Goal: Task Accomplishment & Management: Manage account settings

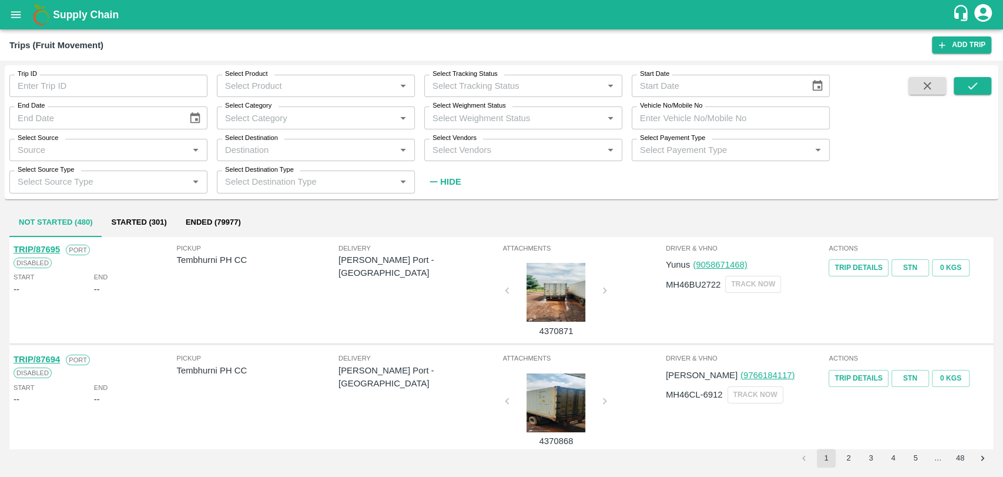
click at [677, 123] on input "Vehicle No/Mobile No" at bounding box center [731, 117] width 198 height 22
paste input "MH19CX1249"
type input "MH19CX1249"
click at [978, 85] on icon "submit" at bounding box center [972, 85] width 13 height 13
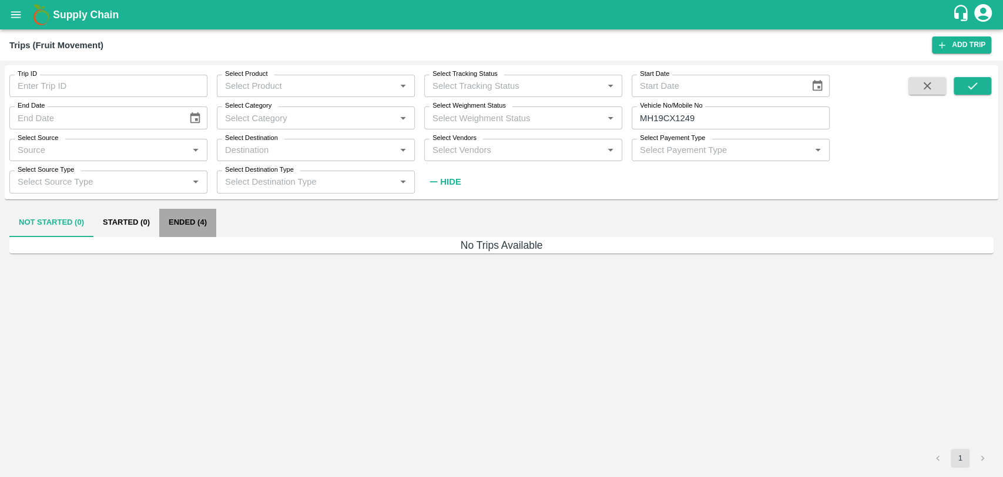
click at [186, 226] on button "Ended (4)" at bounding box center [187, 223] width 57 height 28
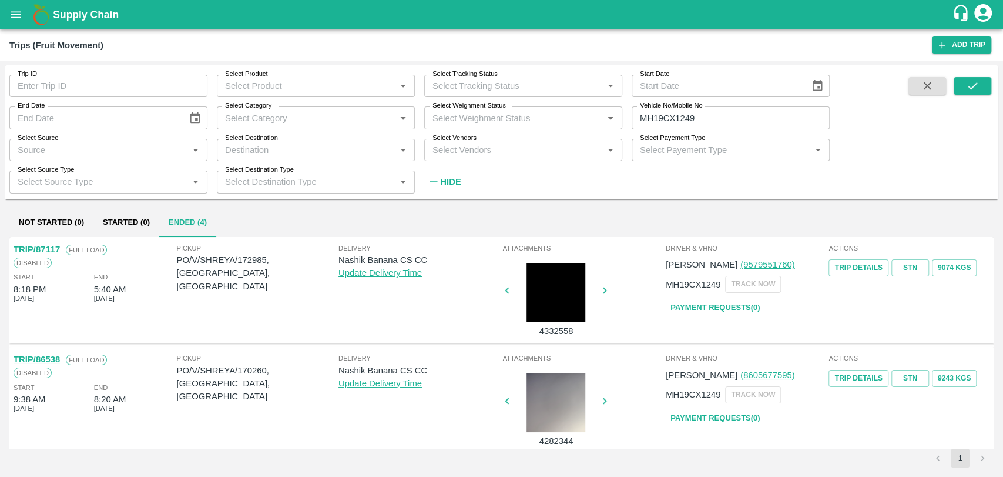
click at [37, 244] on link "TRIP/87117" at bounding box center [37, 248] width 46 height 9
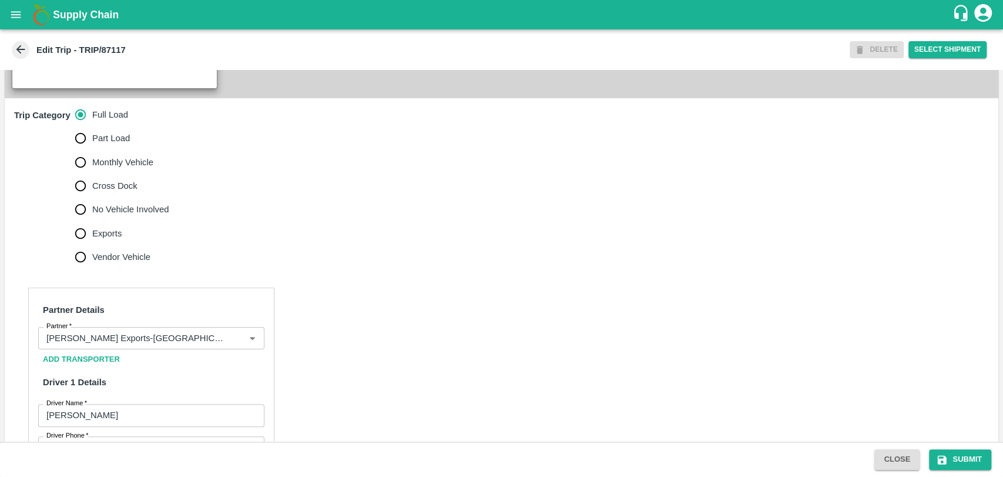
scroll to position [588, 0]
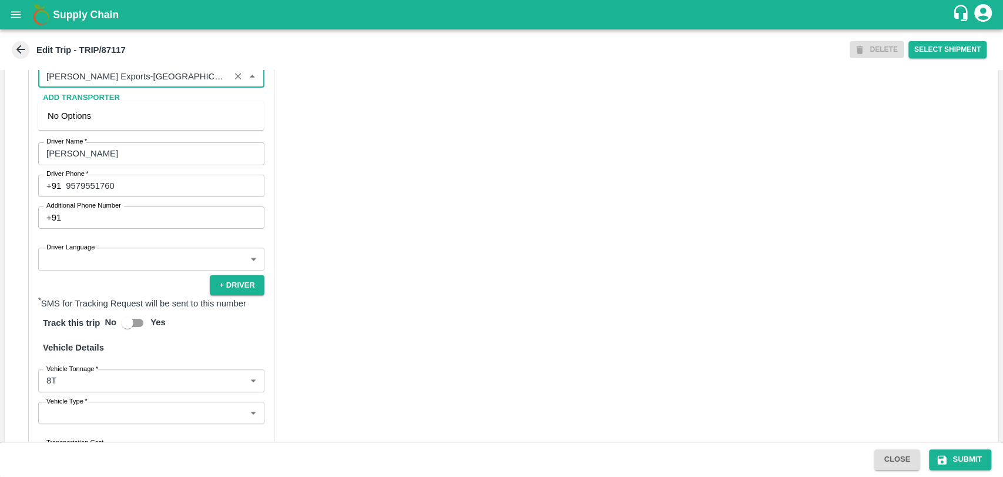
click at [147, 84] on input "Partner   *" at bounding box center [134, 76] width 185 height 15
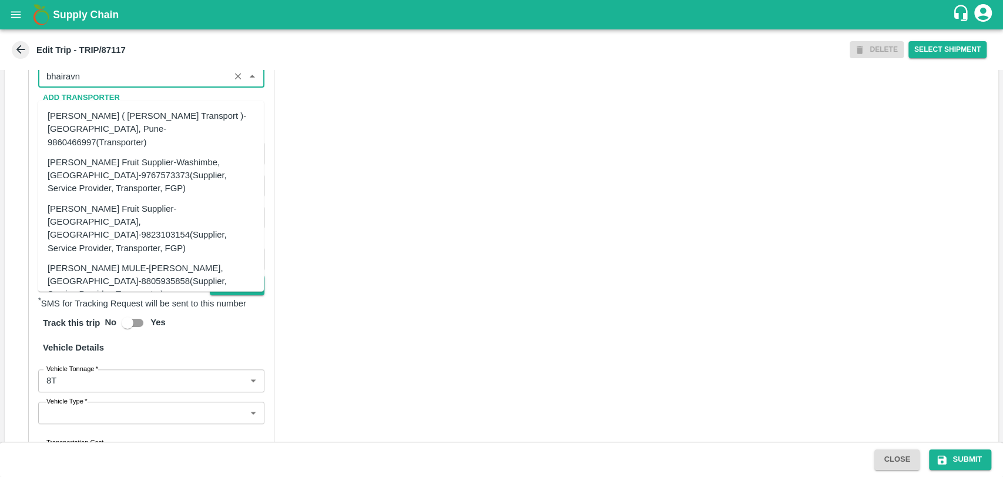
click at [85, 129] on div "Nitin Rasal ( Bhairavnath Transport )-Deulgaon, Pune-9860466997(Transporter)" at bounding box center [151, 128] width 207 height 39
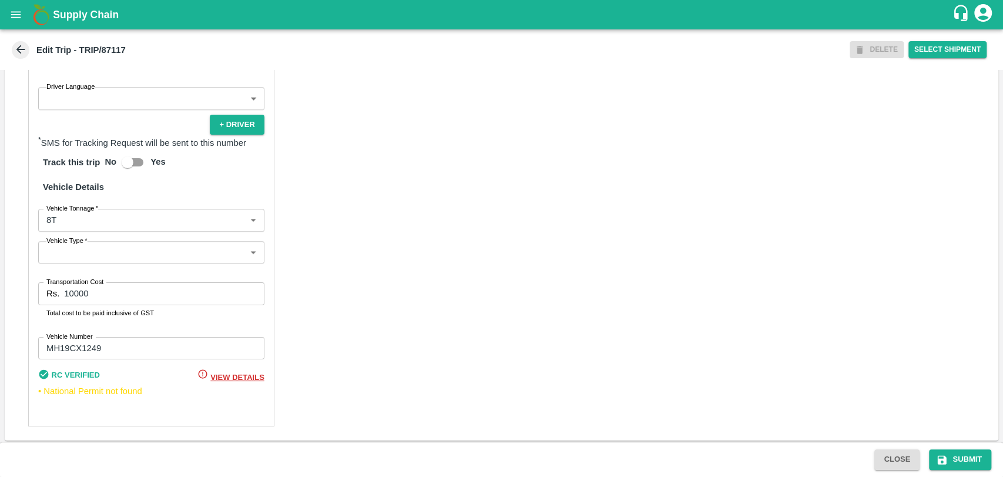
scroll to position [764, 0]
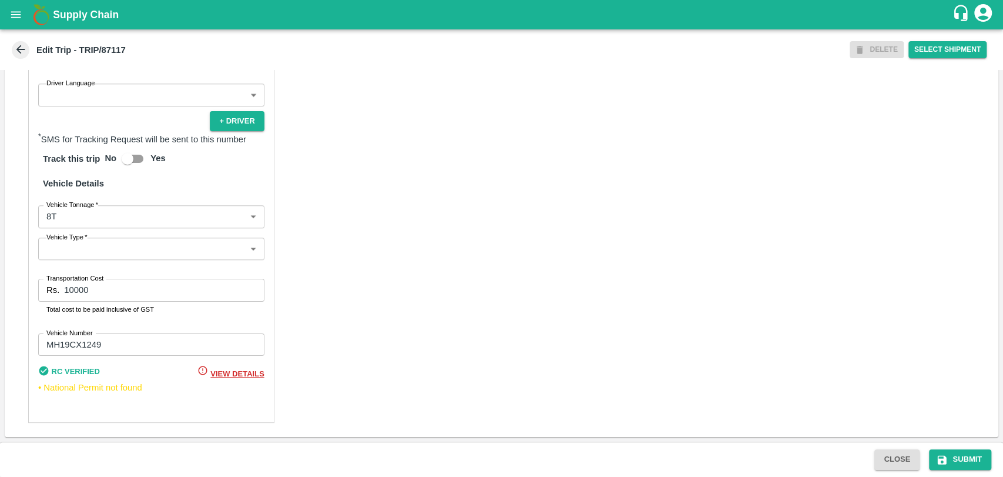
type input "Nitin Rasal ( Bhairavnath Transport )-Deulgaon, Pune-9860466997(Transporter)"
click at [86, 217] on body "Supply Chain Edit Trip - TRIP/87117 DELETE Select Shipment Trip Details Trip Ty…" at bounding box center [501, 238] width 1003 height 477
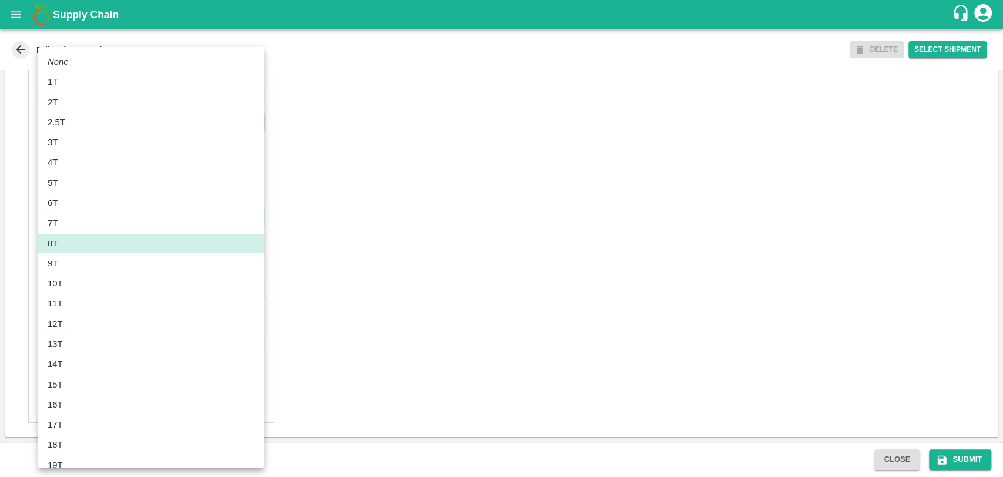
click at [91, 283] on div "10T" at bounding box center [151, 283] width 207 height 13
type input "10000"
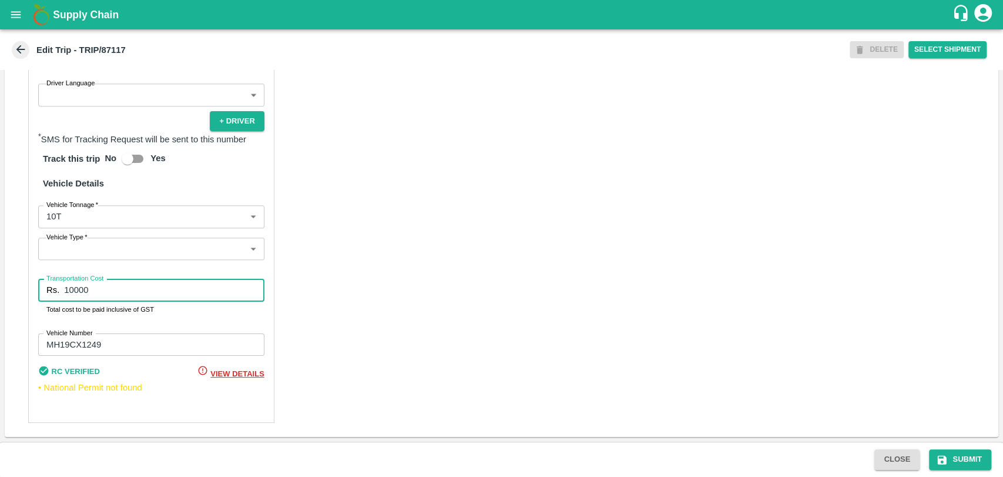
drag, startPoint x: 94, startPoint y: 296, endPoint x: 43, endPoint y: 284, distance: 51.9
click at [43, 284] on div "Rs. 10000 Transportation Cost" at bounding box center [151, 290] width 226 height 22
type input "19000"
click at [969, 454] on button "Submit" at bounding box center [960, 459] width 62 height 21
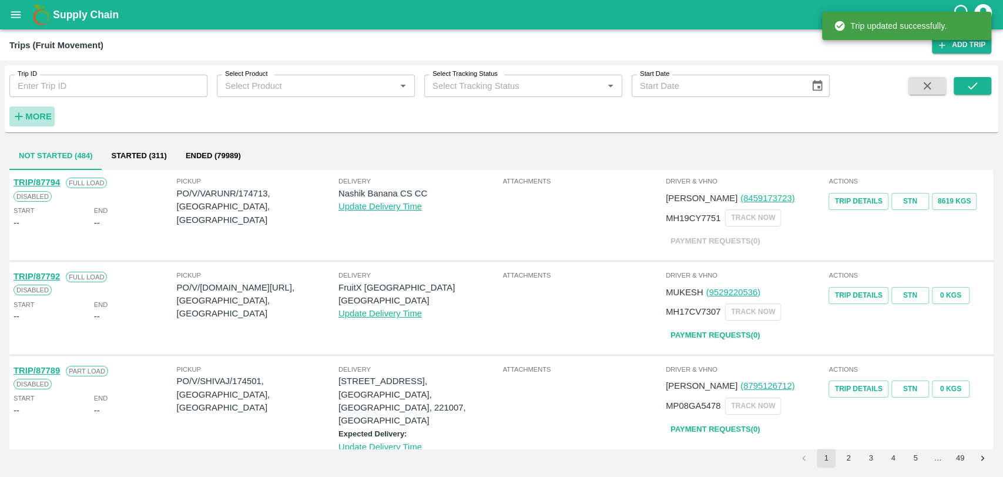
click at [52, 111] on button "More" at bounding box center [31, 116] width 45 height 20
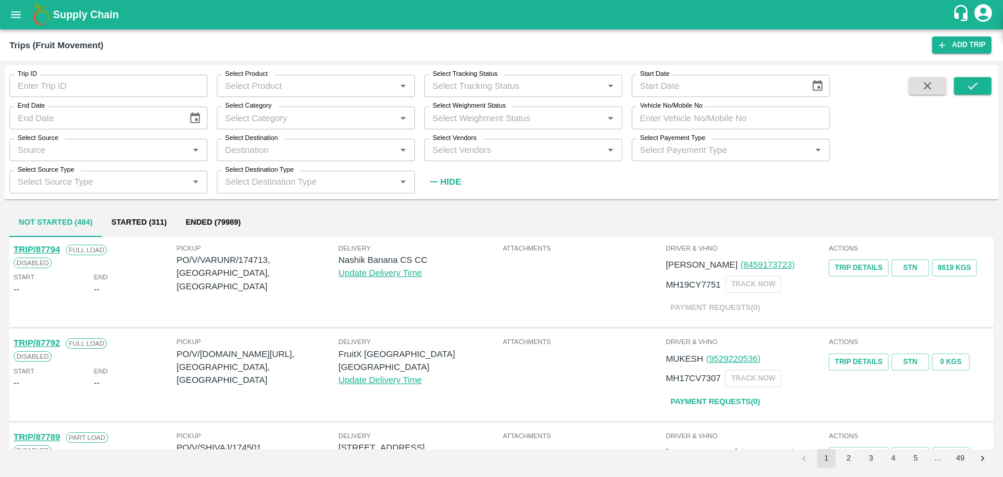
click at [734, 108] on input "Vehicle No/Mobile No" at bounding box center [731, 117] width 198 height 22
paste input "MH18BG4170"
type input "MH18BG4170"
click at [1001, 81] on div "Trip ID Trip ID Select Product Select Product   * Select Tracking Status Select…" at bounding box center [501, 269] width 1003 height 416
click at [981, 85] on button "submit" at bounding box center [973, 86] width 38 height 18
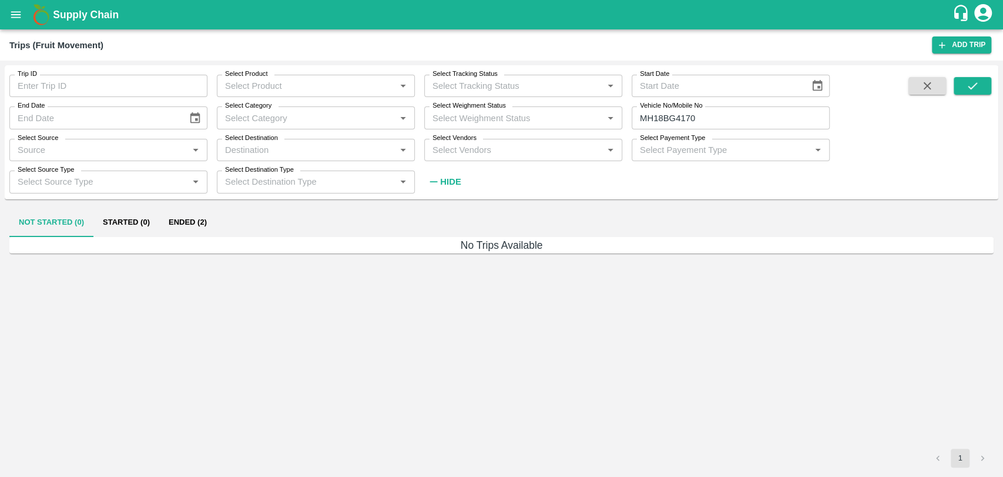
click at [202, 219] on button "Ended (2)" at bounding box center [187, 223] width 57 height 28
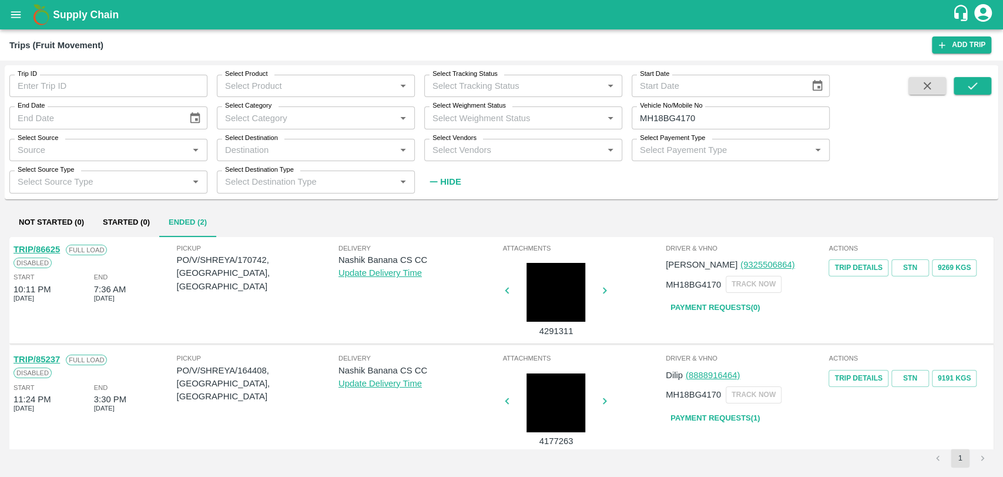
click at [52, 250] on link "TRIP/86625" at bounding box center [37, 248] width 46 height 9
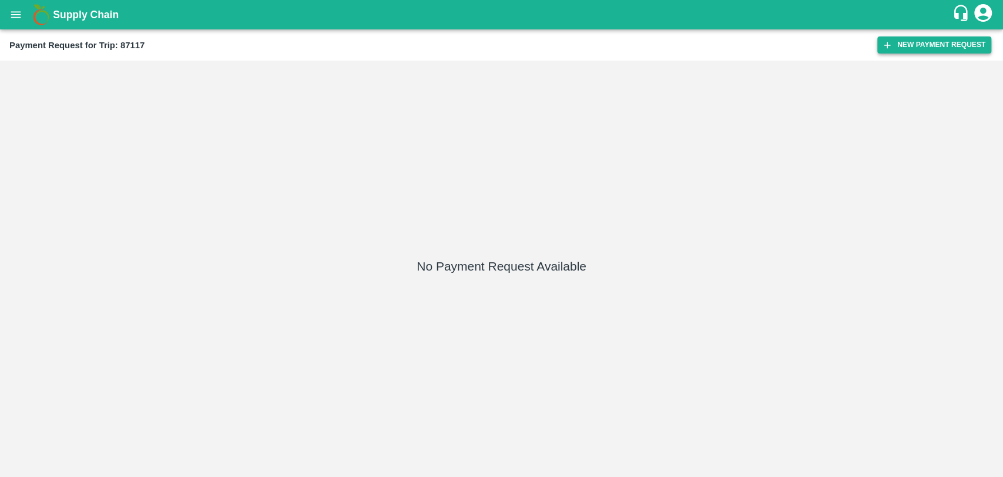
click at [931, 48] on button "New Payment Request" at bounding box center [934, 44] width 114 height 17
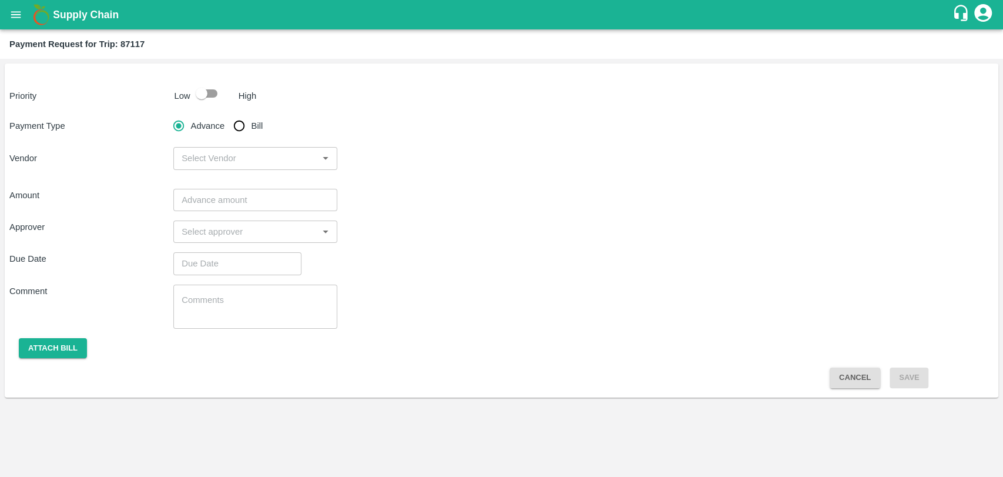
click at [224, 96] on div at bounding box center [211, 93] width 43 height 22
click at [219, 100] on input "checkbox" at bounding box center [201, 93] width 67 height 22
checkbox input "true"
click at [234, 128] on input "Bill" at bounding box center [239, 126] width 24 height 24
radio input "true"
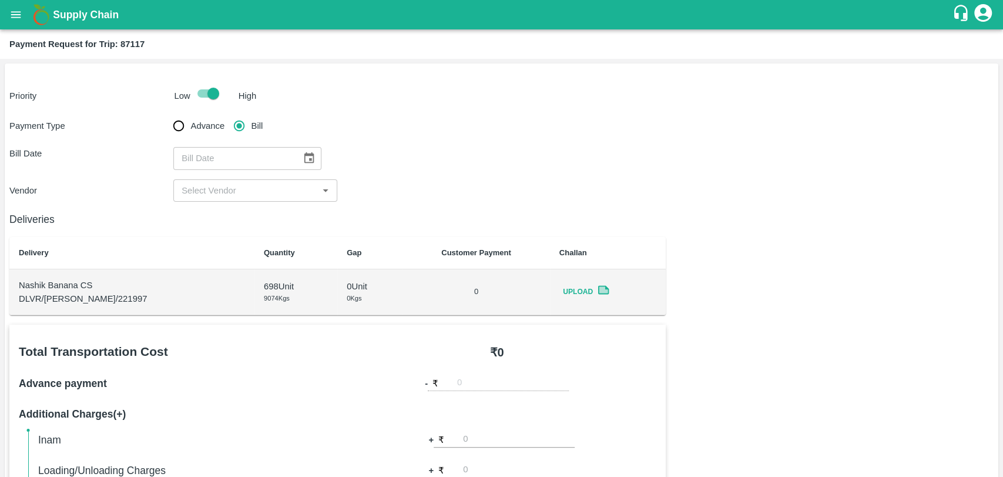
click at [303, 153] on icon "Choose date" at bounding box center [309, 158] width 13 height 13
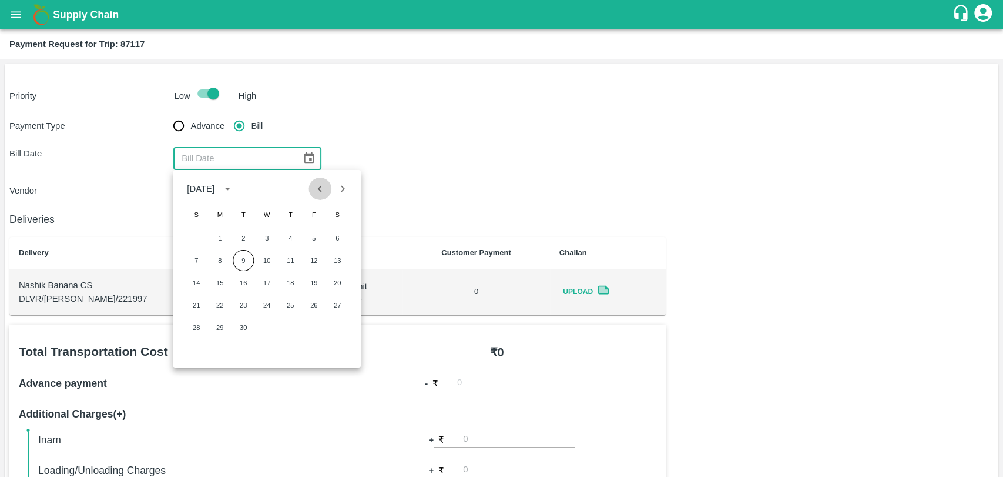
click at [315, 184] on icon "Previous month" at bounding box center [320, 188] width 13 height 13
click at [192, 349] on button "31" at bounding box center [196, 349] width 21 height 21
type input "31/08/2025"
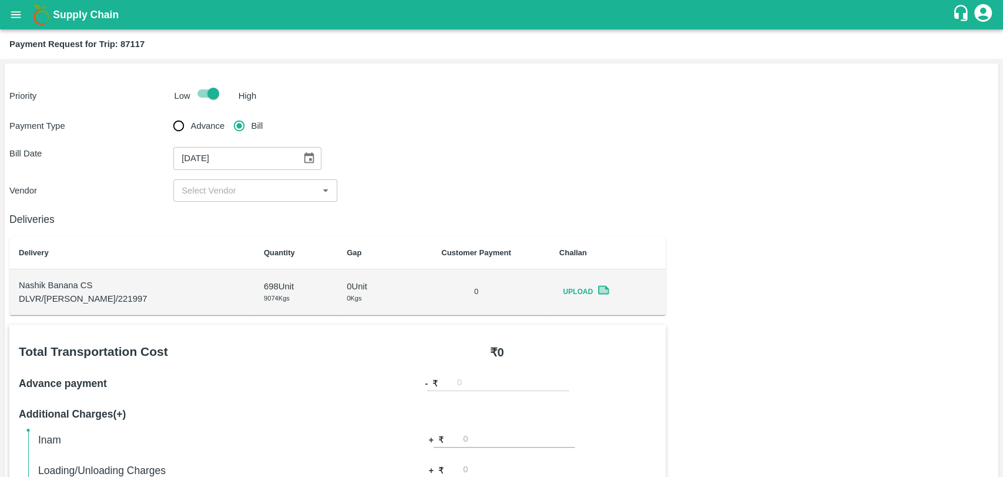
click at [239, 193] on input "input" at bounding box center [246, 190] width 138 height 15
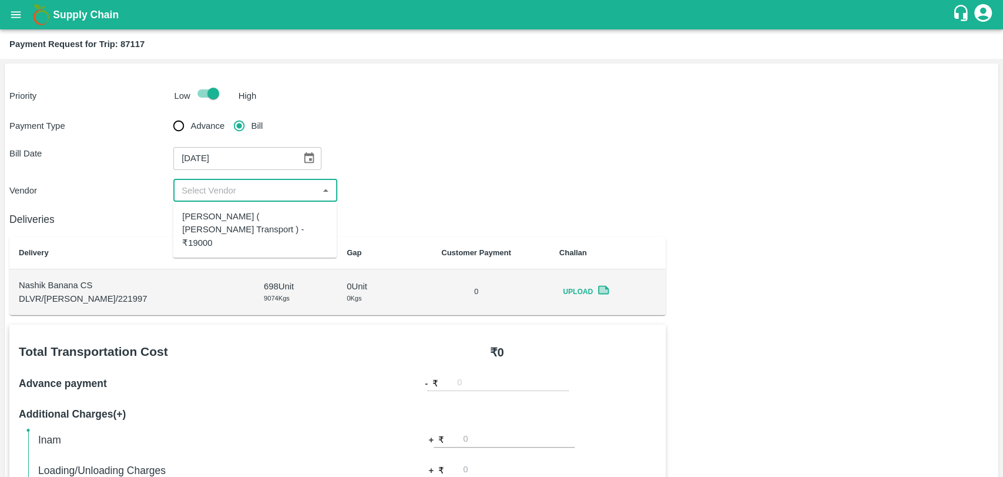
click at [240, 217] on div "Nitin Rasal ( Bhairavnath Transport ) - ₹19000" at bounding box center [254, 229] width 145 height 39
type input "Nitin Rasal ( Bhairavnath Transport ) - ₹19000"
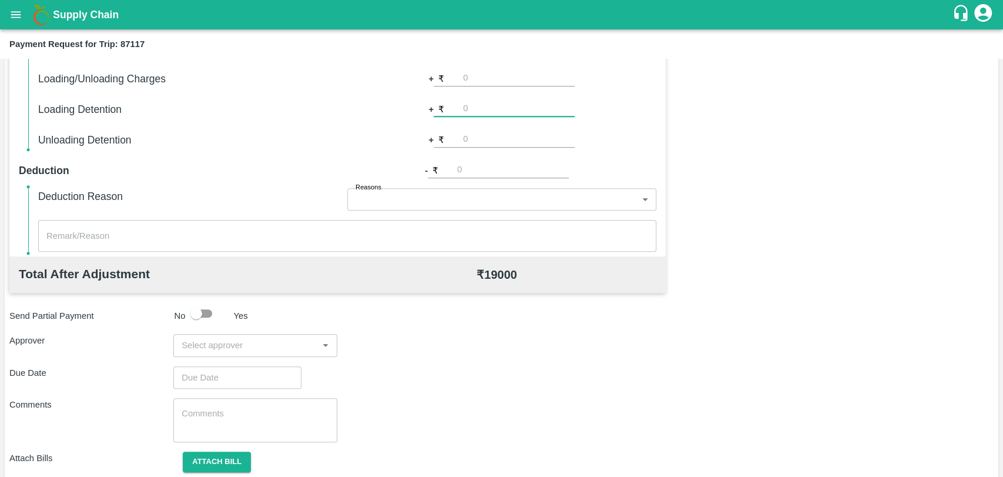
click at [480, 116] on input "number" at bounding box center [519, 109] width 112 height 16
type input "1000"
click at [881, 344] on div "Approver ​" at bounding box center [501, 345] width 984 height 22
click at [212, 348] on input "input" at bounding box center [246, 344] width 138 height 15
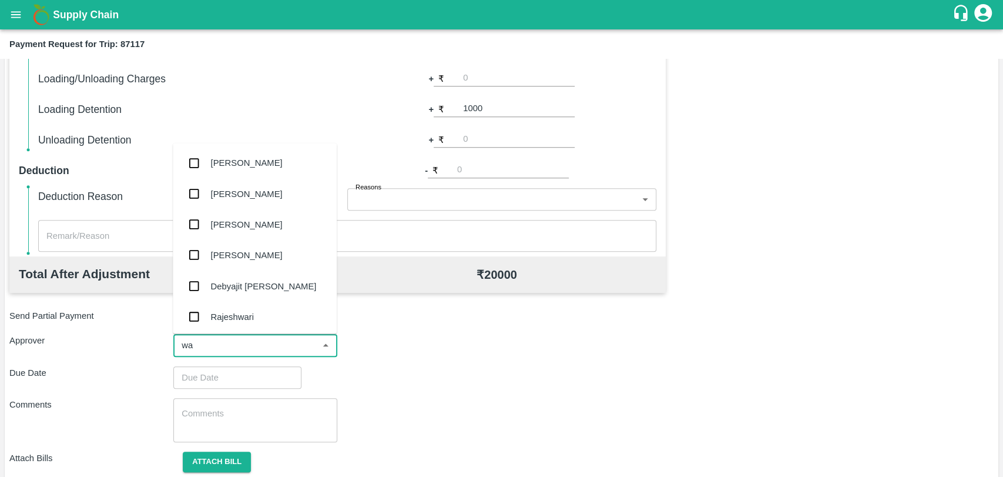
type input "wag"
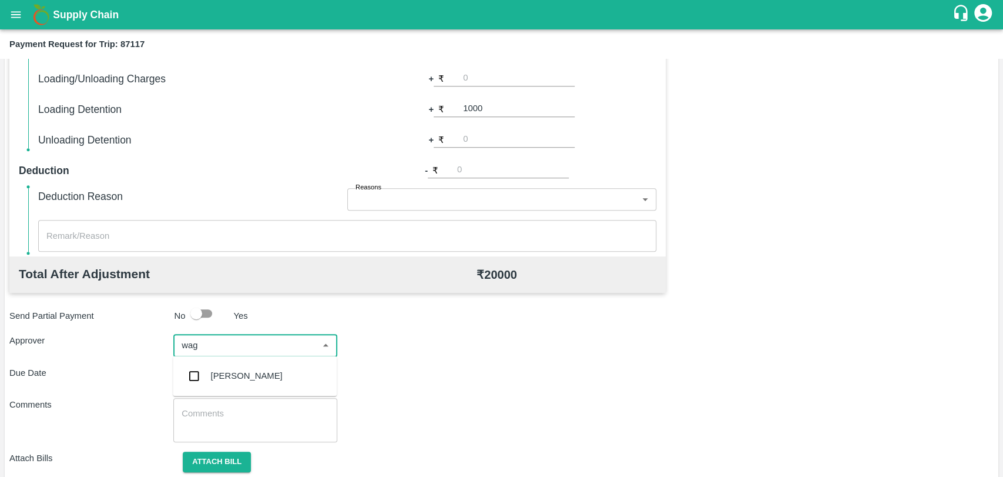
click at [213, 380] on div "[PERSON_NAME]" at bounding box center [247, 375] width 72 height 13
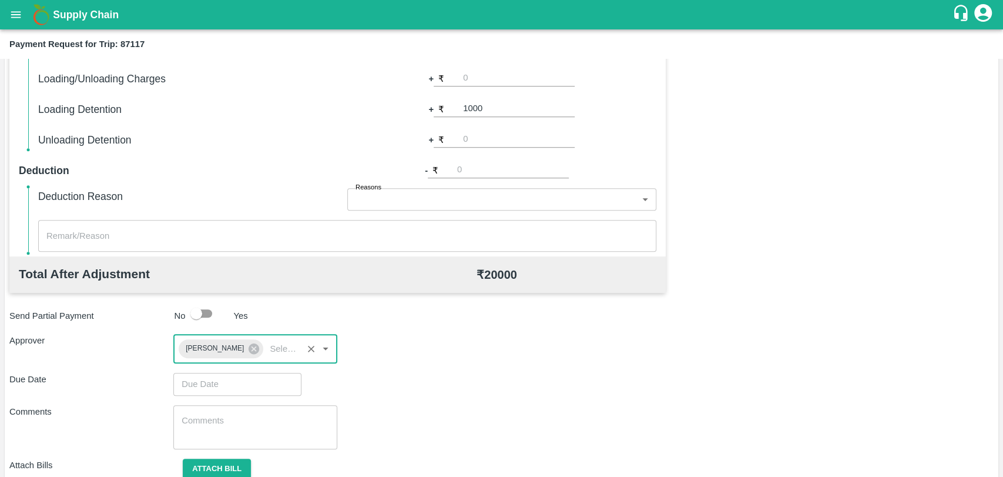
type input "DD/MM/YYYY hh:mm aa"
click at [213, 380] on input "DD/MM/YYYY hh:mm aa" at bounding box center [233, 384] width 120 height 22
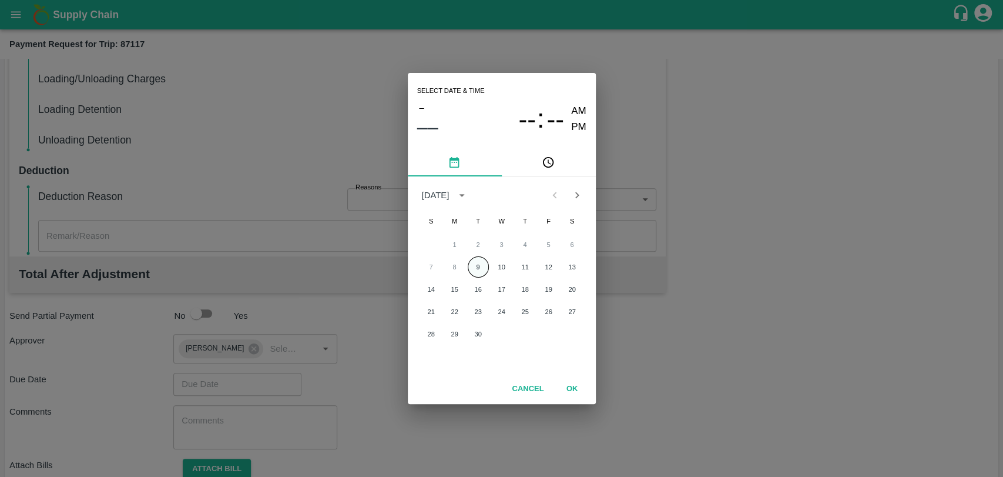
click at [483, 259] on button "9" at bounding box center [478, 266] width 21 height 21
type input "[DATE] 12:00 AM"
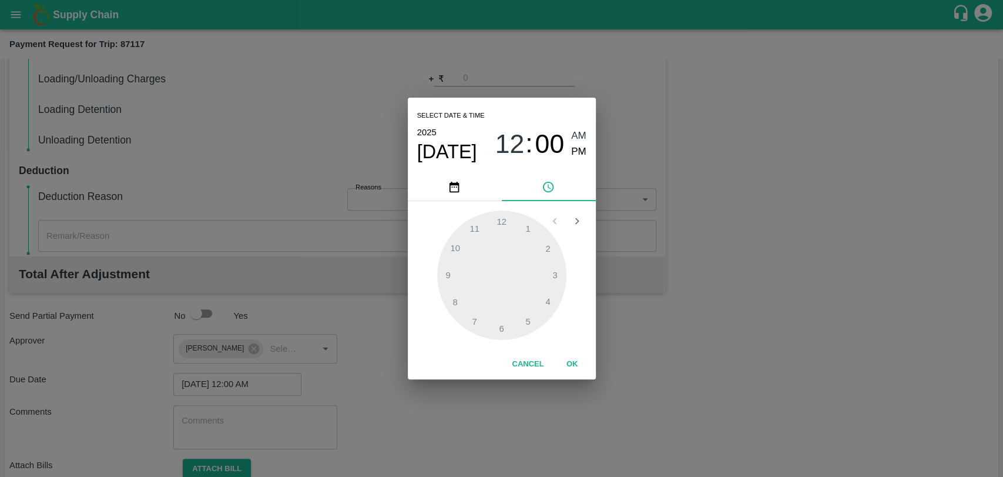
click at [582, 371] on button "OK" at bounding box center [573, 364] width 38 height 21
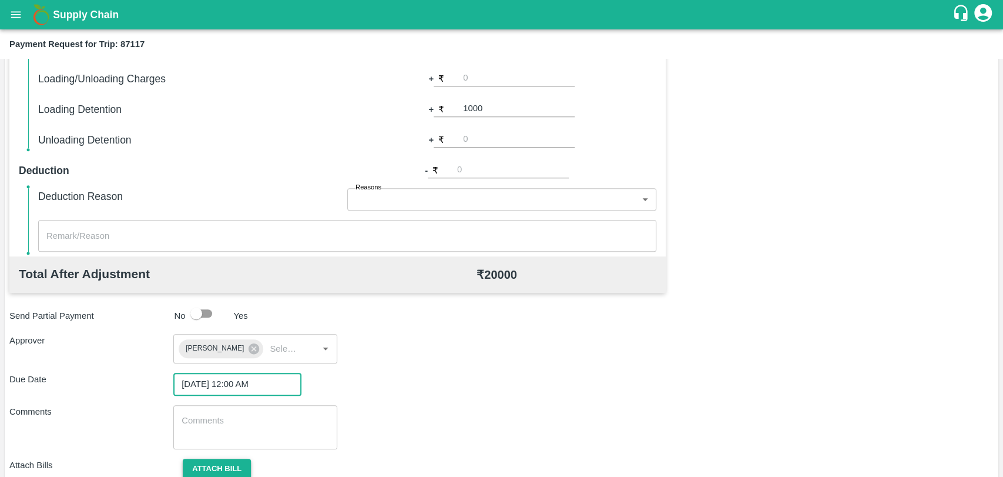
click at [212, 458] on button "Attach bill" at bounding box center [217, 468] width 68 height 21
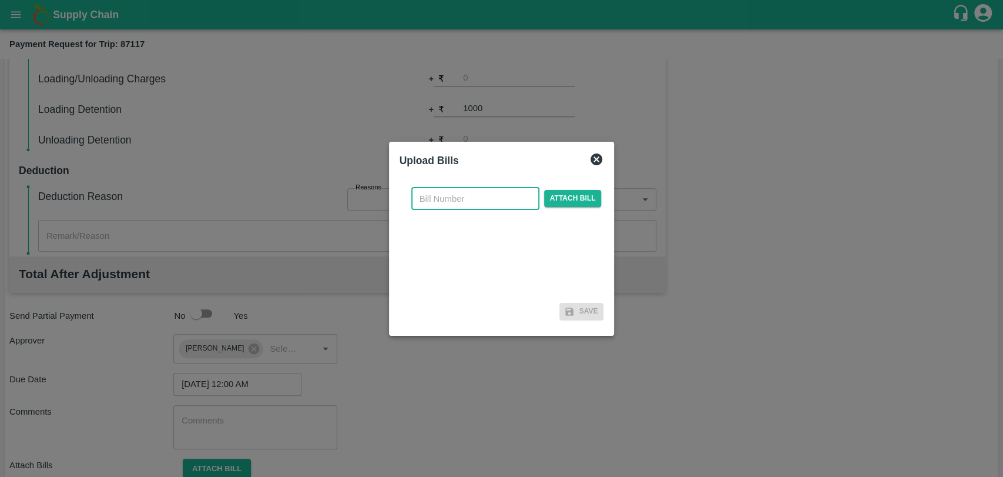
click at [433, 202] on input "text" at bounding box center [475, 198] width 128 height 22
type input "3936"
click at [568, 206] on span "Attach bill" at bounding box center [573, 198] width 58 height 17
click at [0, 0] on input "Attach bill" at bounding box center [0, 0] width 0 height 0
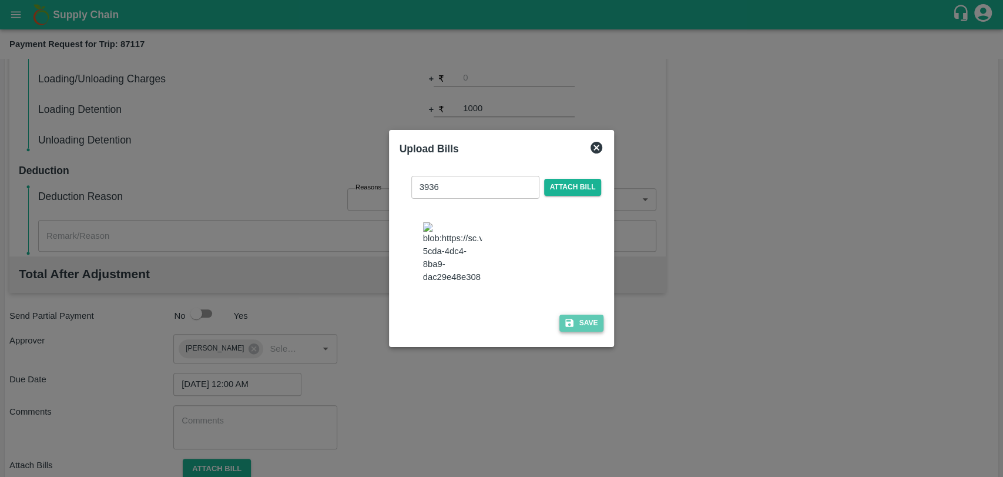
click at [569, 319] on icon "button" at bounding box center [569, 323] width 8 height 8
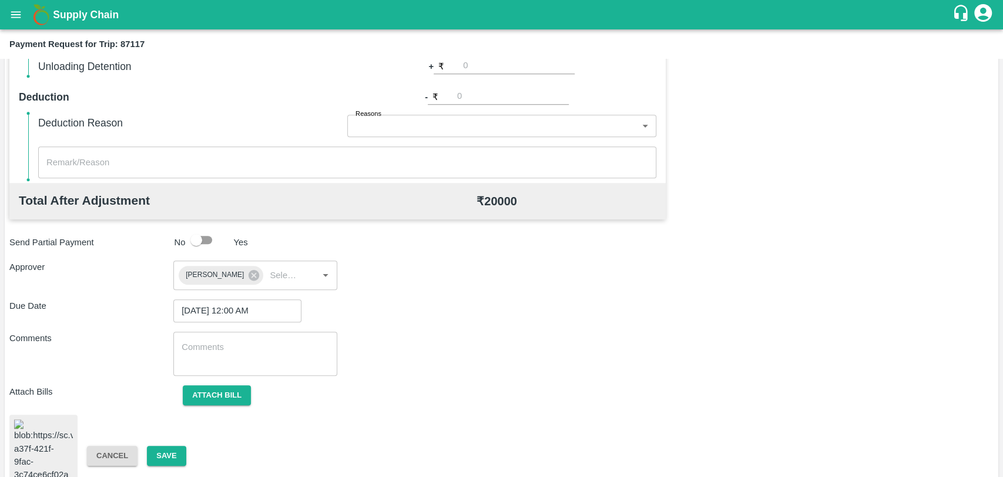
scroll to position [490, 0]
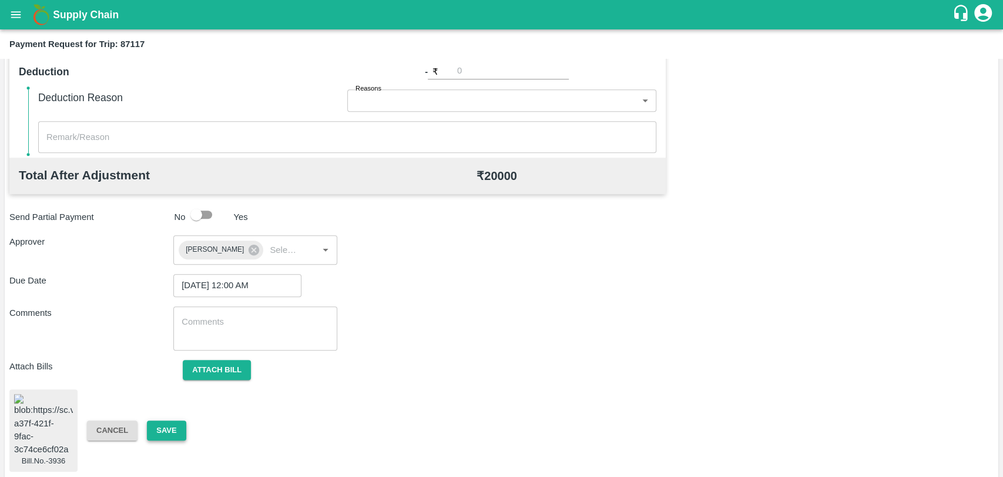
click at [160, 430] on button "Save" at bounding box center [166, 430] width 39 height 21
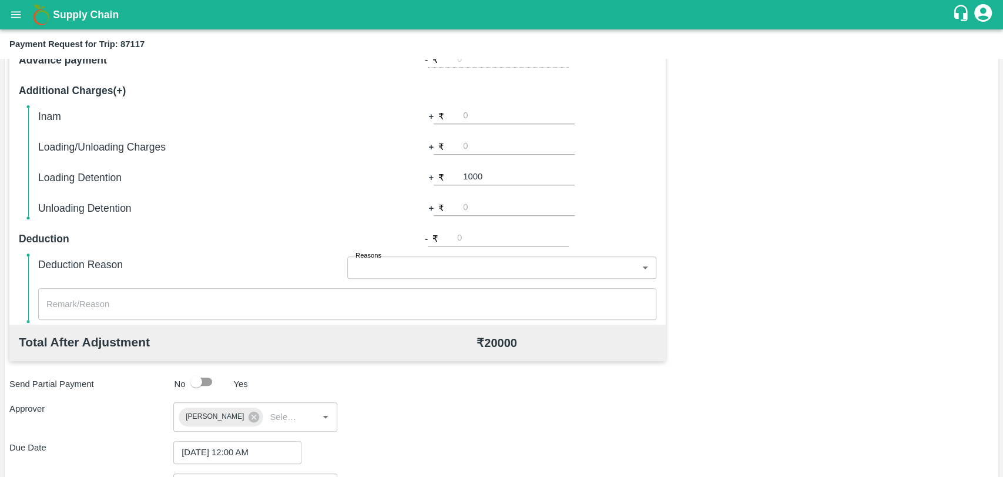
scroll to position [294, 0]
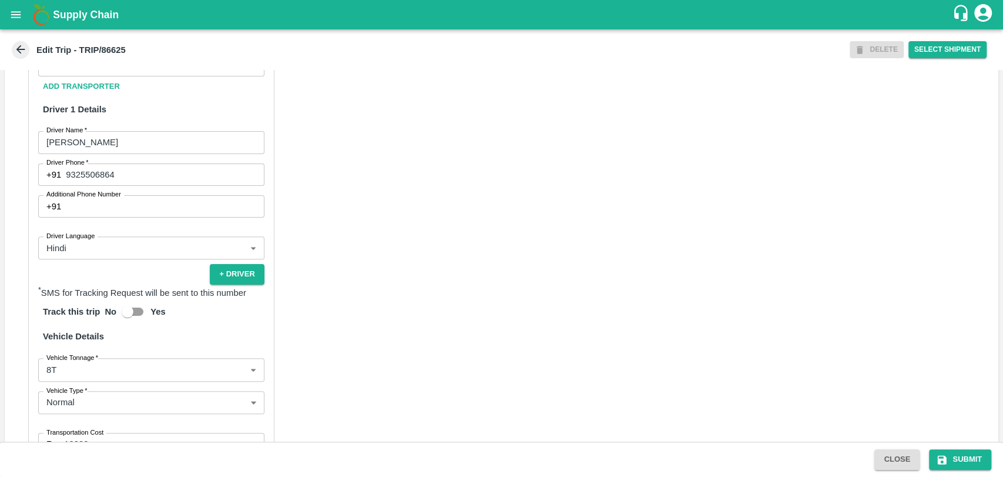
scroll to position [653, 0]
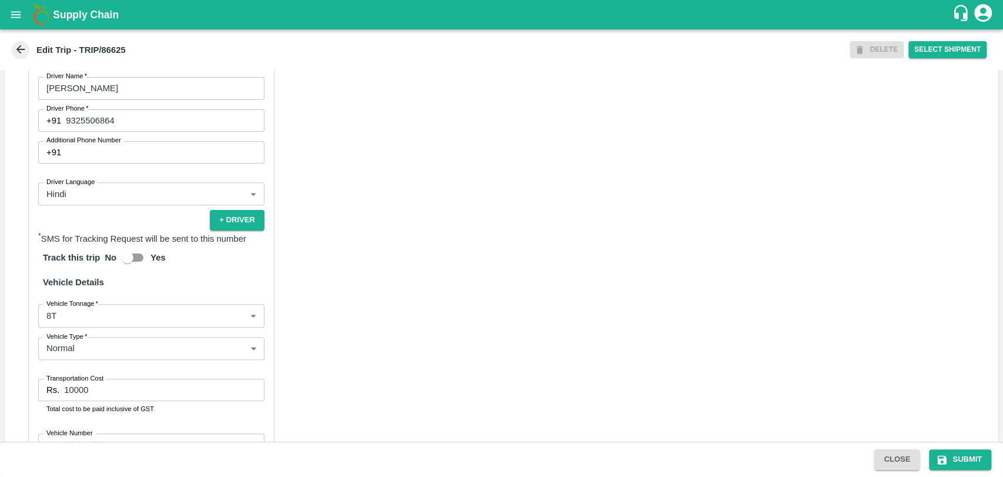
click at [96, 330] on body "Supply Chain Edit Trip - TRIP/86625 DELETE Select Shipment Trip Details Trip Ty…" at bounding box center [501, 238] width 1003 height 477
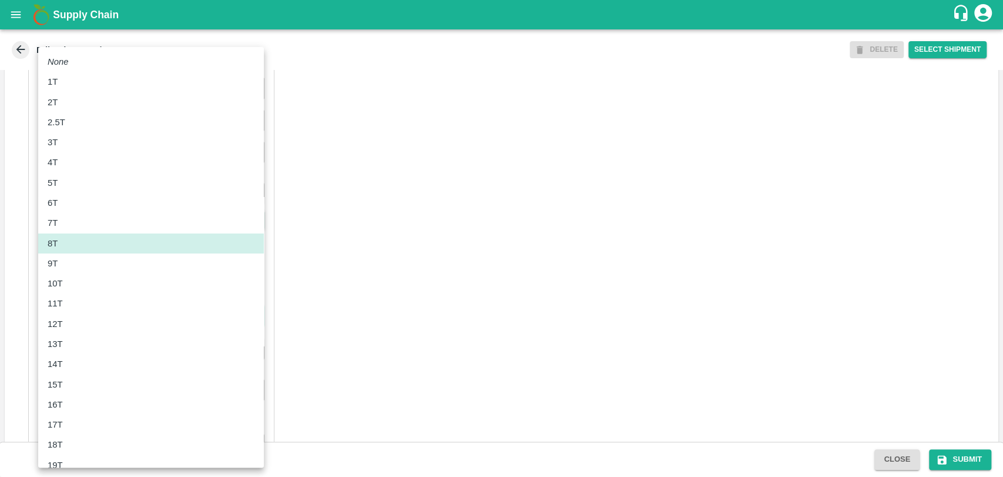
click at [76, 293] on li "11T" at bounding box center [151, 303] width 226 height 20
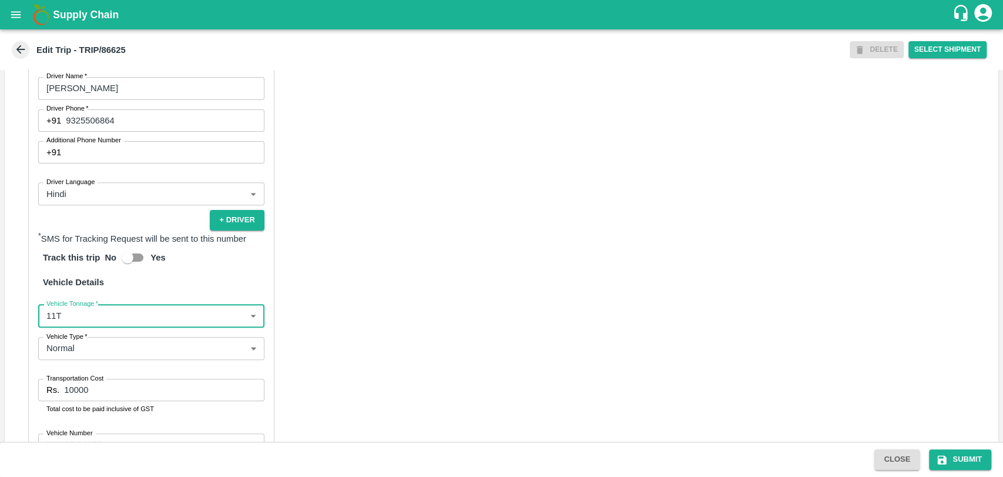
type input "11000"
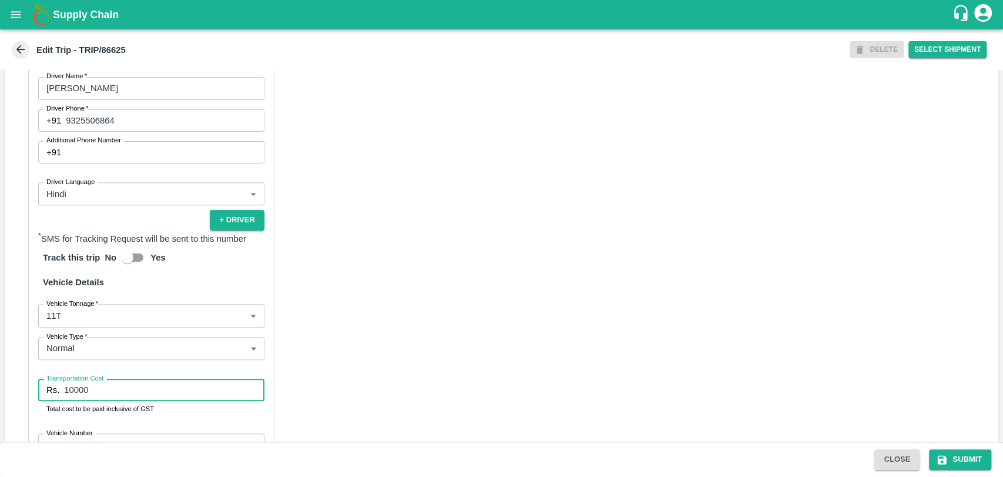
drag, startPoint x: 94, startPoint y: 402, endPoint x: 38, endPoint y: 401, distance: 56.4
click at [38, 401] on div "Rs. 10000 Transportation Cost" at bounding box center [151, 389] width 226 height 22
type input "19000"
click at [53, 287] on strong "Vehicle Details" at bounding box center [73, 281] width 61 height 9
click at [74, 322] on body "Supply Chain Edit Trip - TRIP/86625 DELETE Select Shipment Trip Details Trip Ty…" at bounding box center [501, 238] width 1003 height 477
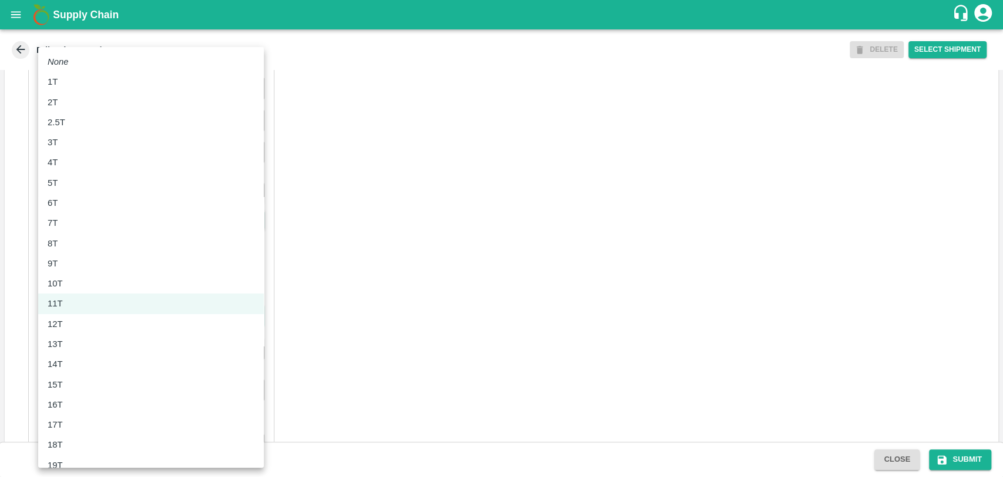
click at [68, 286] on div "10T" at bounding box center [58, 283] width 21 height 13
type input "10000"
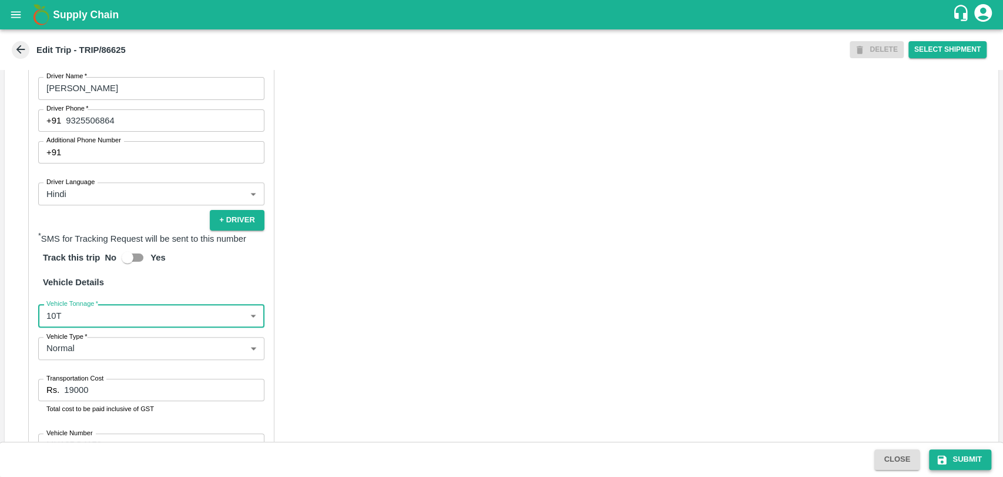
click at [943, 461] on icon "submit" at bounding box center [942, 460] width 12 height 12
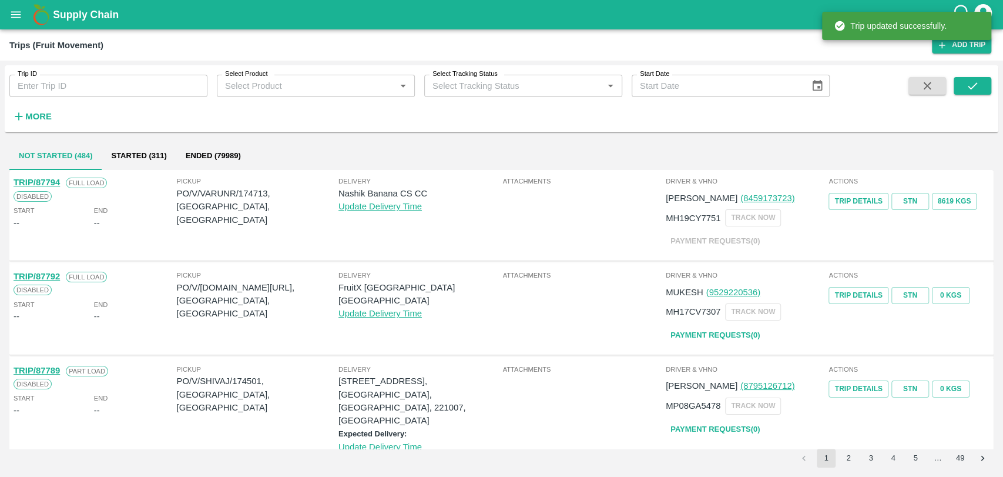
click at [33, 116] on strong "More" at bounding box center [38, 116] width 26 height 9
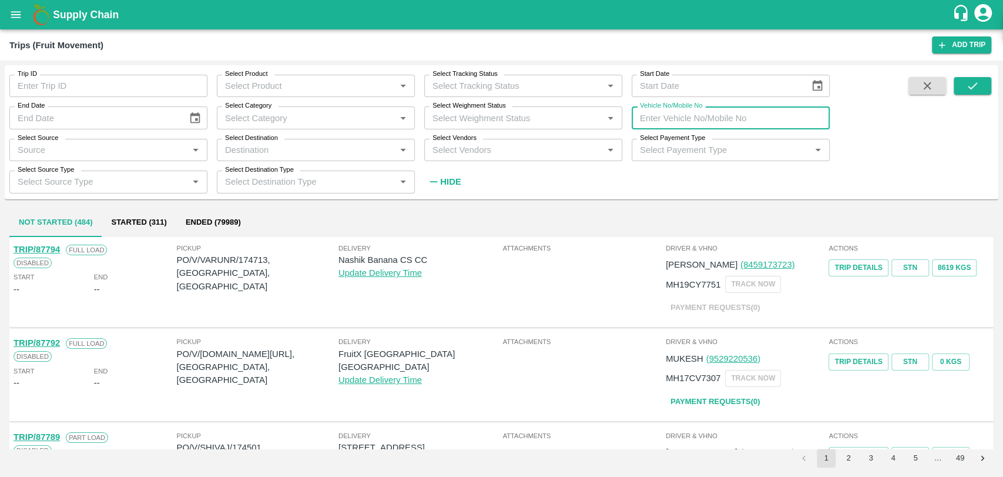
click at [698, 122] on input "Vehicle No/Mobile No" at bounding box center [731, 117] width 198 height 22
paste input "MH19CY9501"
type input "MH19CY9501"
click at [985, 86] on button "submit" at bounding box center [973, 86] width 38 height 18
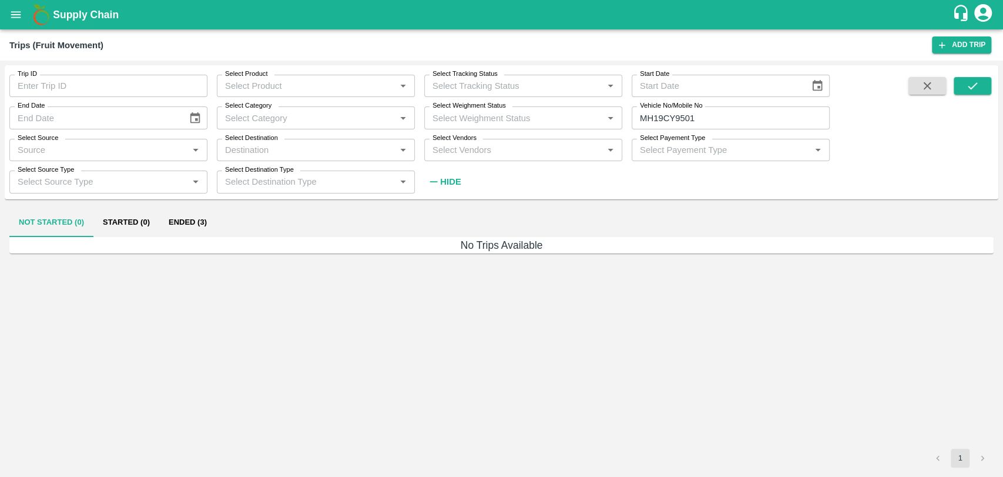
click at [159, 230] on button "Ended (3)" at bounding box center [187, 223] width 57 height 28
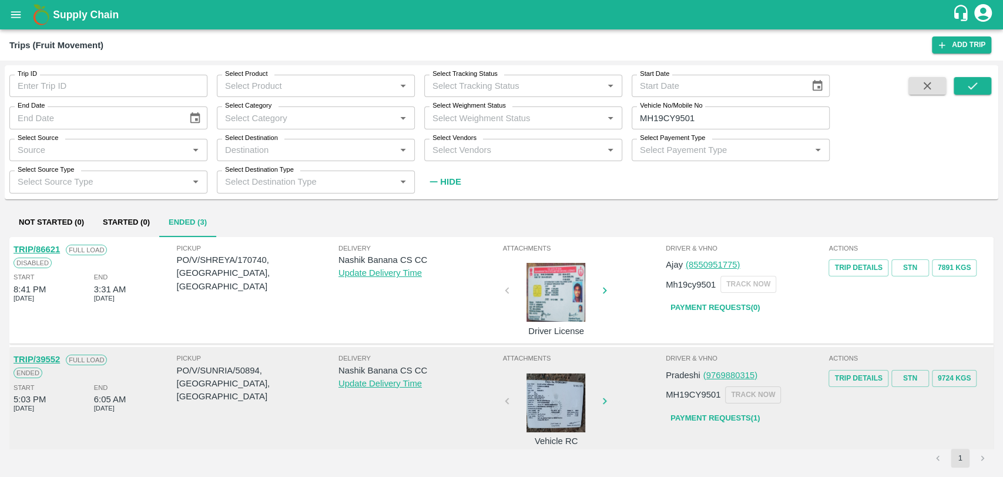
click at [56, 254] on div "TRIP/86621" at bounding box center [37, 249] width 46 height 13
click at [56, 248] on link "TRIP/86621" at bounding box center [37, 248] width 46 height 9
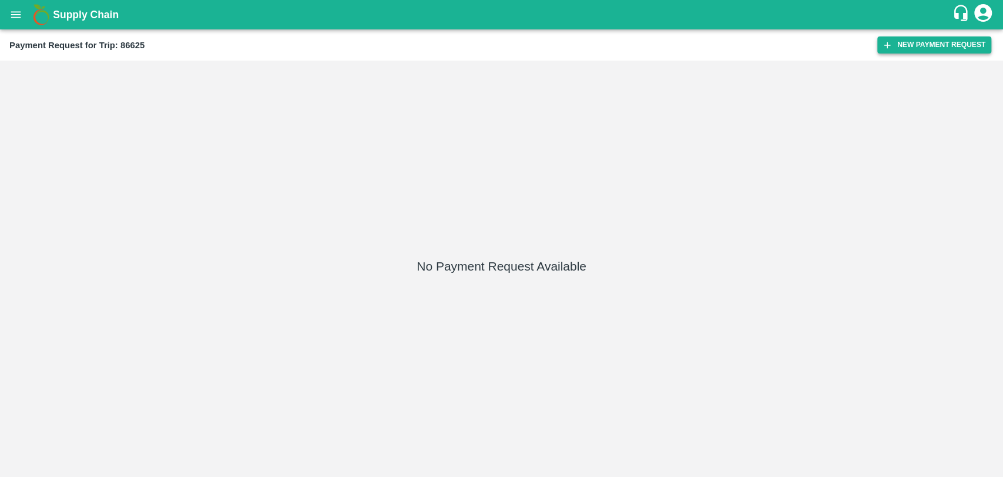
click at [904, 53] on button "New Payment Request" at bounding box center [934, 44] width 114 height 17
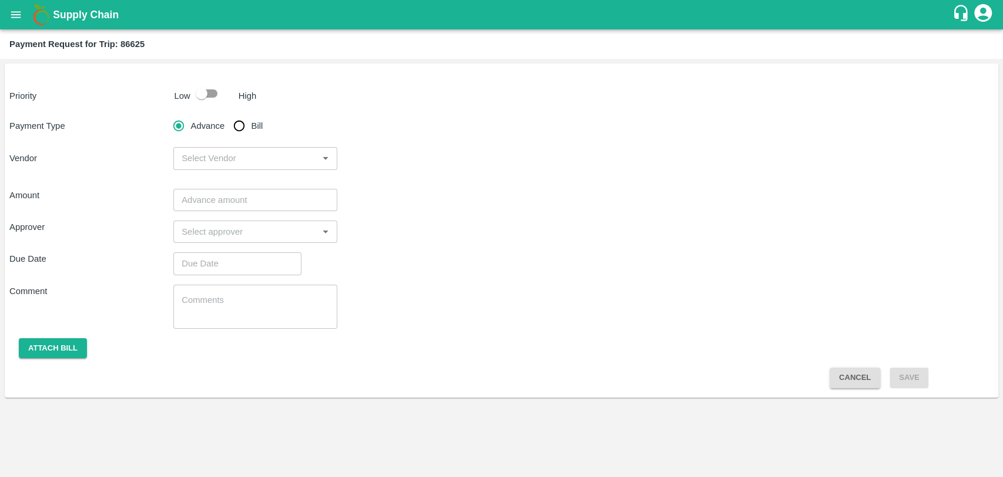
click at [199, 95] on input "checkbox" at bounding box center [201, 93] width 67 height 22
checkbox input "true"
click at [240, 131] on input "Bill" at bounding box center [239, 126] width 24 height 24
radio input "true"
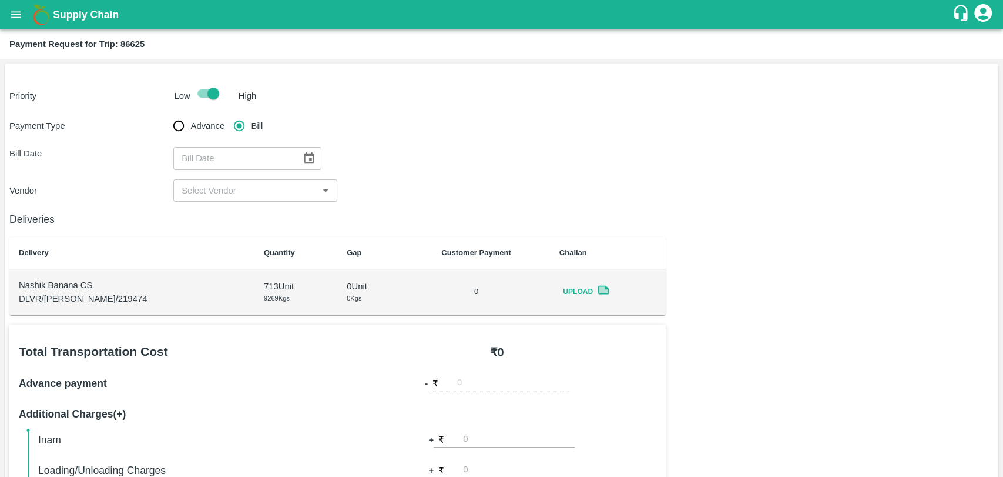
click at [291, 156] on div "​" at bounding box center [247, 158] width 148 height 22
type input "DD/MM/YYYY"
click at [307, 157] on icon "Choose date" at bounding box center [309, 157] width 10 height 11
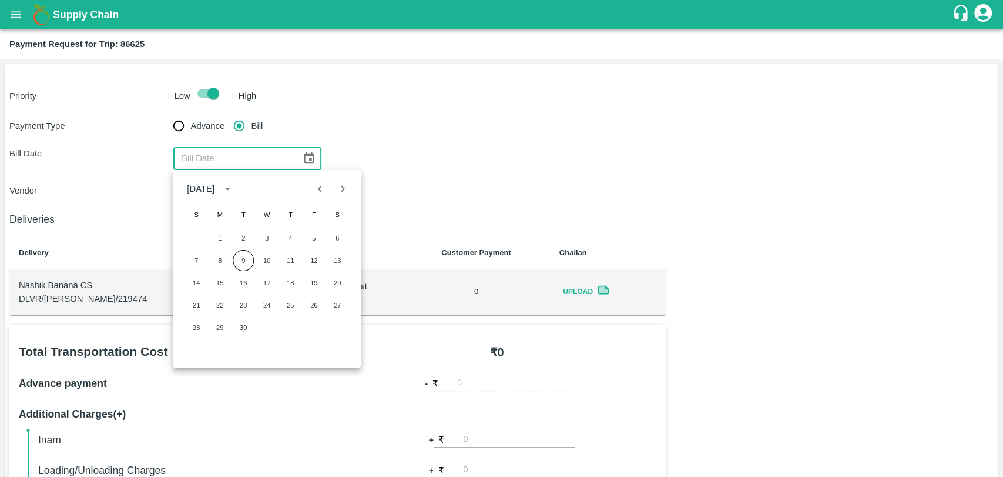
click at [320, 191] on icon "Previous month" at bounding box center [320, 188] width 13 height 13
click at [289, 307] on button "21" at bounding box center [290, 304] width 21 height 21
type input "21/08/2025"
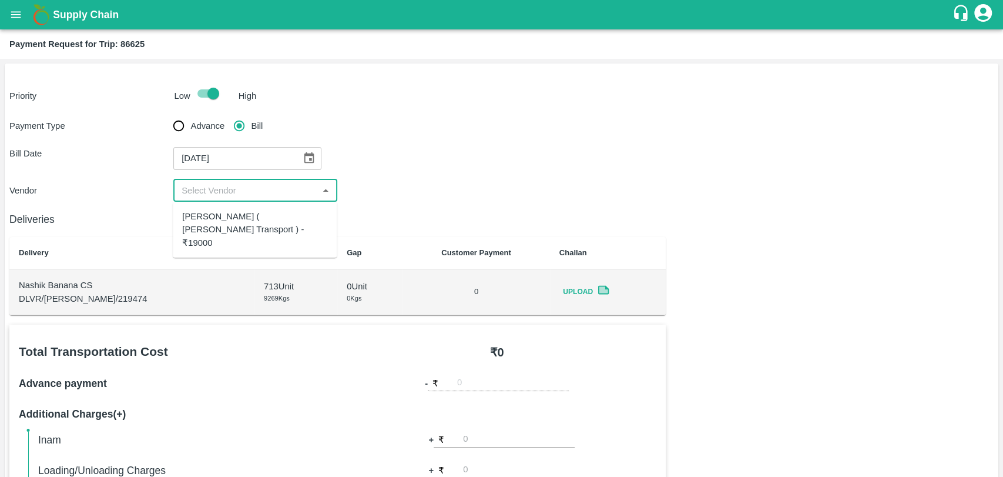
click at [229, 193] on input "input" at bounding box center [246, 190] width 138 height 15
click at [229, 223] on div "Nitin Rasal ( Bhairavnath Transport ) - ₹19000" at bounding box center [254, 229] width 145 height 39
type input "Nitin Rasal ( Bhairavnath Transport ) - ₹19000"
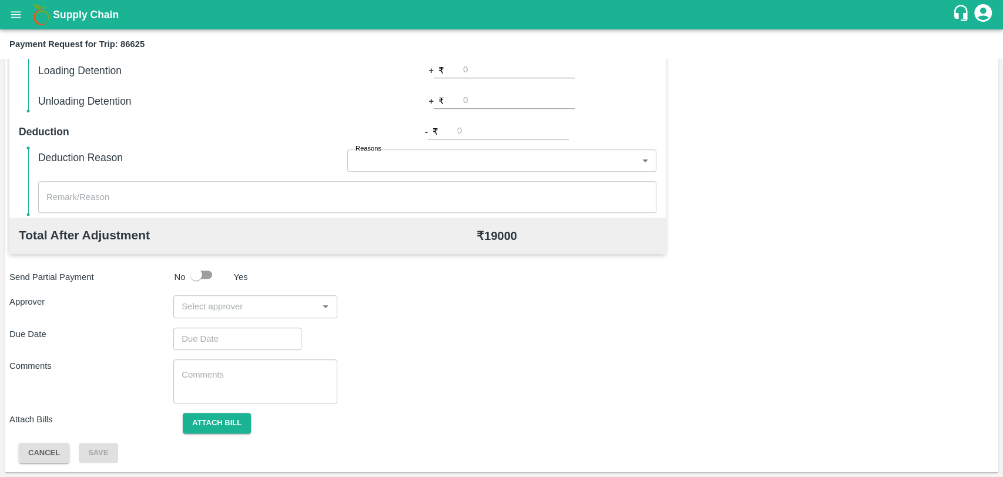
scroll to position [300, 0]
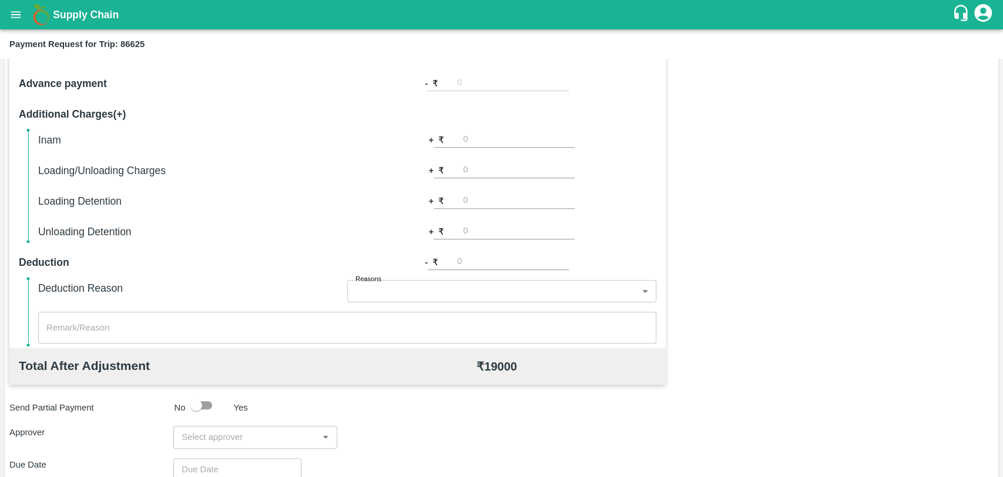
click at [495, 166] on input "number" at bounding box center [519, 170] width 112 height 16
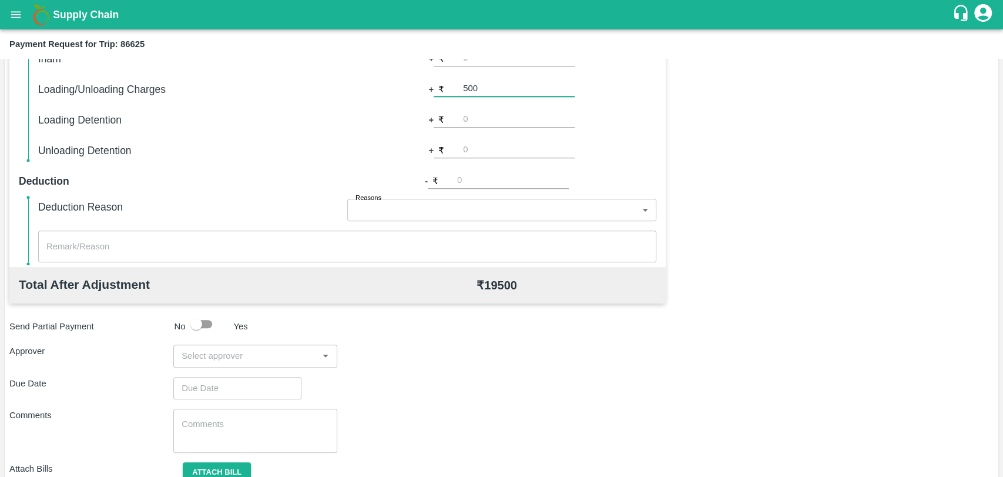
scroll to position [430, 0]
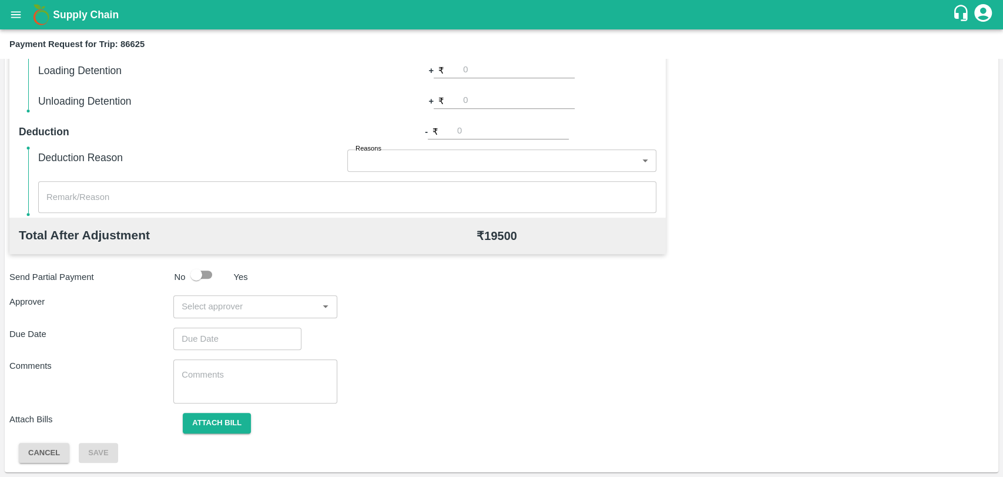
type input "500"
click at [238, 303] on input "input" at bounding box center [246, 306] width 138 height 15
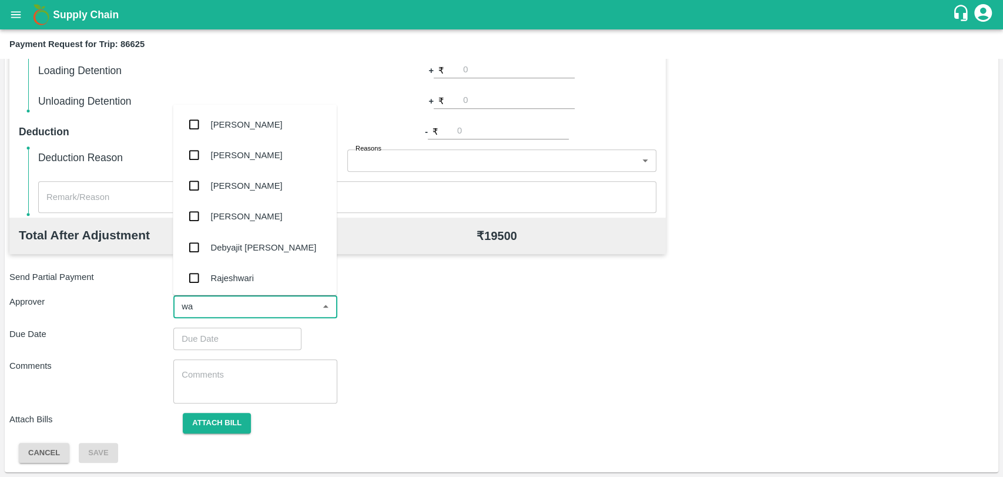
type input "wag"
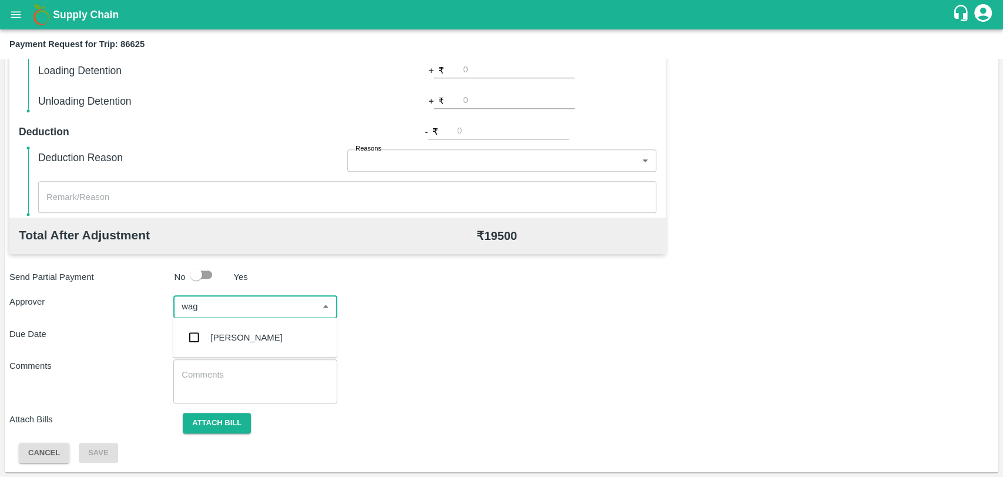
click at [235, 350] on div "Prasad Waghade" at bounding box center [255, 337] width 164 height 31
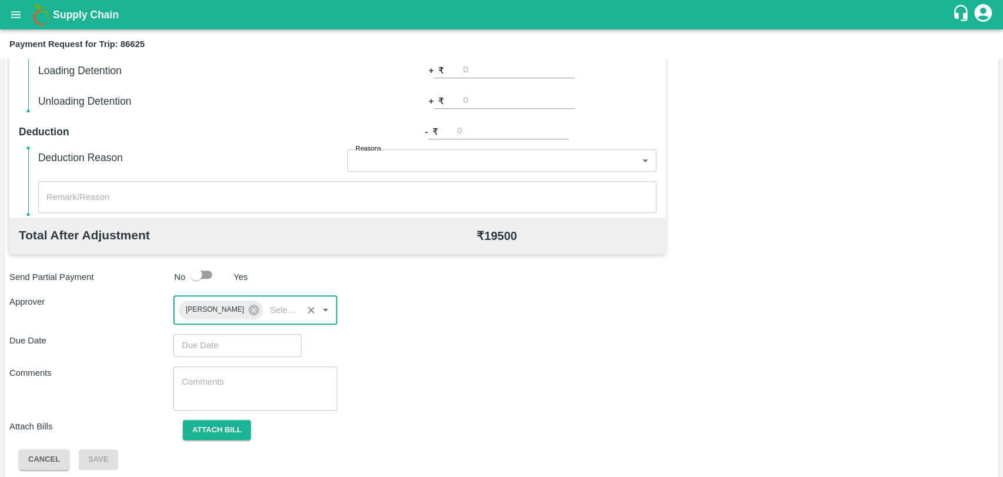
type input "DD/MM/YYYY hh:mm aa"
click at [238, 342] on input "DD/MM/YYYY hh:mm aa" at bounding box center [233, 345] width 120 height 22
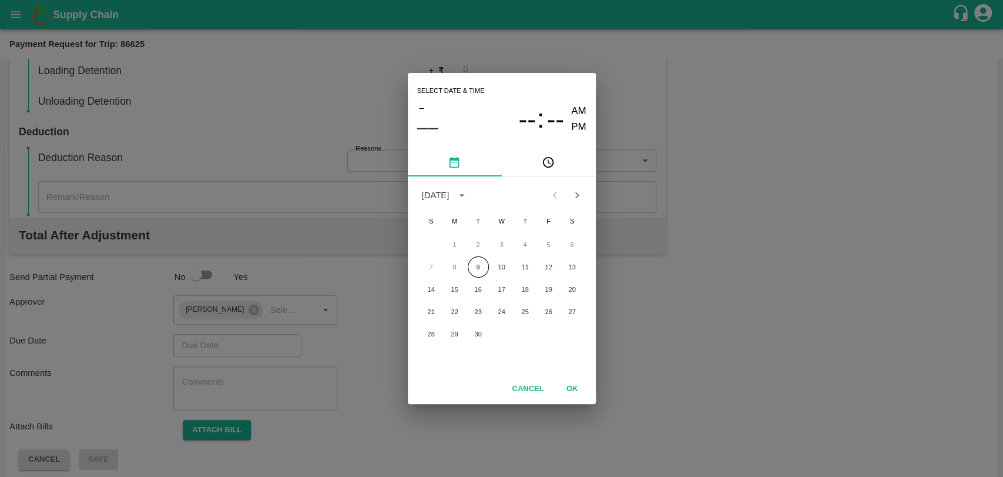
click at [233, 346] on div "Select date & time – –– -- : -- AM PM September 2025 S M T W T F S 1 2 3 4 5 6 …" at bounding box center [501, 238] width 1003 height 477
type input "DD/MM/YYYY hh:mm aa"
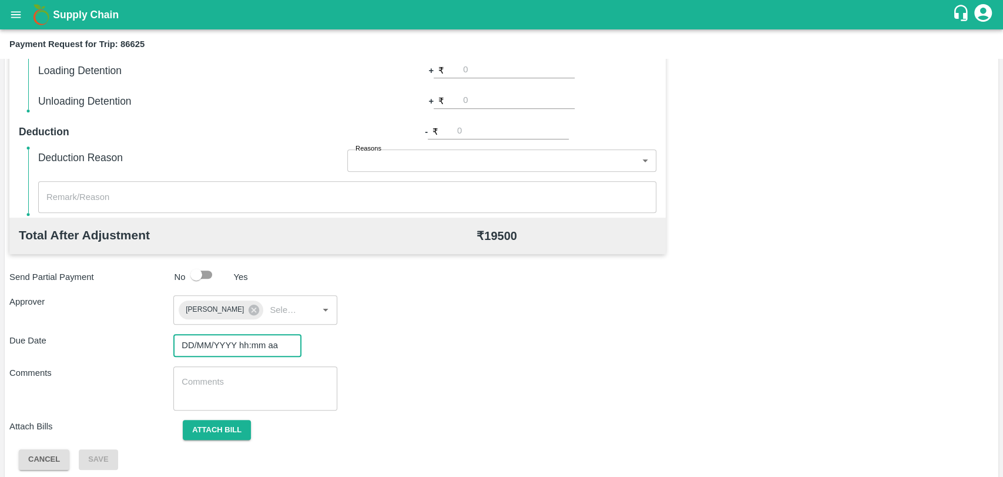
click at [248, 342] on input "DD/MM/YYYY hh:mm aa" at bounding box center [233, 345] width 120 height 22
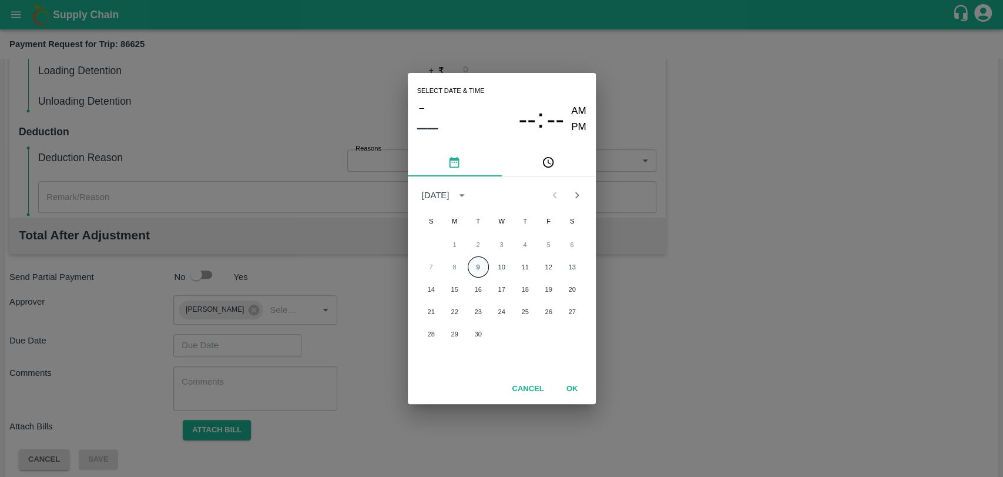
click at [484, 261] on button "9" at bounding box center [478, 266] width 21 height 21
type input "09/09/2025 12:00 AM"
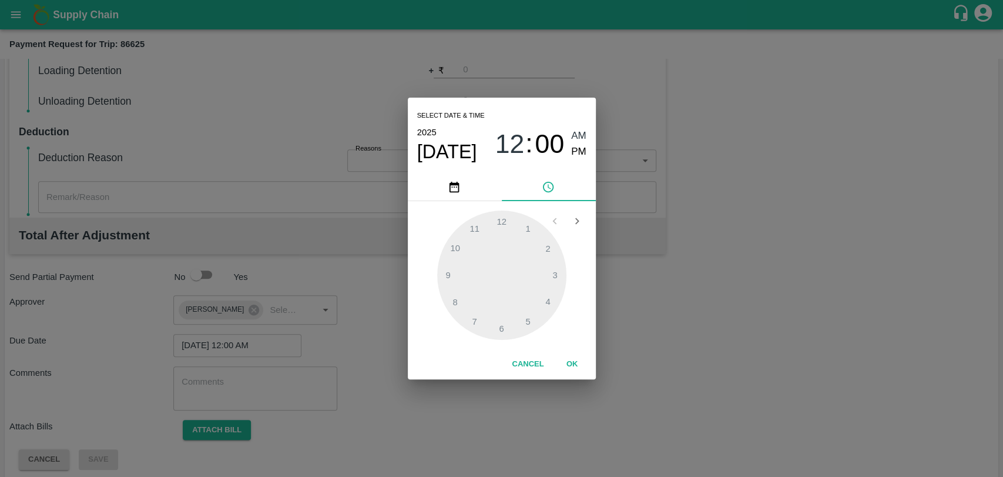
click at [566, 356] on button "OK" at bounding box center [573, 364] width 38 height 21
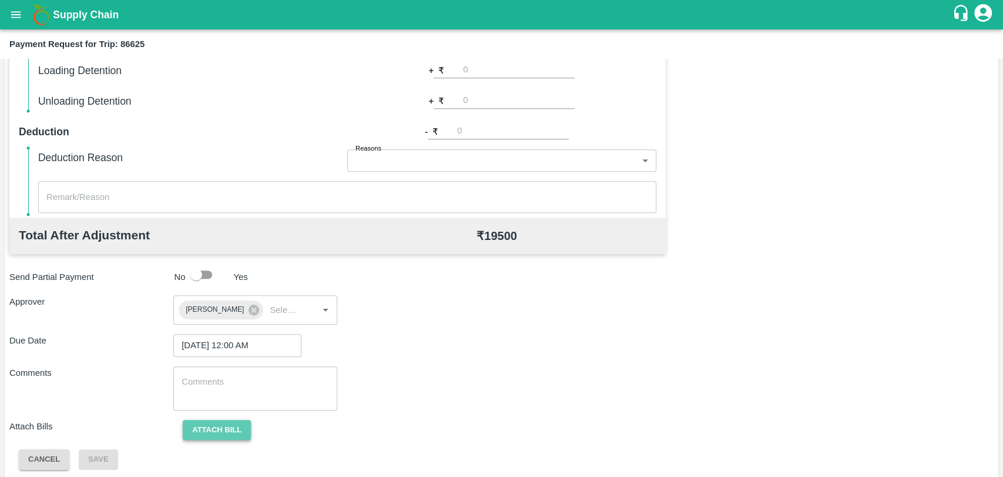
click at [235, 430] on button "Attach bill" at bounding box center [217, 430] width 68 height 21
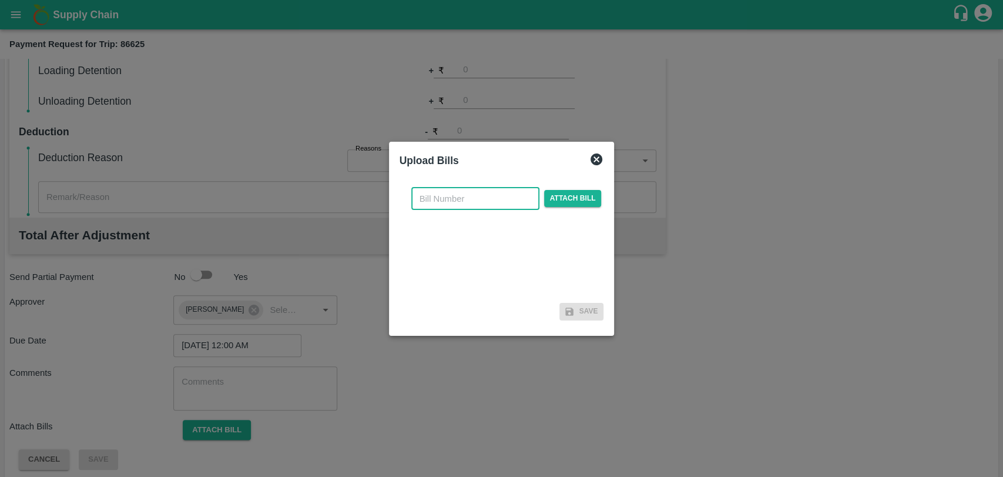
click at [448, 205] on input "text" at bounding box center [475, 198] width 128 height 22
type input "3912"
click at [574, 202] on span "Attach bill" at bounding box center [573, 198] width 58 height 17
click at [0, 0] on input "Attach bill" at bounding box center [0, 0] width 0 height 0
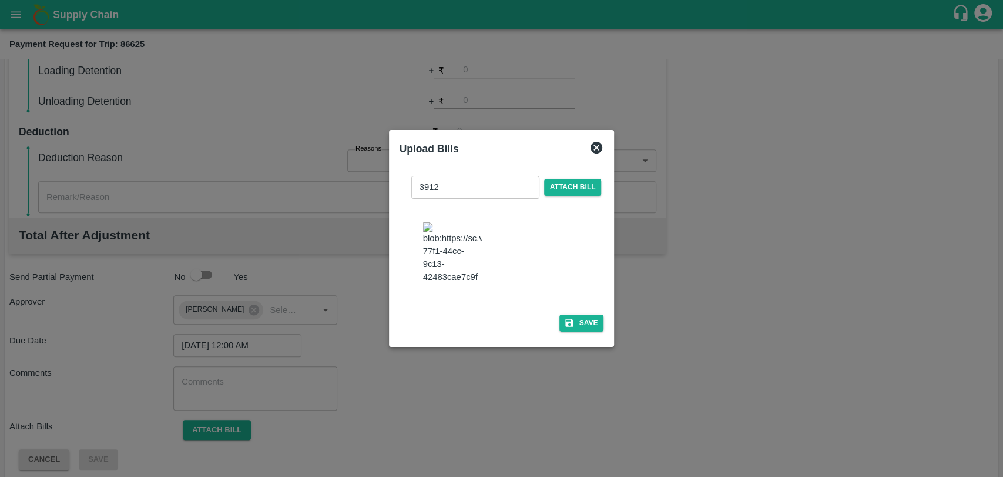
click at [445, 256] on img at bounding box center [452, 253] width 59 height 62
click at [575, 317] on button "Save" at bounding box center [581, 322] width 45 height 17
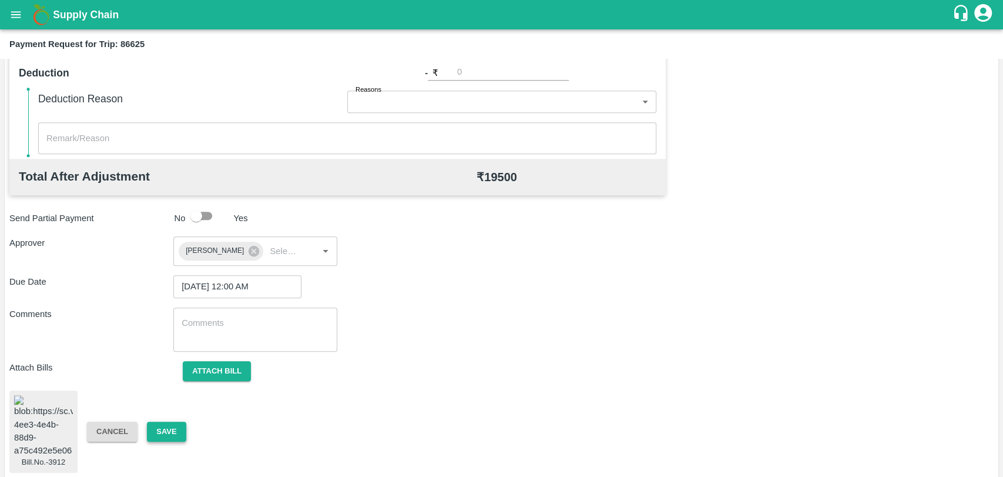
click at [174, 423] on button "Save" at bounding box center [166, 431] width 39 height 21
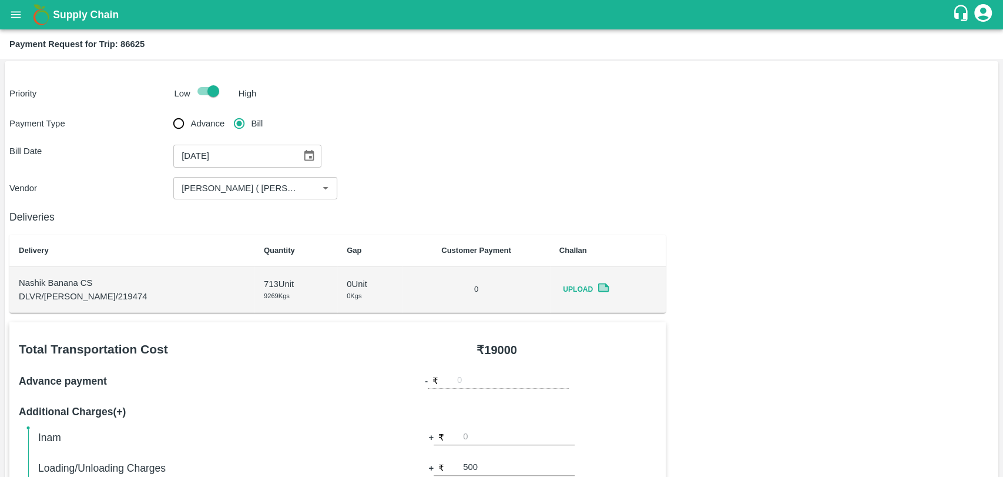
scroll to position [0, 0]
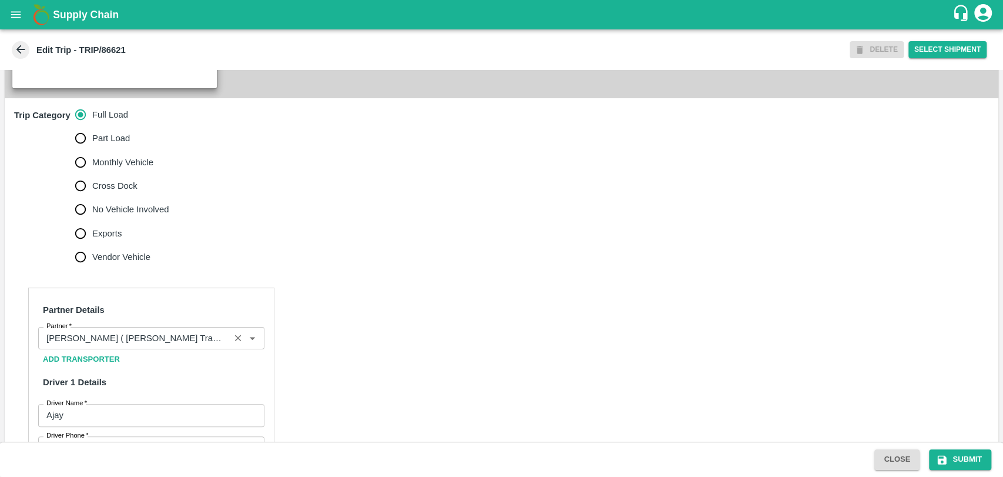
scroll to position [653, 0]
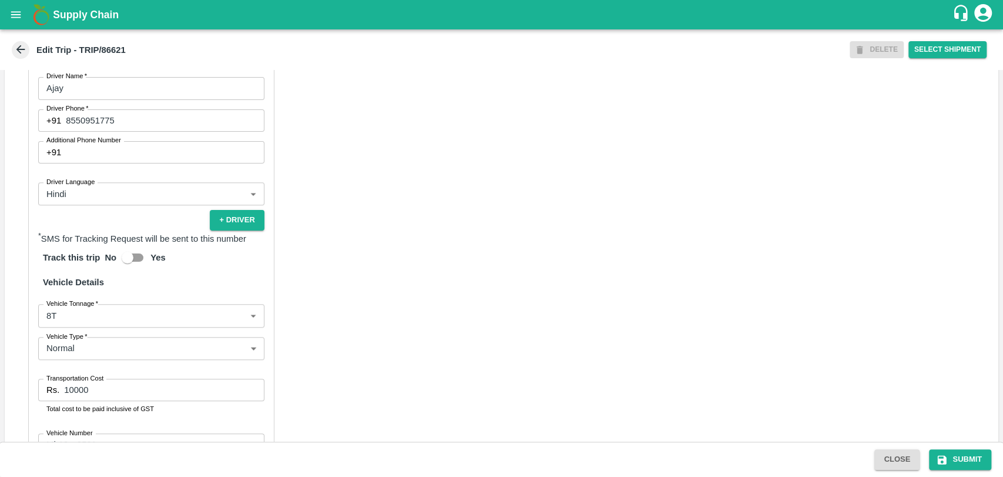
click at [96, 328] on body "Supply Chain Edit Trip - TRIP/86621 DELETE Select Shipment Trip Details Trip Ty…" at bounding box center [501, 238] width 1003 height 477
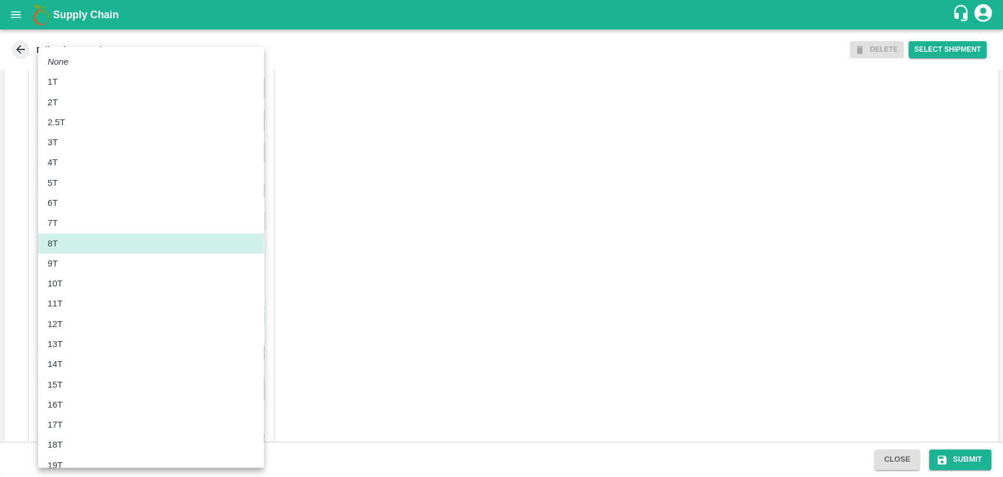
click at [83, 278] on div "10T" at bounding box center [151, 283] width 207 height 13
type input "10000"
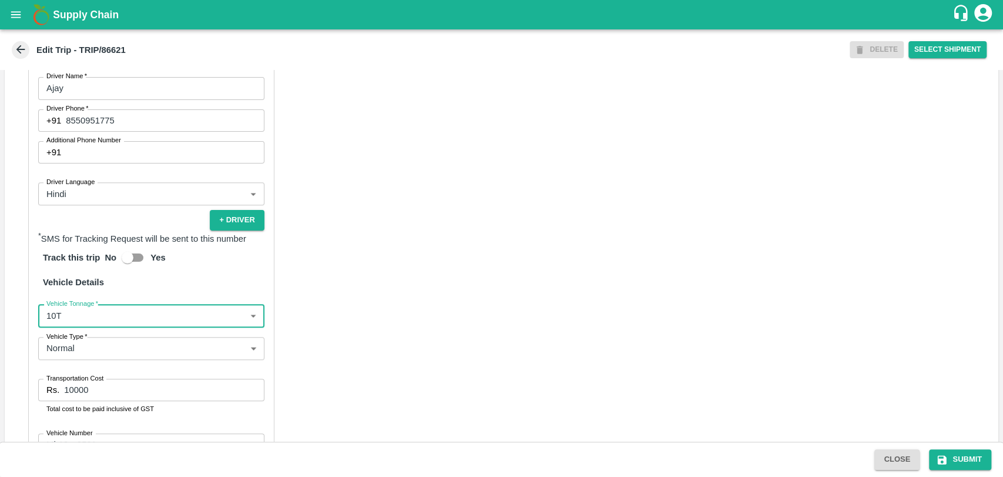
scroll to position [0, 0]
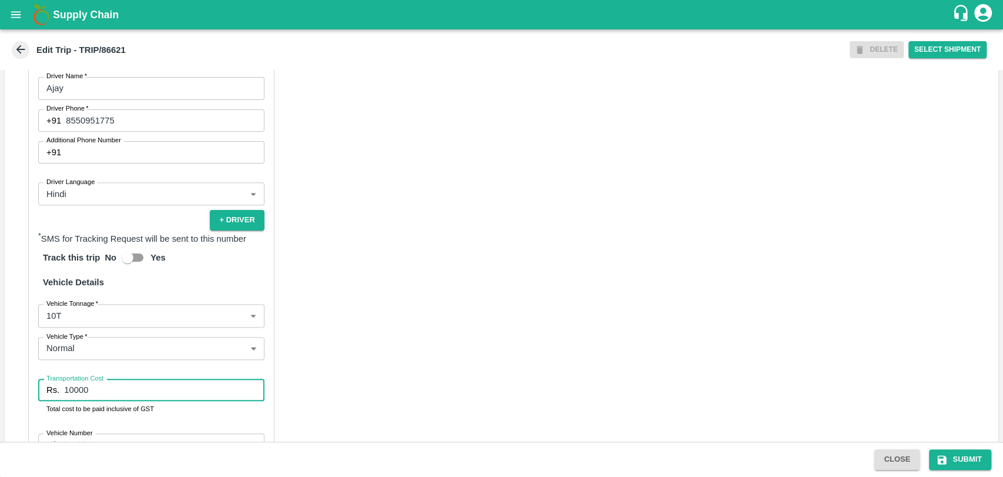
drag, startPoint x: 108, startPoint y: 398, endPoint x: 0, endPoint y: 399, distance: 108.1
click at [0, 399] on div "Trip Details Trip Type Fruit Movement 1 Trip Type Trip Pickup Order SHIP/NASH/3…" at bounding box center [501, 255] width 1003 height 371
type input "19000"
click at [968, 460] on button "Submit" at bounding box center [960, 459] width 62 height 21
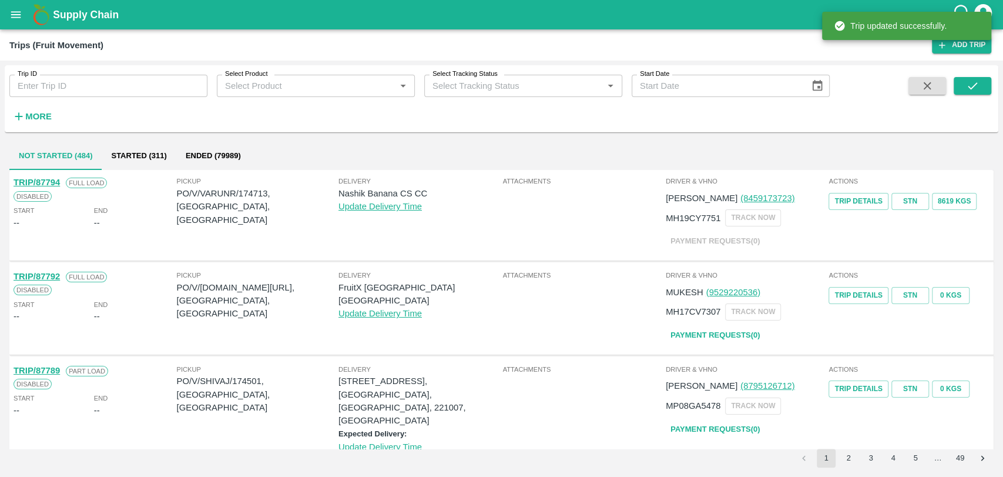
click at [28, 112] on strong "More" at bounding box center [38, 116] width 26 height 9
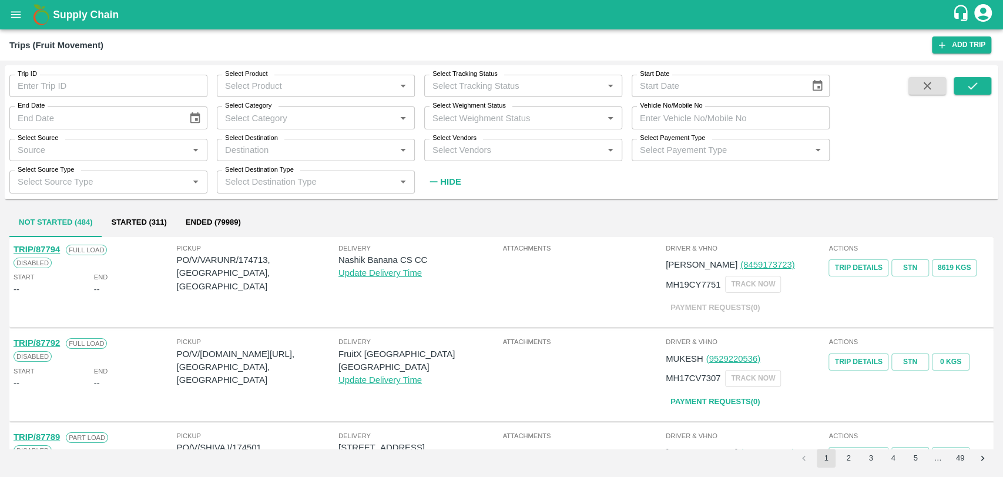
click at [675, 115] on input "Vehicle No/Mobile No" at bounding box center [731, 117] width 198 height 22
paste input "MH19CY9254"
type input "MH19CY9254"
click at [978, 78] on button "submit" at bounding box center [973, 86] width 38 height 18
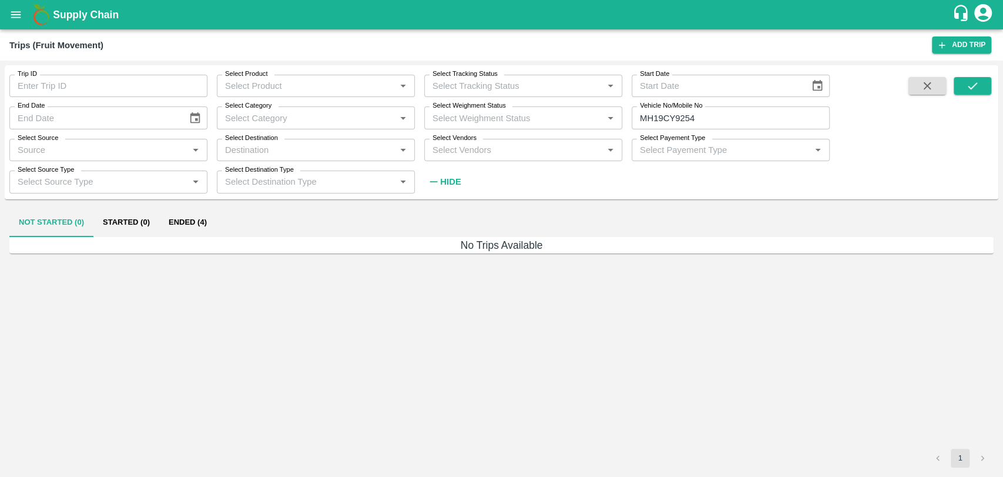
click at [202, 214] on button "Ended (4)" at bounding box center [187, 223] width 57 height 28
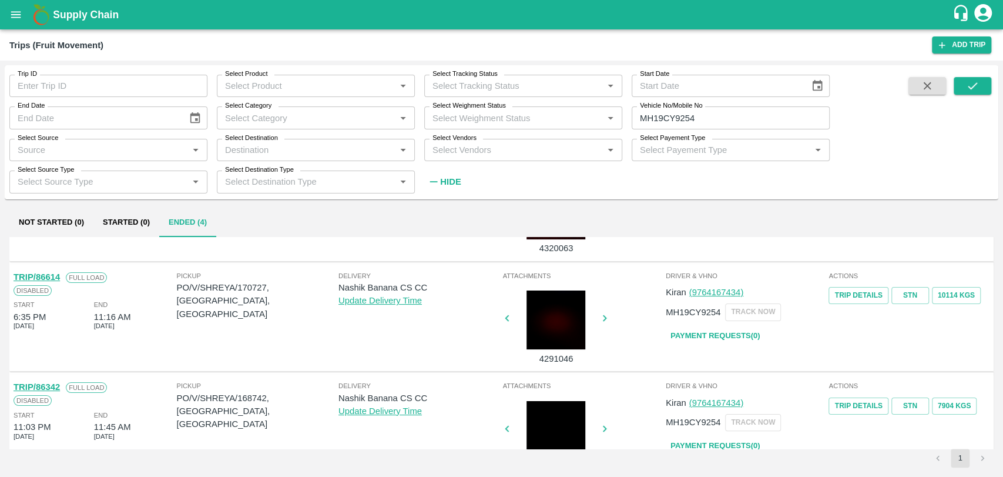
scroll to position [163, 0]
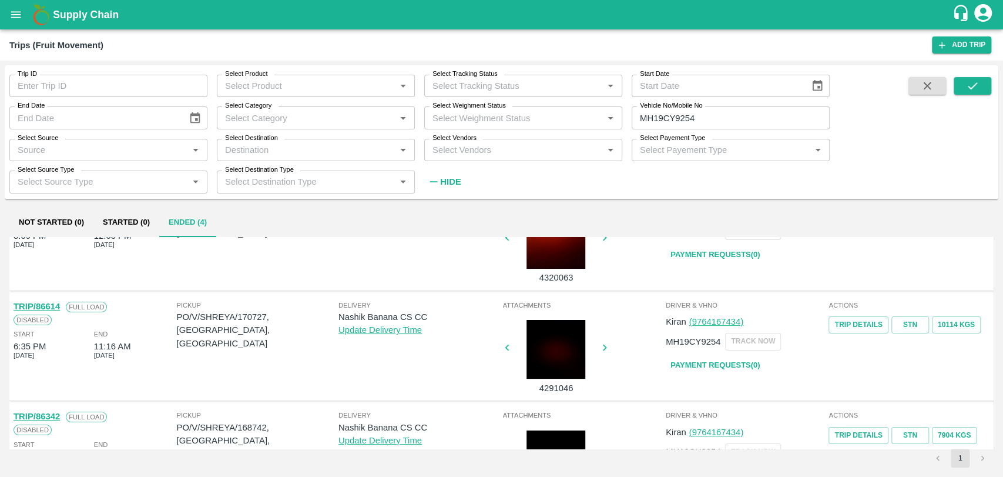
click at [57, 306] on link "TRIP/86614" at bounding box center [37, 305] width 46 height 9
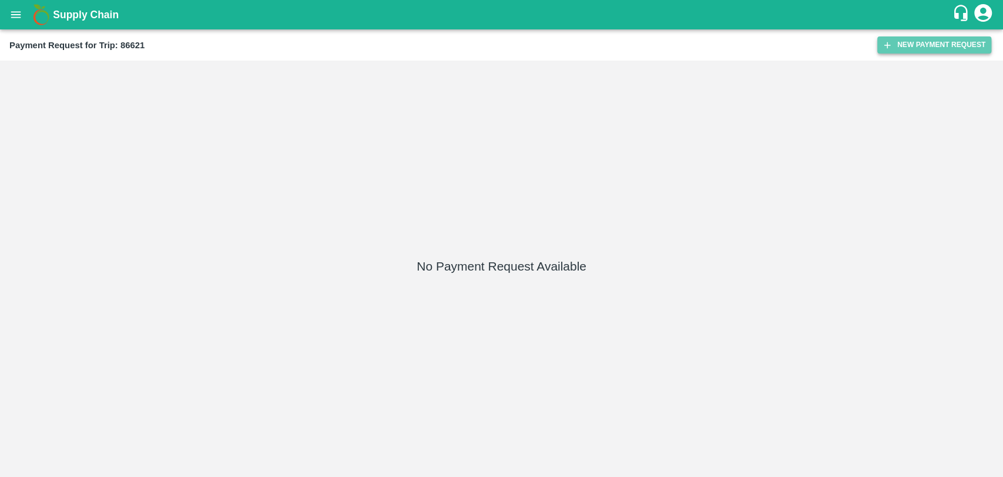
click at [953, 39] on button "New Payment Request" at bounding box center [934, 44] width 114 height 17
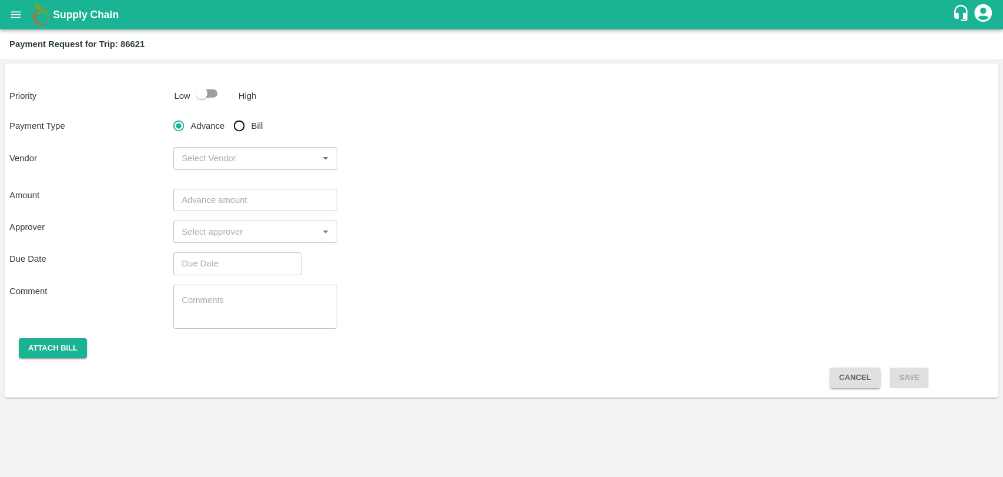
click at [201, 99] on input "checkbox" at bounding box center [201, 93] width 67 height 22
checkbox input "true"
click at [246, 131] on input "Bill" at bounding box center [239, 126] width 24 height 24
radio input "true"
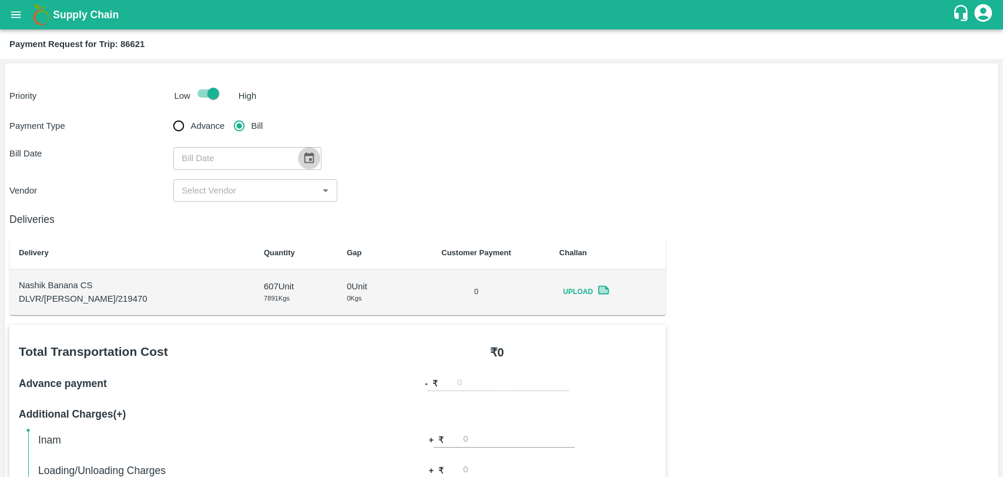
click at [298, 156] on button "Choose date" at bounding box center [309, 158] width 22 height 22
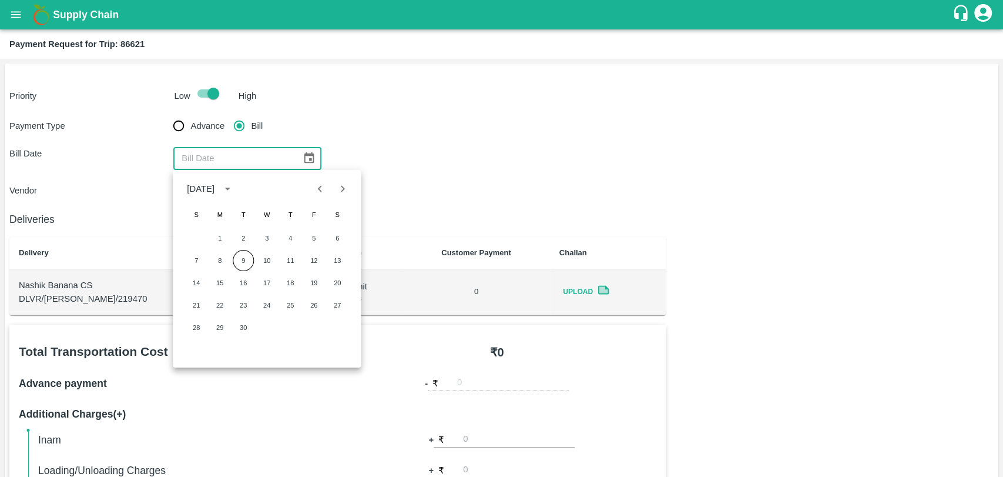
click at [316, 190] on icon "Previous month" at bounding box center [320, 188] width 13 height 13
click at [274, 306] on button "20" at bounding box center [266, 304] width 21 height 21
type input "[DATE]"
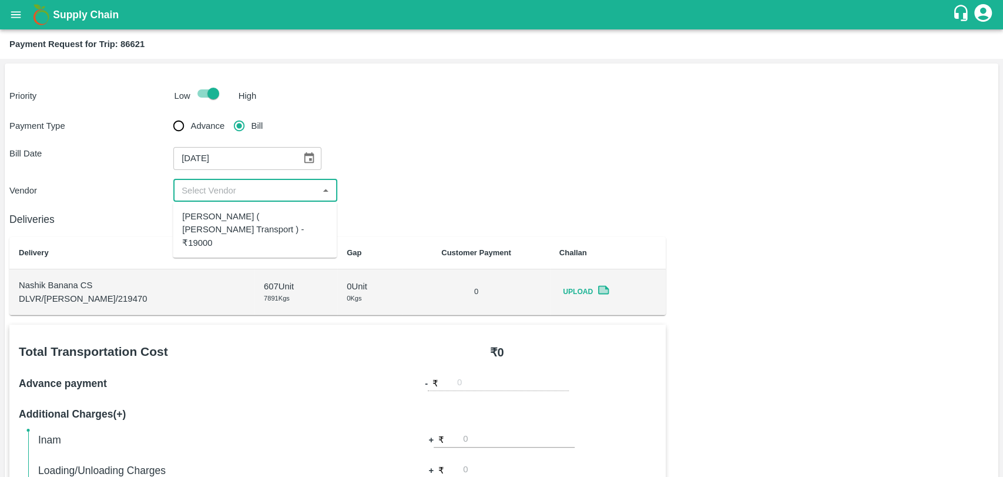
click at [215, 192] on input "input" at bounding box center [246, 190] width 138 height 15
click at [226, 232] on div "[PERSON_NAME] ( [PERSON_NAME] Transport ) - ₹19000" at bounding box center [254, 229] width 145 height 39
type input "[PERSON_NAME] ( [PERSON_NAME] Transport ) - ₹19000"
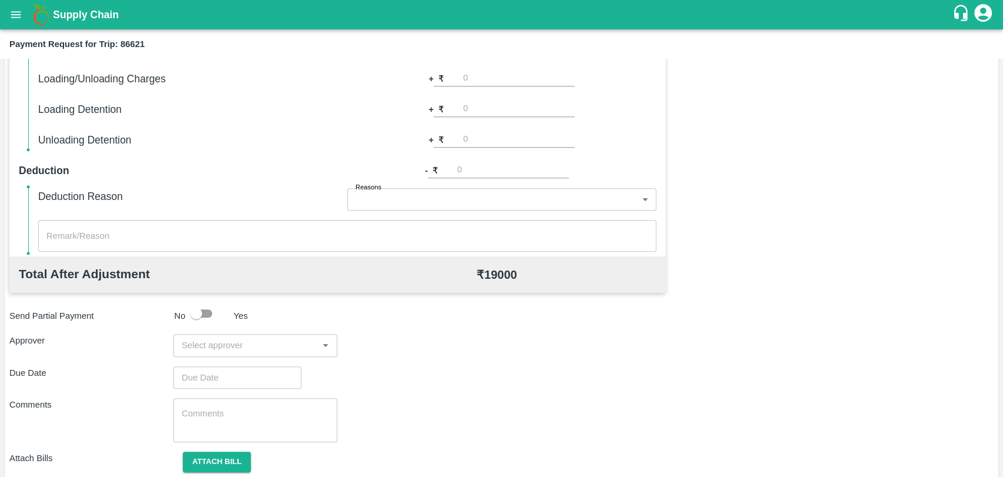
scroll to position [261, 0]
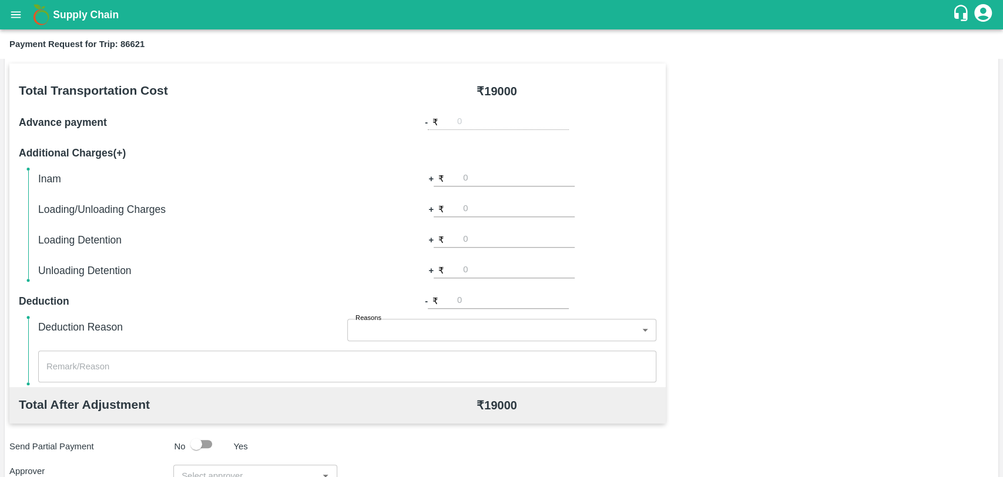
click at [492, 207] on input "number" at bounding box center [519, 209] width 112 height 16
type input "500"
click at [813, 125] on div "Total Transportation Cost ₹ 19000 Advance payment - ₹ Additional Charges(+) Ina…" at bounding box center [501, 347] width 984 height 569
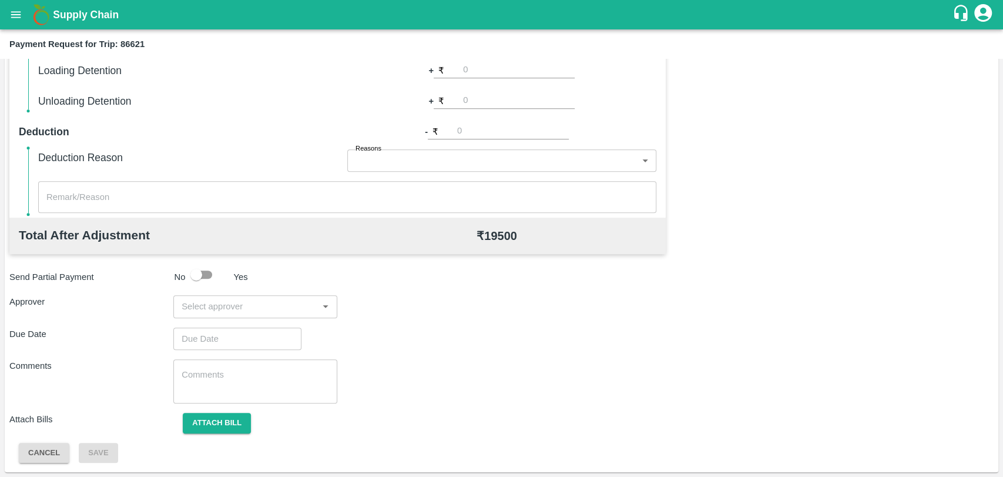
click at [207, 299] on input "input" at bounding box center [246, 306] width 138 height 15
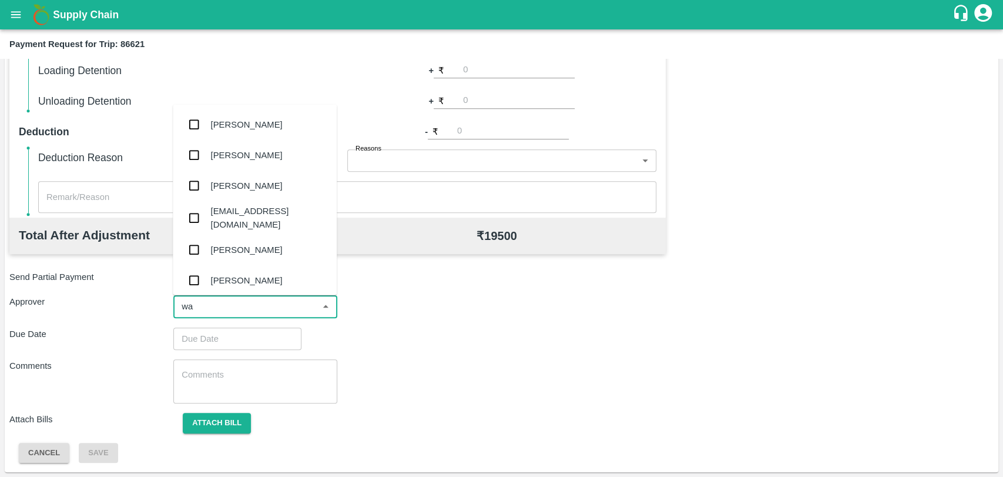
type input "wag"
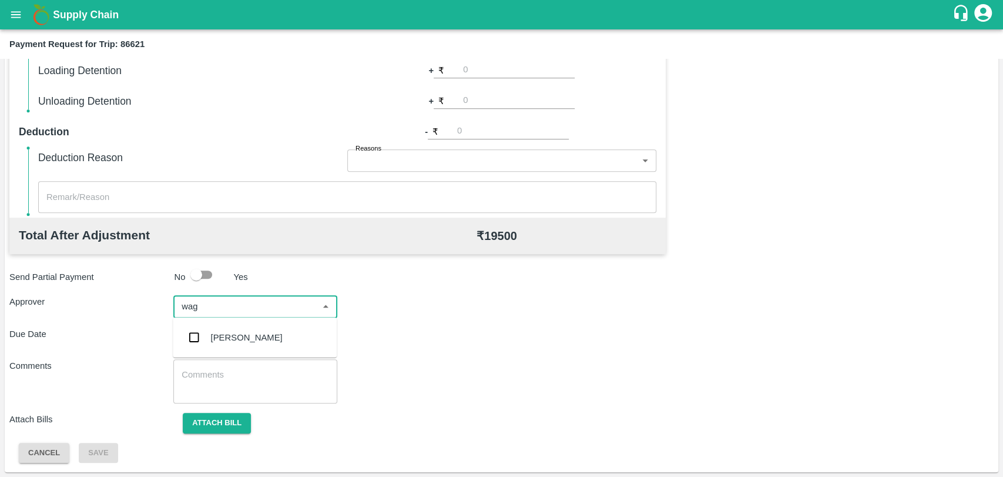
click at [213, 326] on div "Prasad Waghade" at bounding box center [255, 337] width 164 height 31
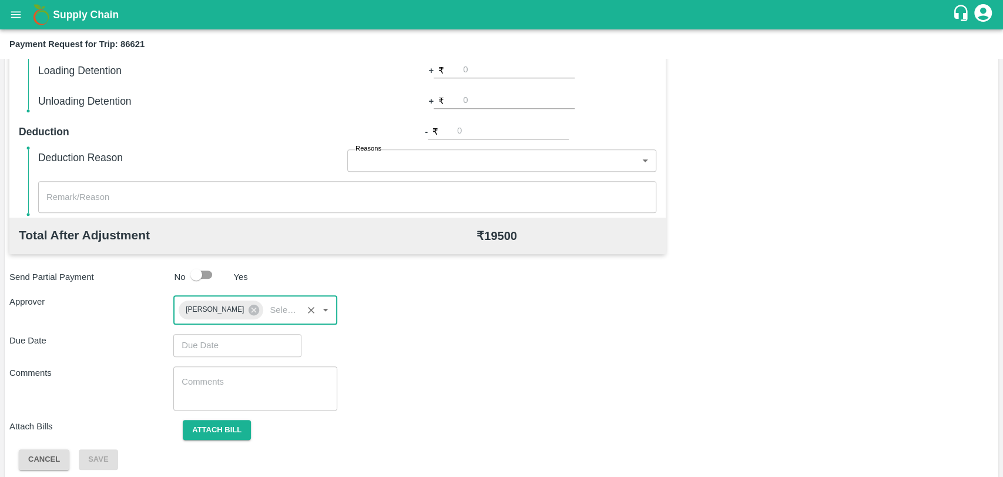
click at [214, 341] on input "Choose date" at bounding box center [233, 345] width 120 height 22
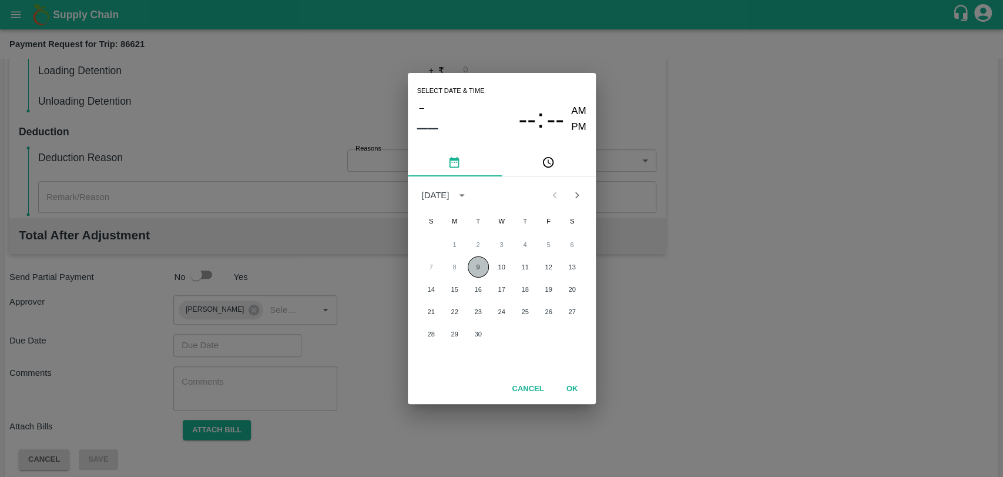
click at [477, 265] on button "9" at bounding box center [478, 266] width 21 height 21
type input "09/09/2025 12:00 AM"
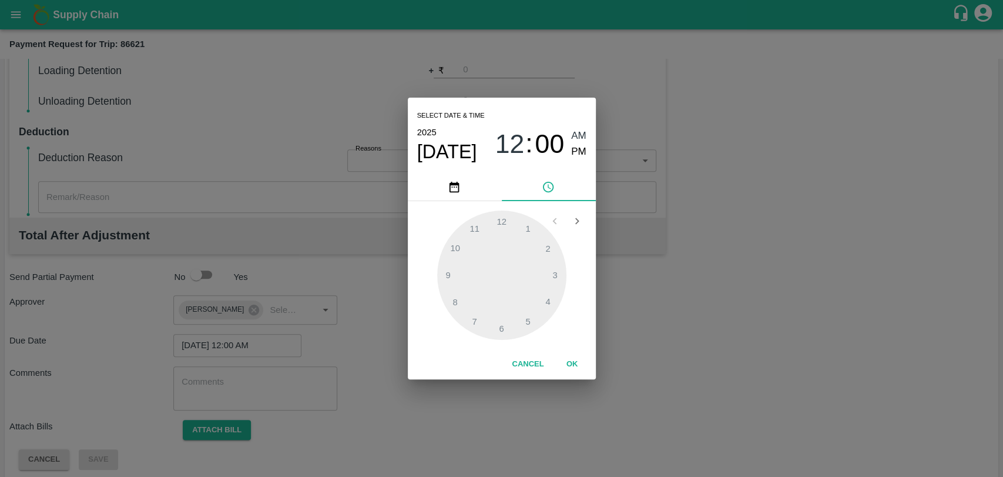
click at [566, 358] on button "OK" at bounding box center [573, 364] width 38 height 21
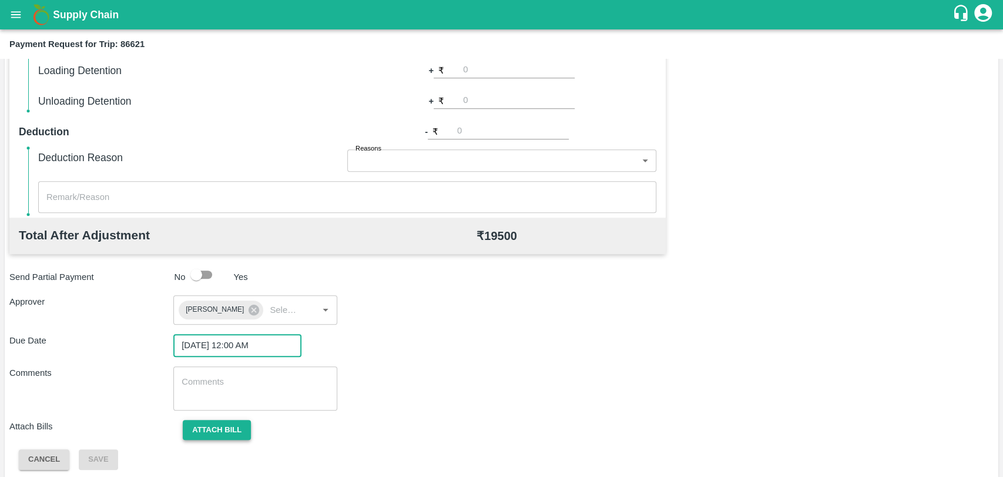
click at [227, 425] on button "Attach bill" at bounding box center [217, 430] width 68 height 21
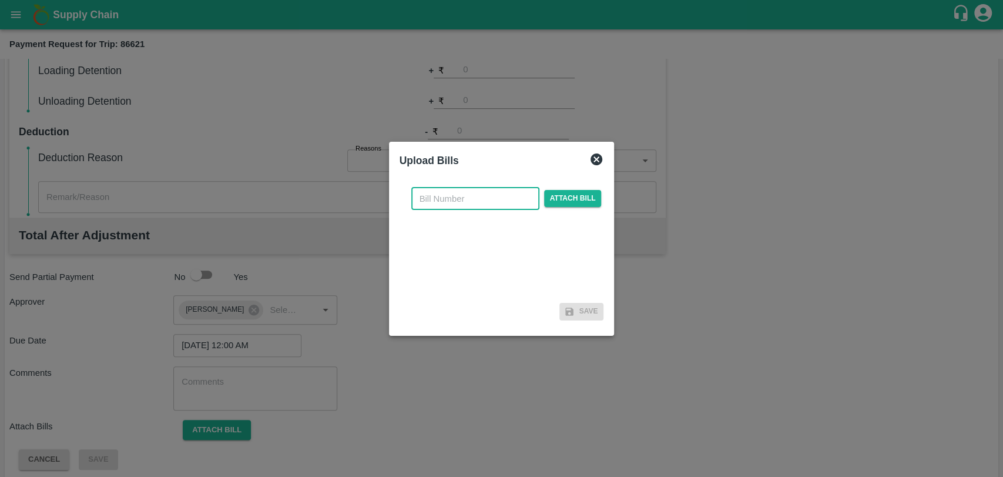
click at [461, 203] on input "text" at bounding box center [475, 198] width 128 height 22
type input "3913"
click at [577, 205] on span "Attach bill" at bounding box center [573, 198] width 58 height 17
click at [0, 0] on input "Attach bill" at bounding box center [0, 0] width 0 height 0
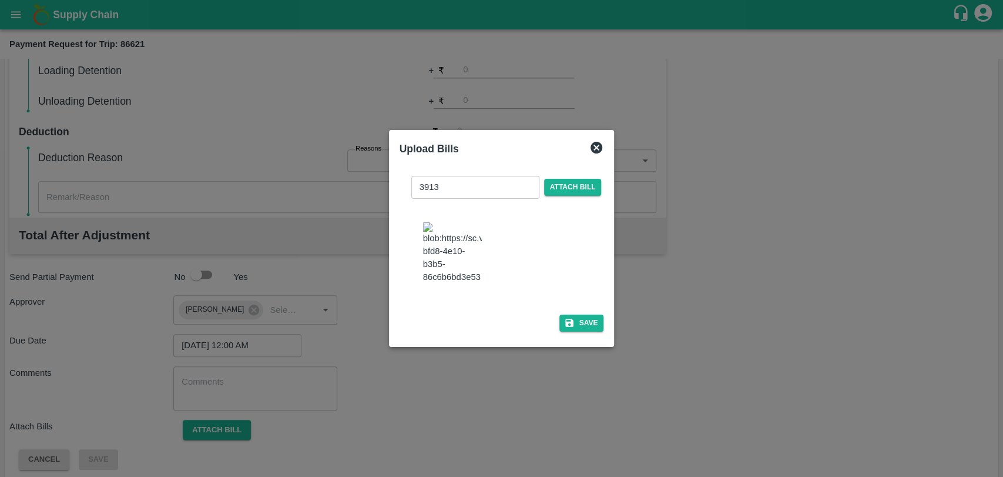
click at [446, 242] on img at bounding box center [452, 253] width 59 height 62
click at [588, 314] on button "Save" at bounding box center [581, 322] width 45 height 17
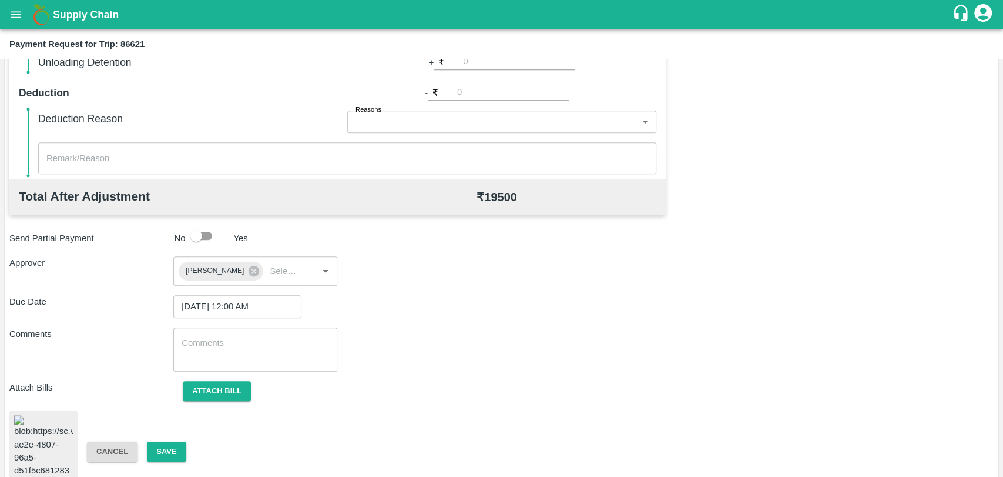
scroll to position [489, 0]
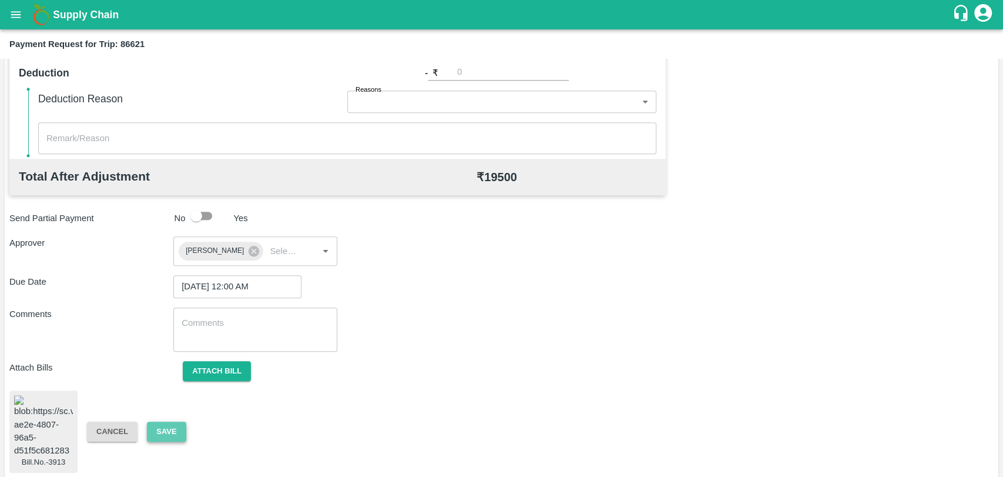
click at [183, 430] on button "Save" at bounding box center [166, 431] width 39 height 21
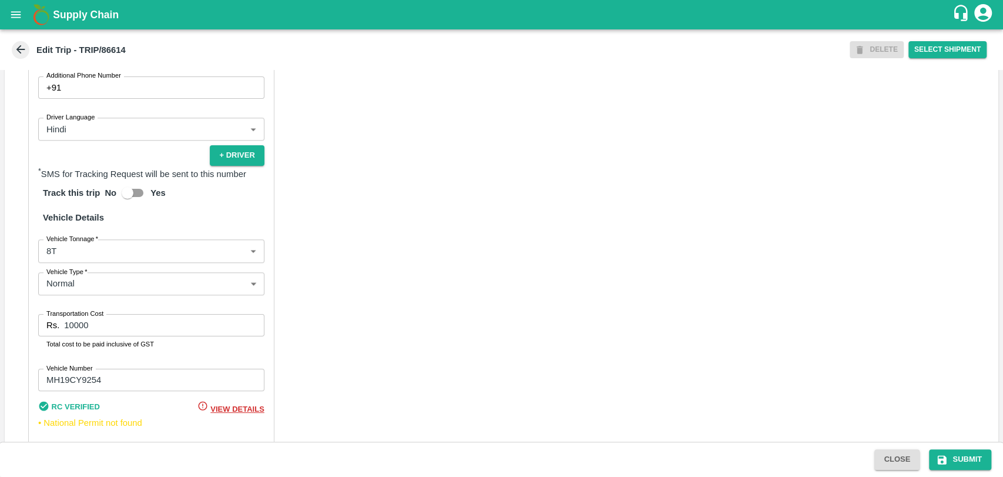
scroll to position [765, 0]
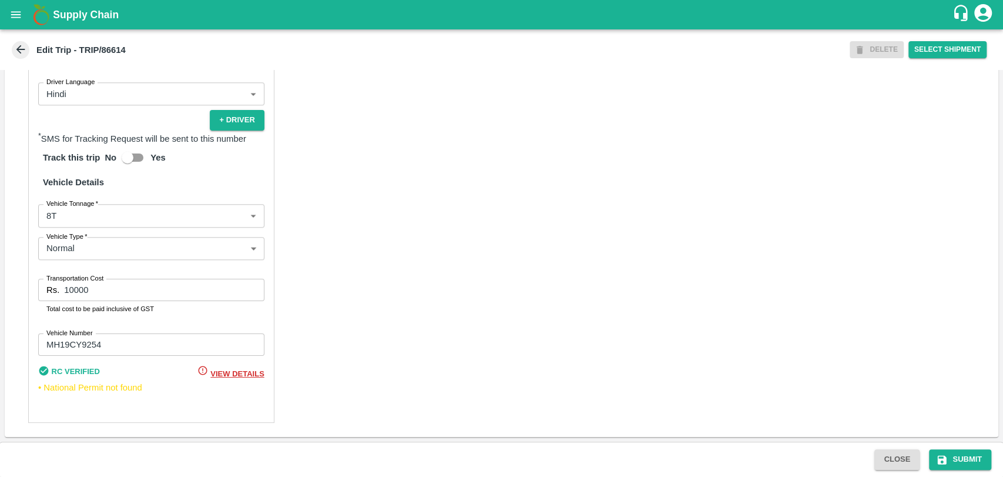
click at [79, 223] on body "Supply Chain Edit Trip - TRIP/86614 DELETE Select Shipment Trip Details Trip Ty…" at bounding box center [501, 238] width 1003 height 477
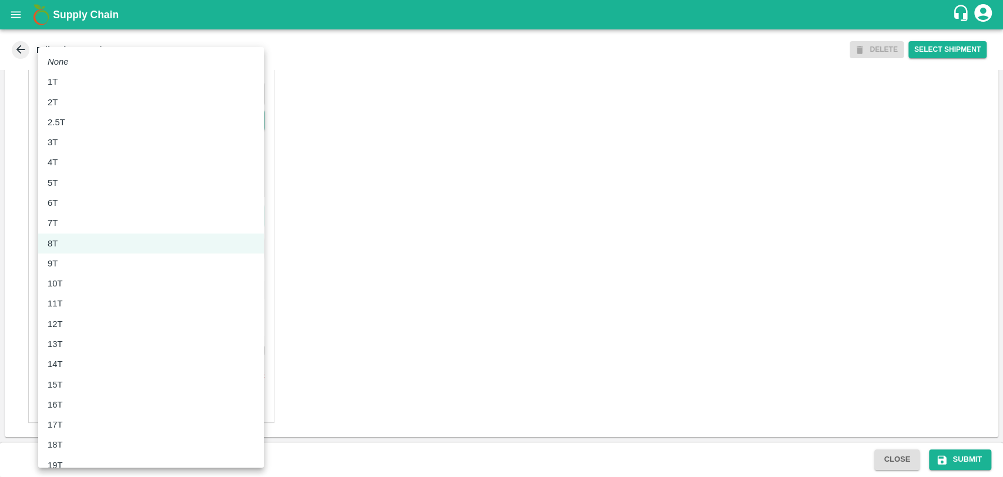
drag, startPoint x: 79, startPoint y: 291, endPoint x: 79, endPoint y: 300, distance: 8.8
click at [79, 300] on ul "None 1T 2T 2.5T 3T 4T 5T 6T 7T 8T 9T 10T 11T 12T 13T 14T 15T 16T 17T 18T 19T 20…" at bounding box center [151, 384] width 226 height 674
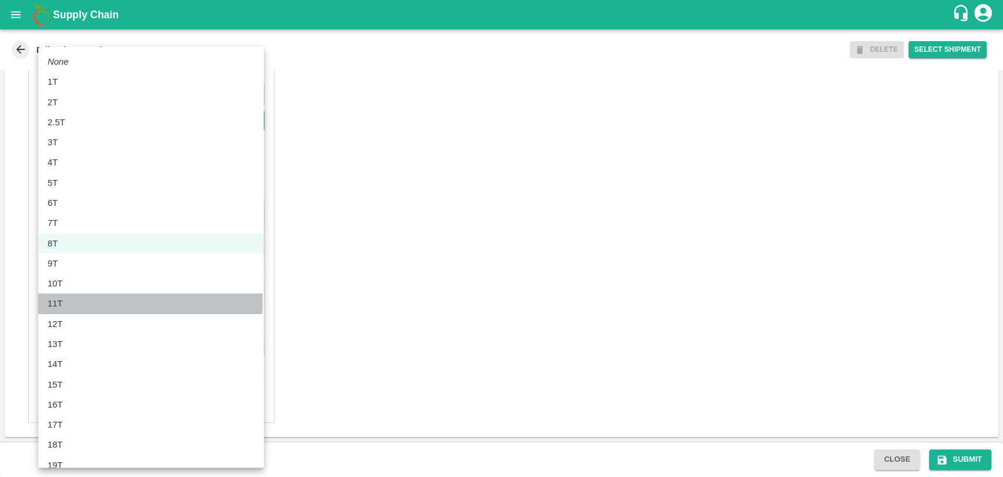
click at [79, 300] on div "11T" at bounding box center [151, 303] width 207 height 13
type input "11000"
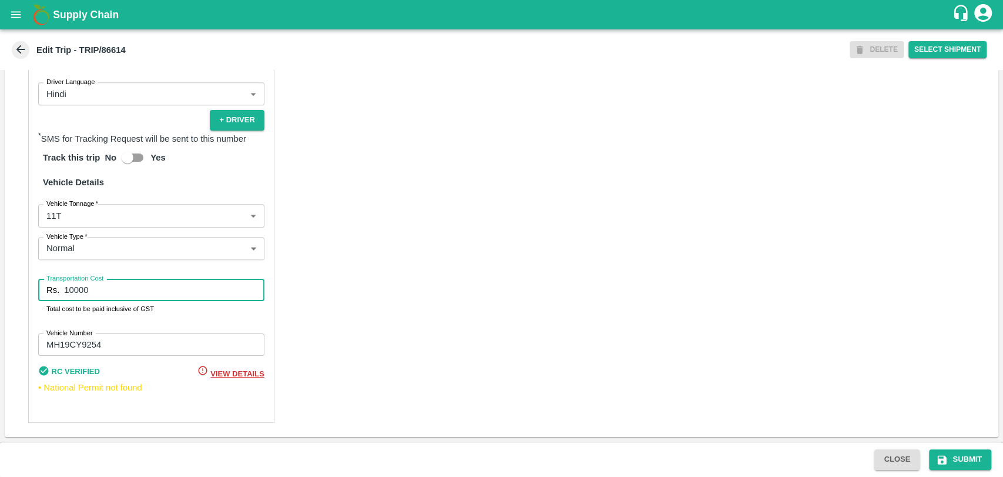
drag, startPoint x: 79, startPoint y: 291, endPoint x: 14, endPoint y: 283, distance: 65.8
click at [35, 287] on div "Partner Details Partner   * Partner Add Transporter Driver 1 Details Driver Nam…" at bounding box center [151, 142] width 246 height 562
type input "20900"
click at [953, 456] on button "Submit" at bounding box center [960, 459] width 62 height 21
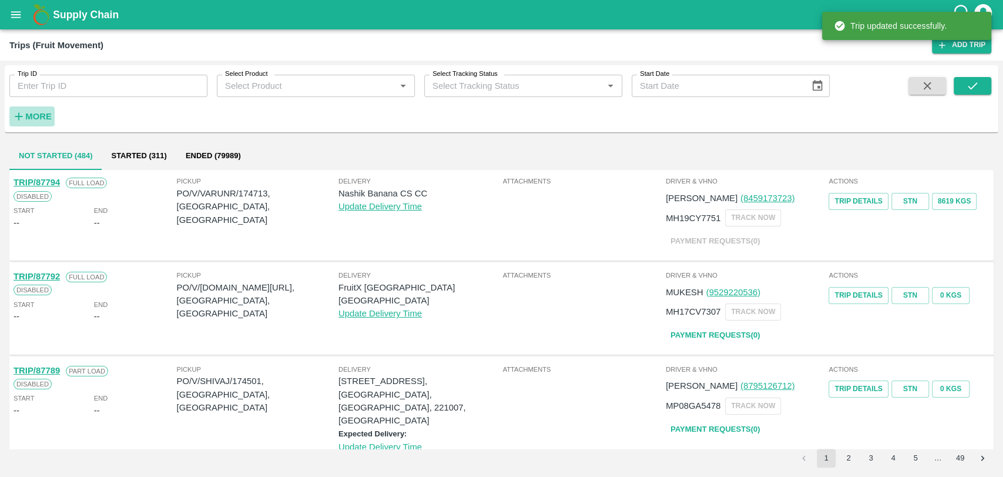
click at [26, 107] on button "More" at bounding box center [31, 116] width 45 height 20
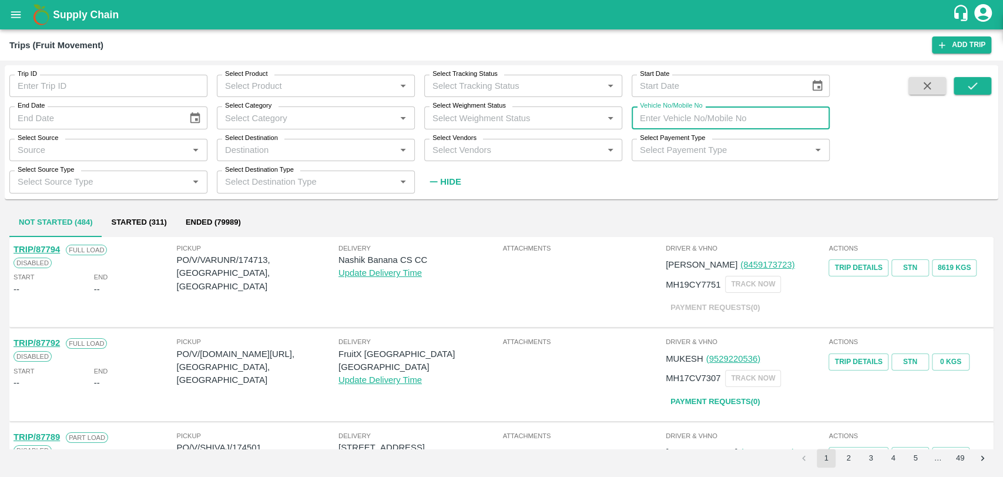
click at [685, 118] on input "Vehicle No/Mobile No" at bounding box center [731, 117] width 198 height 22
paste input "MH04HY4367"
type input "MH04HY4367"
click at [986, 86] on button "submit" at bounding box center [973, 86] width 38 height 18
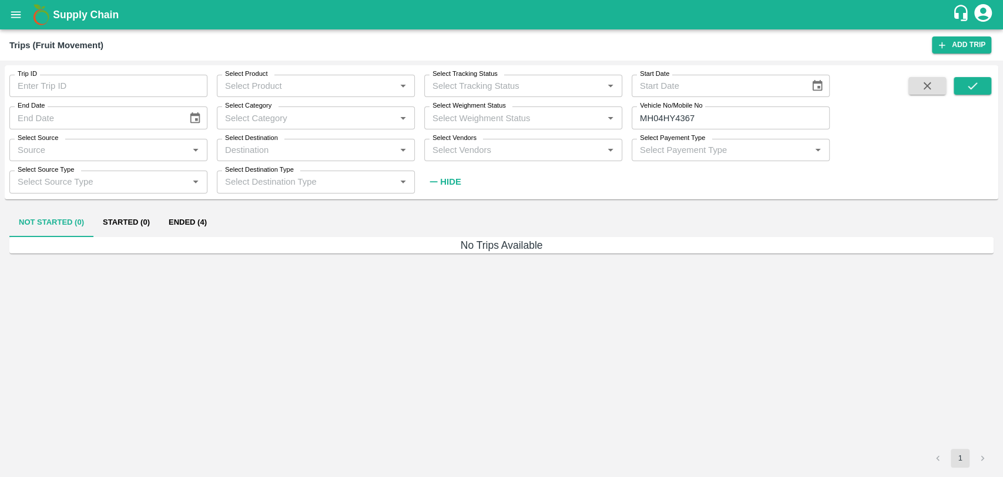
click at [181, 233] on button "Ended (4)" at bounding box center [187, 223] width 57 height 28
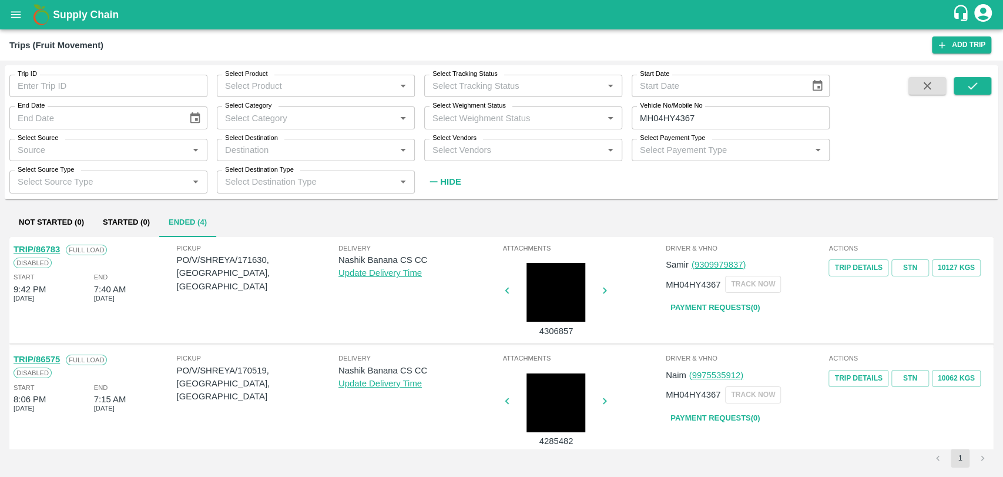
click at [51, 249] on link "TRIP/86783" at bounding box center [37, 248] width 46 height 9
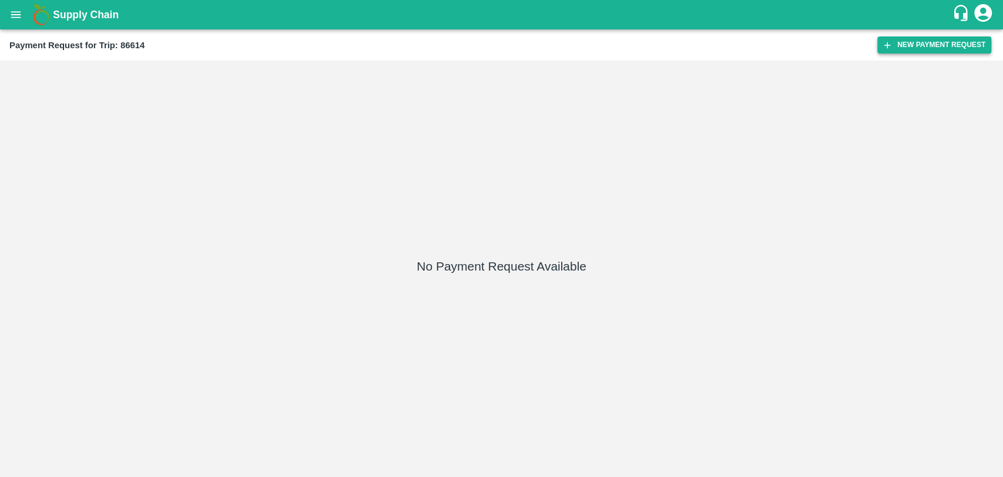
click at [945, 45] on button "New Payment Request" at bounding box center [934, 44] width 114 height 17
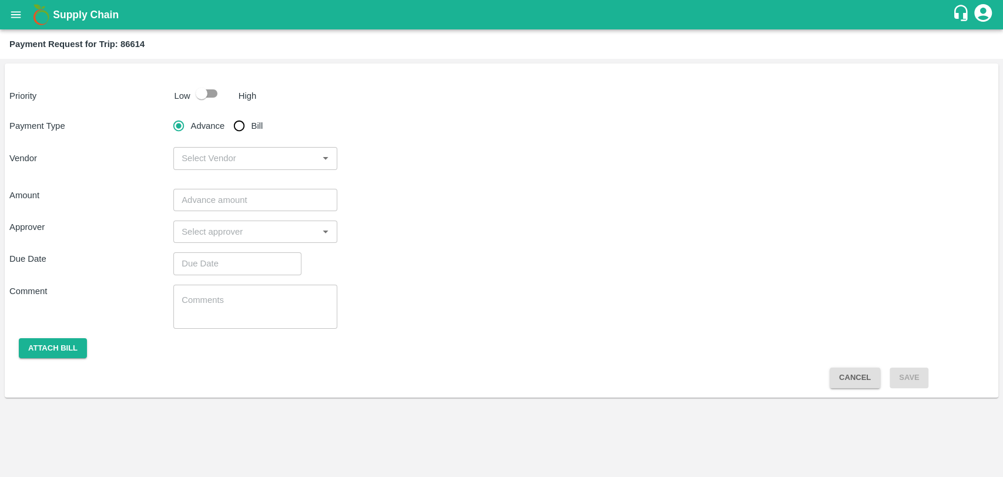
click at [210, 92] on input "checkbox" at bounding box center [201, 93] width 67 height 22
checkbox input "true"
click at [252, 128] on span "Bill" at bounding box center [258, 125] width 12 height 13
click at [235, 126] on input "Bill" at bounding box center [239, 126] width 24 height 24
radio input "true"
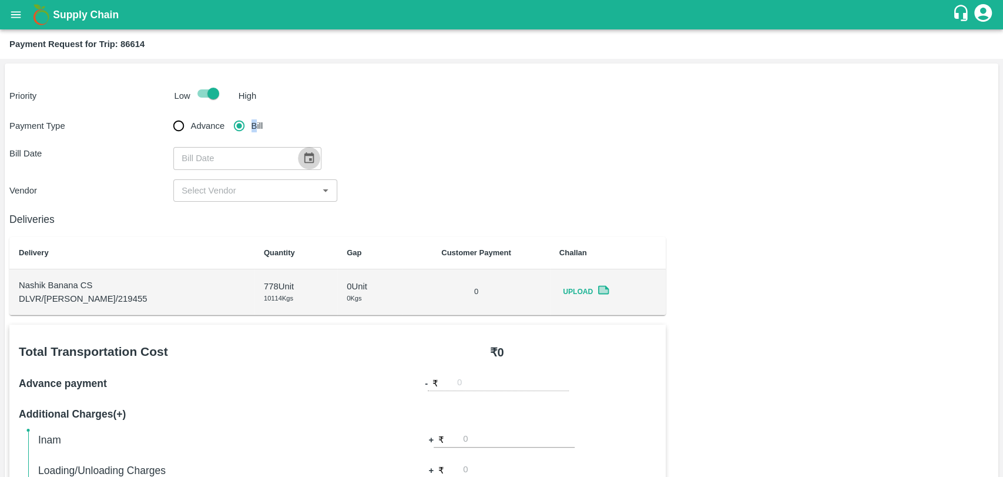
click at [303, 162] on icon "Choose date" at bounding box center [309, 158] width 13 height 13
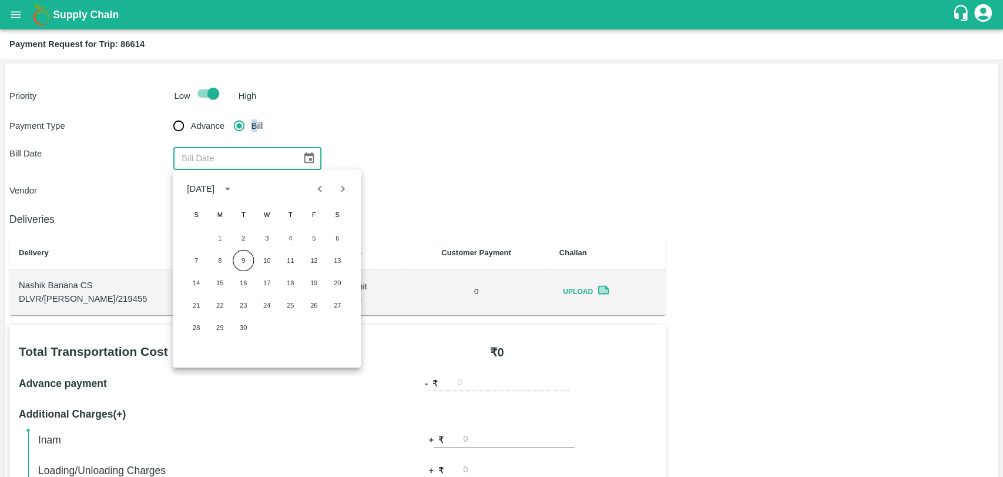
click at [314, 190] on icon "Previous month" at bounding box center [320, 188] width 13 height 13
click at [280, 307] on button "21" at bounding box center [290, 304] width 21 height 21
type input "21/08/2025"
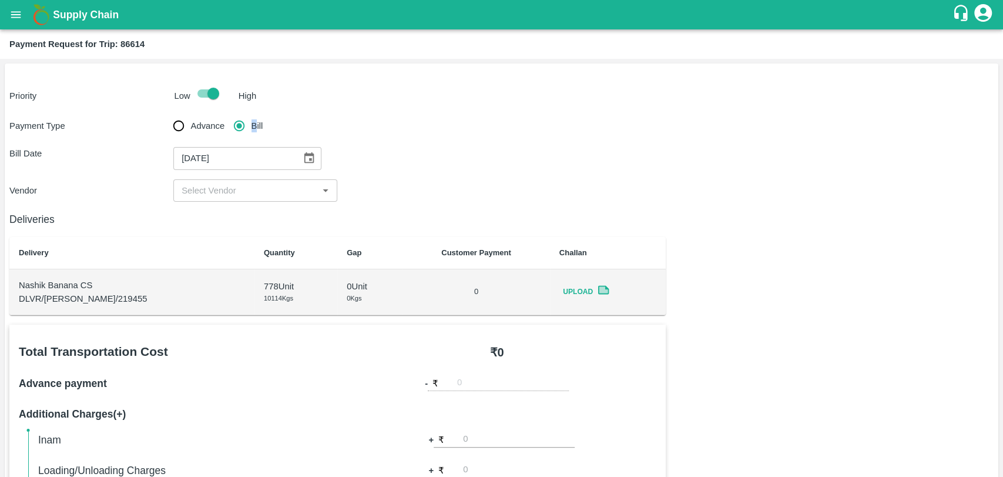
click at [195, 189] on input "input" at bounding box center [246, 190] width 138 height 15
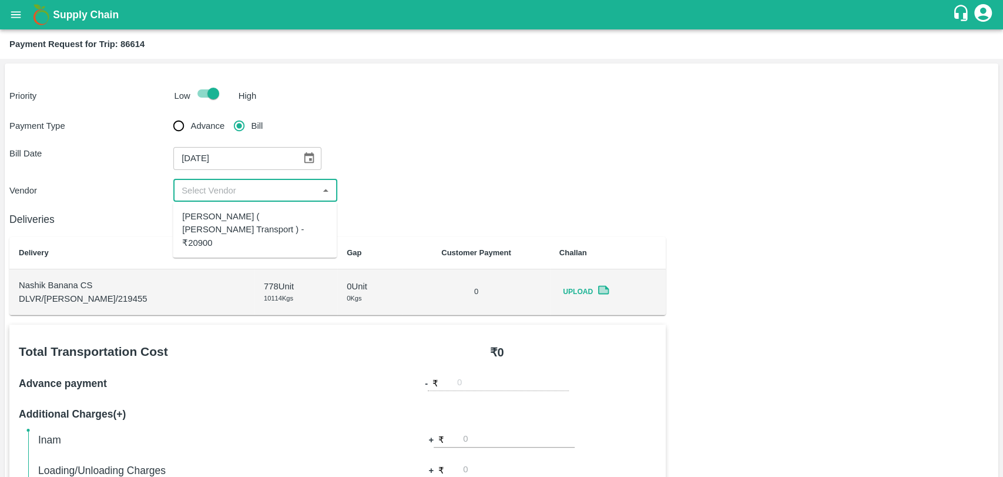
click at [213, 224] on div "Nitin Rasal ( Bhairavnath Transport ) - ₹20900" at bounding box center [254, 229] width 145 height 39
type input "Nitin Rasal ( Bhairavnath Transport ) - ₹20900"
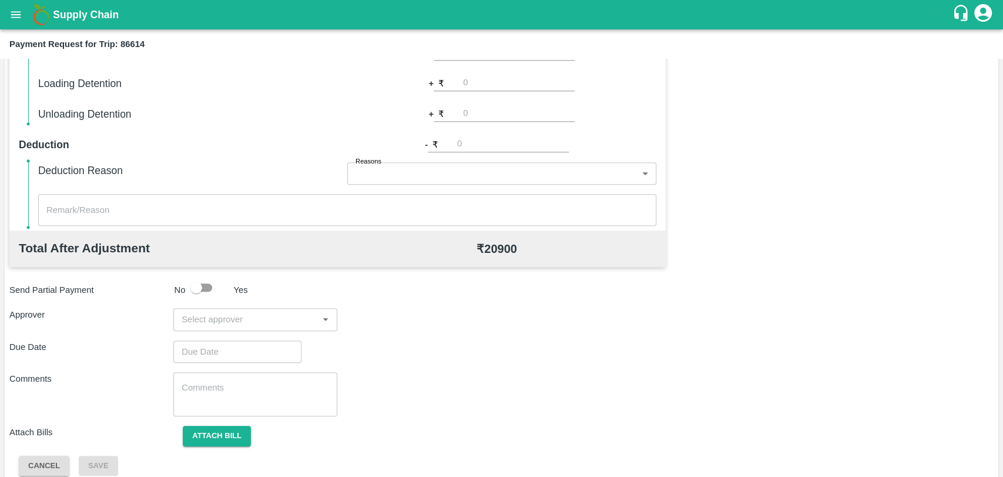
scroll to position [430, 0]
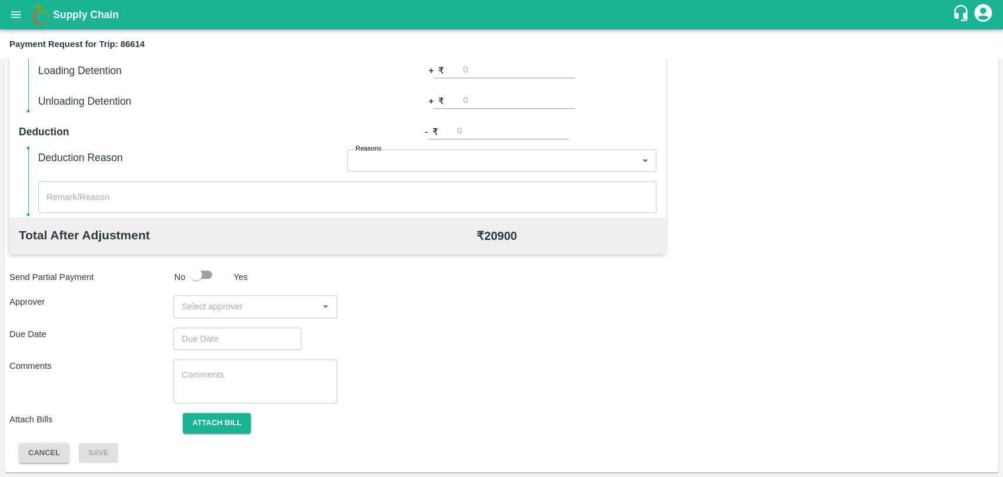
click at [248, 309] on input "input" at bounding box center [246, 306] width 138 height 15
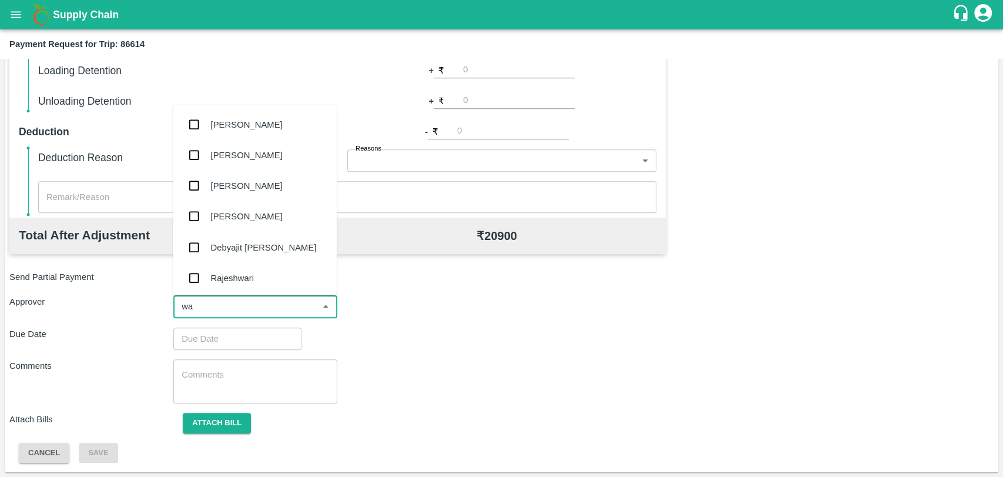
type input "wag"
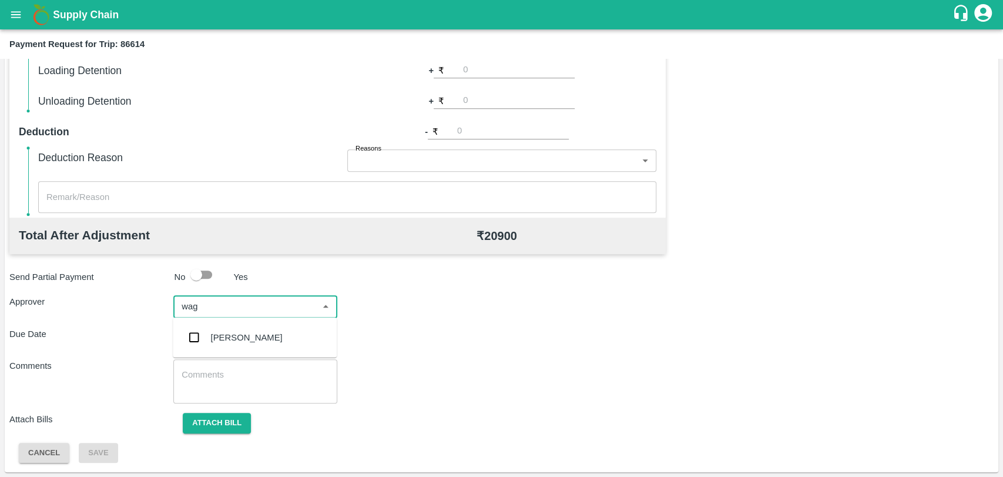
click at [249, 336] on div "[PERSON_NAME]" at bounding box center [247, 337] width 72 height 13
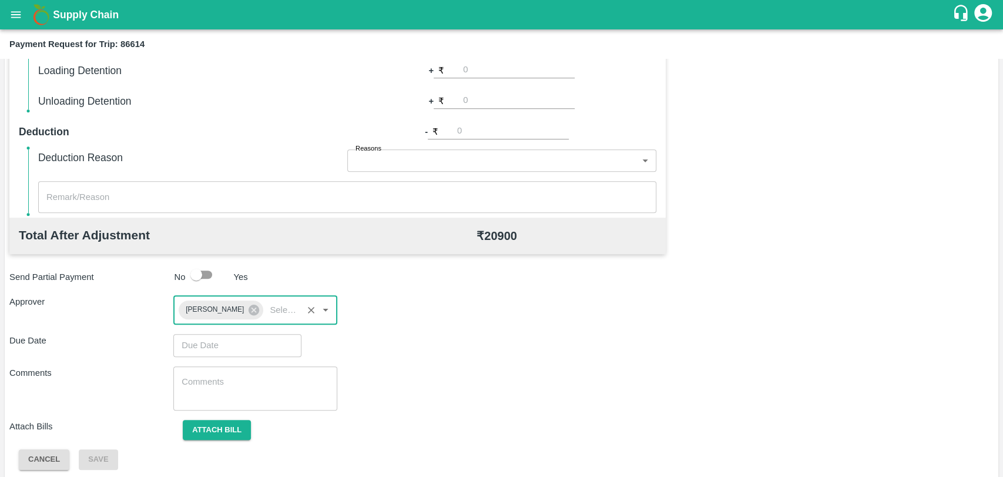
type input "DD/MM/YYYY hh:mm aa"
click at [237, 339] on input "DD/MM/YYYY hh:mm aa" at bounding box center [233, 345] width 120 height 22
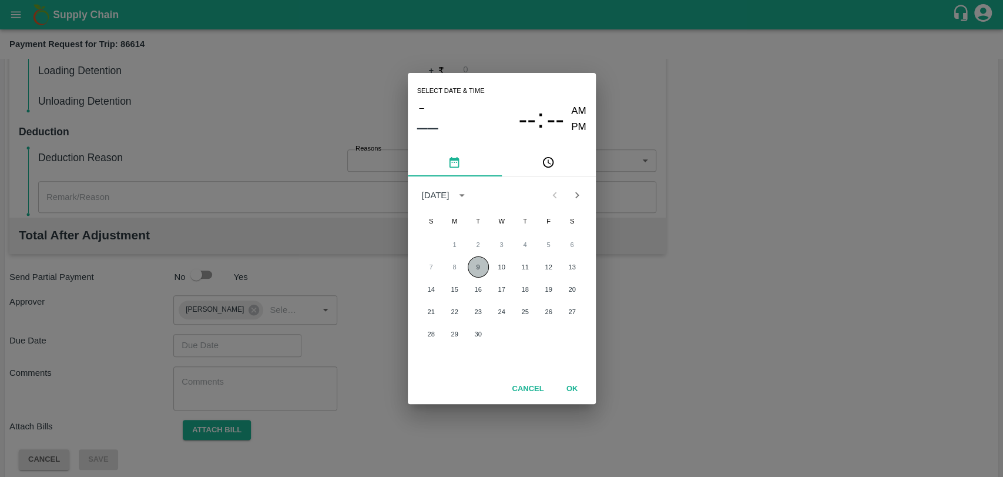
click at [474, 264] on button "9" at bounding box center [478, 266] width 21 height 21
type input "09/09/2025 12:00 AM"
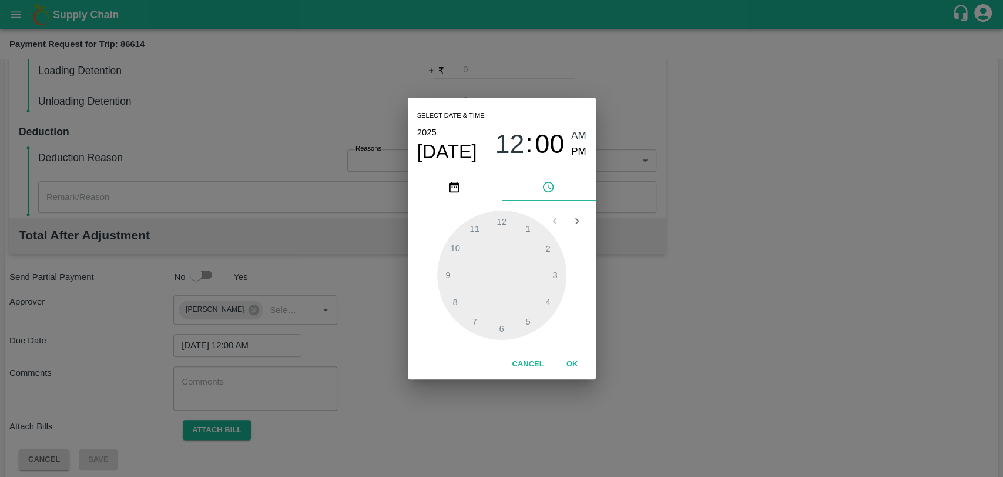
click at [571, 364] on button "OK" at bounding box center [573, 364] width 38 height 21
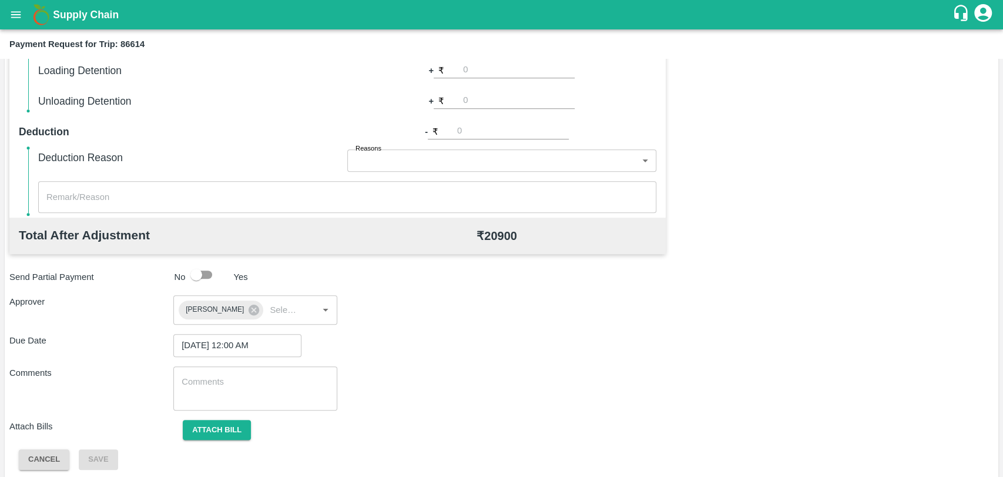
click at [166, 428] on p "Attach Bills" at bounding box center [91, 426] width 164 height 13
click at [203, 427] on button "Attach bill" at bounding box center [217, 430] width 68 height 21
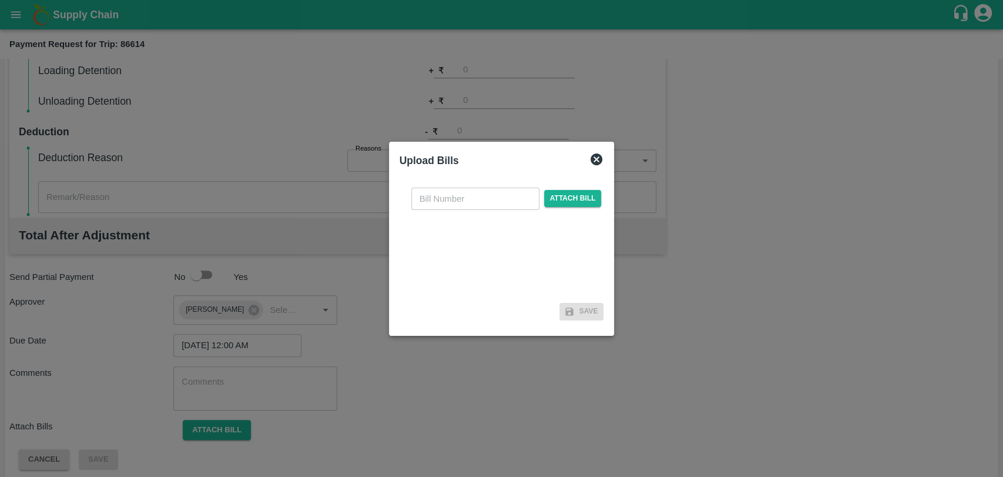
click at [441, 209] on input "text" at bounding box center [475, 198] width 128 height 22
type input "3914"
click at [557, 193] on span "Attach bill" at bounding box center [573, 198] width 58 height 17
click at [0, 0] on input "Attach bill" at bounding box center [0, 0] width 0 height 0
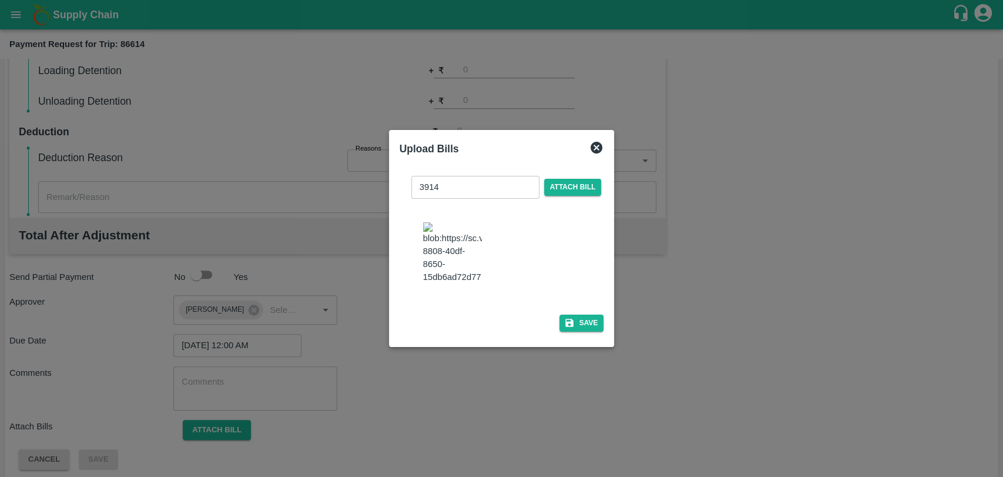
click at [583, 307] on div "3914 ​ Attach bill Save" at bounding box center [502, 251] width 205 height 170
click at [582, 320] on button "Save" at bounding box center [581, 322] width 45 height 17
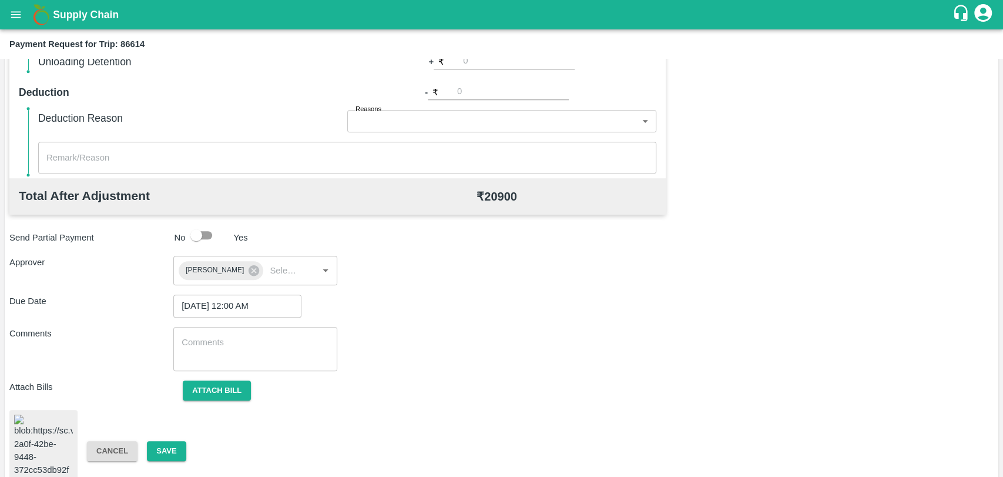
scroll to position [489, 0]
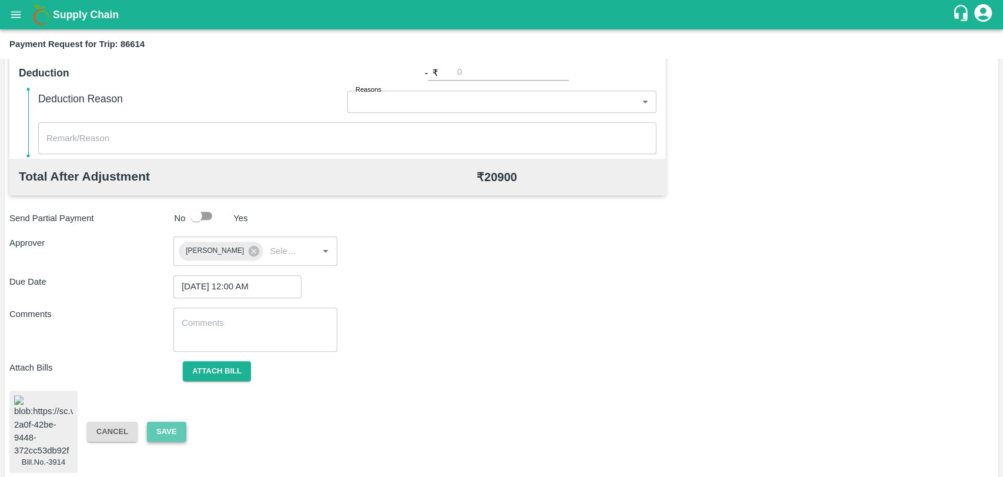
click at [172, 423] on button "Save" at bounding box center [166, 431] width 39 height 21
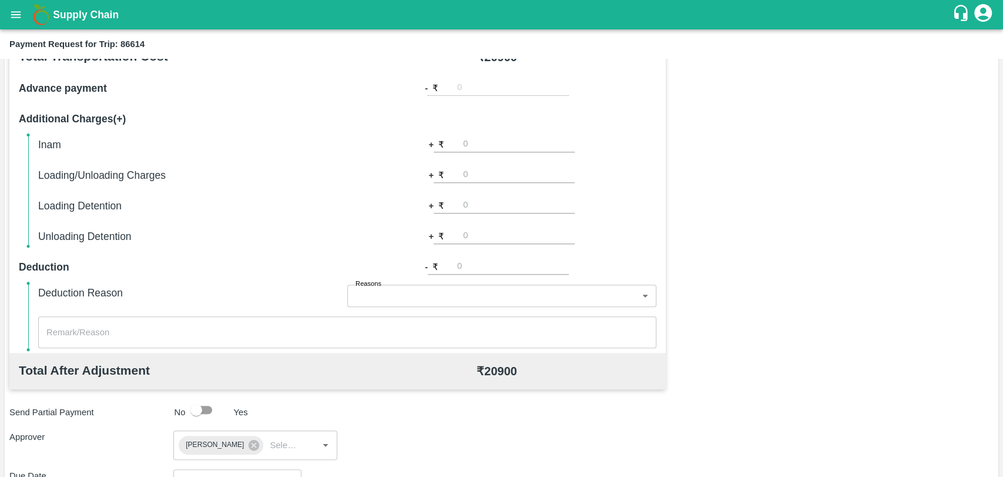
scroll to position [98, 0]
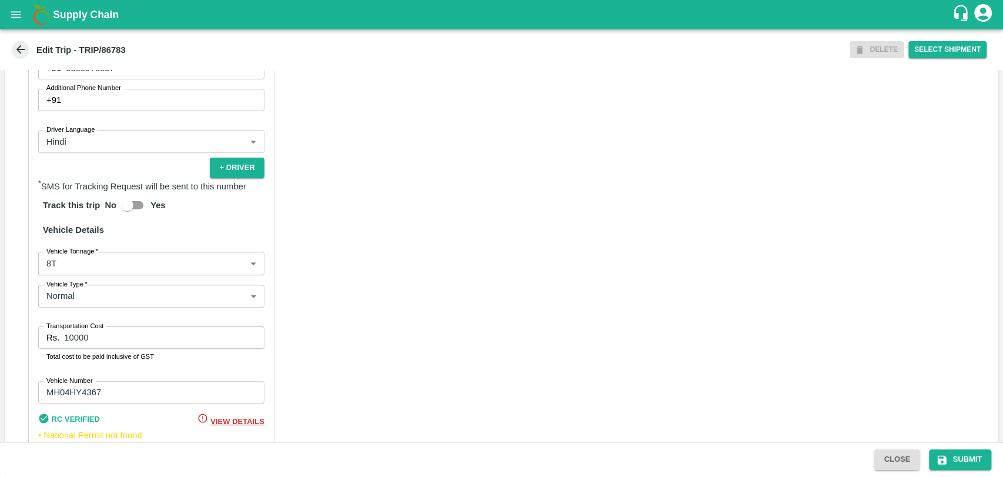
scroll to position [718, 0]
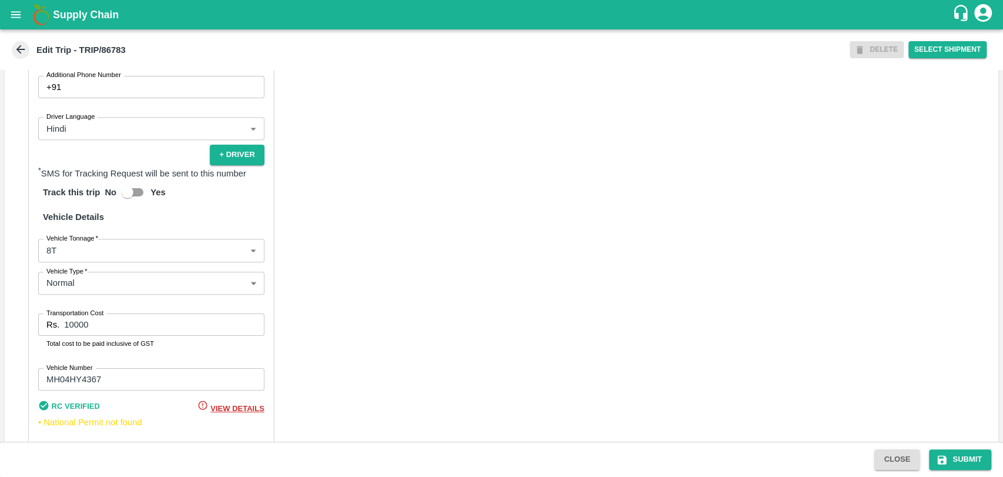
click at [65, 259] on body "Supply Chain Edit Trip - TRIP/86783 DELETE Select Shipment Trip Details Trip Ty…" at bounding box center [501, 238] width 1003 height 477
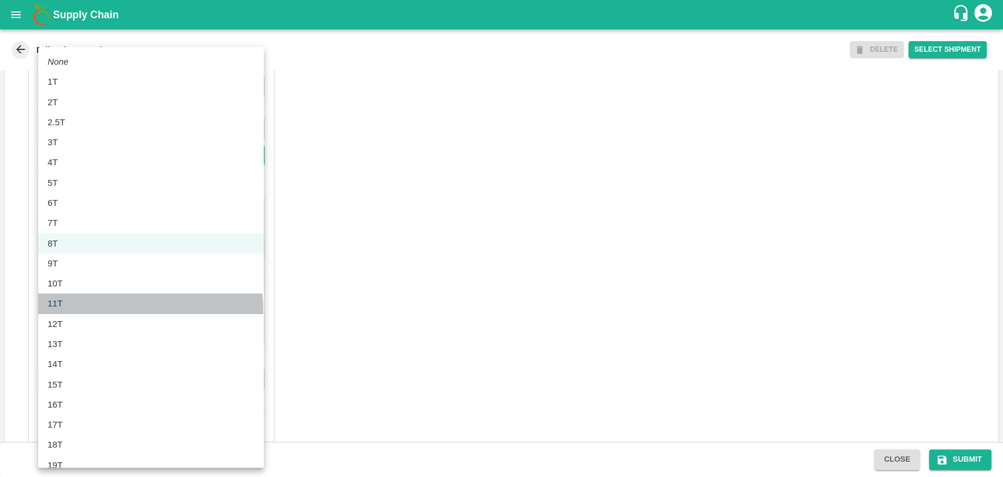
click at [62, 312] on li "11T" at bounding box center [151, 303] width 226 height 20
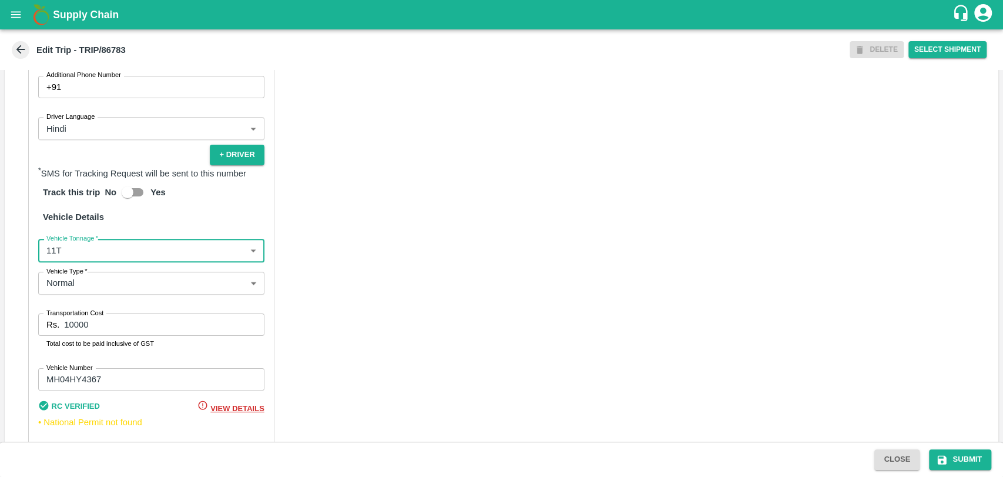
click at [76, 274] on div "Partner Details Partner   * Partner Add Transporter Driver 1 Details Driver Nam…" at bounding box center [151, 176] width 246 height 562
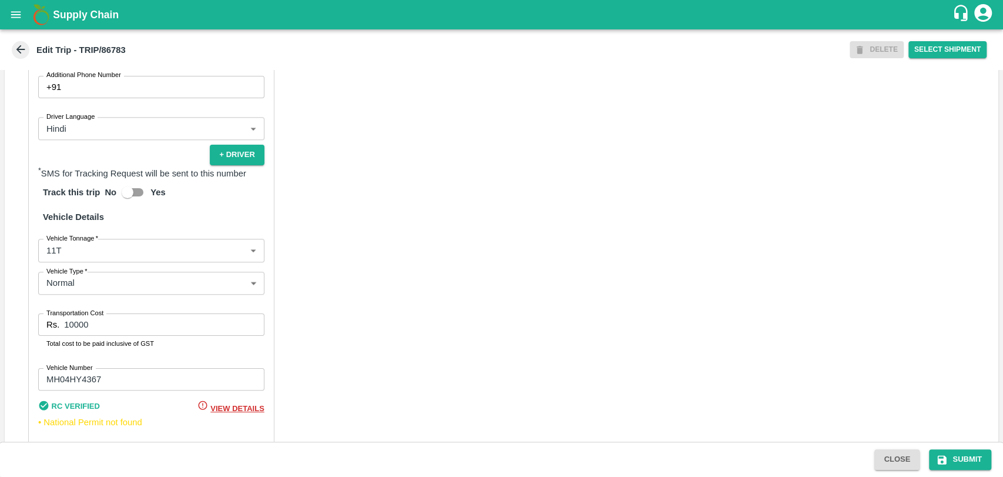
click at [70, 271] on body "Supply Chain Edit Trip - TRIP/86783 DELETE Select Shipment Trip Details Trip Ty…" at bounding box center [501, 238] width 1003 height 477
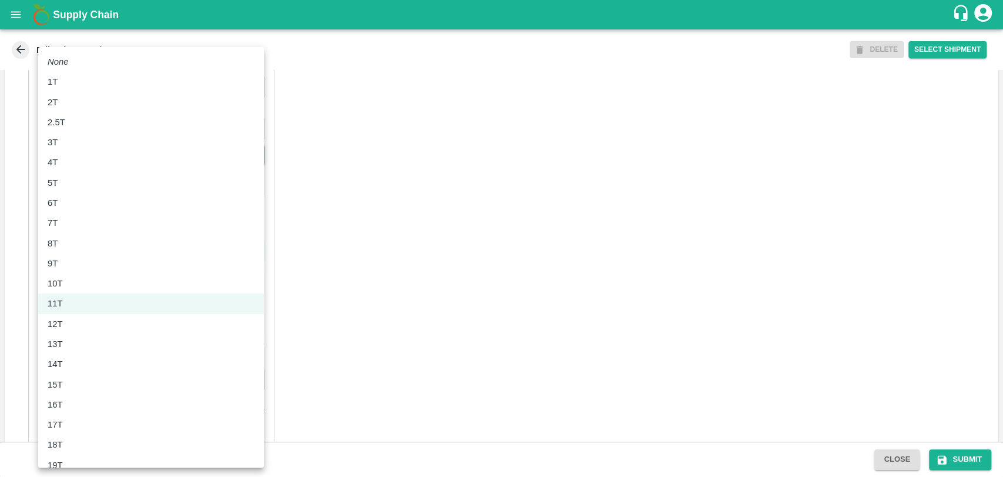
click at [68, 287] on div "10T" at bounding box center [58, 283] width 21 height 13
type input "10000"
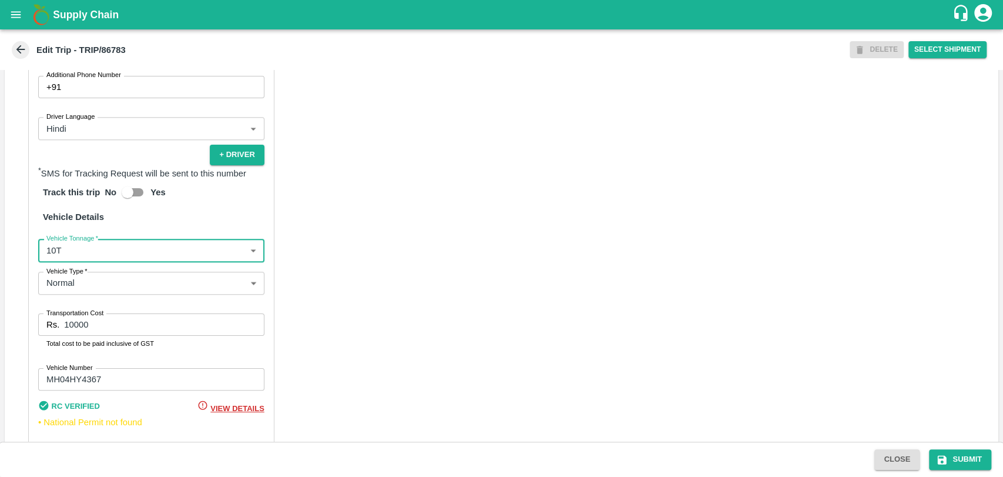
drag, startPoint x: 107, startPoint y: 335, endPoint x: 26, endPoint y: 330, distance: 80.6
click at [30, 331] on div "Partner Details Partner   * Partner Add Transporter Driver 1 Details Driver Nam…" at bounding box center [151, 176] width 246 height 562
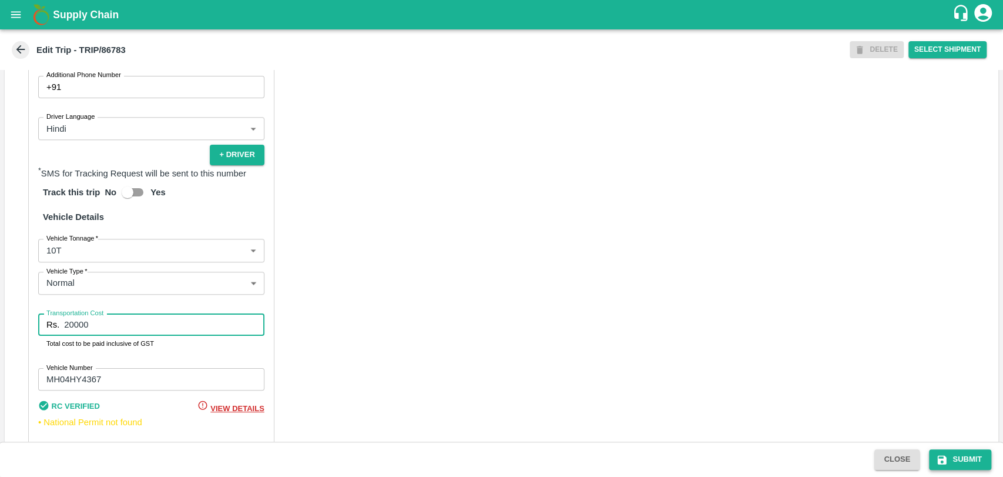
type input "20000"
click at [963, 455] on button "Submit" at bounding box center [960, 459] width 62 height 21
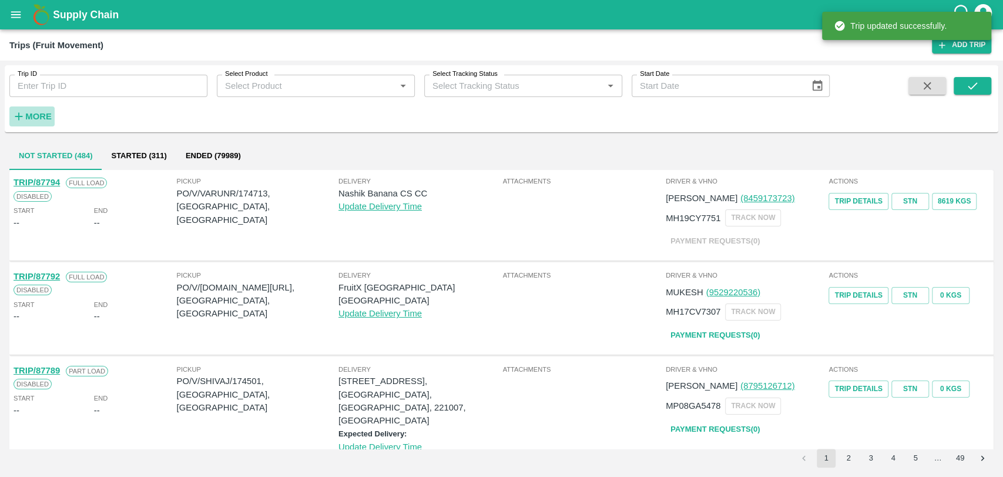
click at [19, 125] on button "More" at bounding box center [31, 116] width 45 height 20
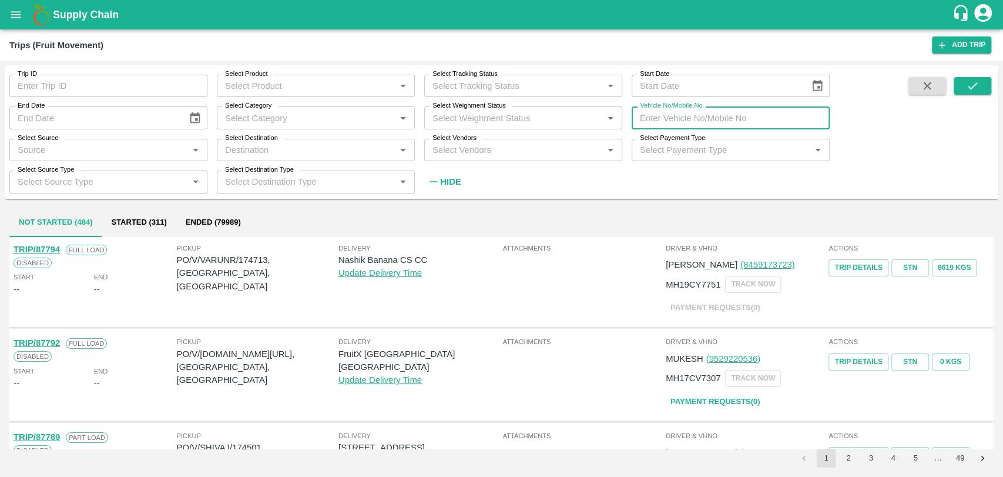
click at [659, 118] on input "Vehicle No/Mobile No" at bounding box center [731, 117] width 198 height 22
paste input "MH18BZ0749"
type input "MH18BZ0749"
click at [957, 89] on button "submit" at bounding box center [973, 86] width 38 height 18
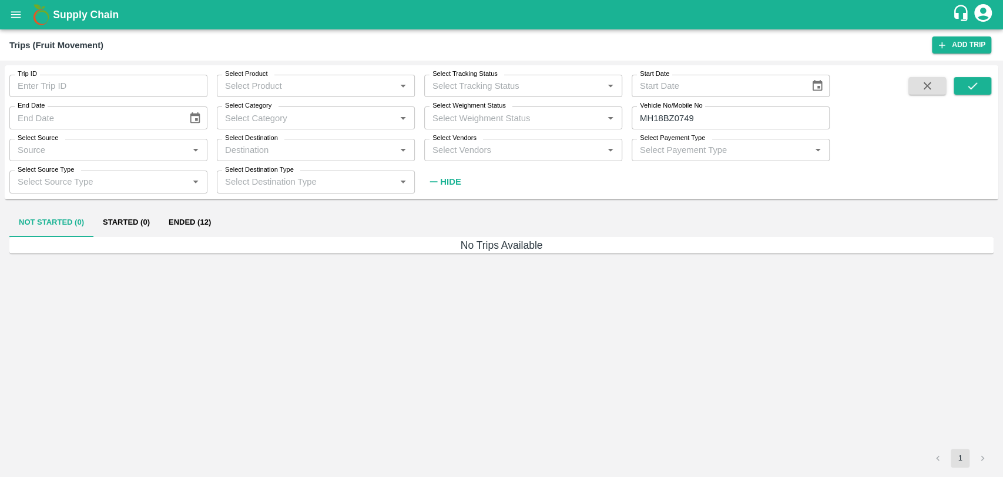
click at [202, 225] on button "Ended (12)" at bounding box center [189, 223] width 61 height 28
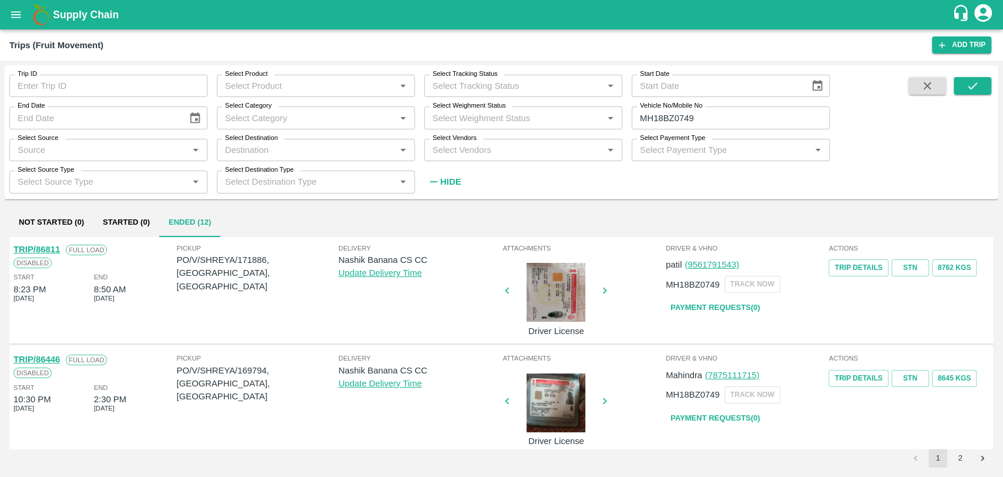
click at [50, 246] on link "TRIP/86811" at bounding box center [37, 248] width 46 height 9
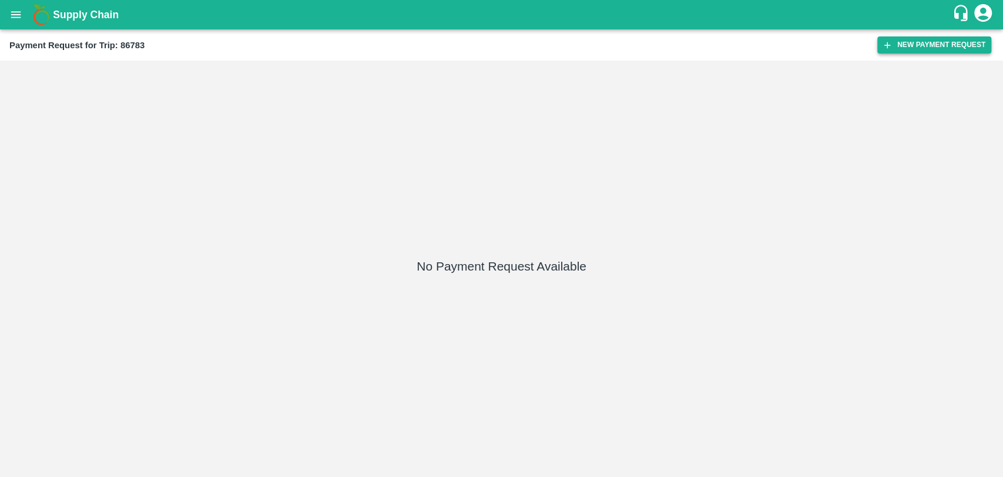
click at [924, 49] on button "New Payment Request" at bounding box center [934, 44] width 114 height 17
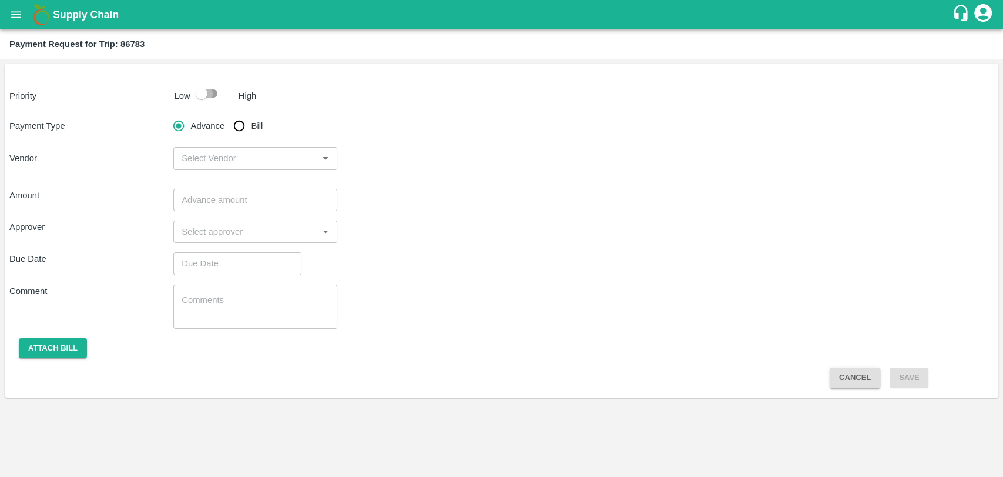
click at [210, 96] on input "checkbox" at bounding box center [201, 93] width 67 height 22
checkbox input "true"
click at [239, 129] on input "Bill" at bounding box center [239, 126] width 24 height 24
radio input "true"
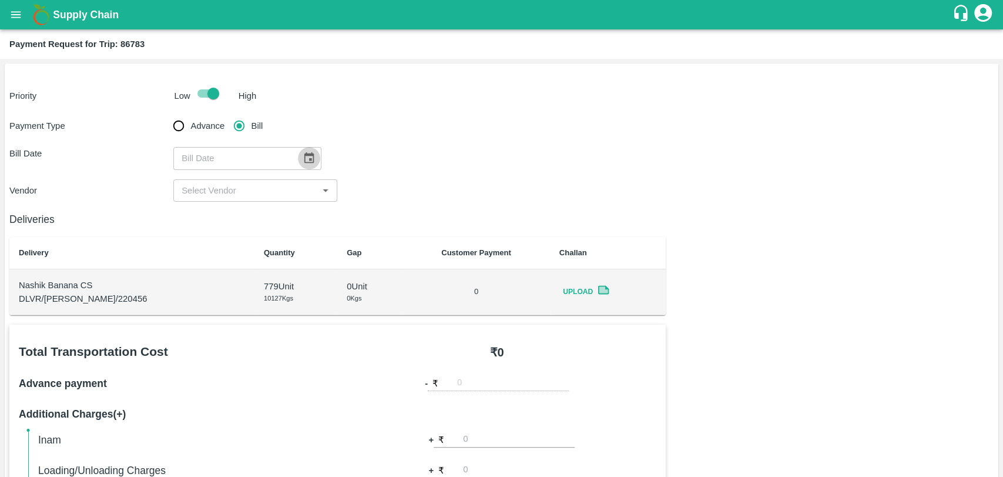
click at [298, 151] on button "Choose date" at bounding box center [309, 158] width 22 height 22
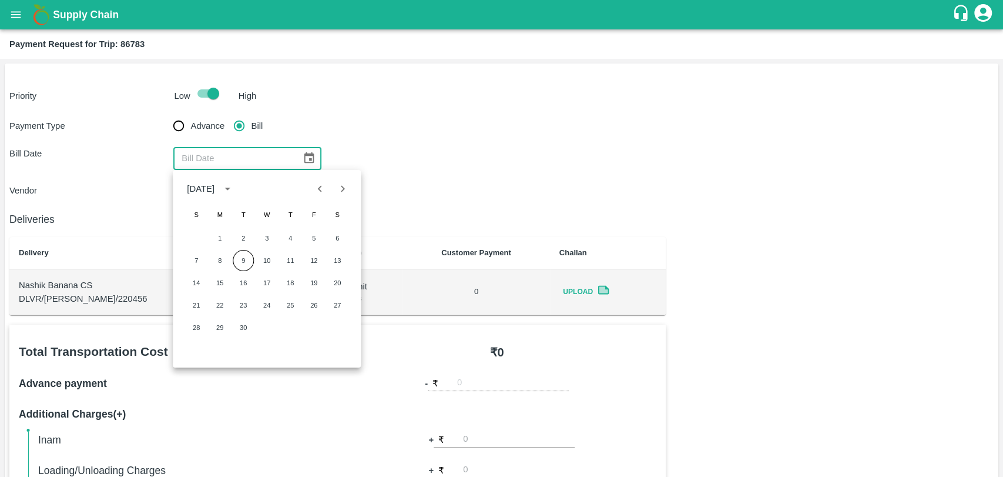
click at [317, 190] on icon "Previous month" at bounding box center [320, 188] width 13 height 13
click at [216, 321] on button "25" at bounding box center [219, 327] width 21 height 21
type input "[DATE]"
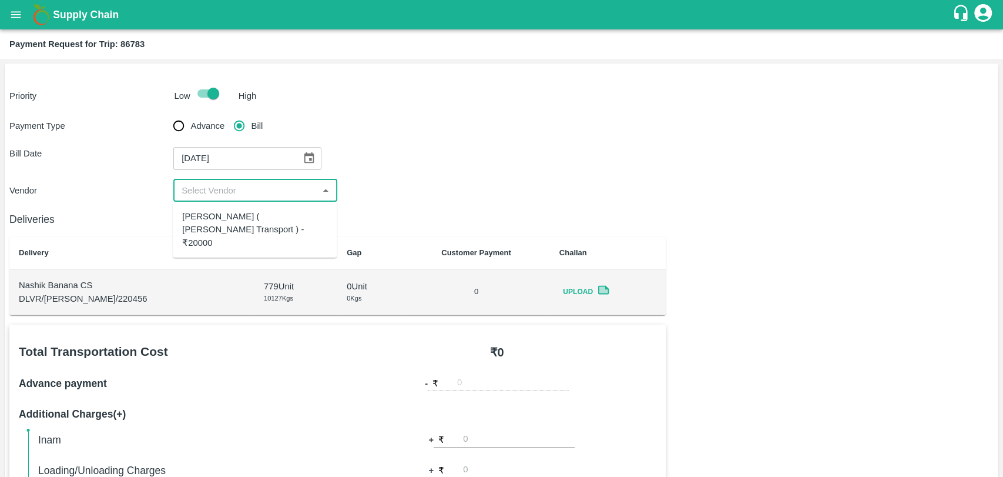
click at [212, 197] on input "input" at bounding box center [246, 190] width 138 height 15
click at [212, 232] on div "[PERSON_NAME] ( [PERSON_NAME] Transport ) - ₹20000" at bounding box center [254, 229] width 145 height 39
type input "[PERSON_NAME] ( [PERSON_NAME] Transport ) - ₹20000"
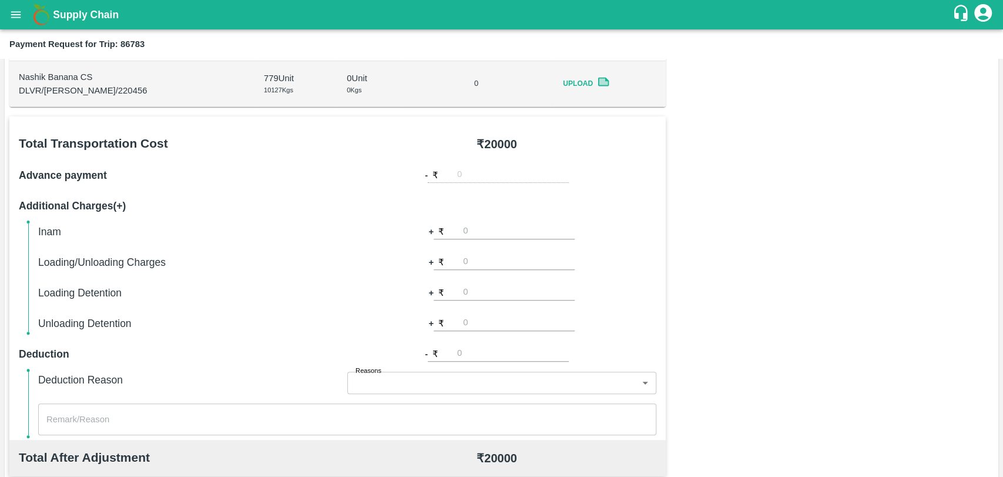
scroll to position [391, 0]
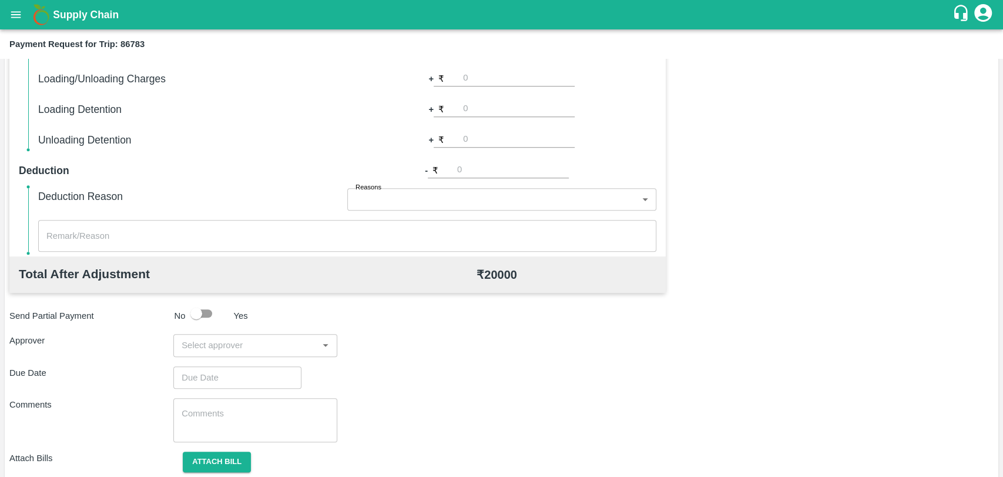
click at [214, 339] on input "input" at bounding box center [246, 344] width 138 height 15
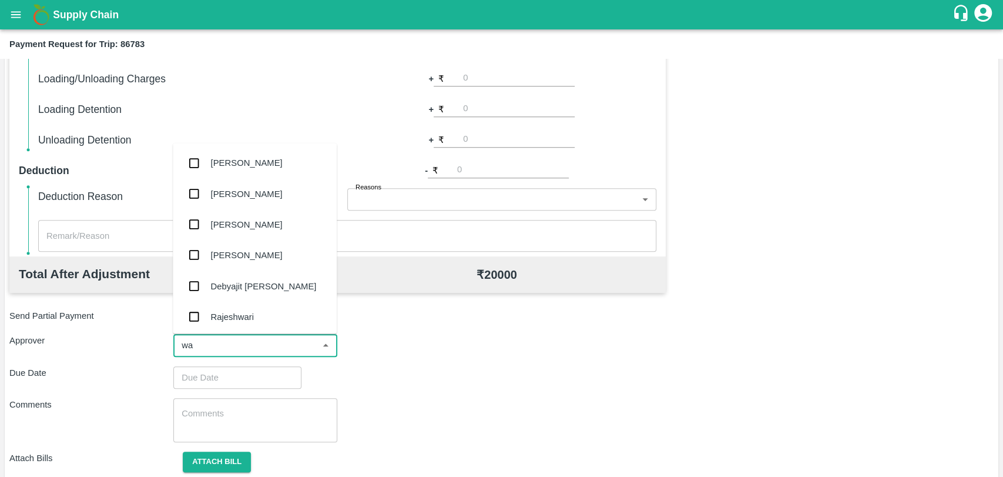
type input "wag"
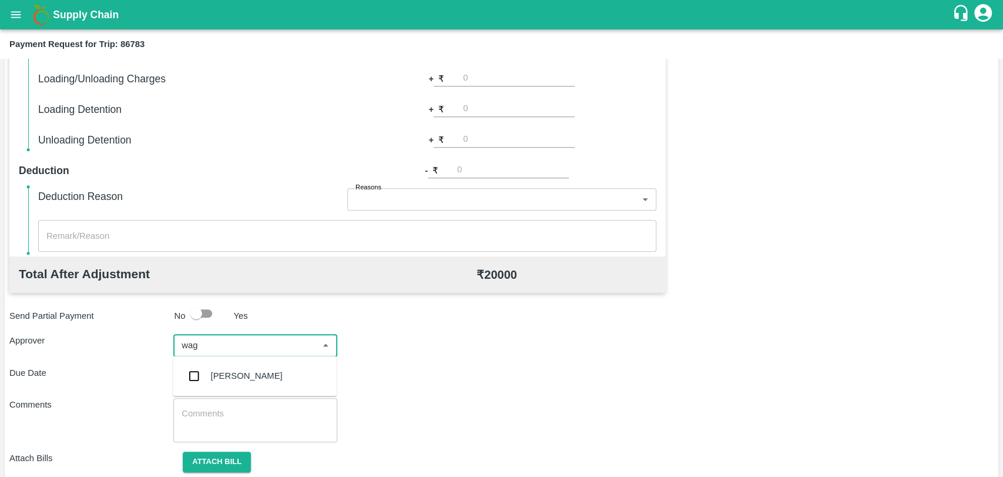
click at [220, 373] on div "[PERSON_NAME]" at bounding box center [247, 375] width 72 height 13
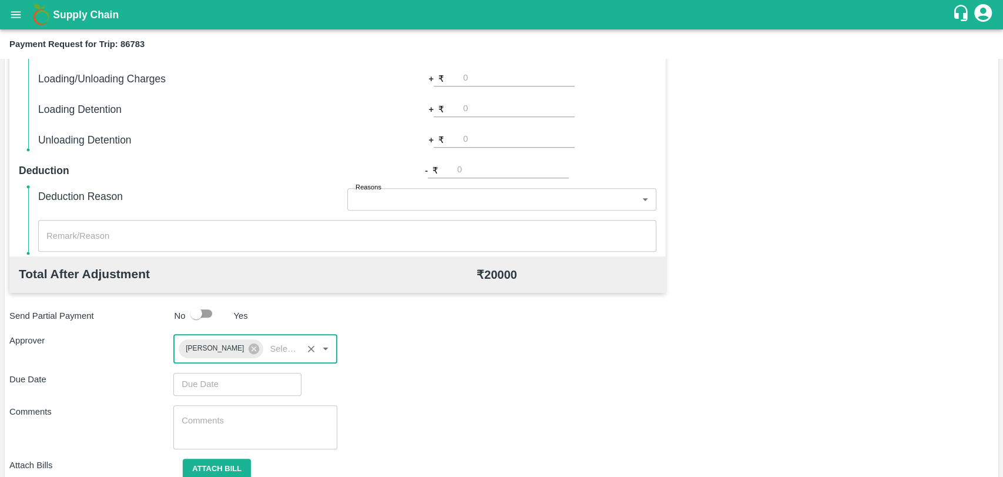
type input "DD/MM/YYYY hh:mm aa"
click at [216, 377] on input "DD/MM/YYYY hh:mm aa" at bounding box center [233, 384] width 120 height 22
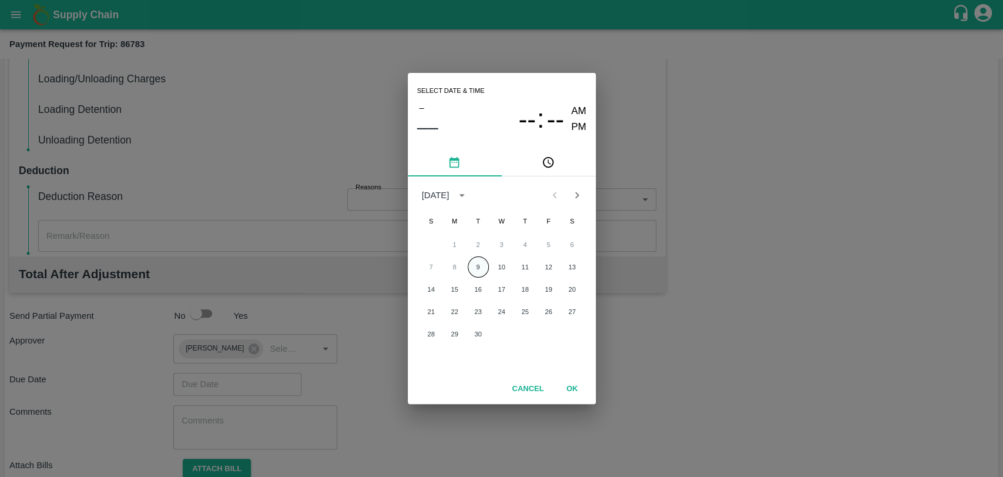
click at [477, 258] on button "9" at bounding box center [478, 266] width 21 height 21
type input "[DATE] 12:00 AM"
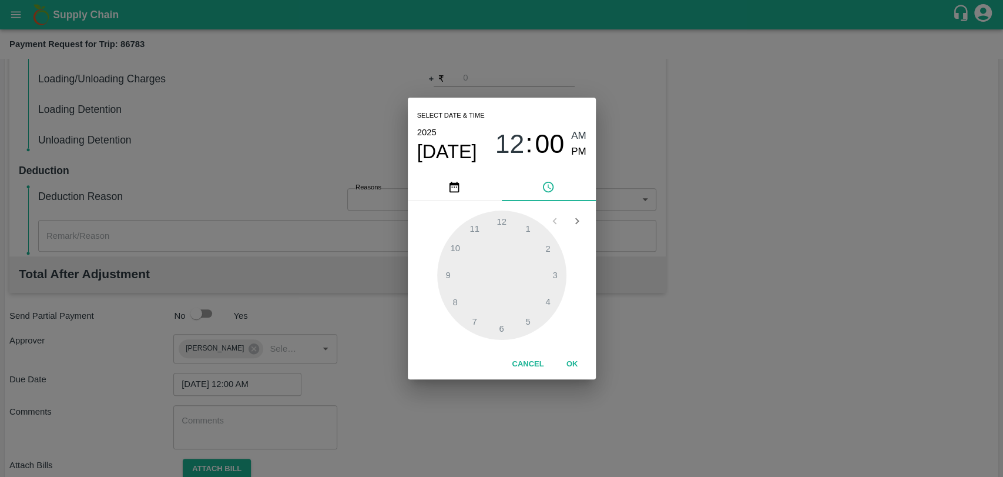
click at [569, 369] on button "OK" at bounding box center [573, 364] width 38 height 21
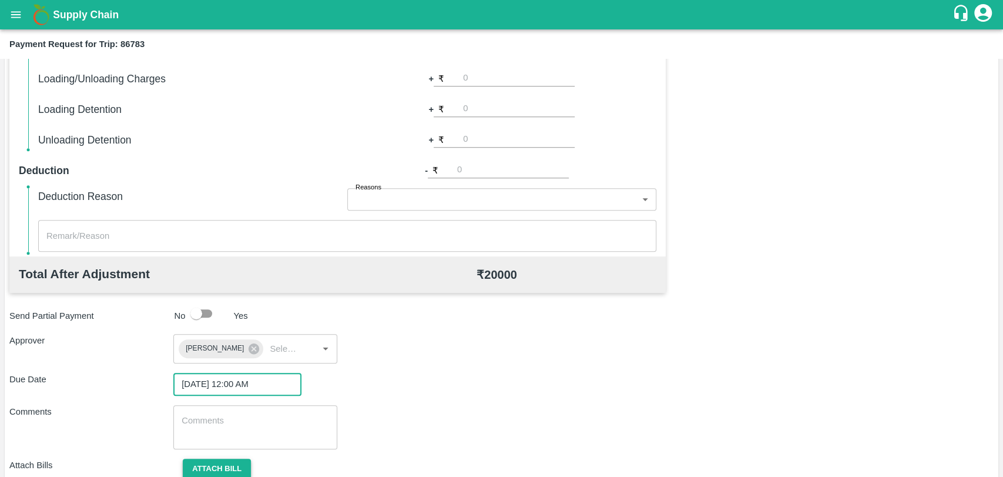
click at [223, 462] on button "Attach bill" at bounding box center [217, 468] width 68 height 21
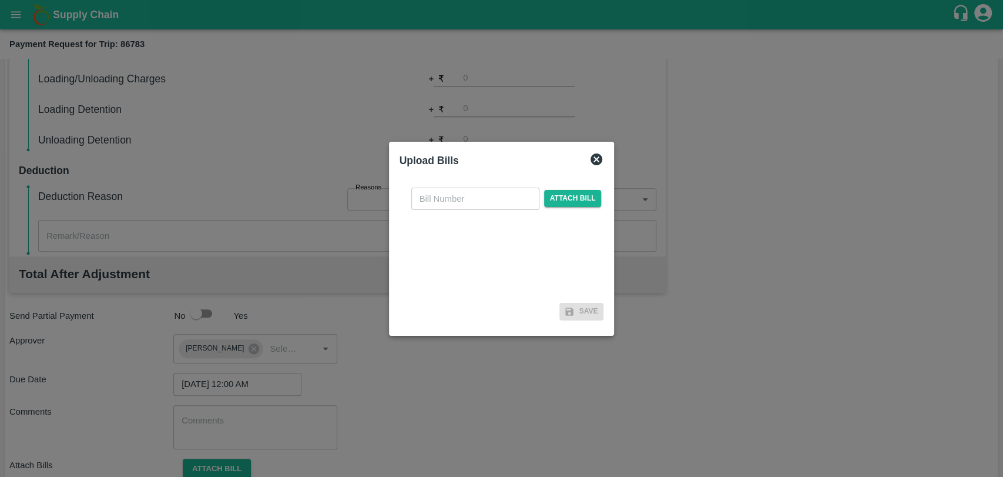
click at [442, 203] on input "text" at bounding box center [475, 198] width 128 height 22
type input "3921"
click at [584, 183] on div "3921 ​ Attach bill" at bounding box center [502, 238] width 205 height 120
click at [564, 202] on span "Attach bill" at bounding box center [573, 198] width 58 height 17
click at [0, 0] on input "Attach bill" at bounding box center [0, 0] width 0 height 0
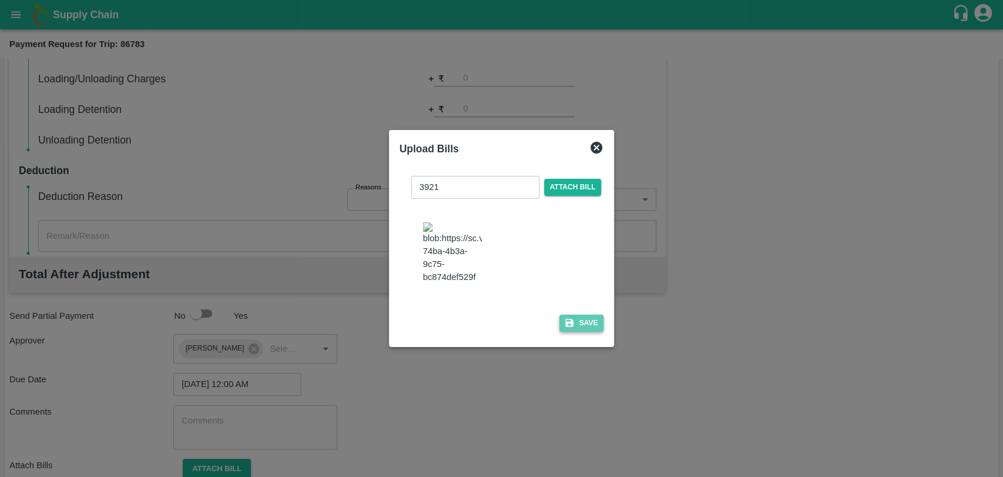
click at [569, 319] on icon "button" at bounding box center [569, 323] width 8 height 8
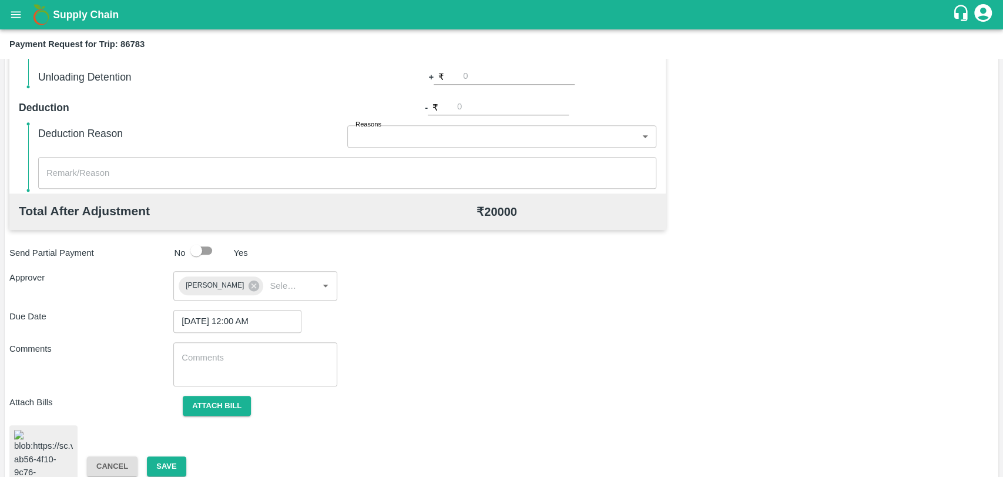
scroll to position [491, 0]
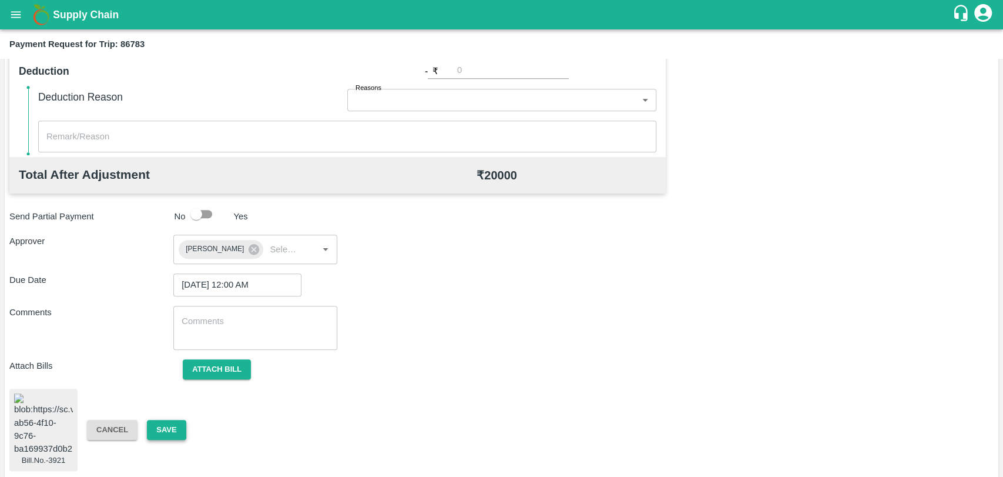
click at [169, 424] on button "Save" at bounding box center [166, 430] width 39 height 21
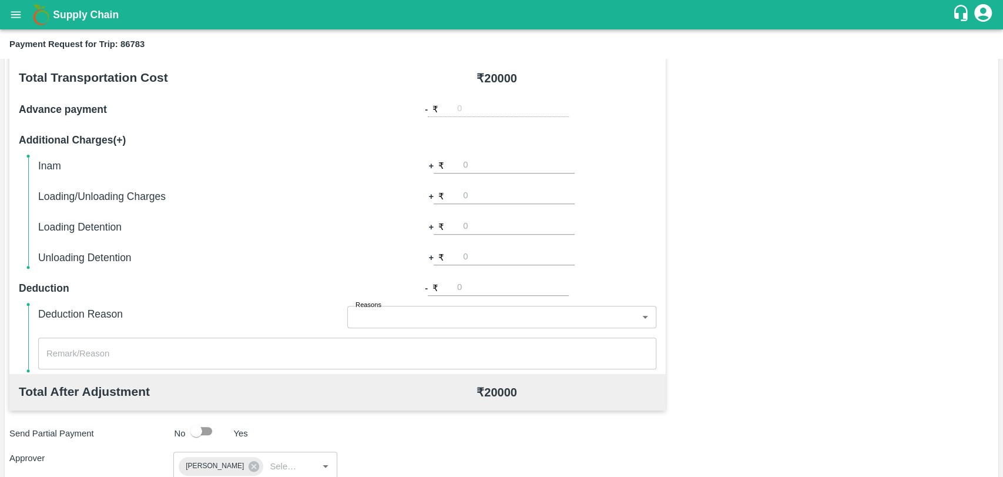
scroll to position [165, 0]
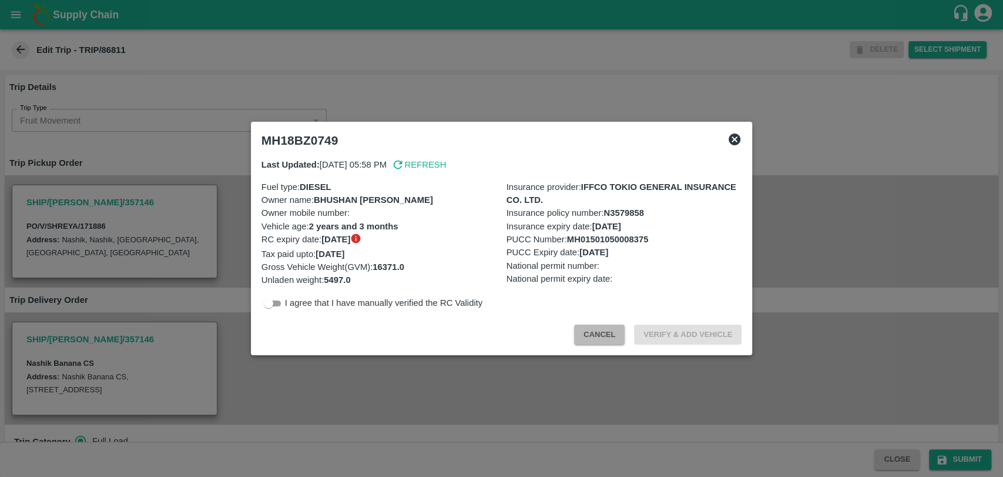
click at [585, 325] on button "Cancel" at bounding box center [599, 334] width 51 height 21
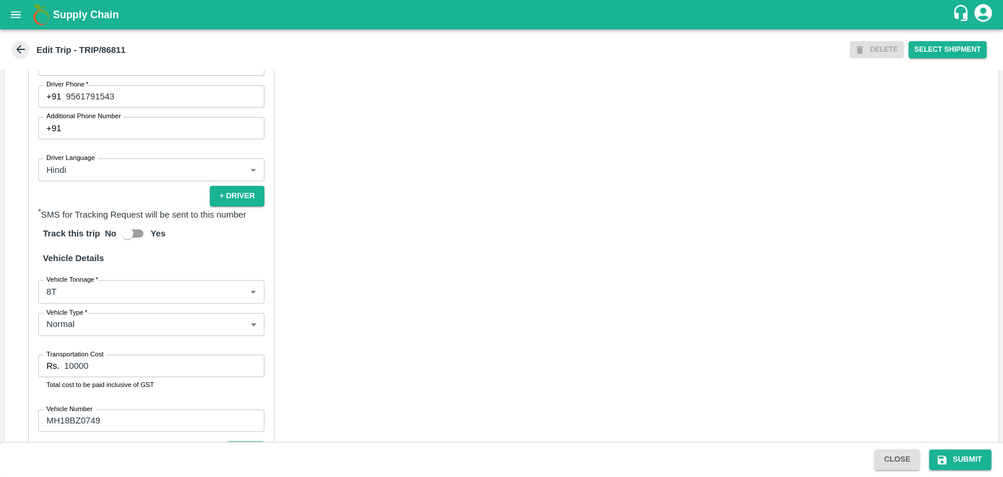
scroll to position [754, 0]
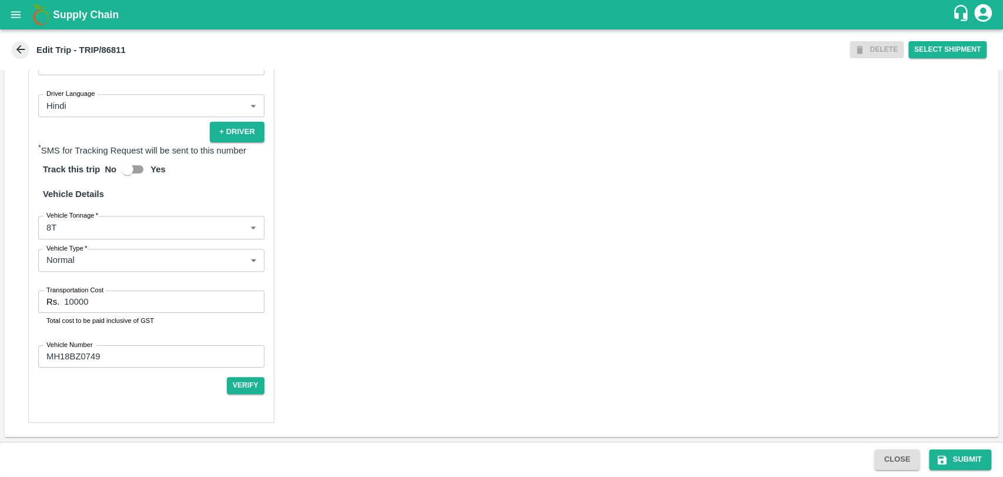
click at [69, 225] on body "Supply Chain Edit Trip - TRIP/86811 DELETE Select Shipment Trip Details Trip Ty…" at bounding box center [501, 238] width 1003 height 477
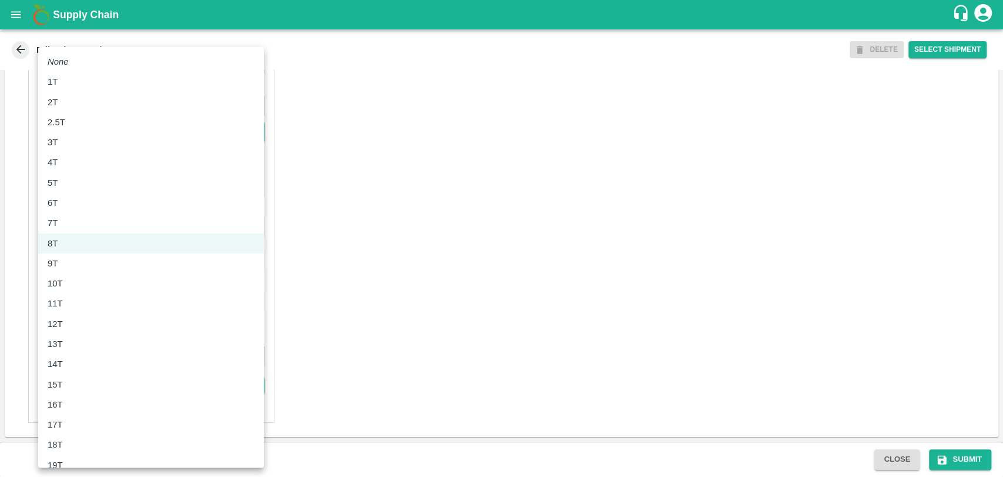
click at [76, 288] on div "10T" at bounding box center [151, 283] width 207 height 13
type input "10000"
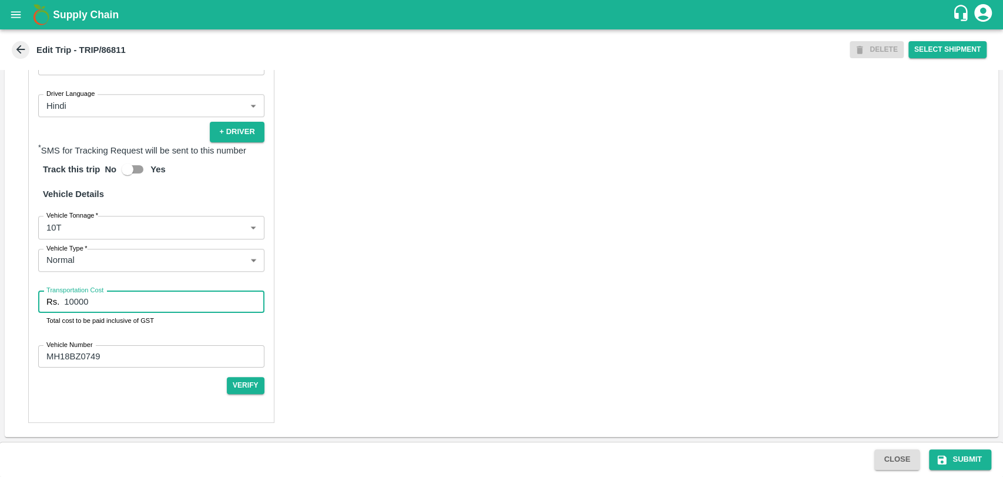
drag, startPoint x: 112, startPoint y: 307, endPoint x: 24, endPoint y: 295, distance: 89.6
click at [24, 295] on div "Partner Details Partner   * Partner Add Transporter Driver 1 Details Driver Nam…" at bounding box center [502, 147] width 994 height 578
type input "20000"
click at [969, 461] on button "Submit" at bounding box center [960, 459] width 62 height 21
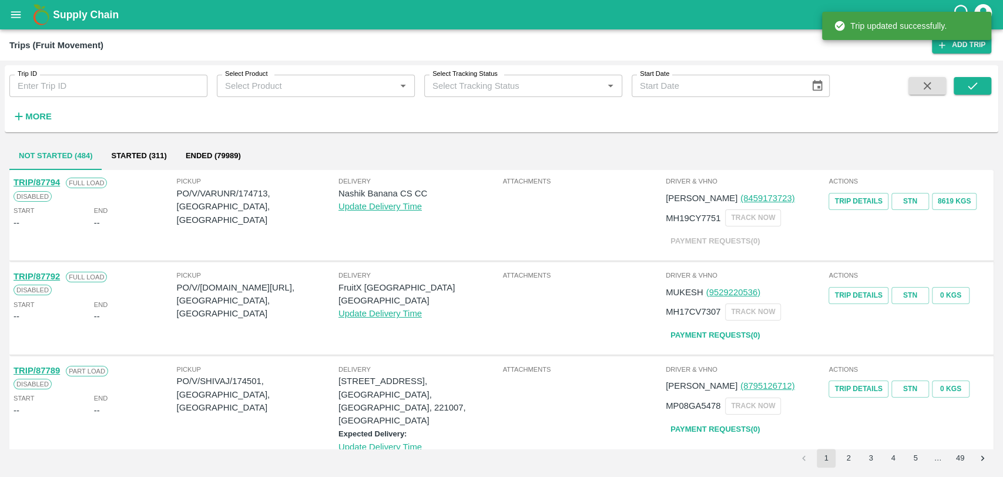
click at [31, 115] on strong "More" at bounding box center [38, 116] width 26 height 9
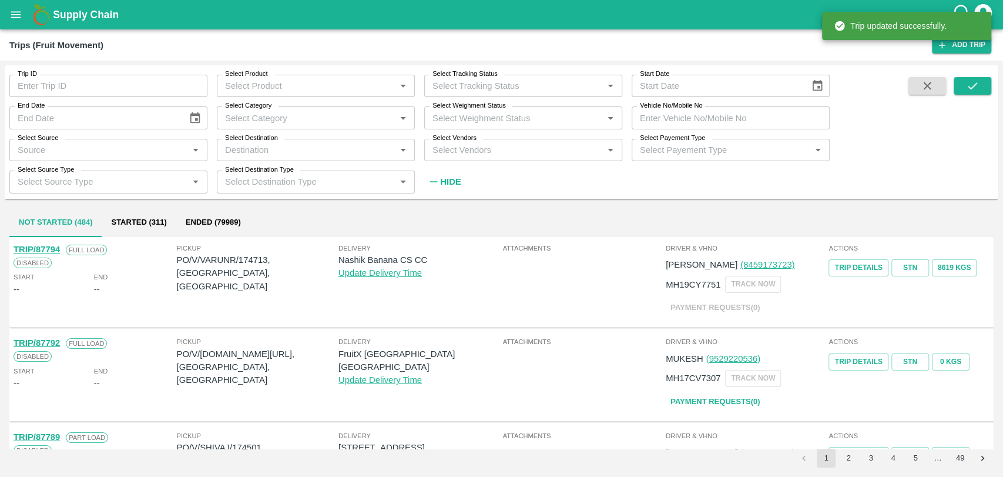
click at [685, 119] on input "Vehicle No/Mobile No" at bounding box center [731, 117] width 198 height 22
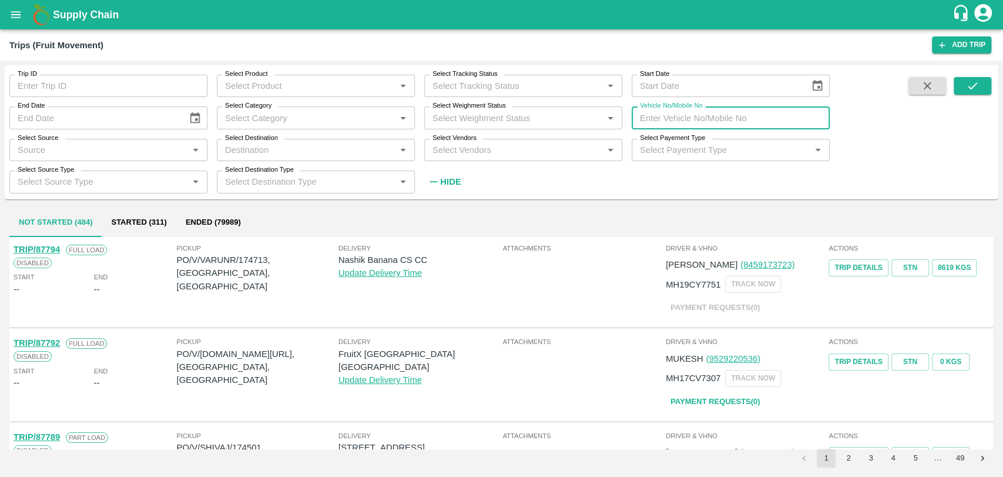
paste input "MH18BZ3337"
type input "MH18BZ3337"
click at [962, 87] on button "submit" at bounding box center [973, 86] width 38 height 18
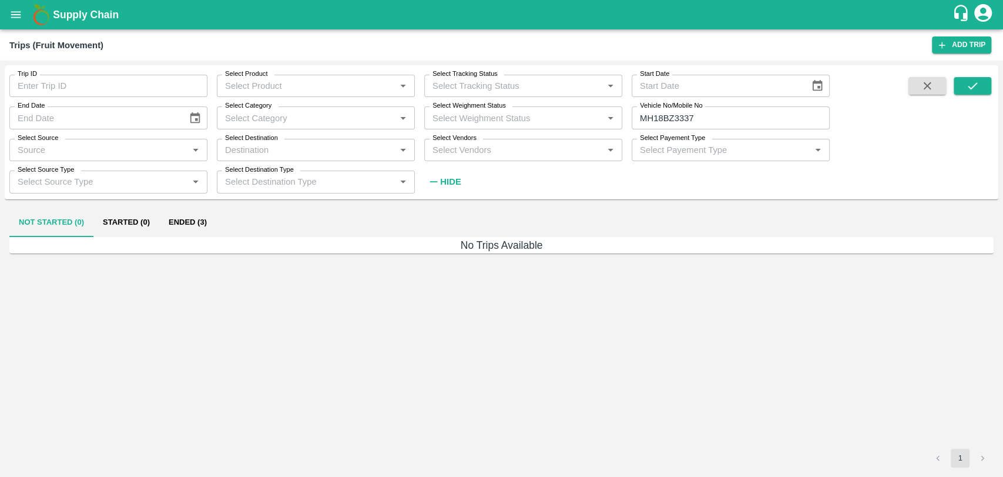
click at [184, 215] on button "Ended (3)" at bounding box center [187, 223] width 57 height 28
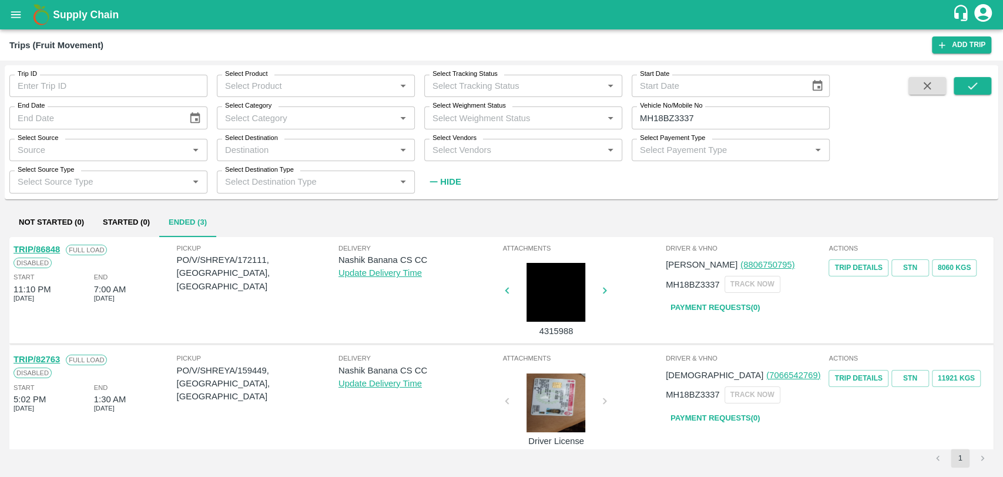
click at [49, 249] on link "TRIP/86848" at bounding box center [37, 248] width 46 height 9
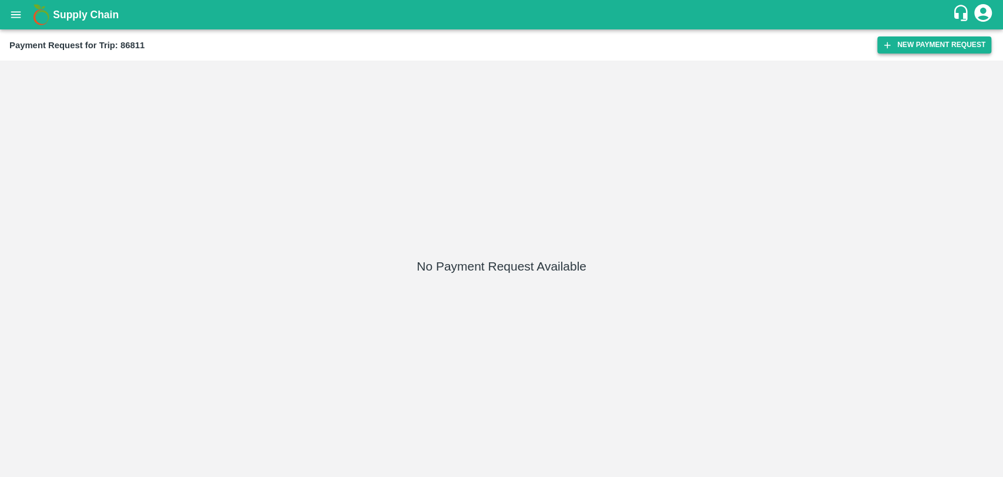
click at [901, 45] on button "New Payment Request" at bounding box center [934, 44] width 114 height 17
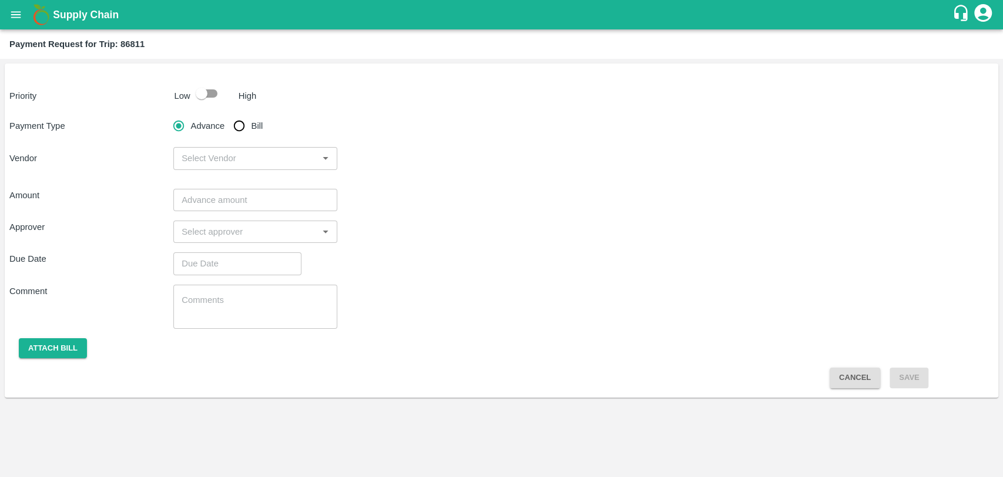
click at [186, 95] on p "Low" at bounding box center [183, 95] width 16 height 13
click at [207, 99] on input "checkbox" at bounding box center [201, 93] width 67 height 22
checkbox input "true"
click at [234, 131] on input "Bill" at bounding box center [239, 126] width 24 height 24
radio input "true"
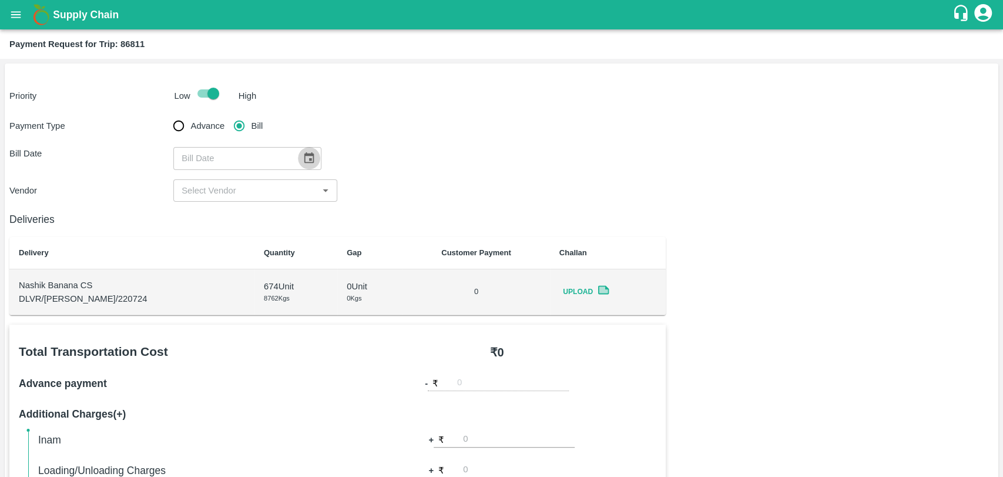
click at [308, 150] on button "Choose date" at bounding box center [309, 158] width 22 height 22
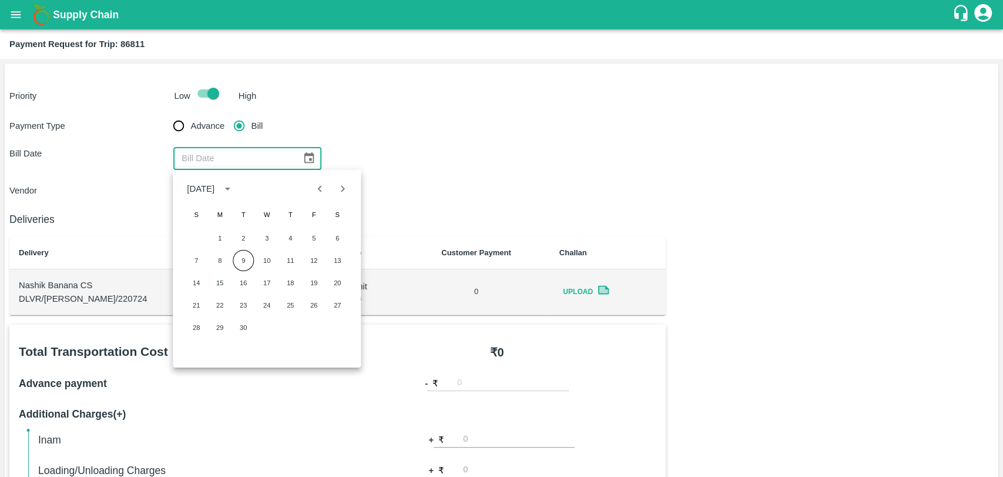
click at [319, 199] on button "Previous month" at bounding box center [320, 188] width 22 height 22
click at [236, 324] on button "26" at bounding box center [243, 327] width 21 height 21
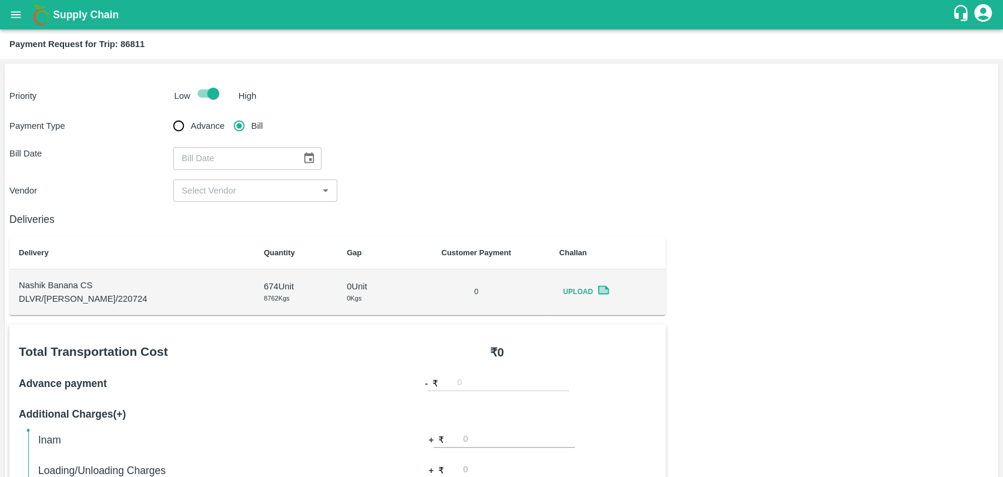
type input "[DATE]"
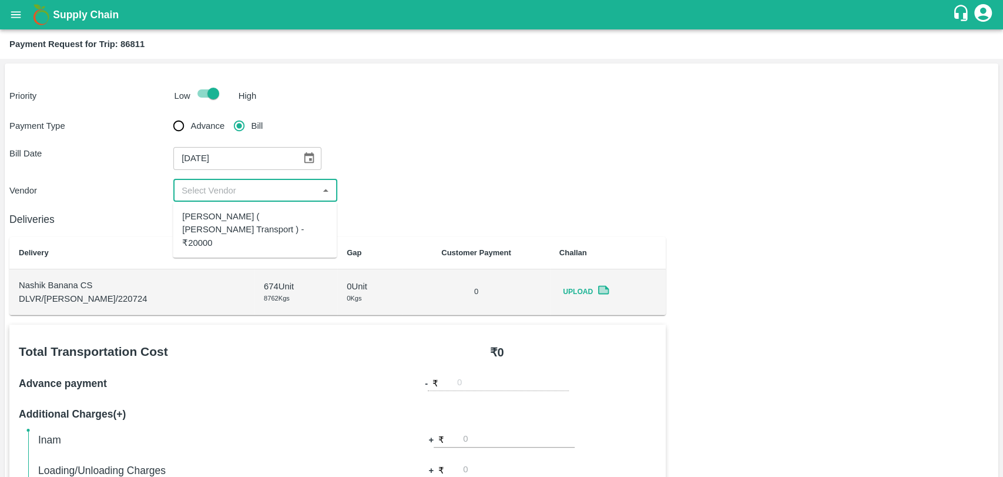
click at [230, 189] on input "input" at bounding box center [246, 190] width 138 height 15
click at [227, 221] on div "Nitin Rasal ( Bhairavnath Transport ) - ₹20000" at bounding box center [254, 229] width 145 height 39
type input "Nitin Rasal ( Bhairavnath Transport ) - ₹20000"
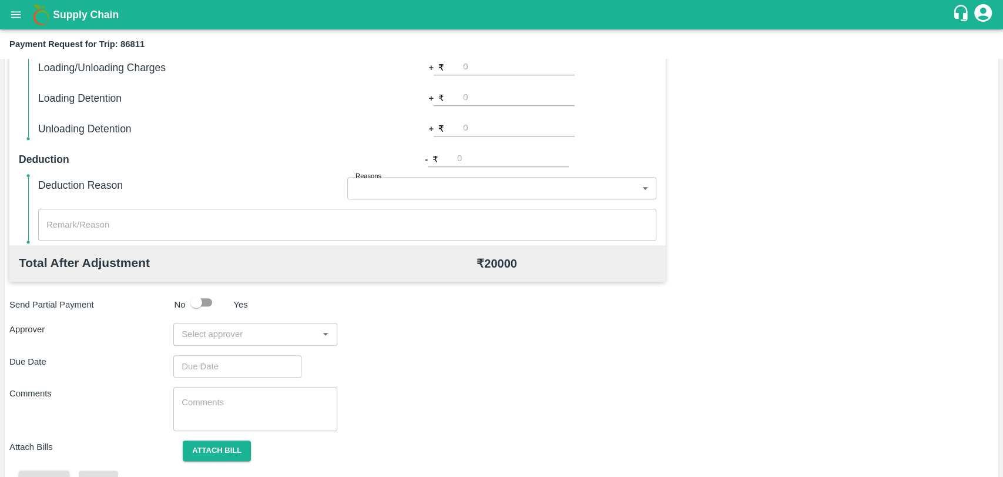
scroll to position [430, 0]
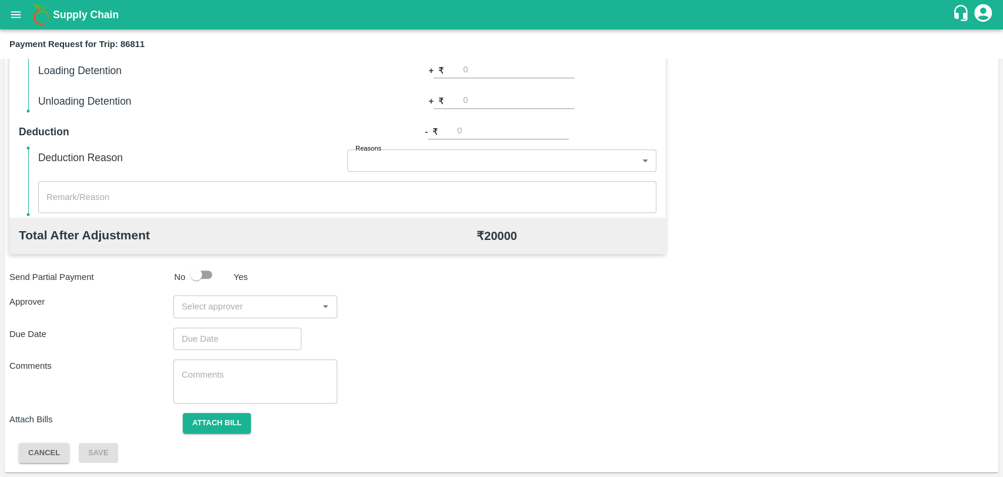
click at [220, 304] on input "input" at bounding box center [246, 306] width 138 height 15
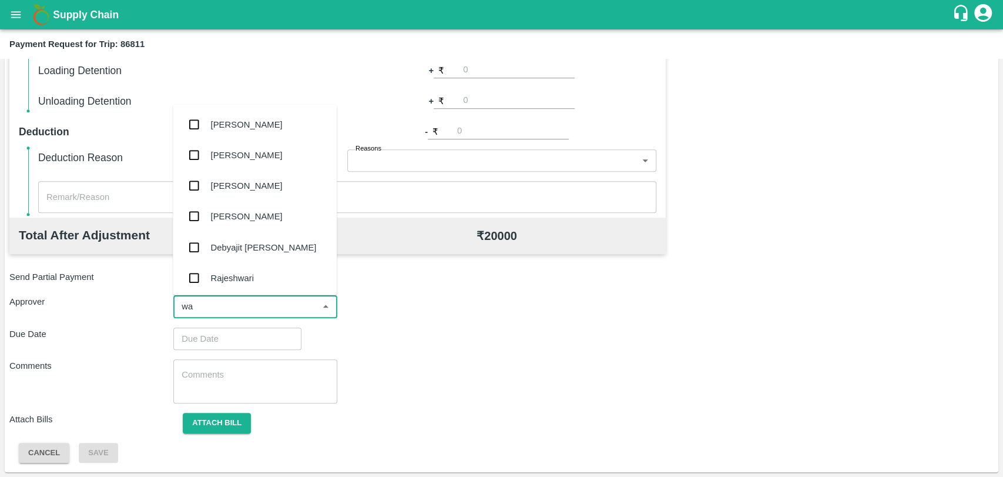
type input "wag"
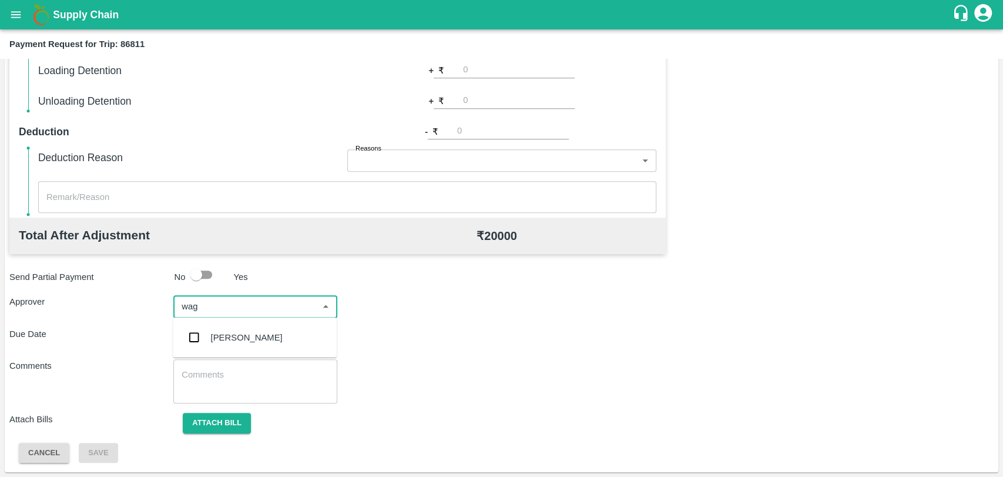
click at [240, 327] on div "[PERSON_NAME]" at bounding box center [255, 337] width 164 height 31
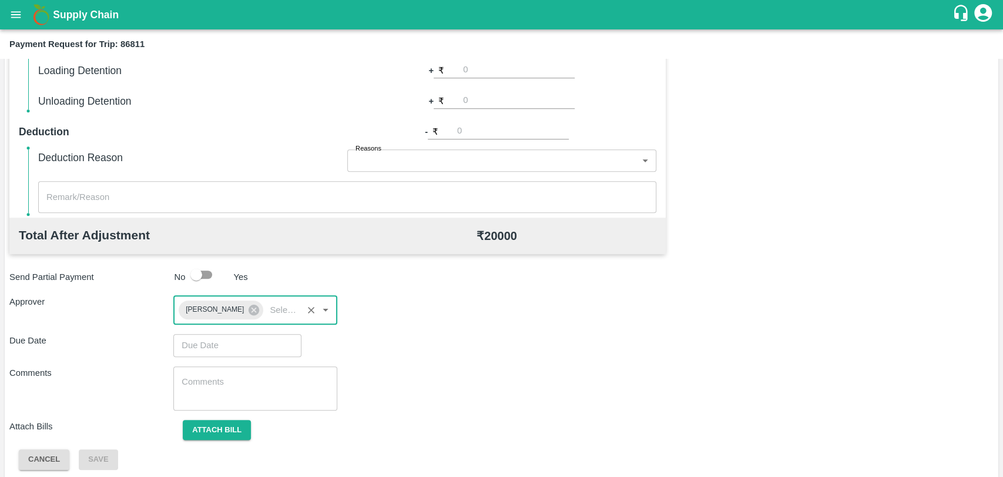
type input "DD/MM/YYYY hh:mm aa"
click at [230, 344] on input "DD/MM/YYYY hh:mm aa" at bounding box center [233, 345] width 120 height 22
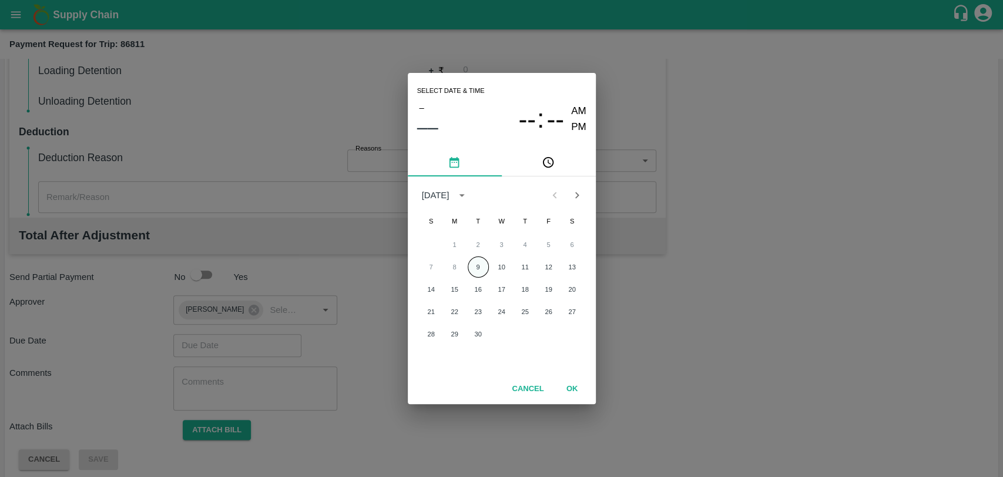
click at [479, 269] on button "9" at bounding box center [478, 266] width 21 height 21
type input "09/09/2025 12:00 AM"
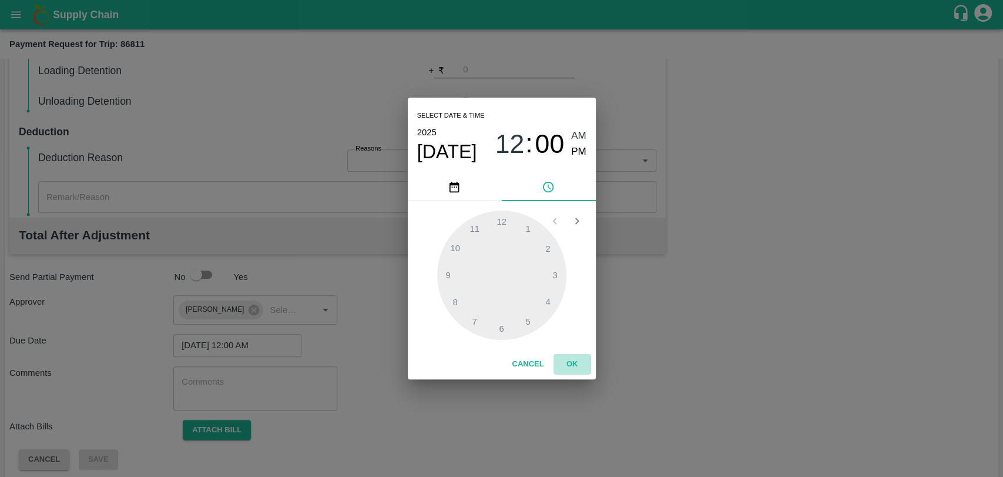
click at [576, 365] on button "OK" at bounding box center [573, 364] width 38 height 21
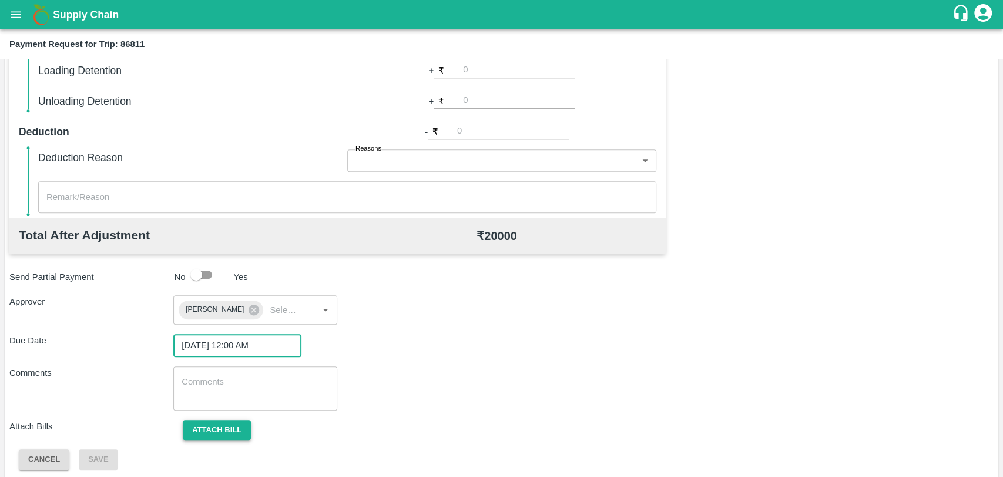
click at [235, 420] on button "Attach bill" at bounding box center [217, 430] width 68 height 21
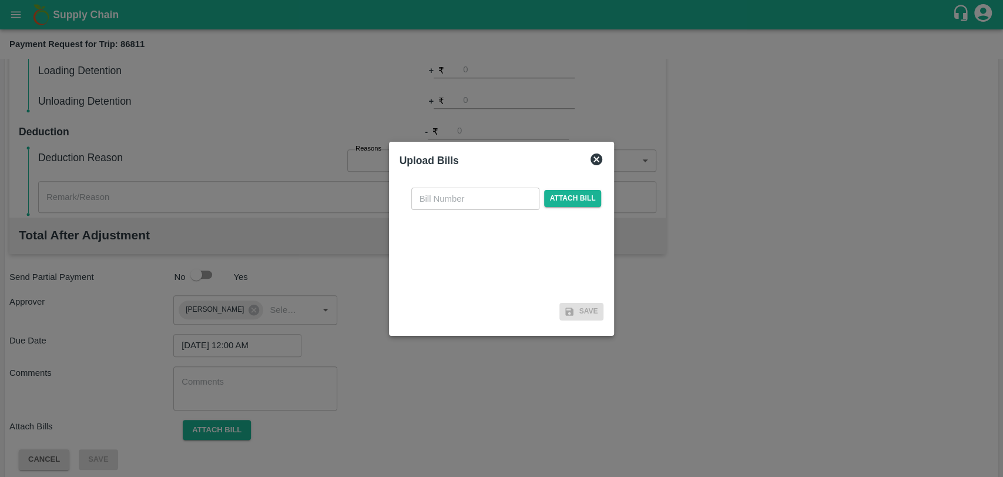
click at [481, 193] on input "text" at bounding box center [475, 198] width 128 height 22
type input "3922"
click at [581, 197] on span "Attach bill" at bounding box center [573, 198] width 58 height 17
click at [0, 0] on input "Attach bill" at bounding box center [0, 0] width 0 height 0
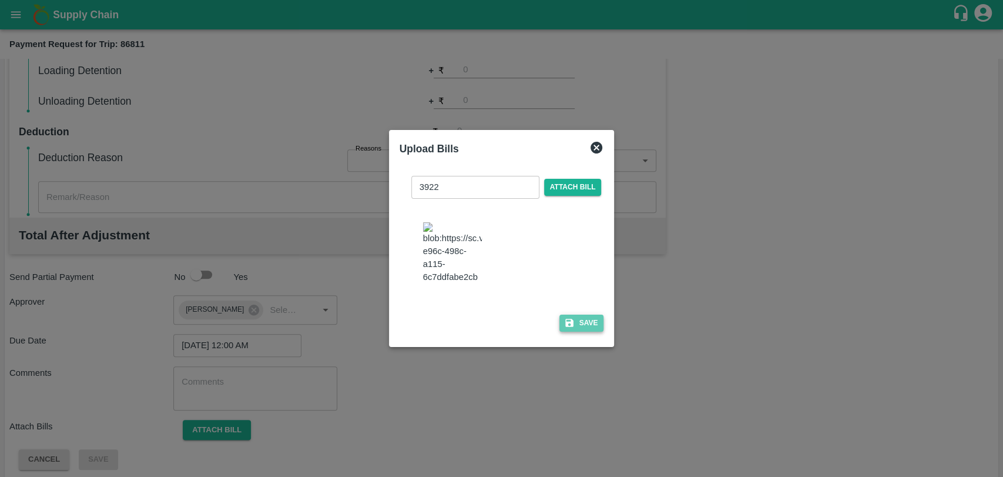
click at [566, 326] on button "Save" at bounding box center [581, 322] width 45 height 17
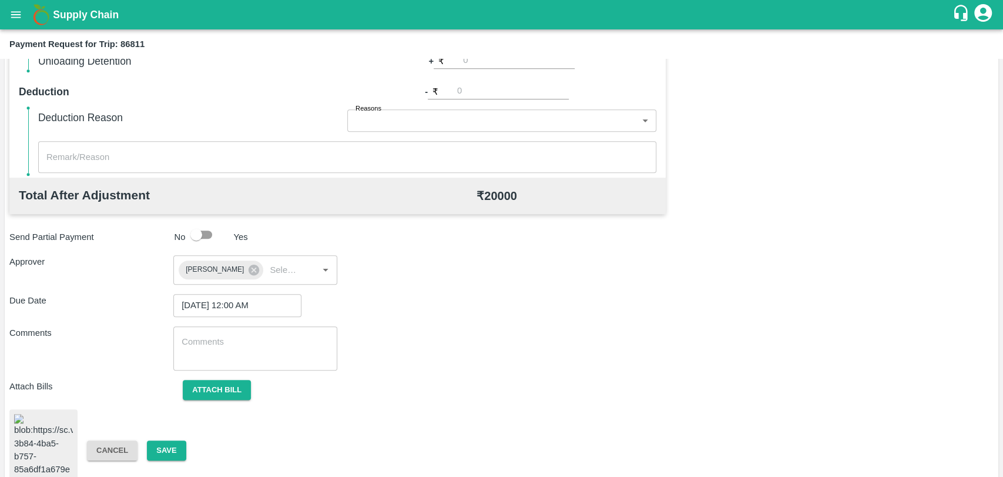
scroll to position [492, 0]
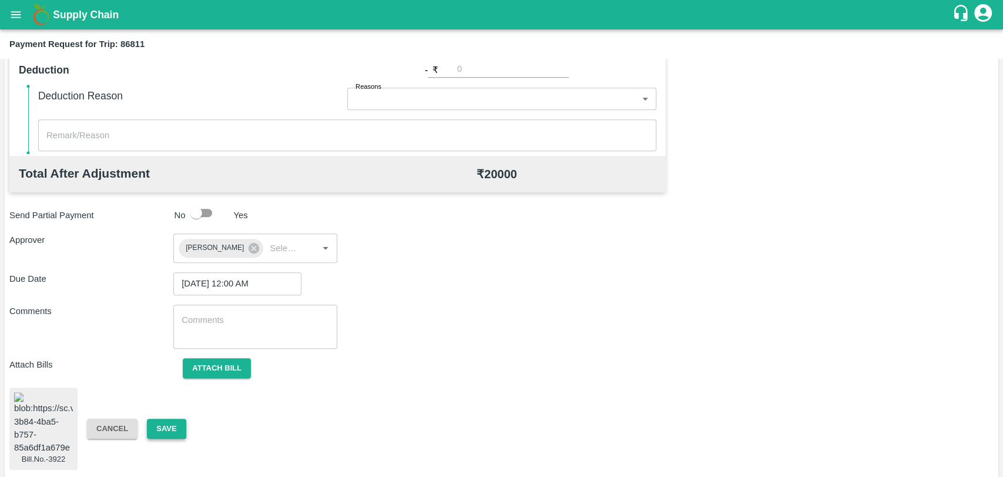
click at [175, 423] on button "Save" at bounding box center [166, 428] width 39 height 21
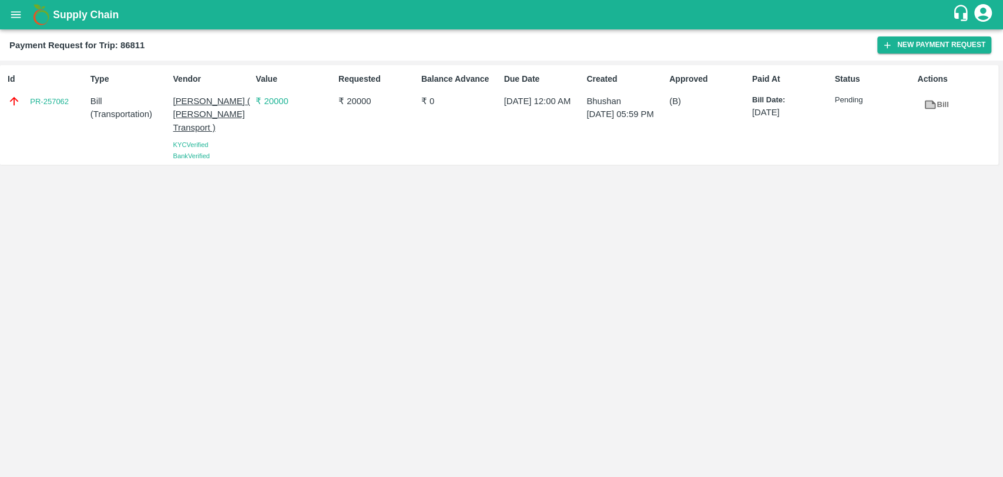
click at [72, 102] on div "PR-257062" at bounding box center [47, 101] width 78 height 13
click at [64, 102] on link "PR-257062" at bounding box center [49, 102] width 39 height 12
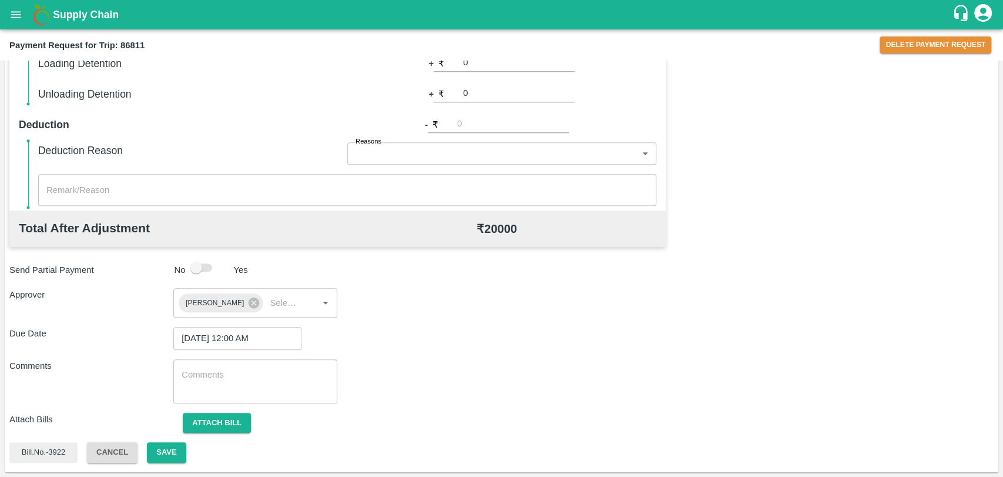
scroll to position [494, 0]
click at [226, 413] on button "Attach bill" at bounding box center [217, 423] width 68 height 21
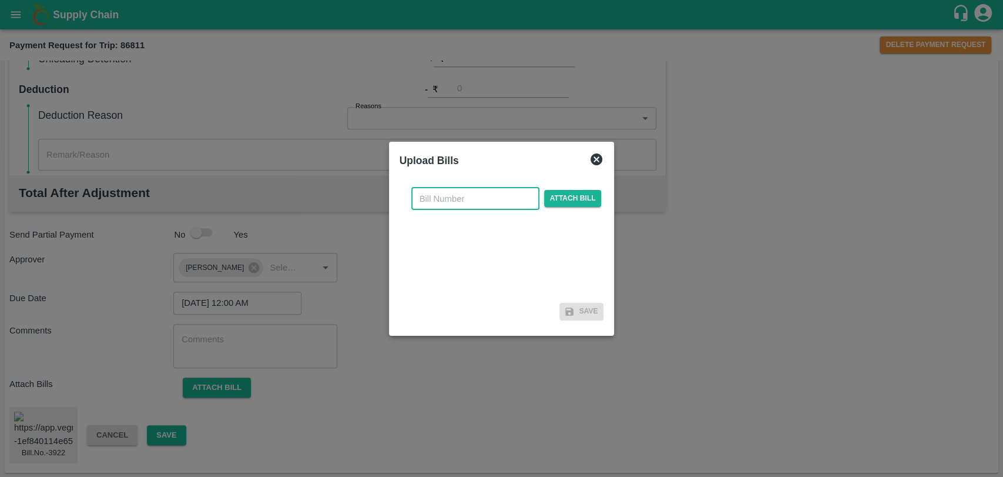
click at [471, 202] on input "text" at bounding box center [475, 198] width 128 height 22
type input "3922"
click at [558, 189] on div "3922 ​ Attach bill" at bounding box center [506, 198] width 195 height 22
click at [558, 192] on span "Attach bill" at bounding box center [573, 198] width 58 height 17
click at [0, 0] on input "Attach bill" at bounding box center [0, 0] width 0 height 0
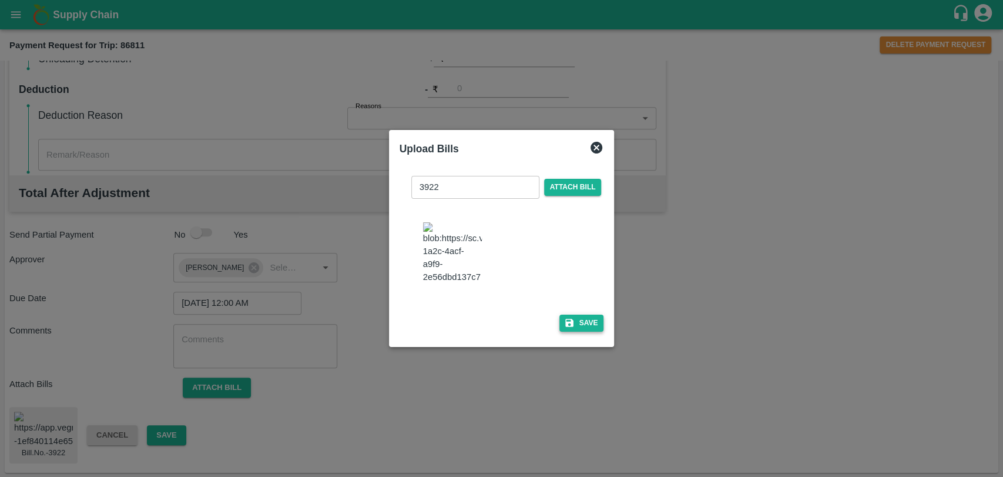
click at [586, 323] on button "Save" at bounding box center [581, 322] width 45 height 17
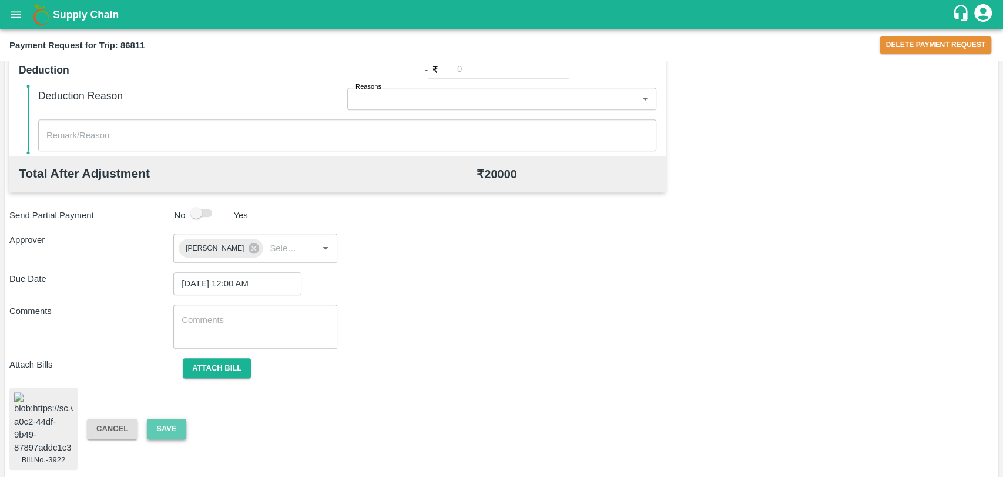
click at [176, 424] on button "Save" at bounding box center [166, 428] width 39 height 21
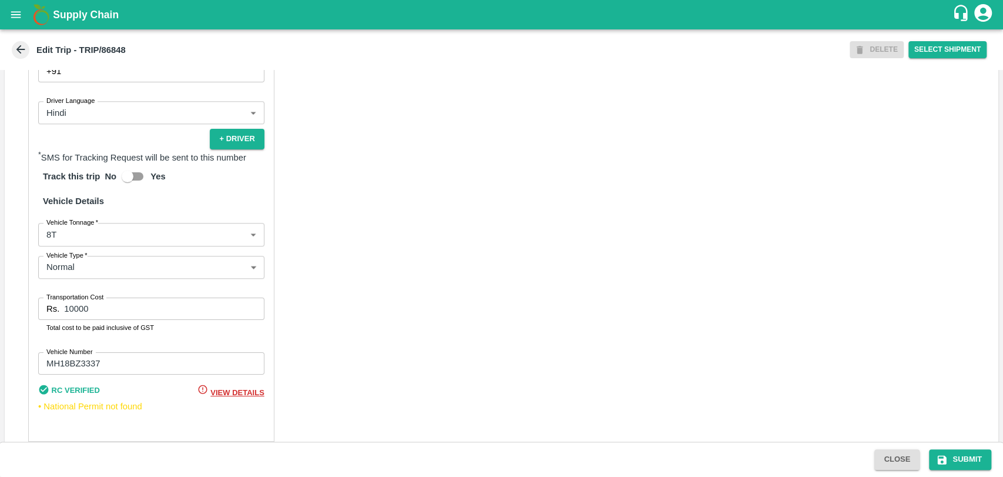
scroll to position [765, 0]
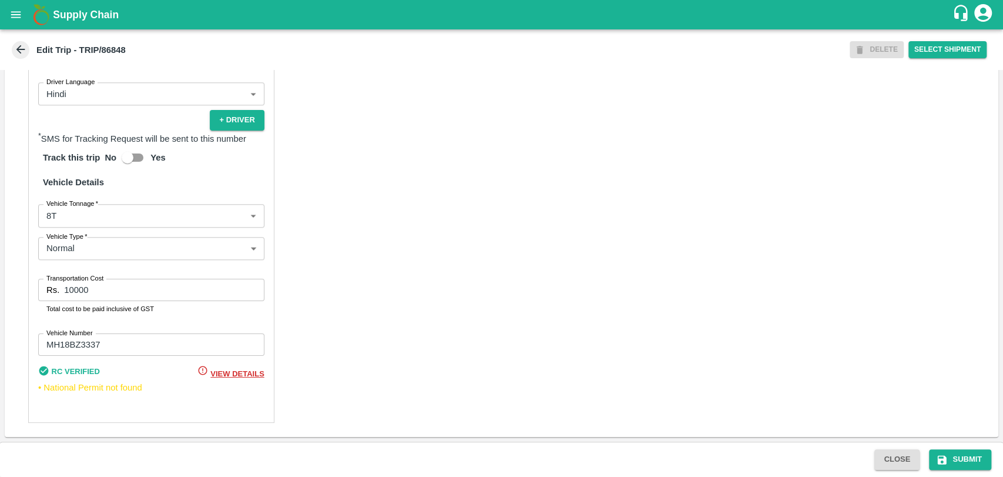
click at [77, 222] on body "Supply Chain Edit Trip - TRIP/86848 DELETE Select Shipment Trip Details Trip Ty…" at bounding box center [501, 238] width 1003 height 477
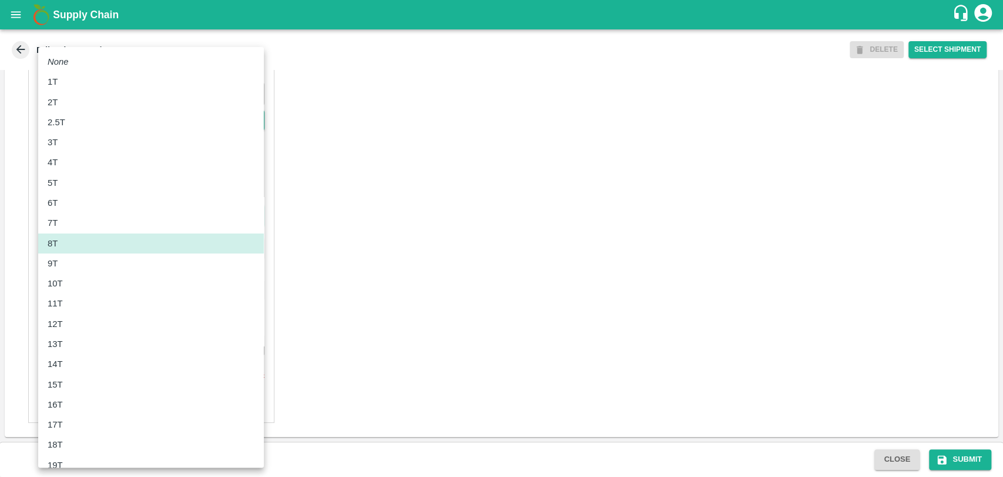
click at [83, 279] on div "10T" at bounding box center [151, 283] width 207 height 13
type input "10000"
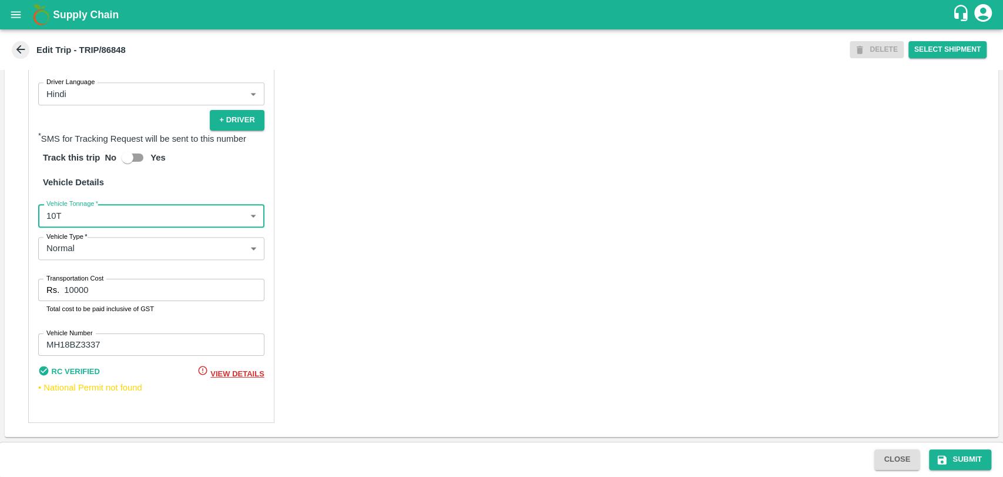
click at [69, 290] on input "10000" at bounding box center [164, 290] width 200 height 22
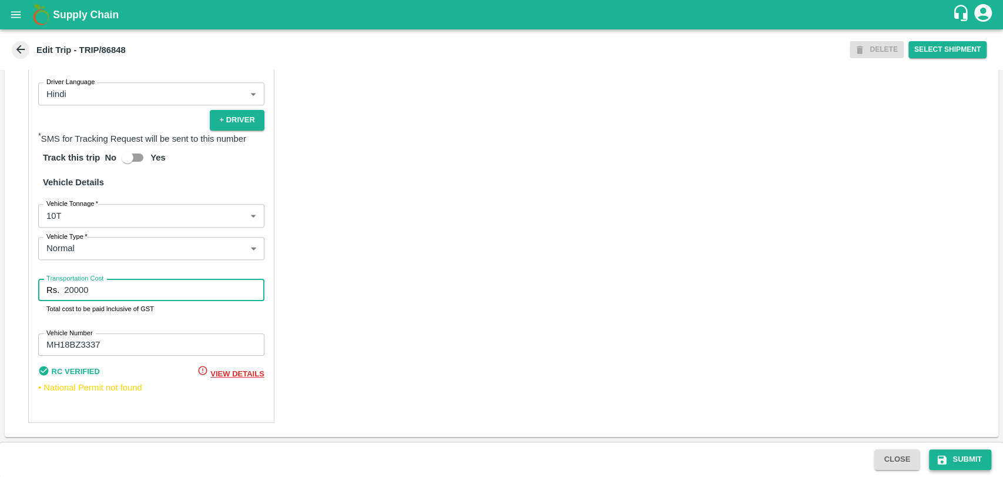
type input "20000"
click at [953, 454] on button "Submit" at bounding box center [960, 459] width 62 height 21
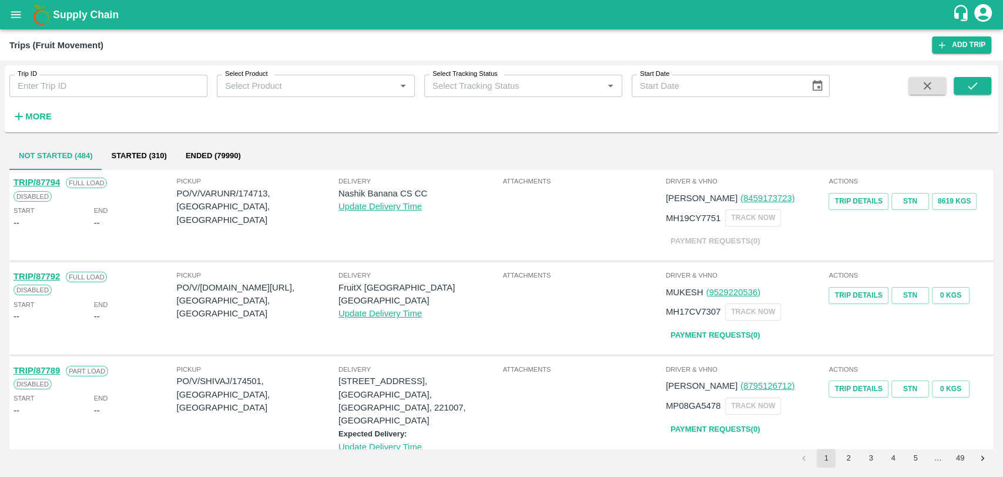
click at [54, 112] on div "Trip ID Trip ID Select Product Select Product   * Select Tracking Status Select…" at bounding box center [415, 95] width 830 height 61
click at [9, 119] on button "More" at bounding box center [31, 116] width 45 height 20
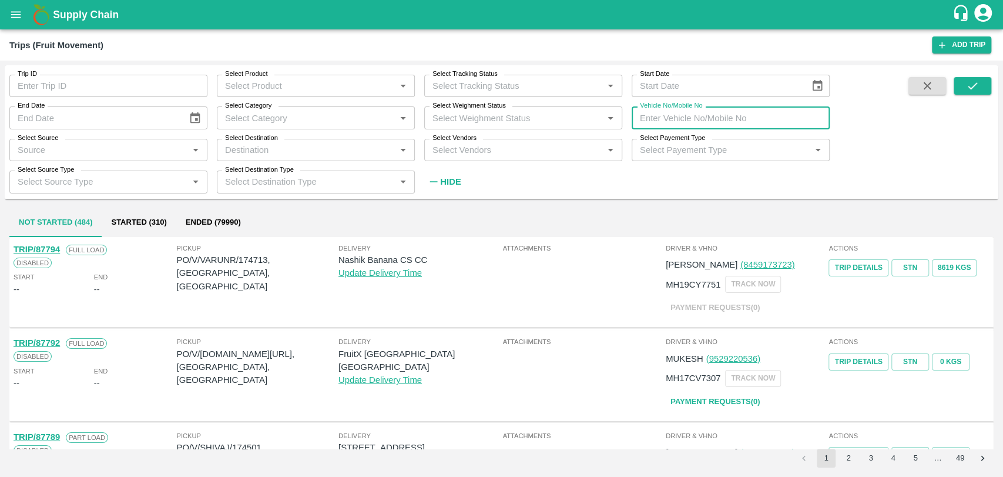
click at [754, 110] on input "Vehicle No/Mobile No" at bounding box center [731, 117] width 198 height 22
paste input "MH18BZ2181"
type input "MH18BZ2181"
click at [952, 85] on div at bounding box center [950, 134] width 82 height 115
click at [961, 82] on button "submit" at bounding box center [973, 86] width 38 height 18
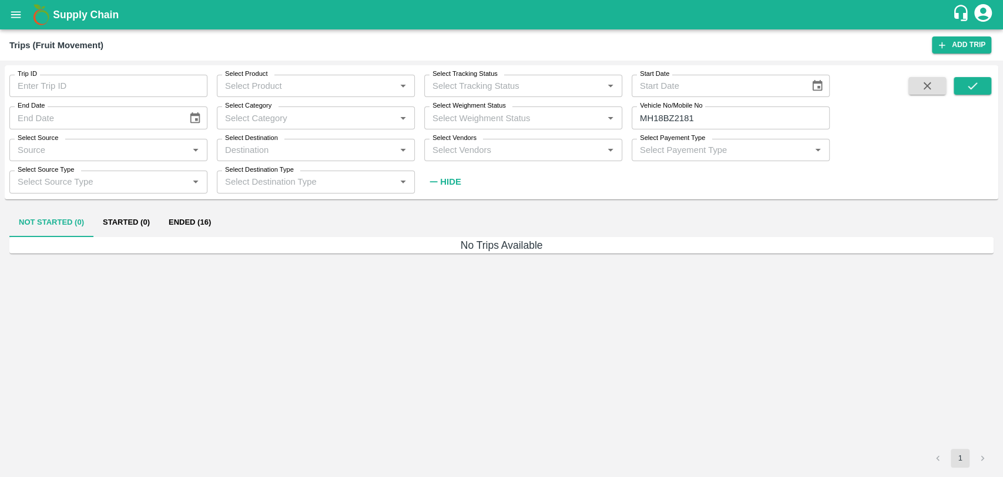
click at [190, 216] on button "Ended (16)" at bounding box center [189, 223] width 61 height 28
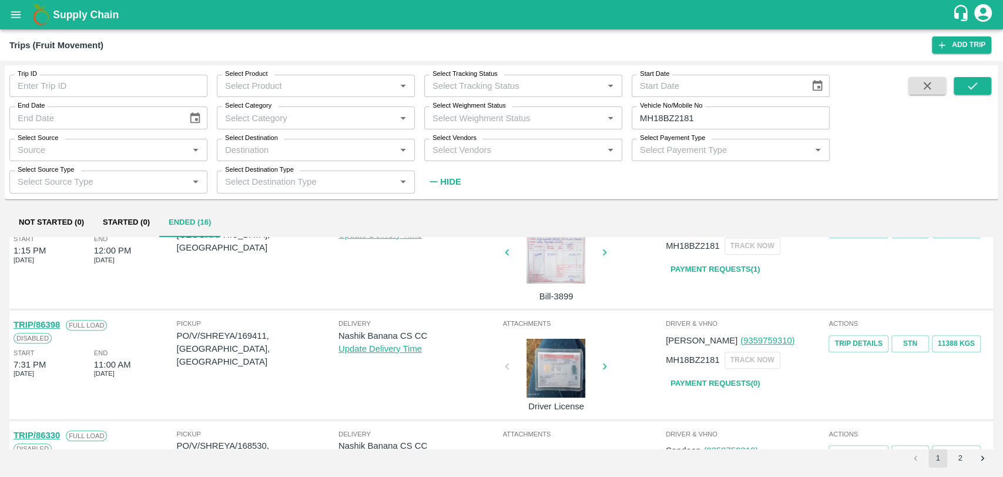
scroll to position [391, 0]
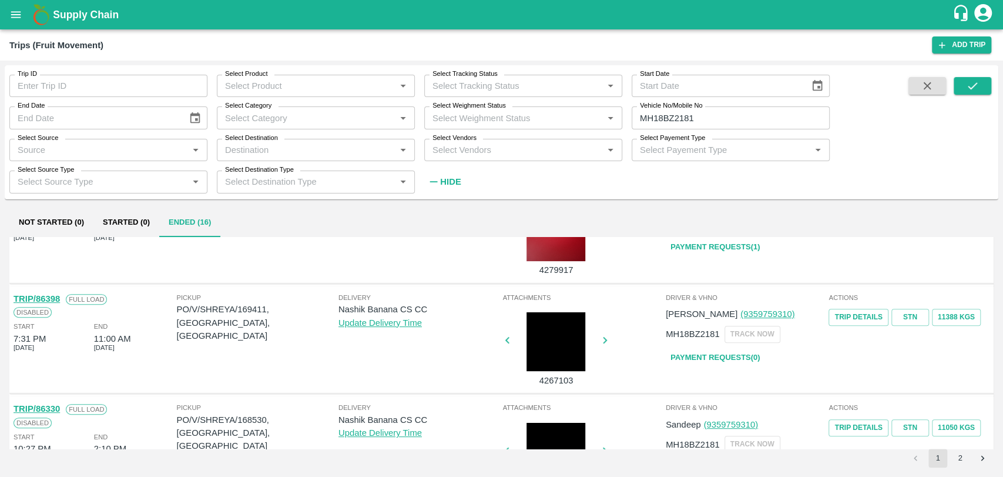
click at [57, 299] on link "TRIP/86398" at bounding box center [37, 298] width 46 height 9
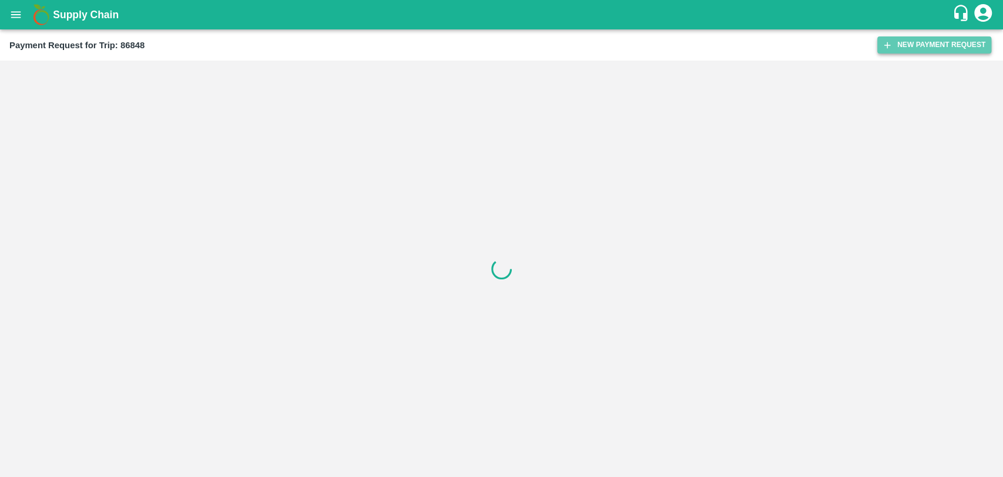
click at [890, 46] on icon "button" at bounding box center [887, 45] width 11 height 11
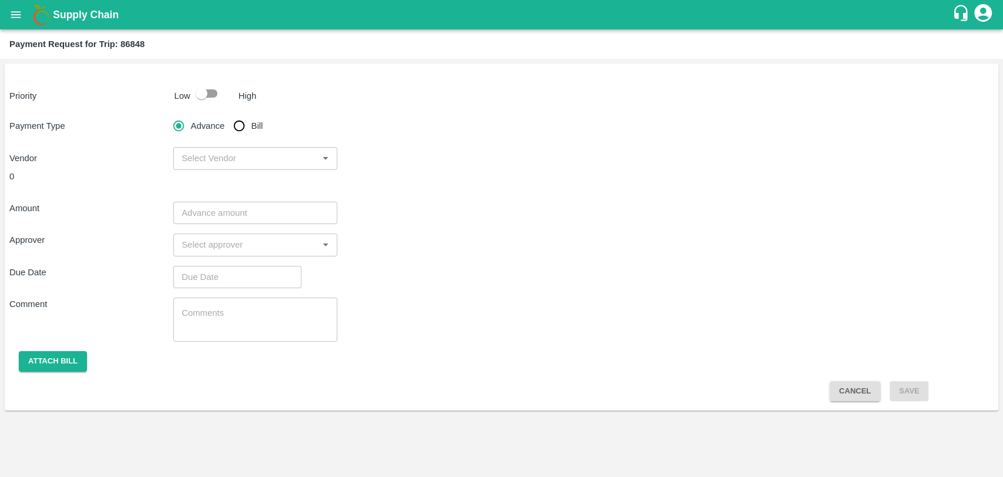
drag, startPoint x: 233, startPoint y: 97, endPoint x: 214, endPoint y: 98, distance: 18.8
click at [232, 97] on div at bounding box center [211, 93] width 43 height 22
click at [207, 98] on input "checkbox" at bounding box center [201, 93] width 67 height 22
checkbox input "true"
click at [240, 129] on input "Bill" at bounding box center [239, 126] width 24 height 24
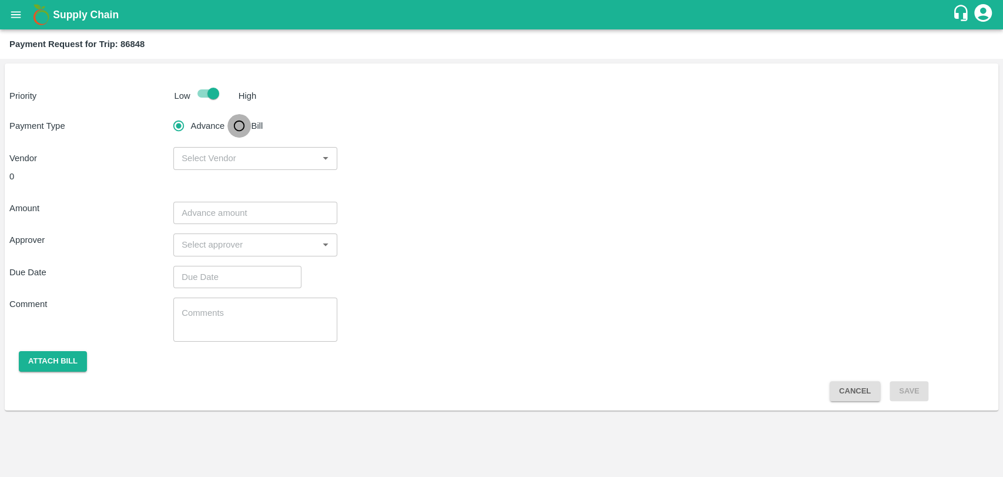
radio input "true"
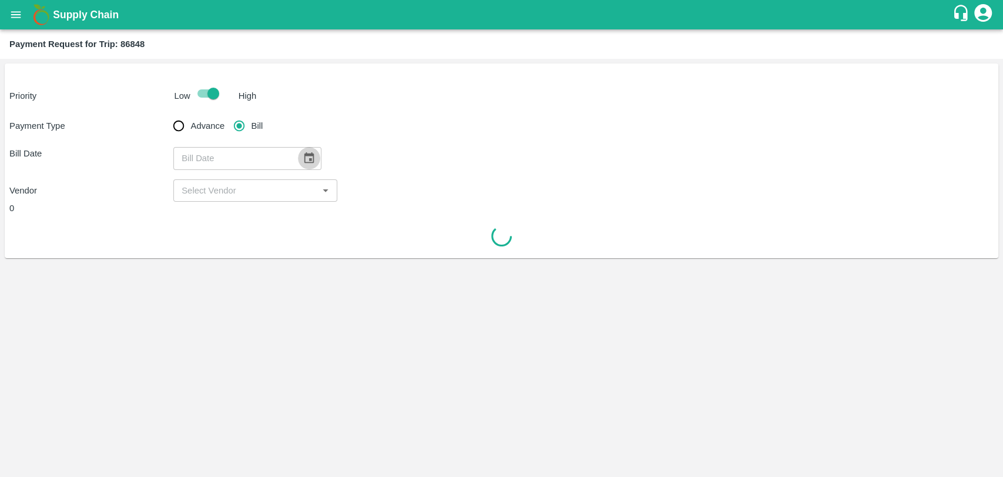
click at [303, 158] on icon "Choose date" at bounding box center [309, 158] width 13 height 13
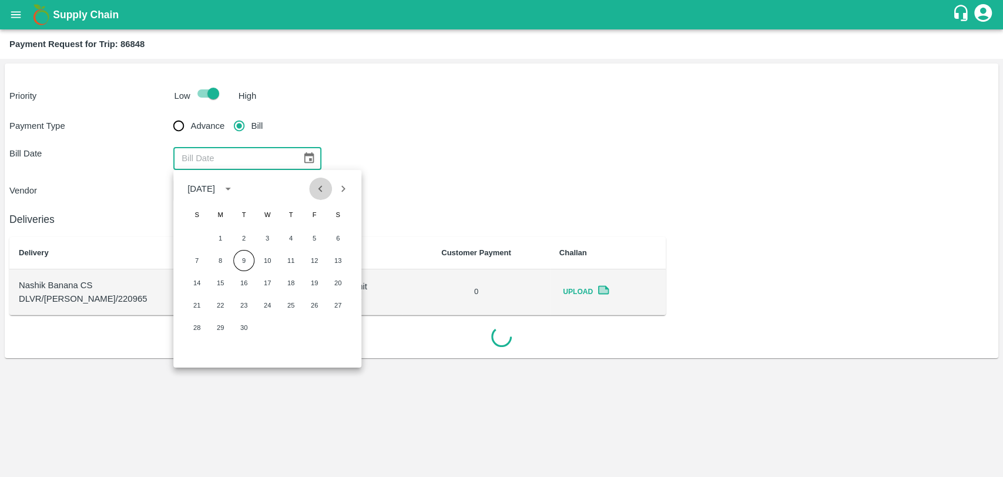
click at [311, 191] on button "Previous month" at bounding box center [321, 188] width 22 height 22
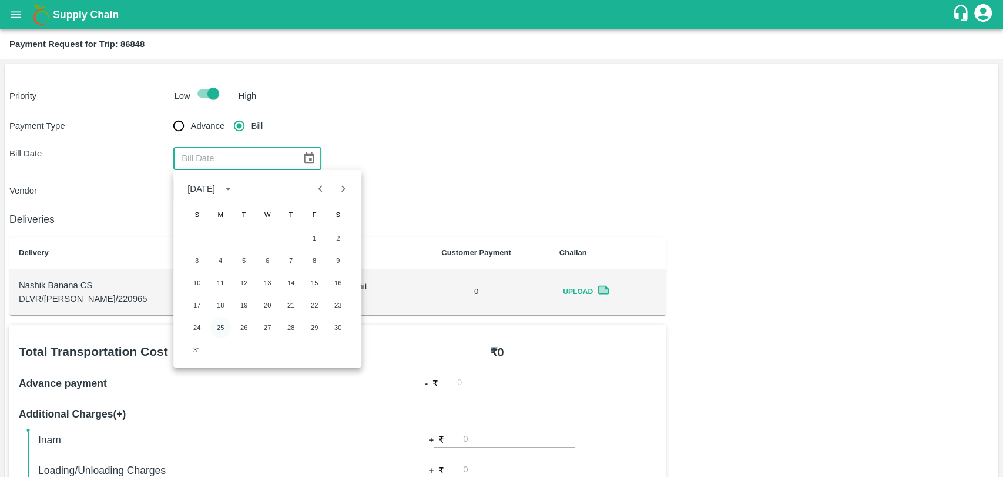
click at [226, 326] on button "25" at bounding box center [220, 327] width 21 height 21
type input "25/08/2025"
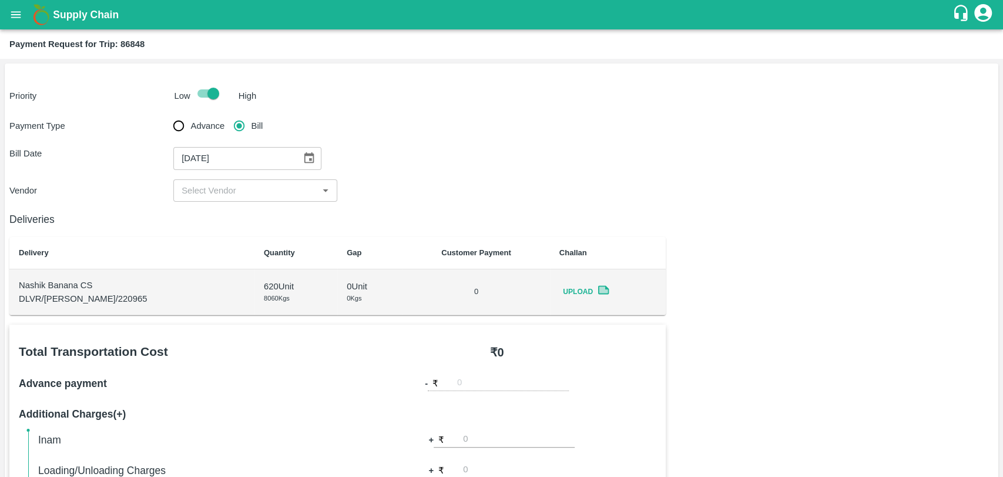
click at [235, 190] on input "input" at bounding box center [246, 190] width 138 height 15
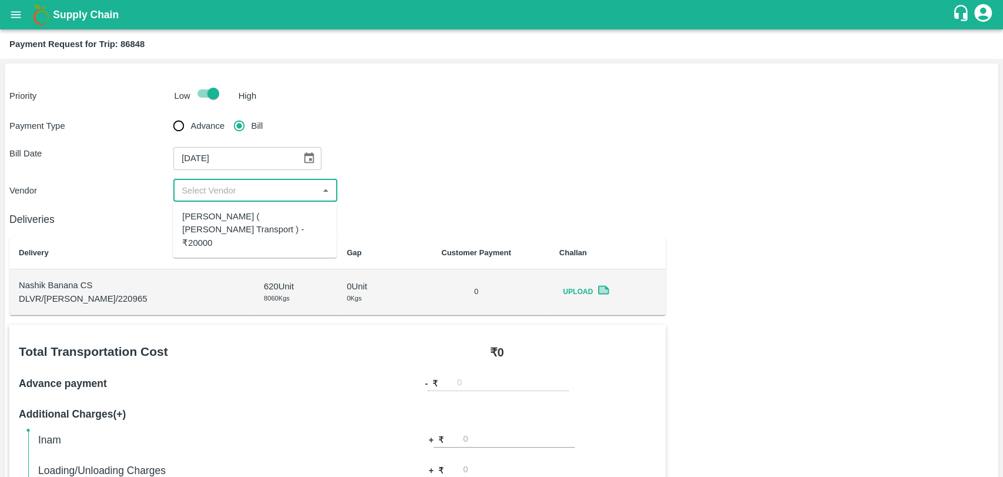
click at [222, 216] on div "Nitin Rasal ( Bhairavnath Transport ) - ₹20000" at bounding box center [254, 229] width 145 height 39
type input "Nitin Rasal ( Bhairavnath Transport ) - ₹20000"
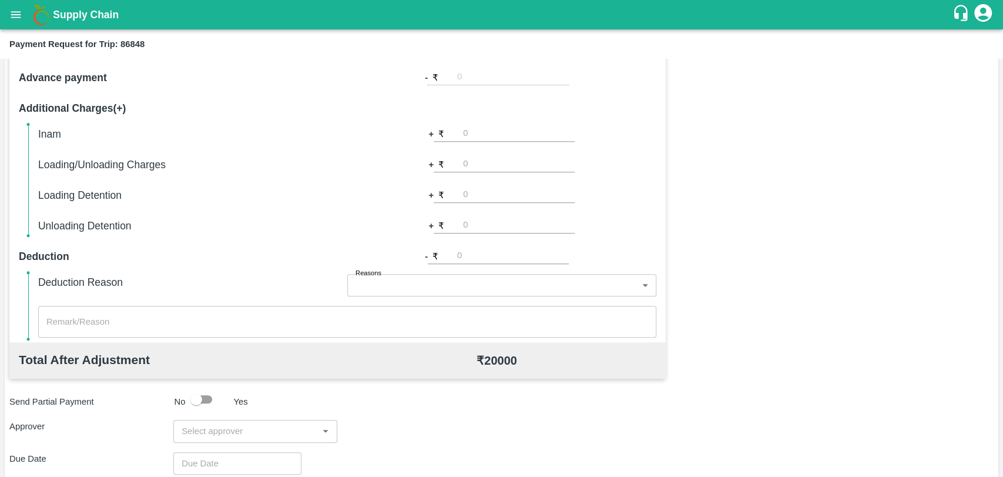
scroll to position [391, 0]
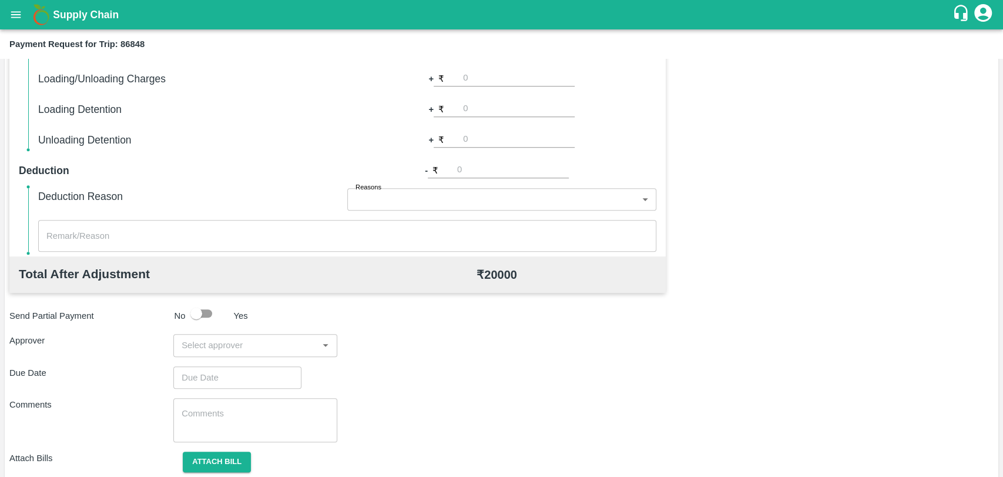
click at [231, 349] on input "input" at bounding box center [246, 344] width 138 height 15
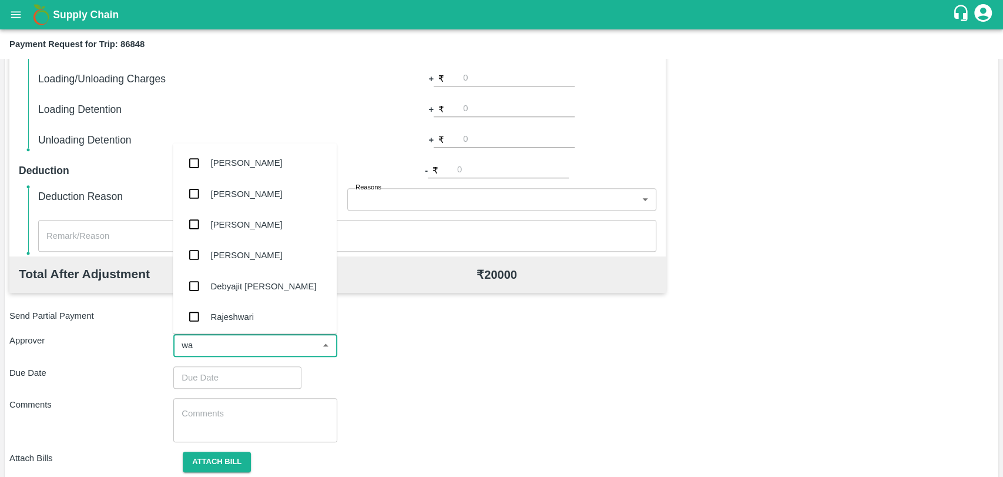
type input "wag"
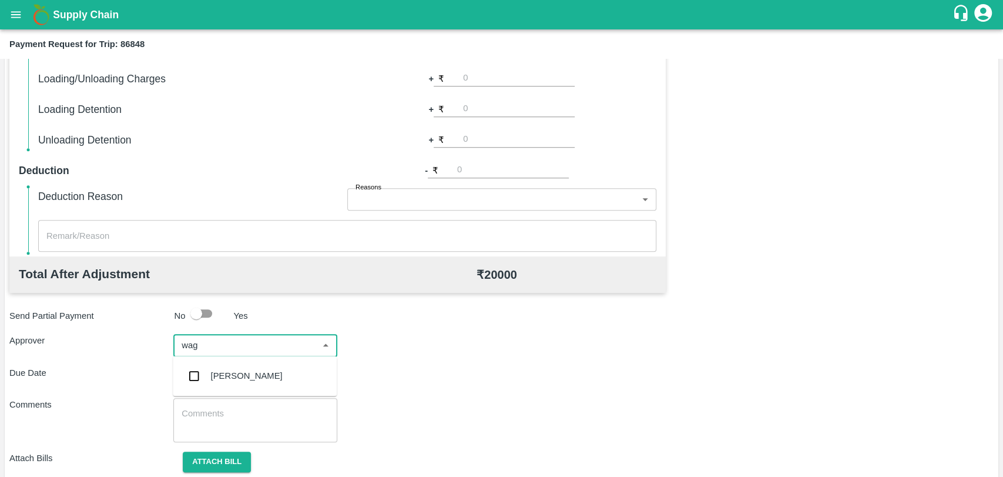
click at [236, 385] on div "Prasad Waghade" at bounding box center [255, 375] width 164 height 31
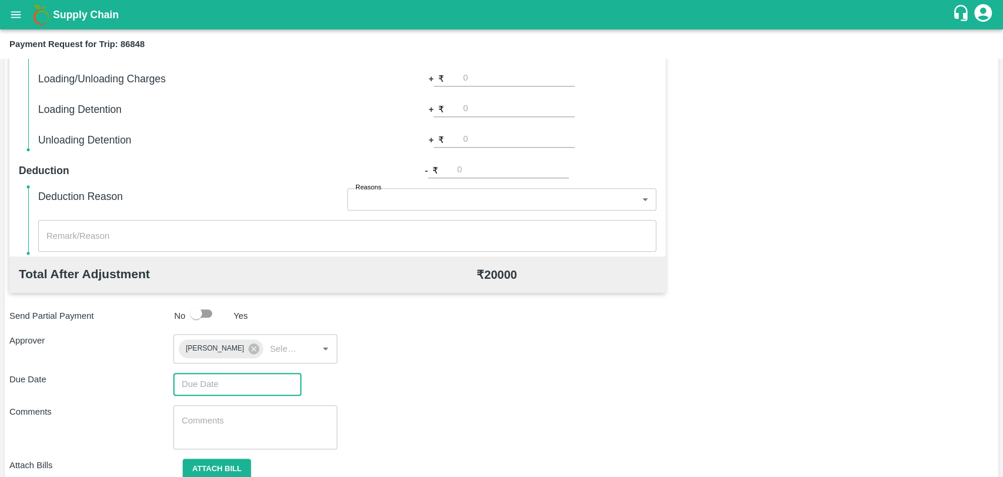
click at [222, 386] on input "Choose date" at bounding box center [233, 384] width 120 height 22
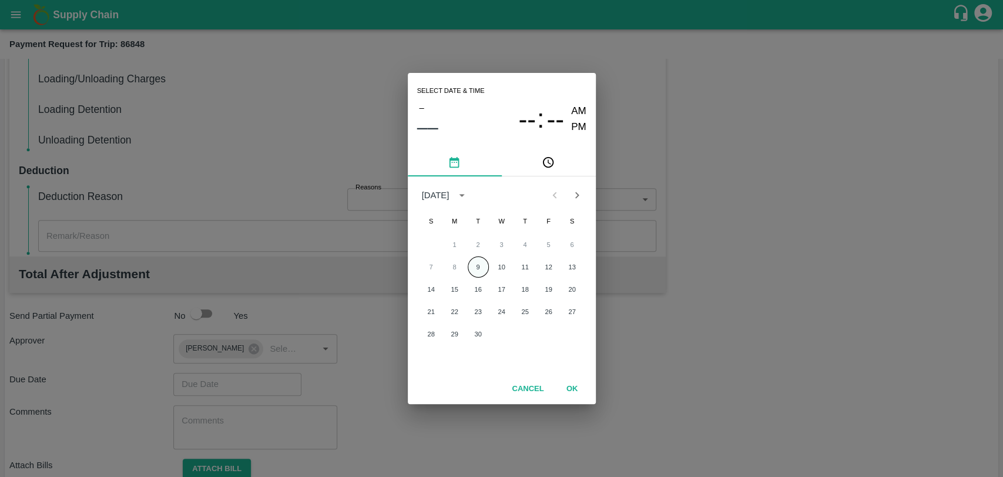
click at [482, 268] on button "9" at bounding box center [478, 266] width 21 height 21
type input "[DATE] 12:00 AM"
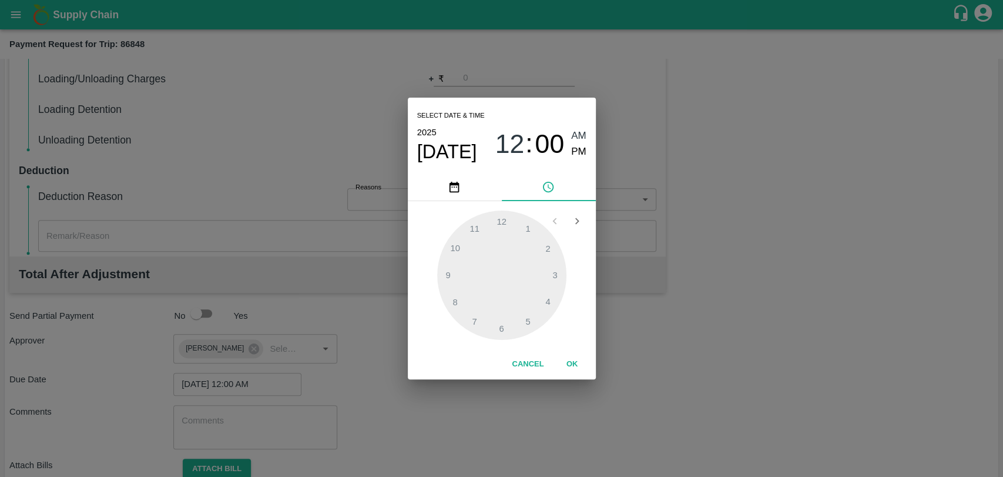
click at [574, 351] on div "Cancel OK" at bounding box center [502, 364] width 188 height 30
click at [575, 354] on button "OK" at bounding box center [573, 364] width 38 height 21
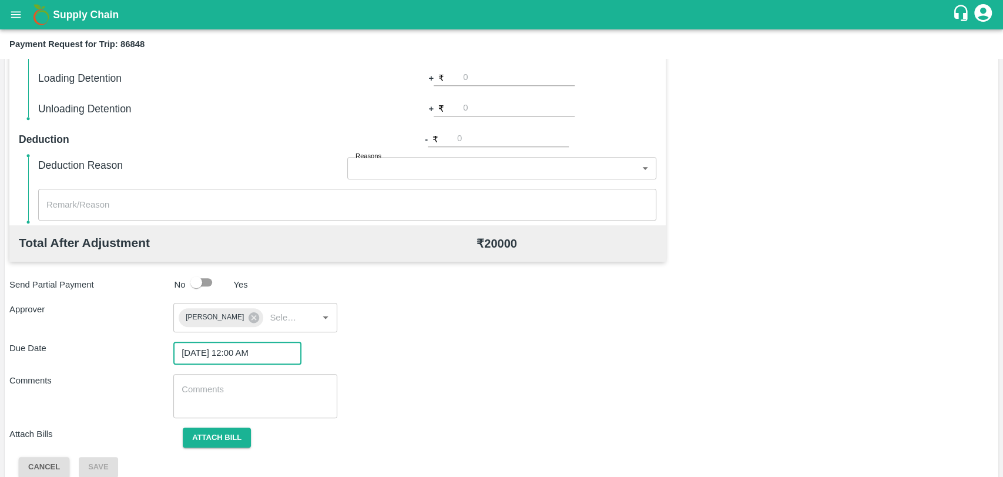
scroll to position [437, 0]
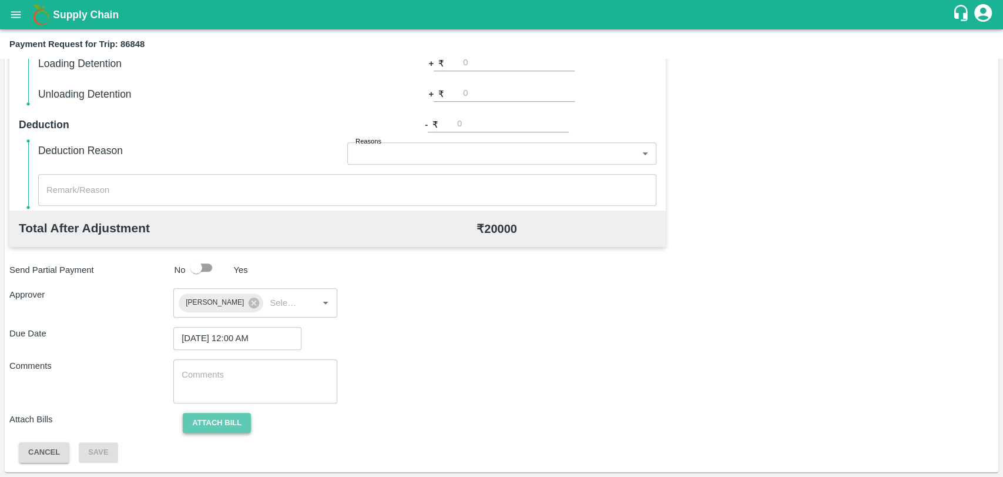
click at [243, 413] on button "Attach bill" at bounding box center [217, 423] width 68 height 21
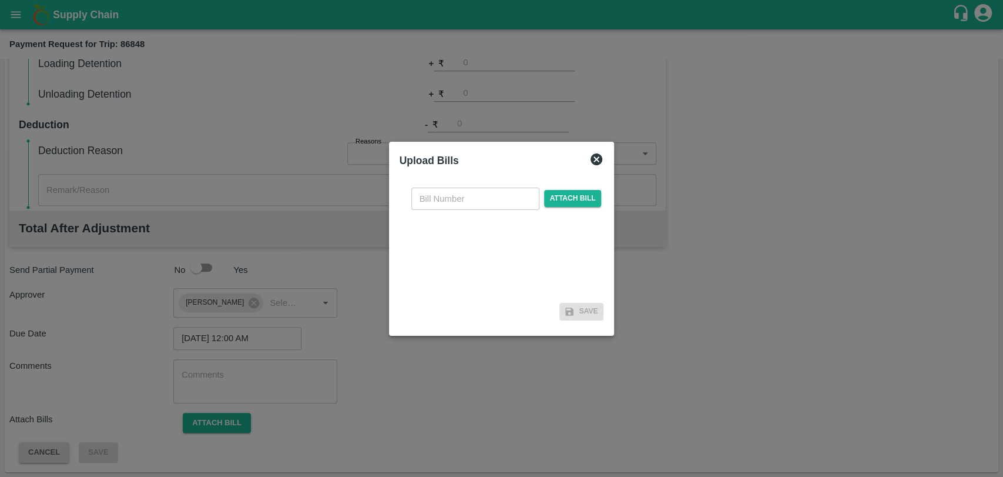
click at [457, 197] on input "text" at bounding box center [475, 198] width 128 height 22
type input "3924"
click at [578, 199] on span "Attach bill" at bounding box center [573, 198] width 58 height 17
click at [0, 0] on input "Attach bill" at bounding box center [0, 0] width 0 height 0
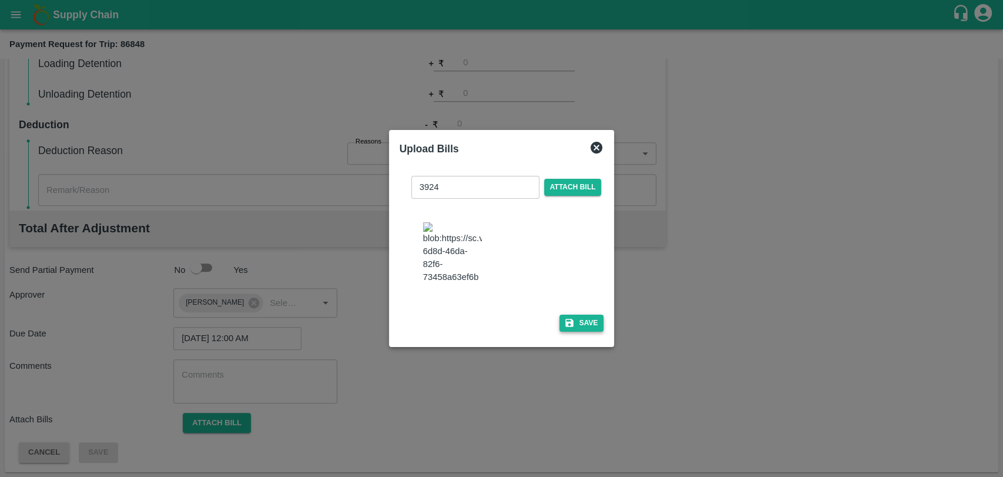
click at [598, 315] on button "Save" at bounding box center [581, 322] width 45 height 17
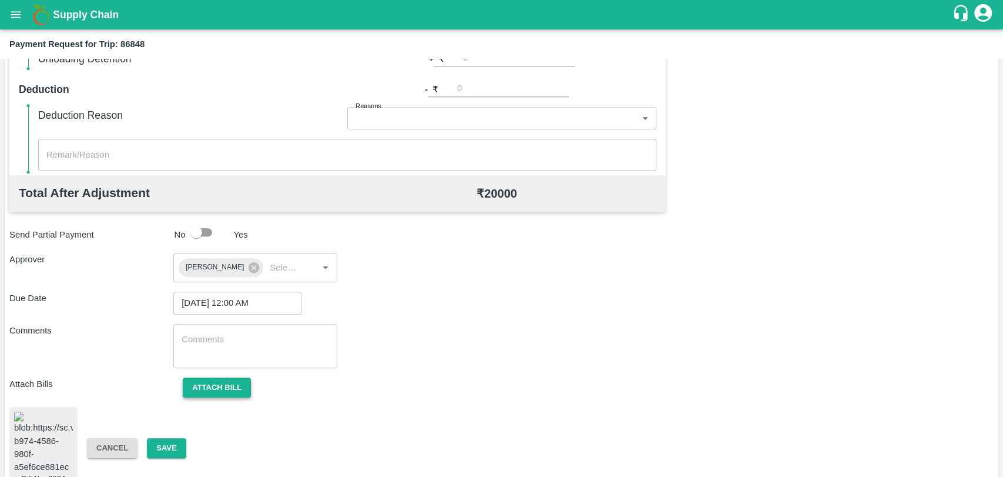
scroll to position [490, 0]
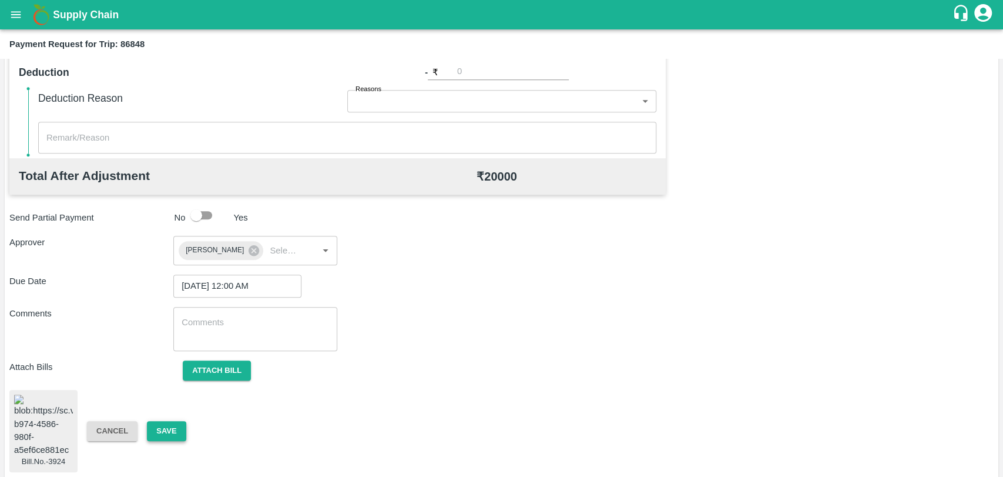
click at [176, 421] on button "Save" at bounding box center [166, 431] width 39 height 21
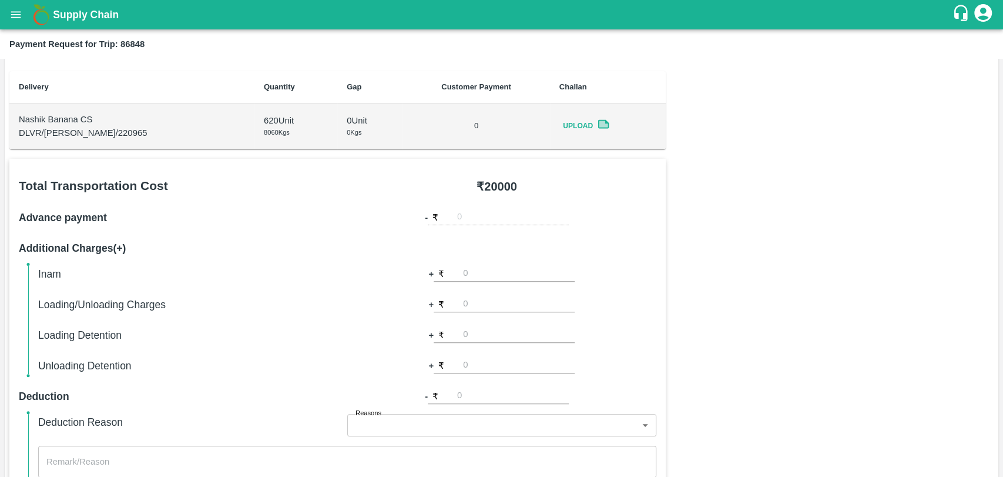
scroll to position [163, 0]
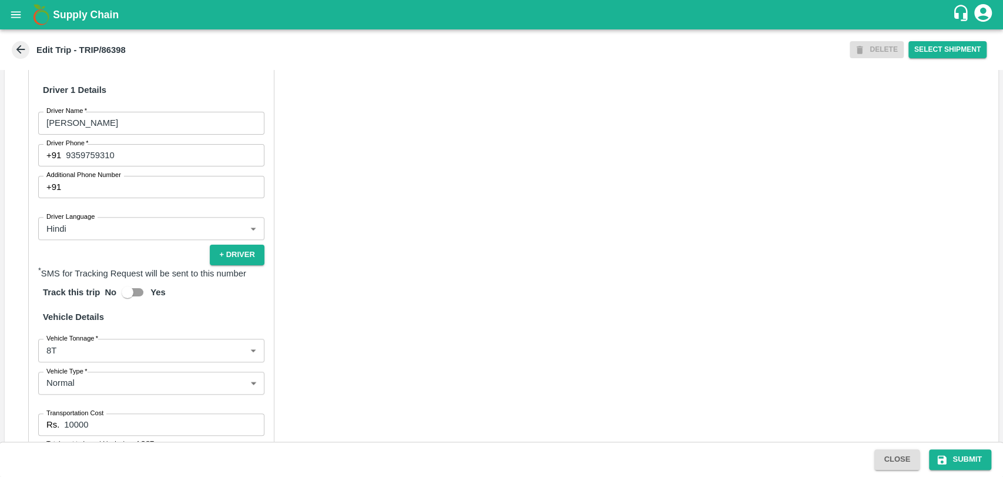
scroll to position [718, 0]
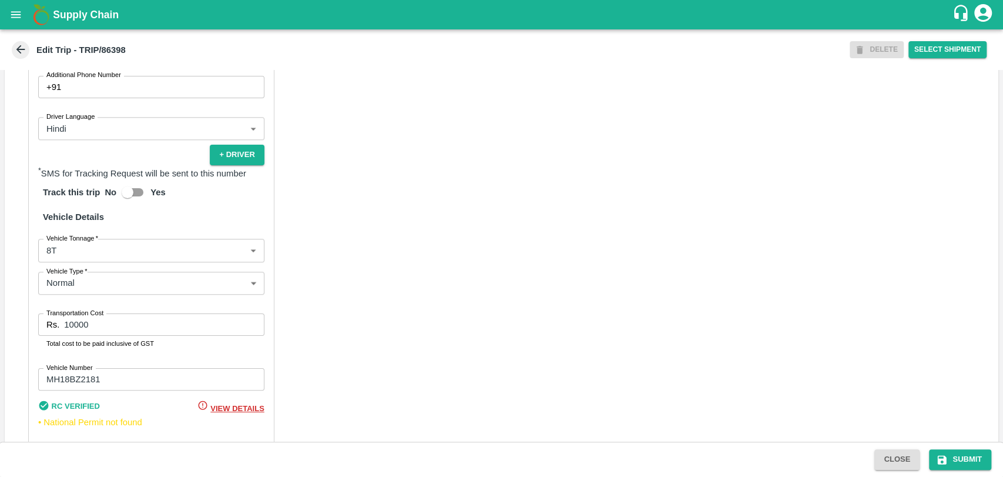
click at [87, 264] on body "Supply Chain Edit Trip - TRIP/86398 DELETE Select Shipment Trip Details Trip Ty…" at bounding box center [501, 238] width 1003 height 477
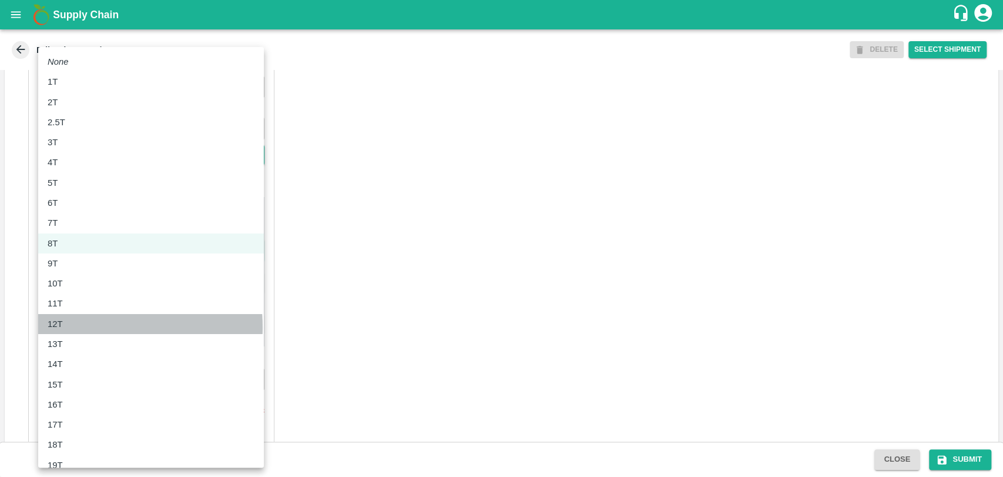
click at [86, 327] on div "12T" at bounding box center [151, 323] width 207 height 13
type input "12000"
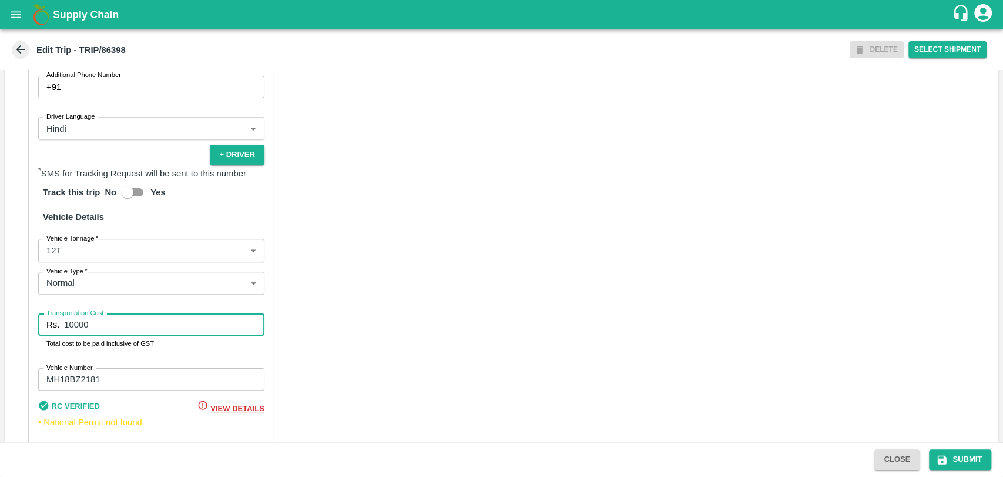
drag, startPoint x: 88, startPoint y: 338, endPoint x: 3, endPoint y: 340, distance: 84.7
click at [3, 340] on div "Trip Details Trip Type Fruit Movement 1 Trip Type Trip Pickup Order SHIP/[PERSO…" at bounding box center [501, 255] width 1003 height 371
type input "22800"
click at [945, 455] on icon "submit" at bounding box center [942, 460] width 12 height 12
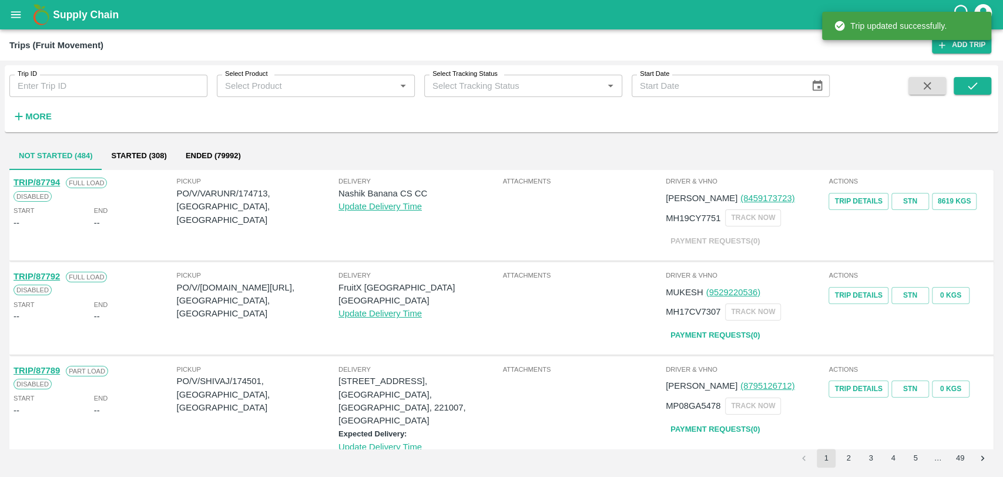
click at [22, 119] on icon "button" at bounding box center [18, 116] width 13 height 13
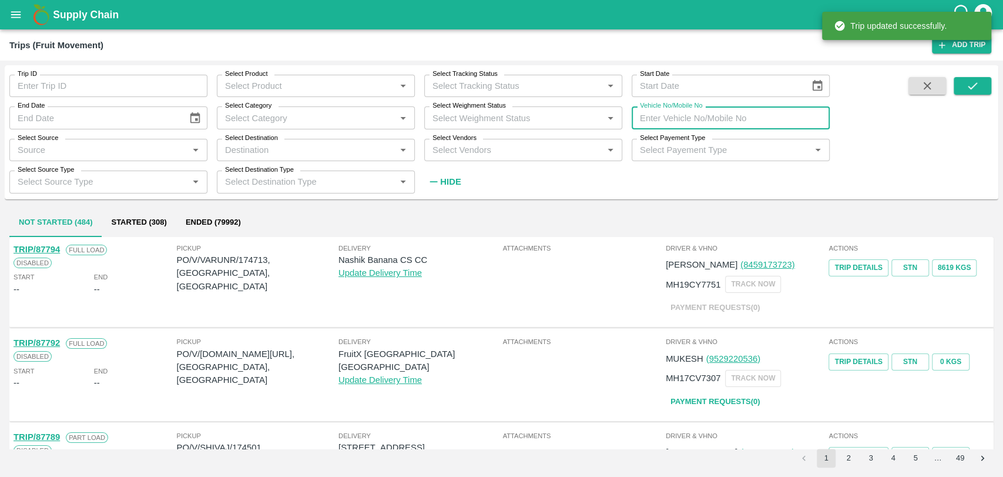
click at [695, 125] on input "Vehicle No/Mobile No" at bounding box center [731, 117] width 198 height 22
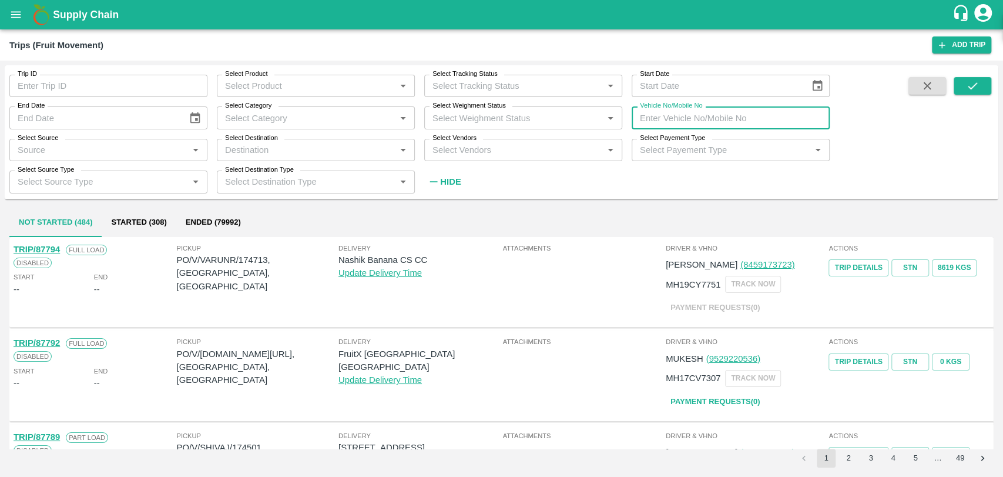
paste input "MH15JC4753"
type input "MH15JC4753"
click at [971, 79] on icon "submit" at bounding box center [972, 85] width 13 height 13
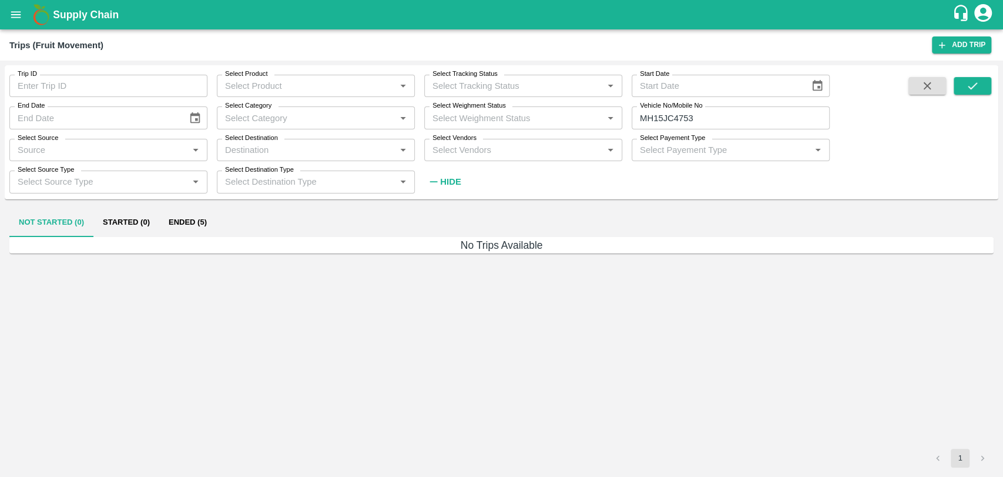
click at [212, 219] on button "Ended (5)" at bounding box center [187, 223] width 57 height 28
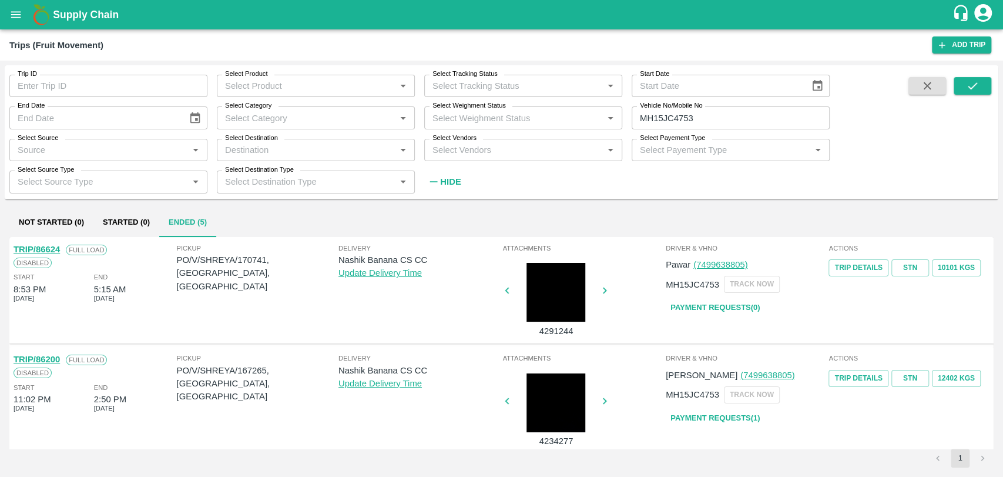
click at [49, 247] on link "TRIP/86624" at bounding box center [37, 248] width 46 height 9
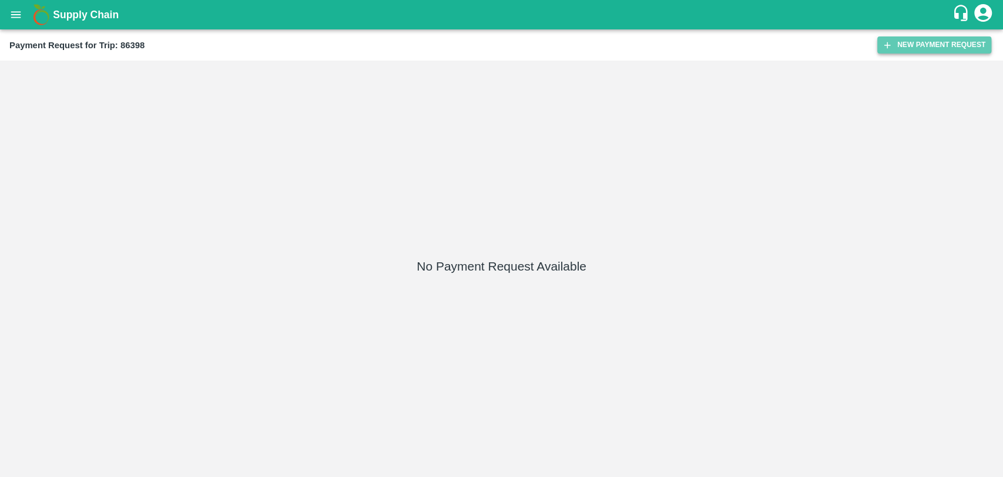
click at [899, 48] on button "New Payment Request" at bounding box center [934, 44] width 114 height 17
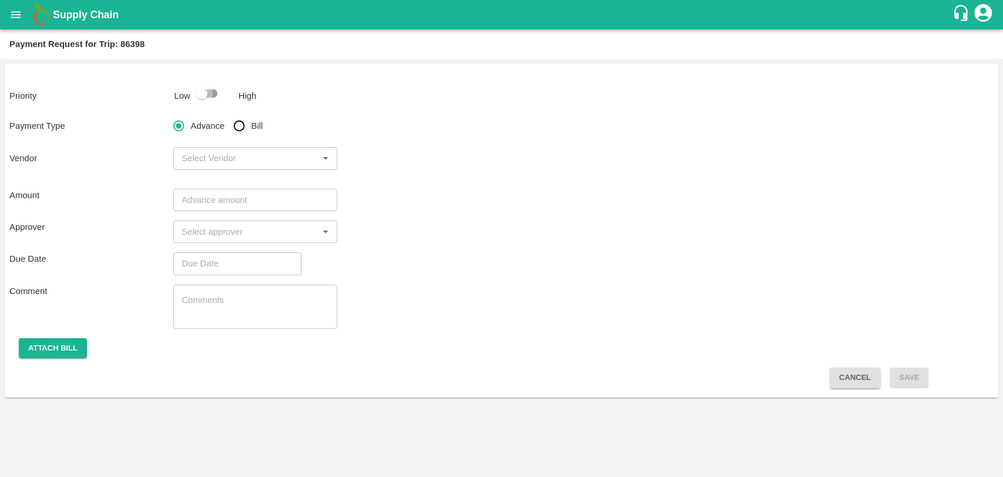
click at [216, 95] on input "checkbox" at bounding box center [201, 93] width 67 height 22
checkbox input "true"
click at [236, 114] on input "Bill" at bounding box center [239, 126] width 24 height 24
radio input "true"
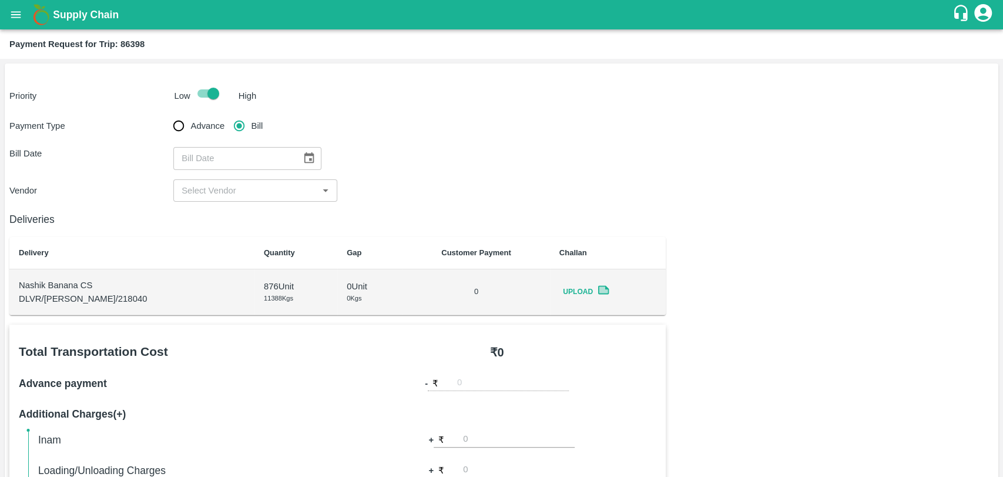
click at [291, 156] on div "​" at bounding box center [247, 158] width 148 height 22
type input "DD/MM/YYYY"
click at [298, 159] on button "Choose date" at bounding box center [309, 158] width 22 height 22
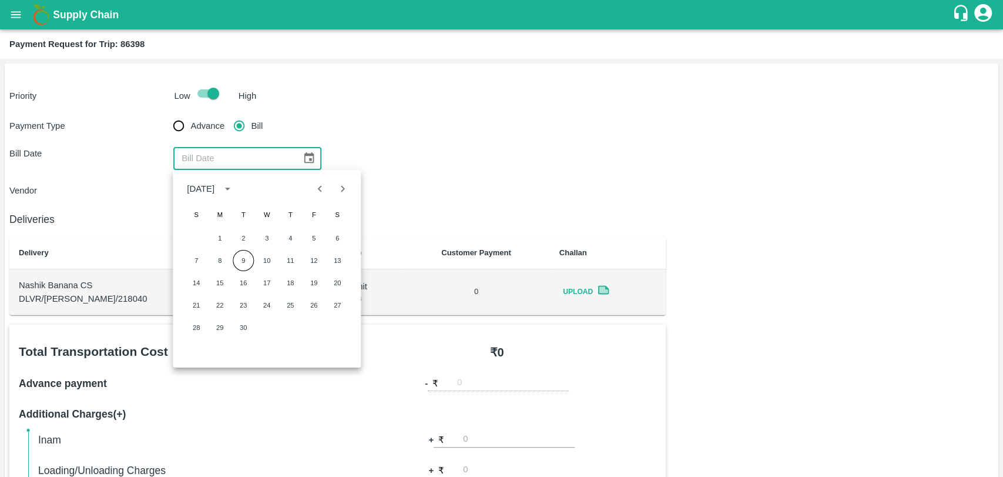
click at [315, 192] on icon "Previous month" at bounding box center [320, 188] width 13 height 13
click at [297, 284] on button "14" at bounding box center [290, 282] width 21 height 21
type input "14/08/2025"
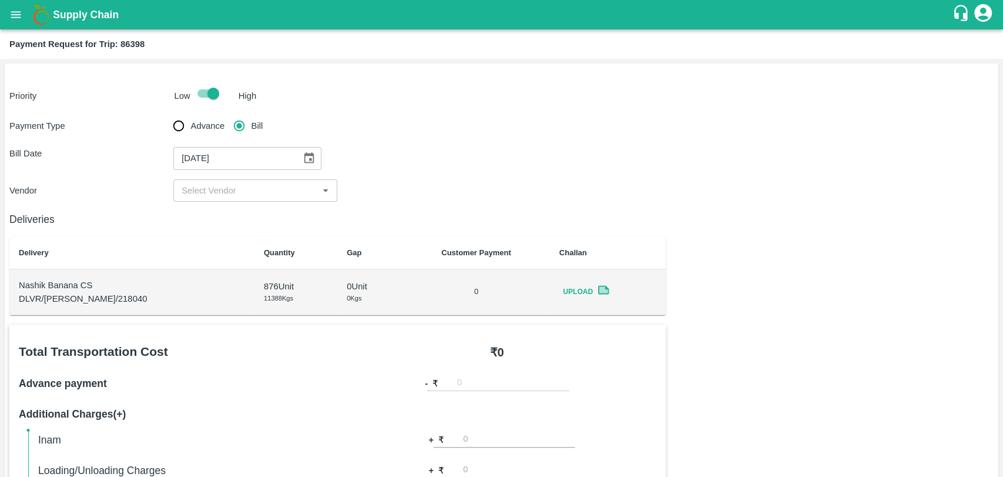
click at [246, 200] on div "​" at bounding box center [255, 190] width 164 height 22
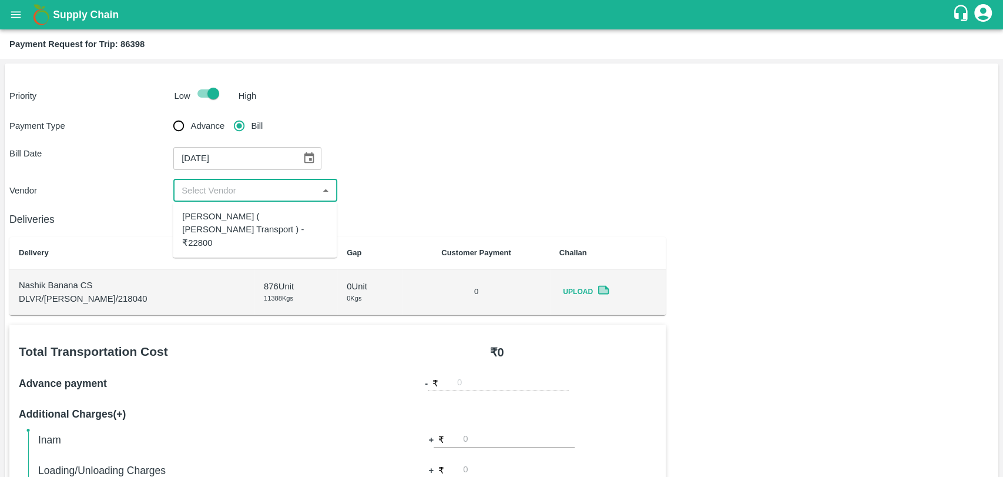
click at [239, 220] on div "Nitin Rasal ( Bhairavnath Transport ) - ₹22800" at bounding box center [254, 229] width 145 height 39
type input "Nitin Rasal ( Bhairavnath Transport ) - ₹22800"
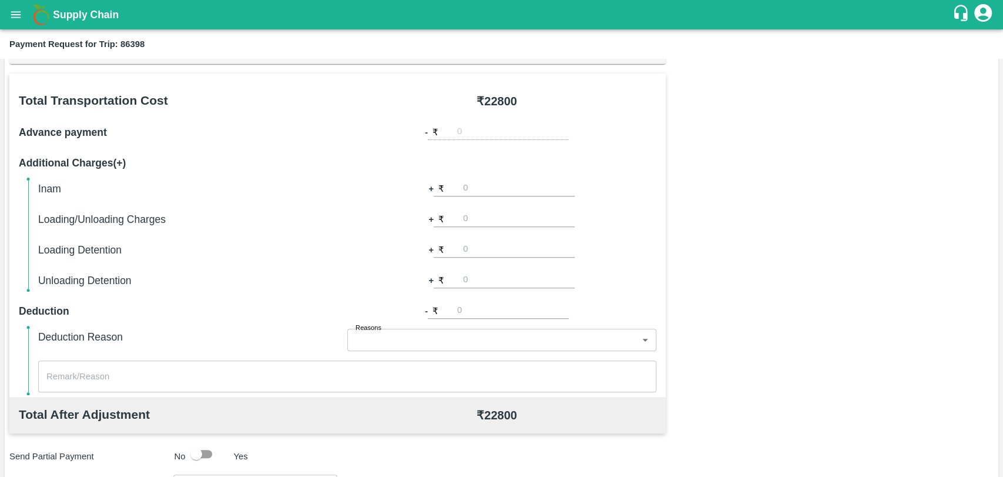
scroll to position [261, 0]
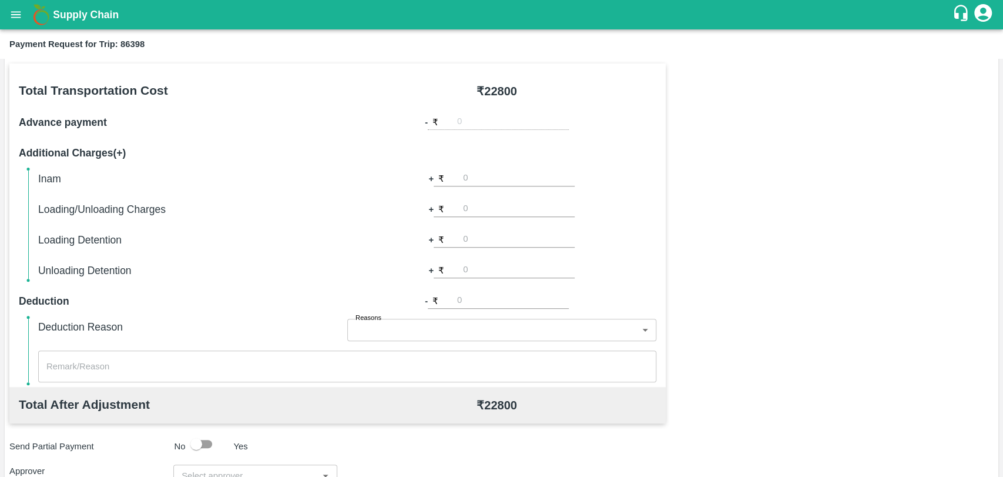
click at [484, 203] on input "number" at bounding box center [519, 209] width 112 height 16
type input "3"
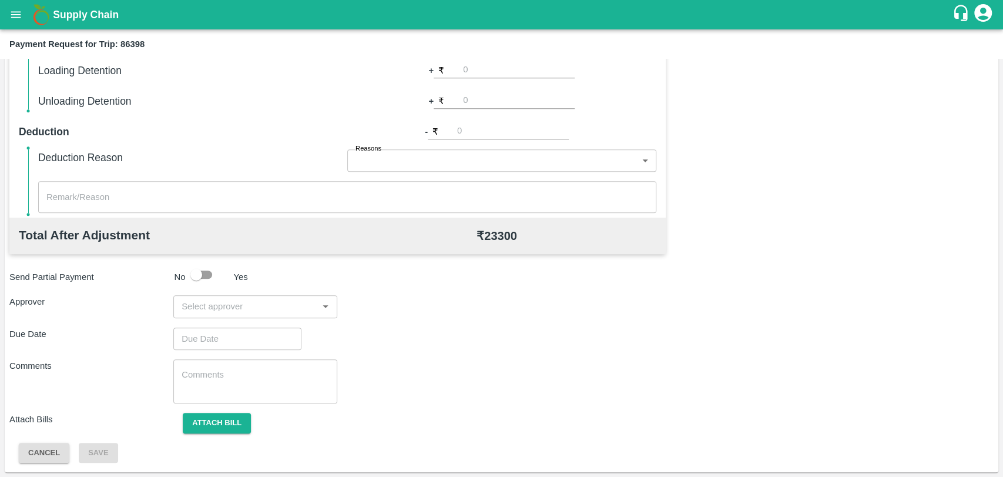
scroll to position [365, 0]
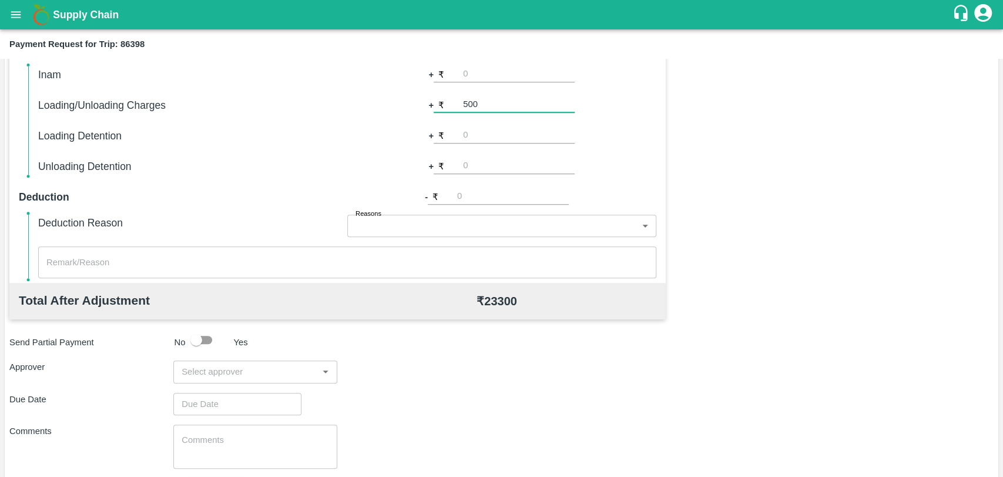
type input "500"
click at [468, 334] on div "Send Partial Payment No Yes" at bounding box center [499, 339] width 989 height 22
click at [259, 370] on input "input" at bounding box center [246, 371] width 138 height 15
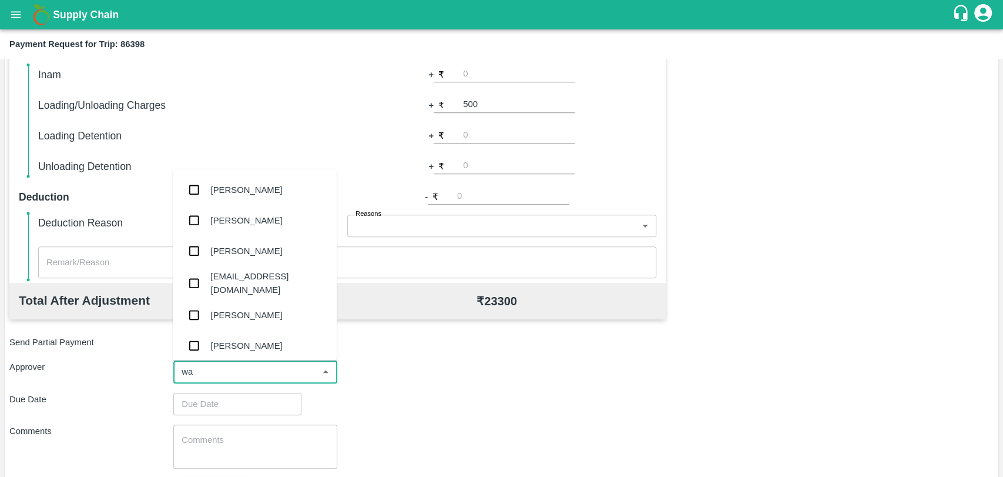
type input "wag"
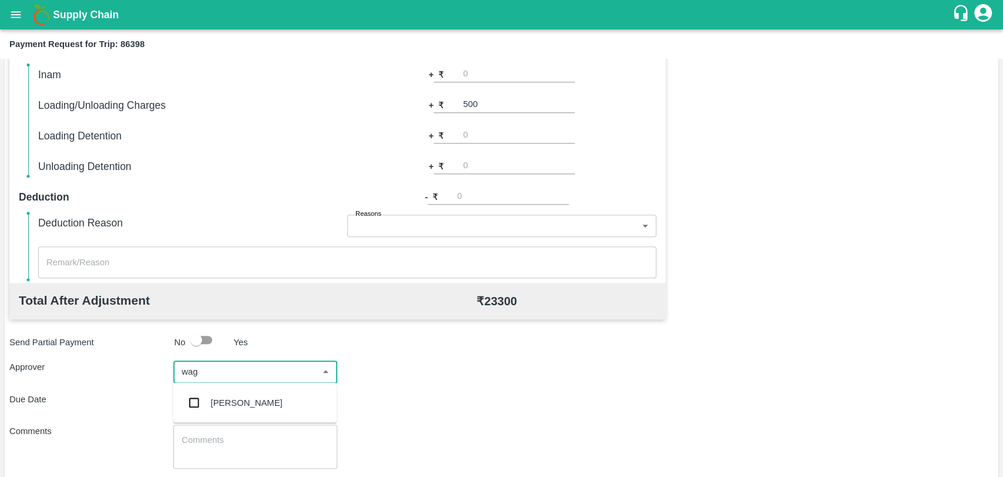
click at [255, 394] on div "[PERSON_NAME]" at bounding box center [255, 402] width 164 height 31
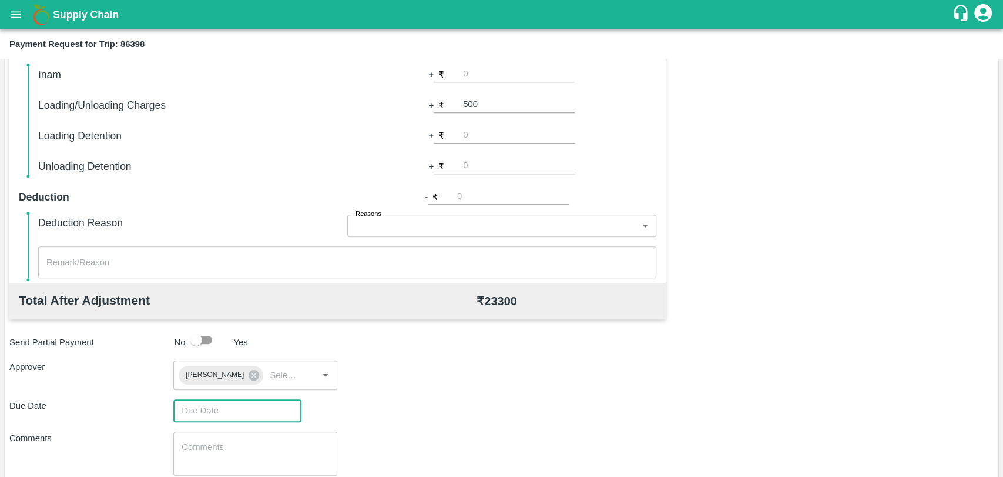
type input "DD/MM/YYYY hh:mm aa"
click at [252, 399] on input "DD/MM/YYYY hh:mm aa" at bounding box center [233, 410] width 120 height 22
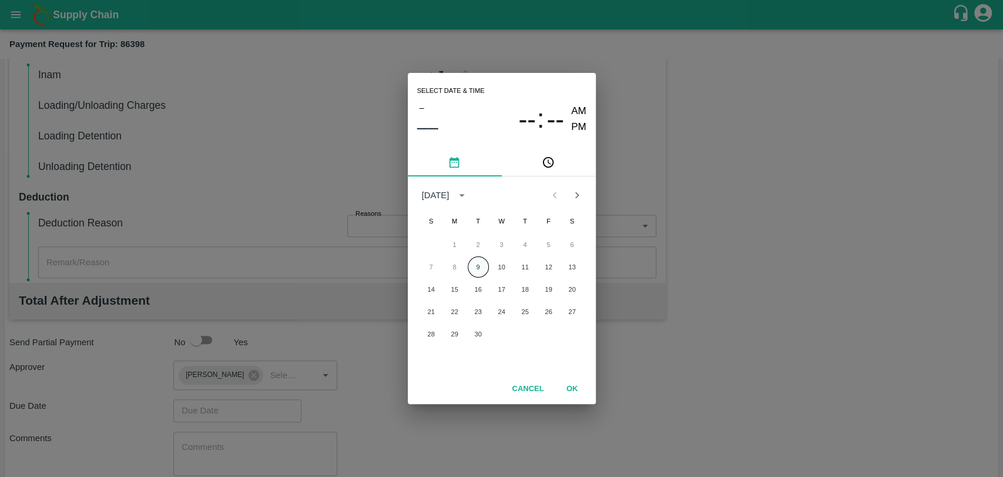
click at [480, 266] on button "9" at bounding box center [478, 266] width 21 height 21
type input "09/09/2025 12:00 AM"
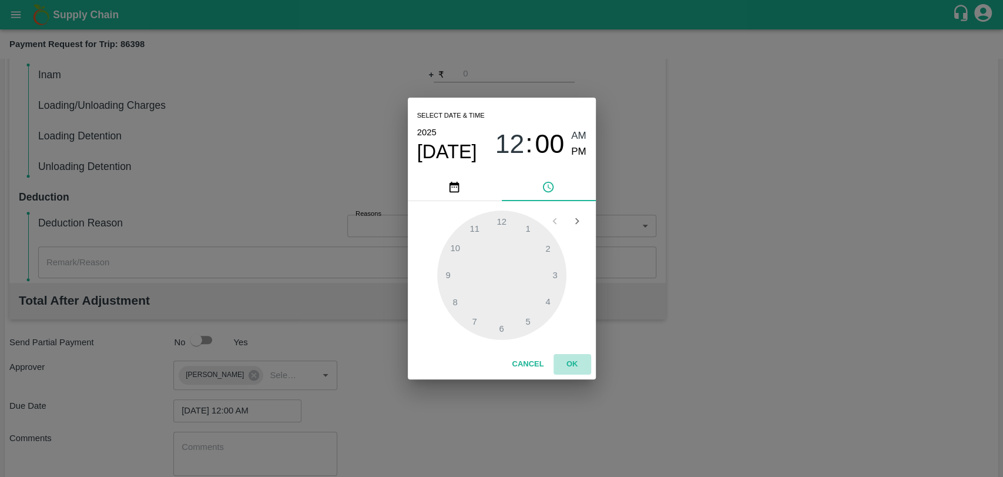
click at [573, 361] on button "OK" at bounding box center [573, 364] width 38 height 21
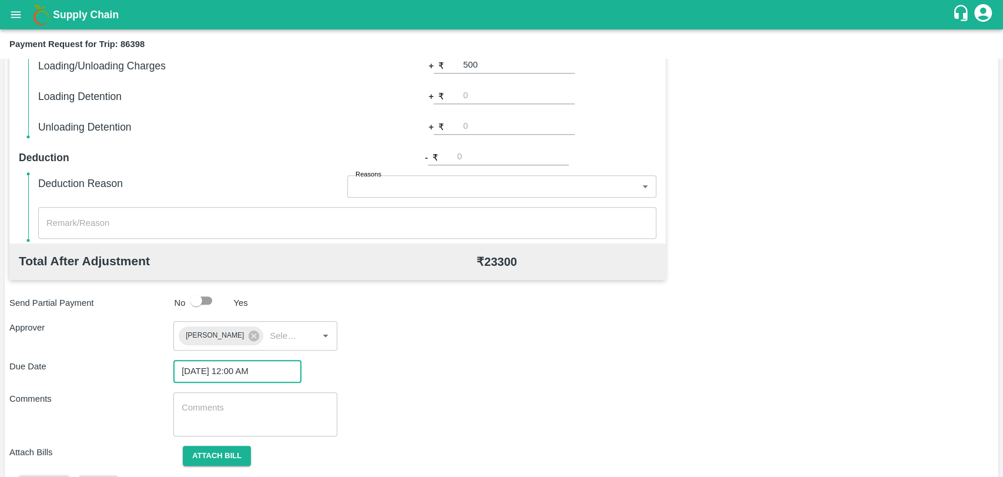
scroll to position [437, 0]
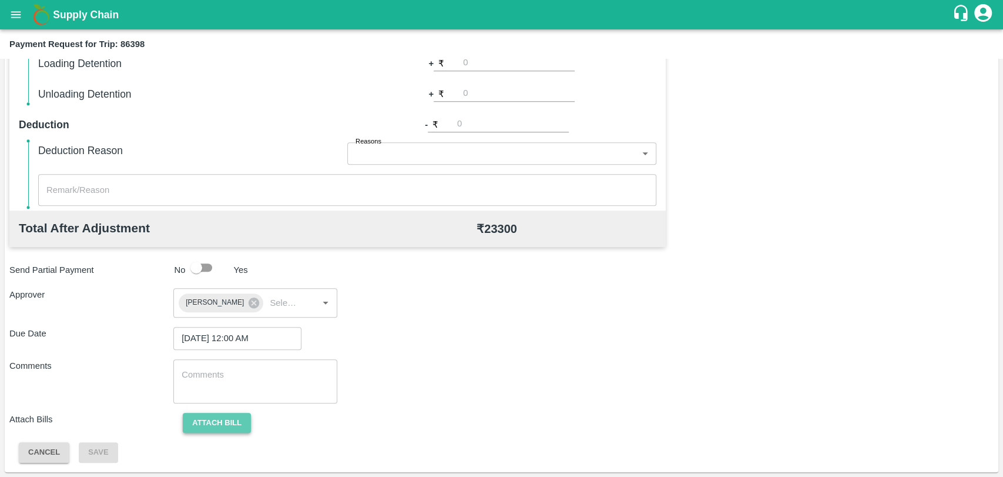
click at [230, 430] on button "Attach bill" at bounding box center [217, 423] width 68 height 21
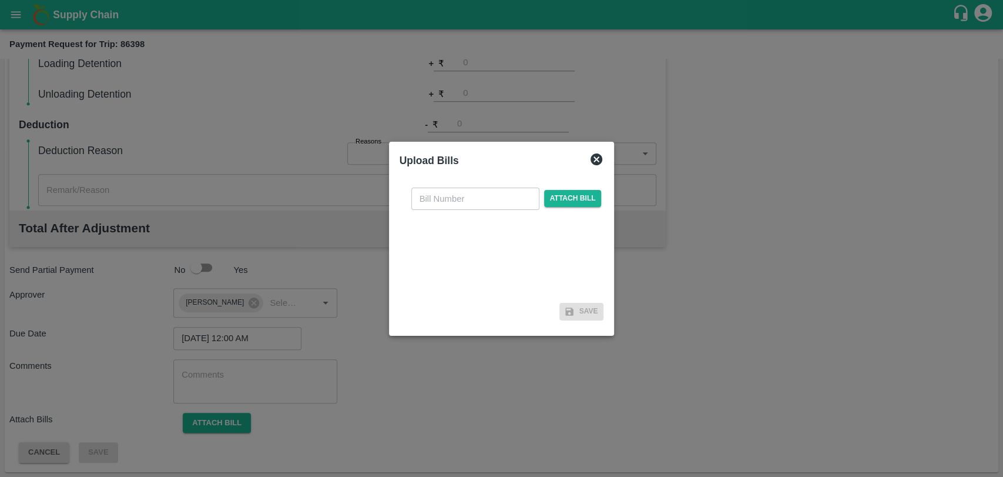
click at [440, 196] on input "text" at bounding box center [475, 198] width 128 height 22
type input "3917"
click at [569, 193] on span "Attach bill" at bounding box center [573, 198] width 58 height 17
click at [0, 0] on input "Attach bill" at bounding box center [0, 0] width 0 height 0
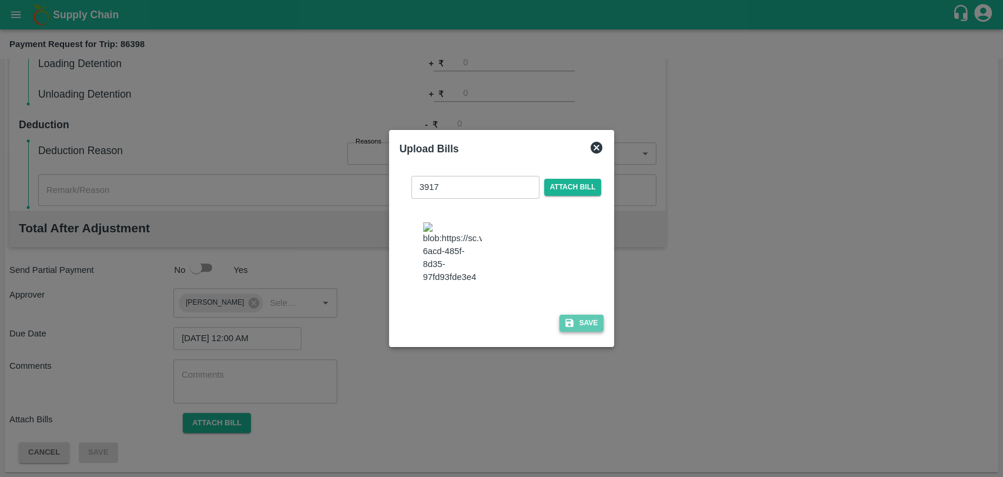
click at [594, 315] on button "Save" at bounding box center [581, 322] width 45 height 17
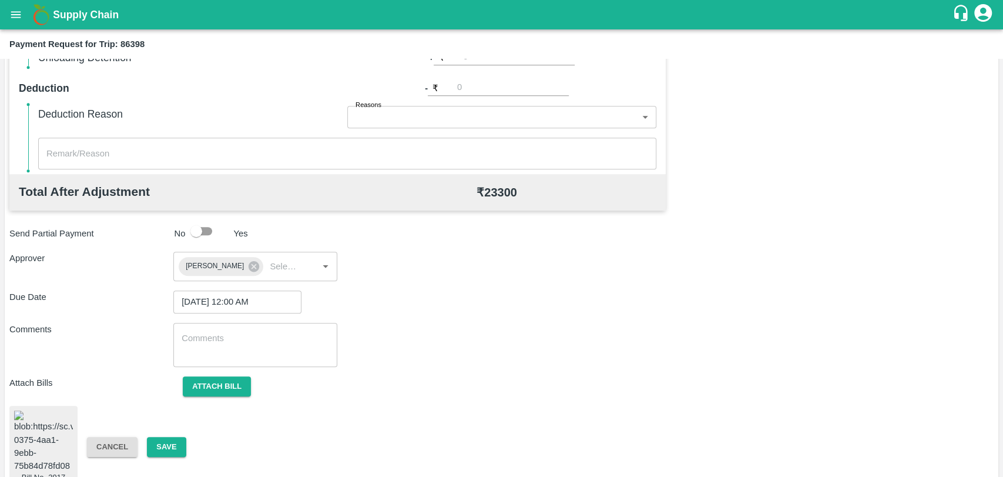
scroll to position [491, 0]
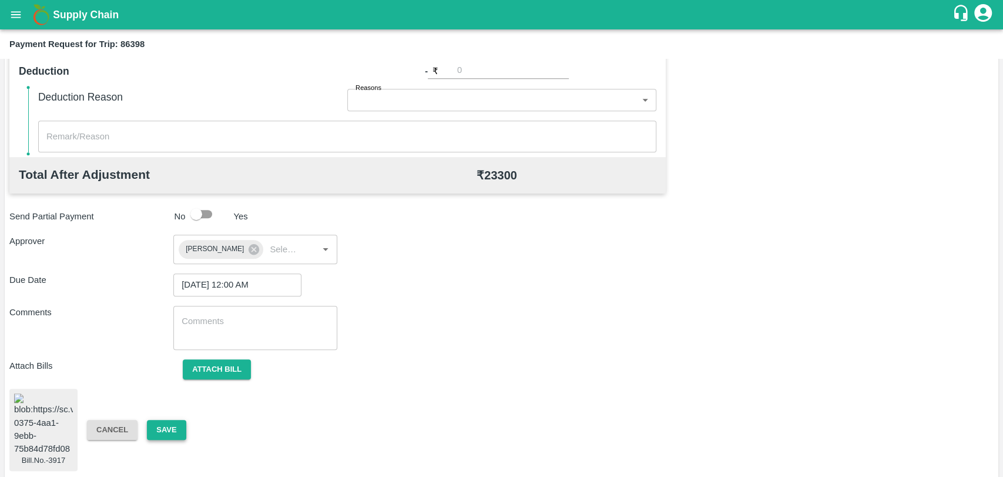
click at [173, 424] on button "Save" at bounding box center [166, 430] width 39 height 21
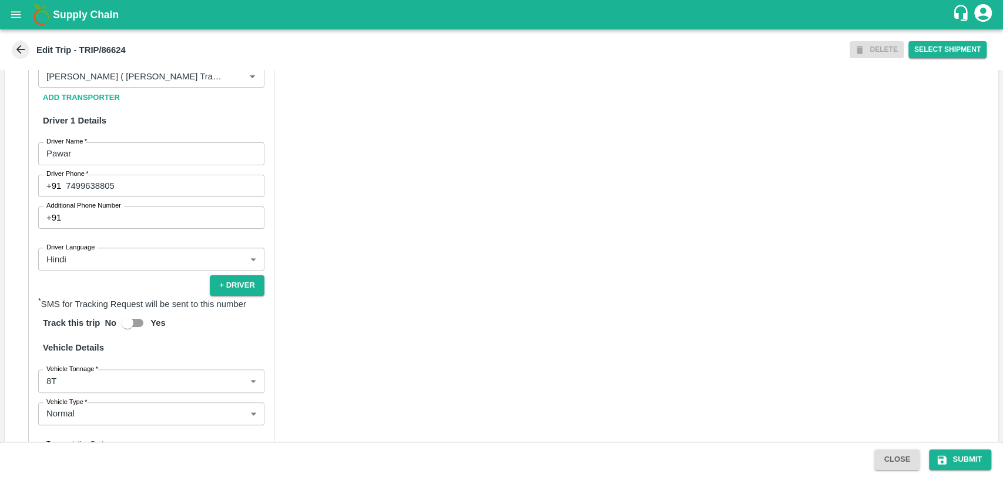
scroll to position [765, 0]
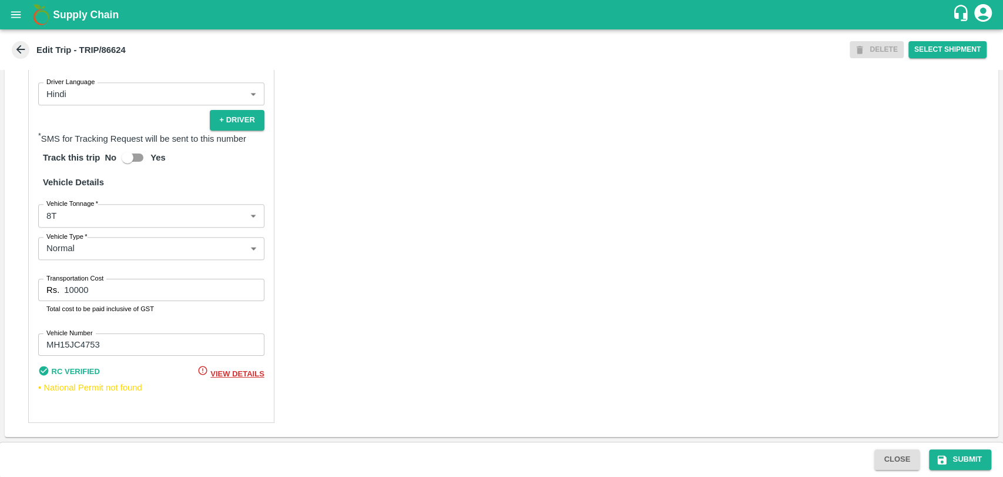
click at [85, 218] on body "Supply Chain Edit Trip - TRIP/86624 DELETE Select Shipment Trip Details Trip Ty…" at bounding box center [501, 238] width 1003 height 477
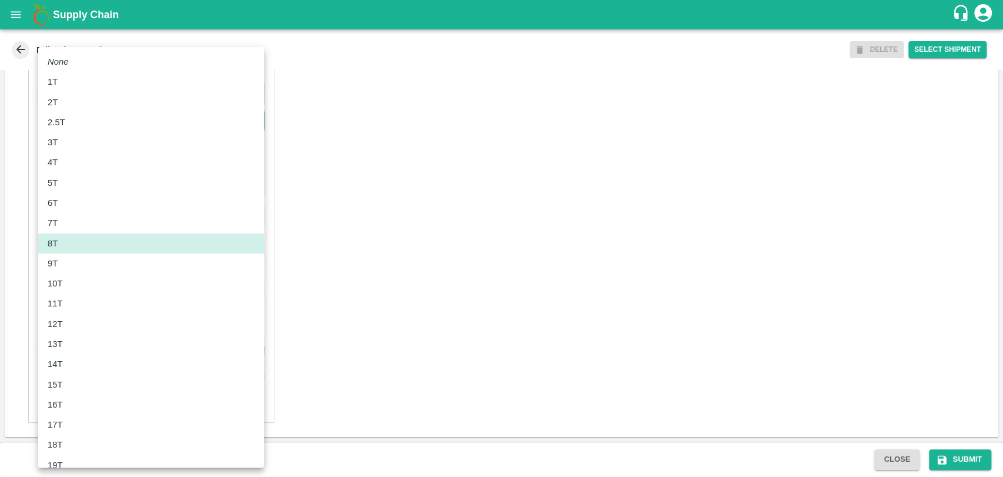
click at [66, 306] on div "11T" at bounding box center [58, 303] width 21 height 13
type input "11000"
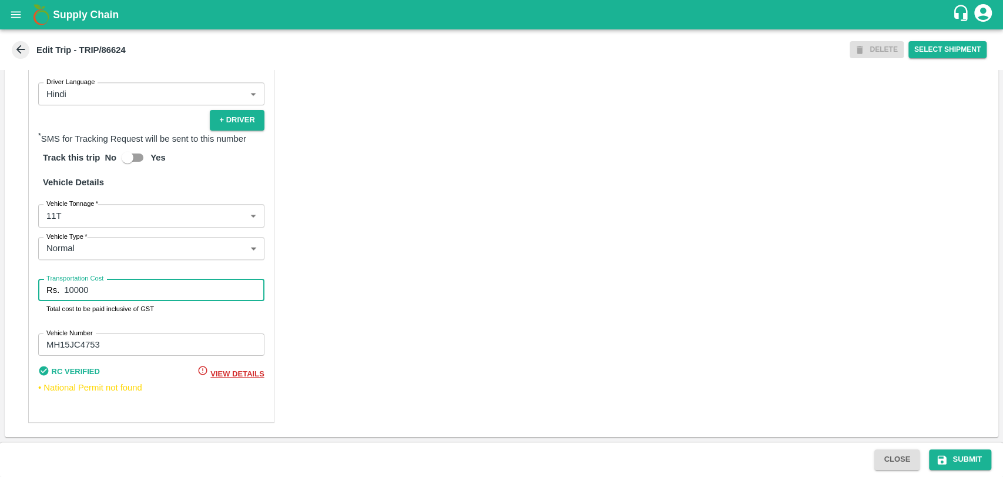
drag, startPoint x: 108, startPoint y: 290, endPoint x: 0, endPoint y: 296, distance: 108.3
click at [36, 295] on div "Partner Details Partner   * Partner Add Transporter Driver 1 Details Driver Nam…" at bounding box center [151, 142] width 246 height 562
type input "20900"
click at [957, 455] on button "Submit" at bounding box center [960, 459] width 62 height 21
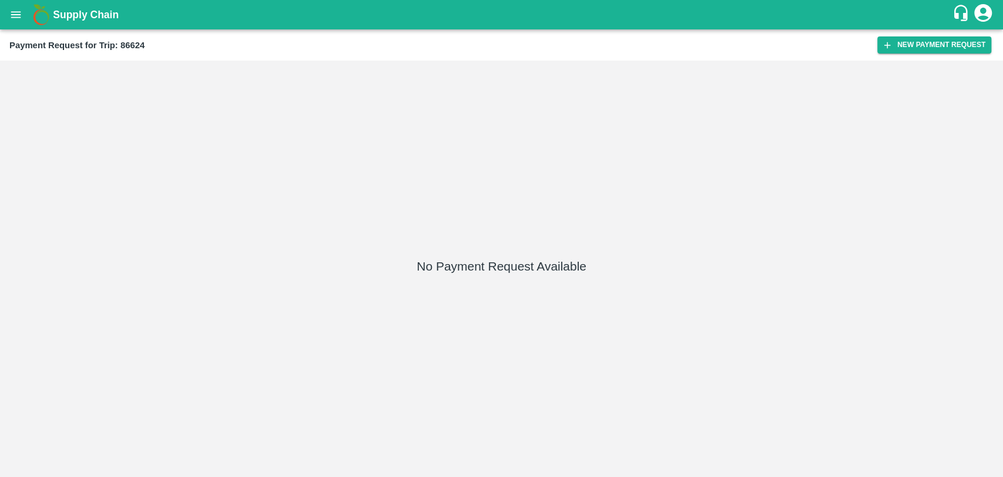
click at [922, 34] on div "Payment Request for Trip: 86624 New Payment Request" at bounding box center [501, 44] width 1003 height 31
click at [923, 39] on button "New Payment Request" at bounding box center [934, 44] width 114 height 17
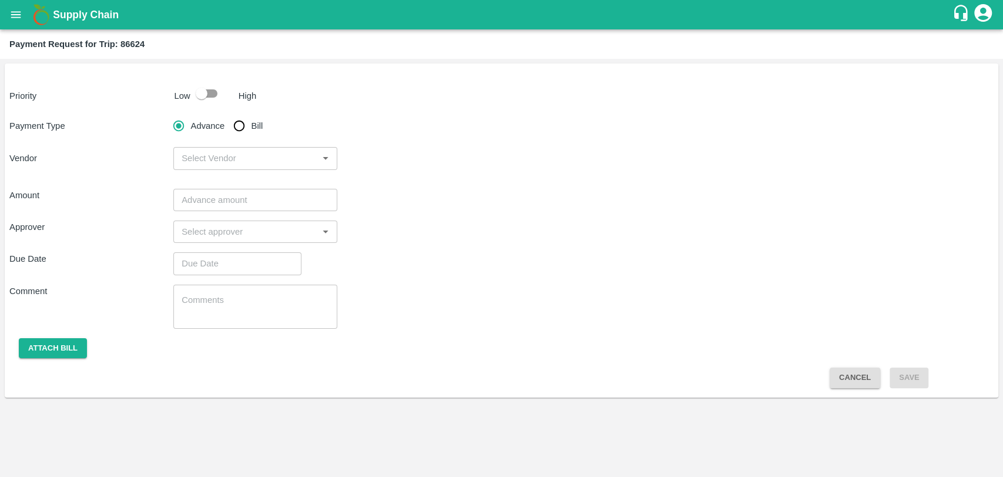
click at [220, 106] on div "Priority Low High Payment Type Advance Bill Vendor ​ Amount ​ Approver ​ Due Da…" at bounding box center [502, 230] width 994 height 334
click at [216, 97] on input "checkbox" at bounding box center [201, 93] width 67 height 22
checkbox input "true"
click at [242, 128] on input "Bill" at bounding box center [239, 126] width 24 height 24
radio input "true"
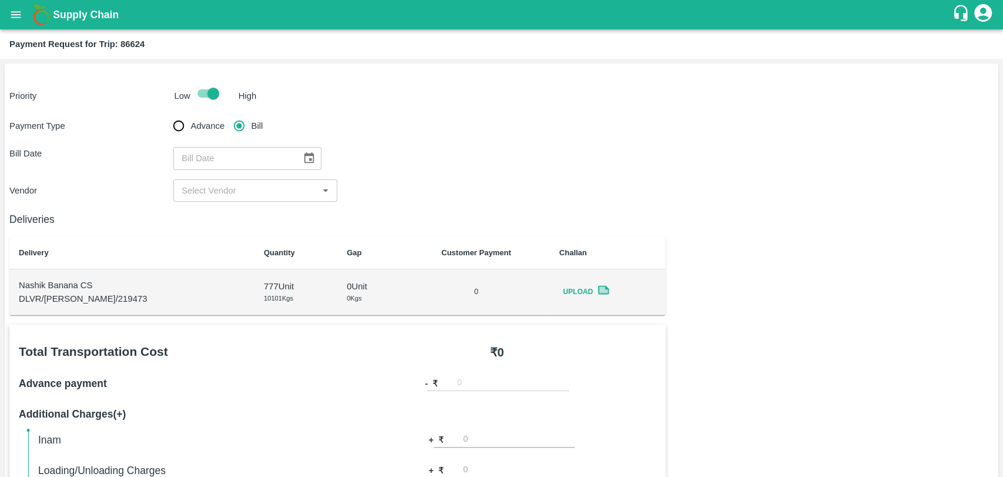
click at [303, 165] on button "Choose date" at bounding box center [309, 158] width 22 height 22
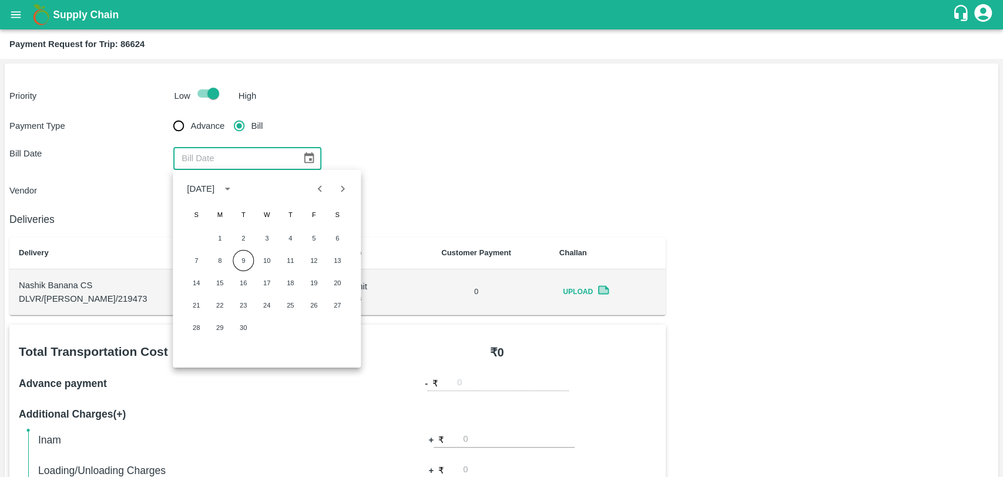
click at [318, 193] on icon "Previous month" at bounding box center [320, 188] width 13 height 13
click at [287, 297] on button "21" at bounding box center [290, 304] width 21 height 21
type input "[DATE]"
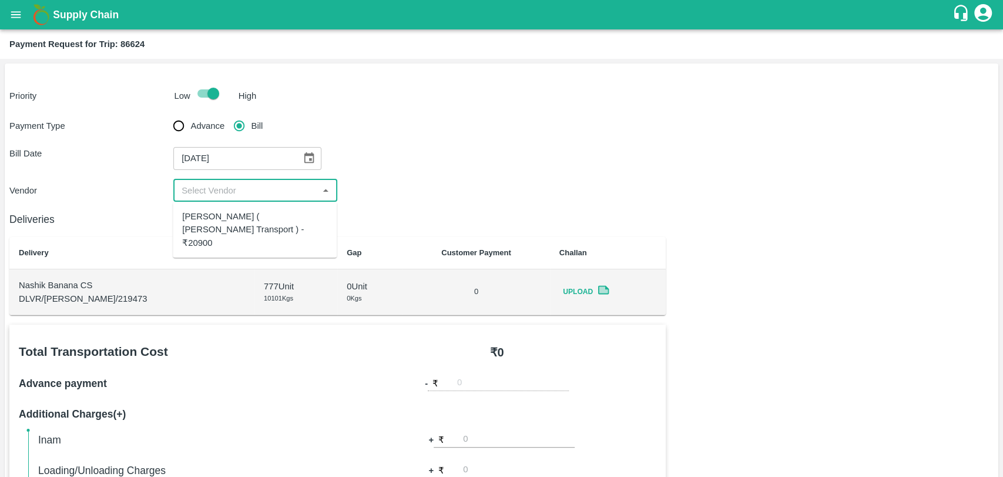
click at [212, 185] on input "input" at bounding box center [246, 190] width 138 height 15
click at [215, 225] on div "[PERSON_NAME] ( [PERSON_NAME] Transport ) - ₹20900" at bounding box center [254, 229] width 145 height 39
type input "[PERSON_NAME] ( [PERSON_NAME] Transport ) - ₹20900"
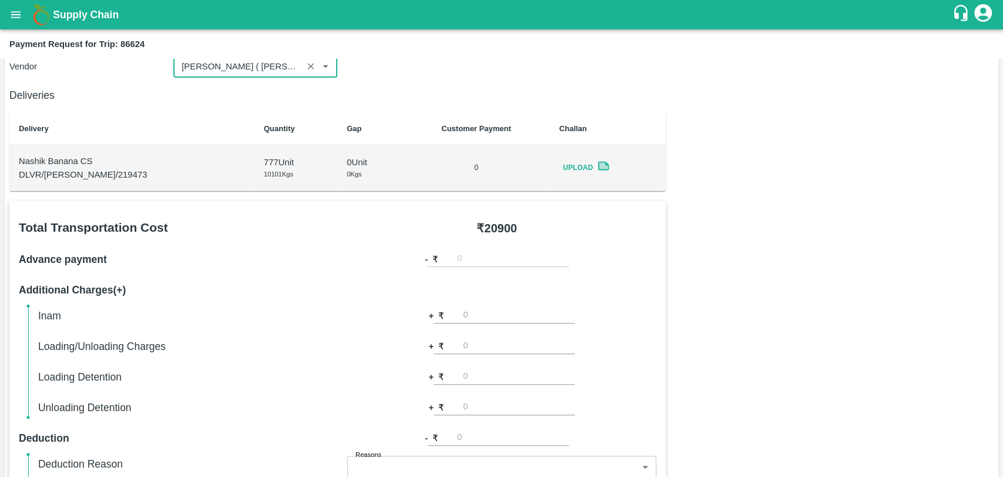
scroll to position [326, 0]
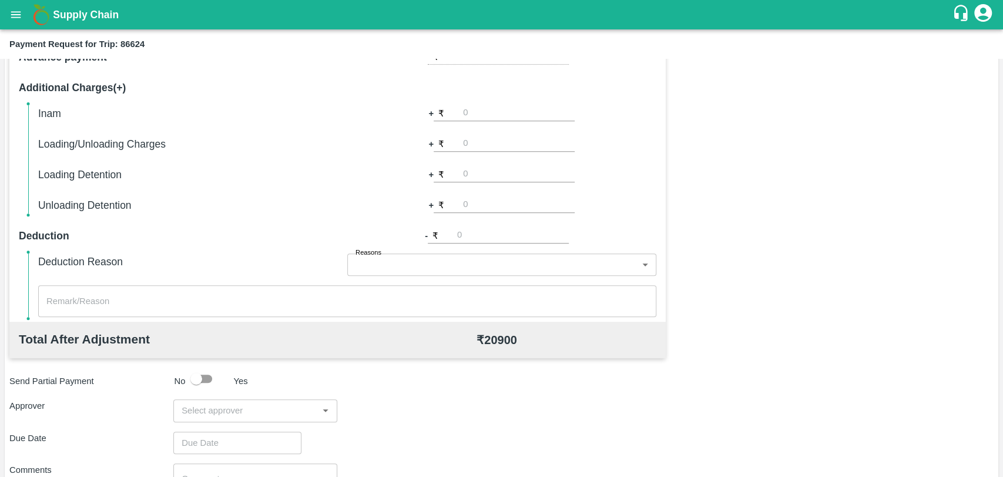
click at [472, 148] on input "number" at bounding box center [519, 144] width 112 height 16
type input "500"
type input "1000"
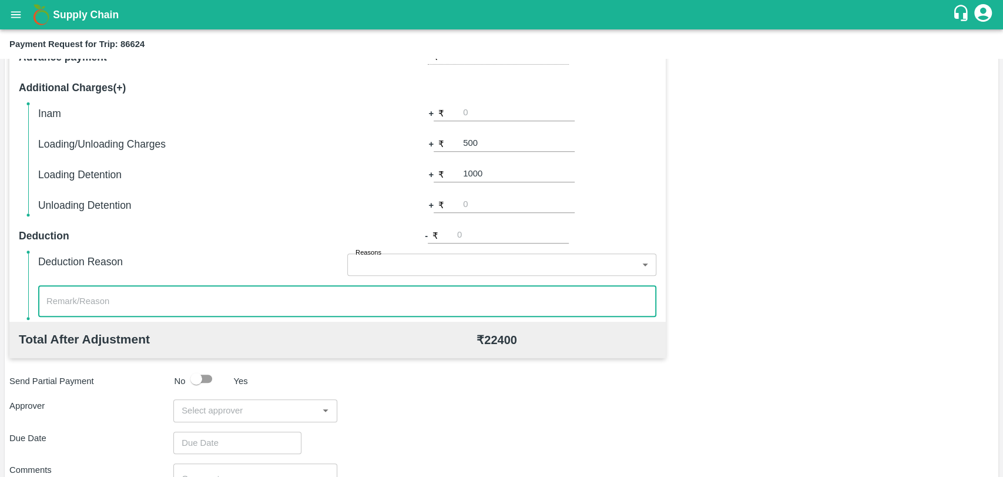
drag, startPoint x: 233, startPoint y: 391, endPoint x: 228, endPoint y: 401, distance: 10.8
click at [228, 401] on div "Total Transportation Cost ₹ 20900 Advance payment - ₹ Additional Charges(+) Ina…" at bounding box center [501, 282] width 984 height 569
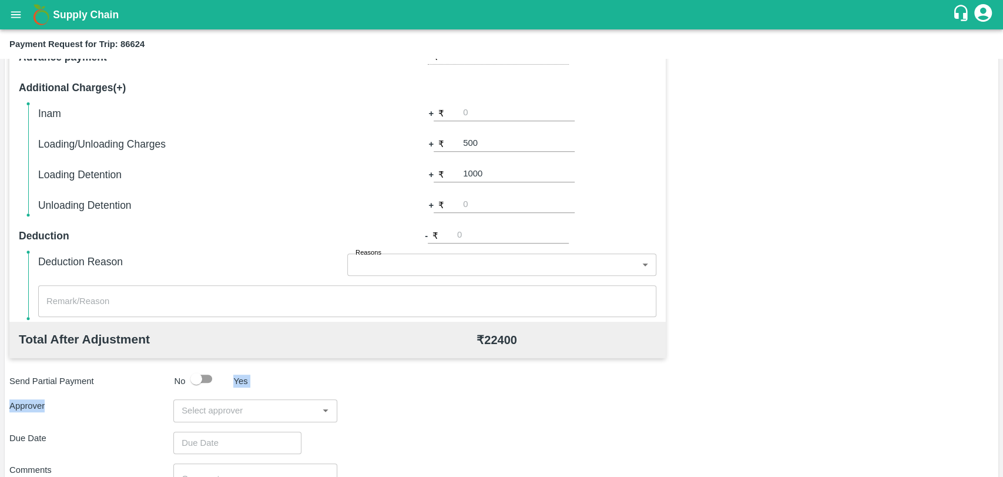
click at [223, 405] on input "input" at bounding box center [246, 410] width 138 height 15
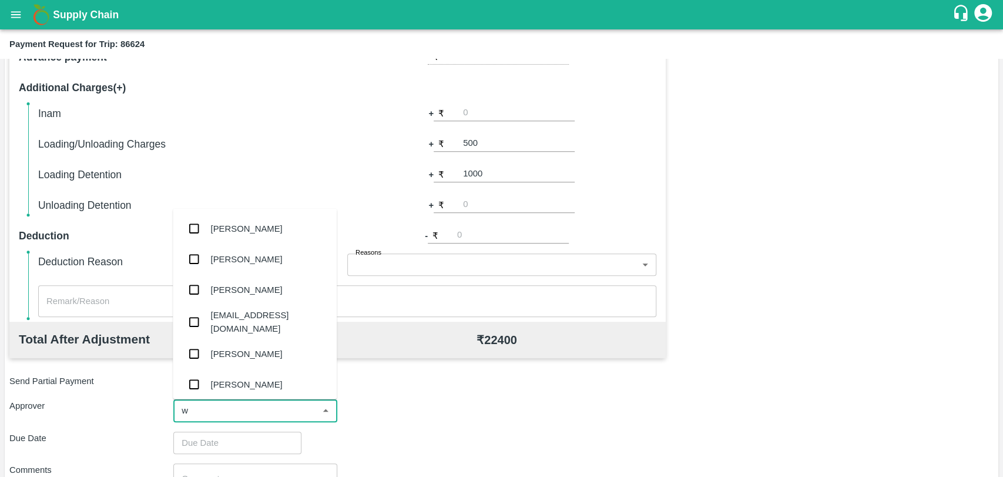
type input "wa"
click at [227, 282] on div "[PERSON_NAME]" at bounding box center [255, 289] width 164 height 31
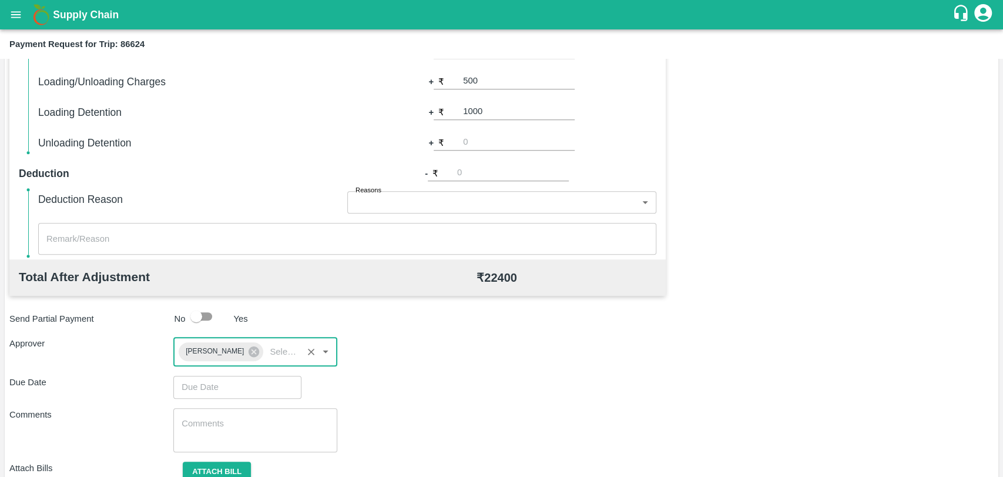
scroll to position [437, 0]
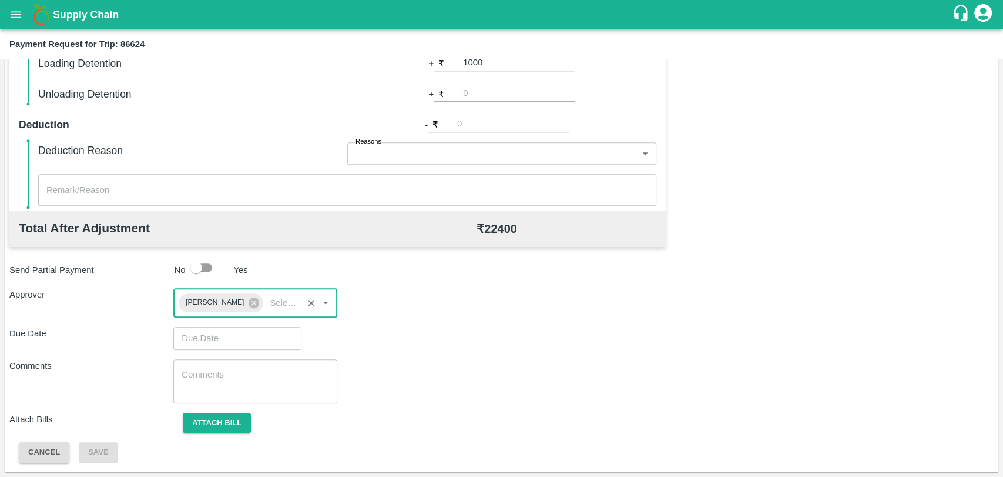
click at [216, 341] on input "Choose date" at bounding box center [233, 338] width 120 height 22
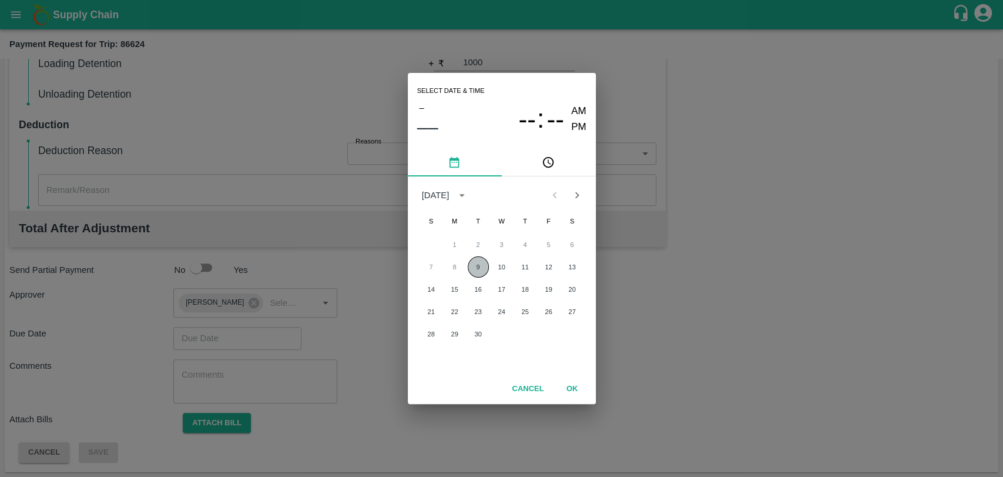
click at [472, 263] on button "9" at bounding box center [478, 266] width 21 height 21
type input "09/09/2025 12:00 AM"
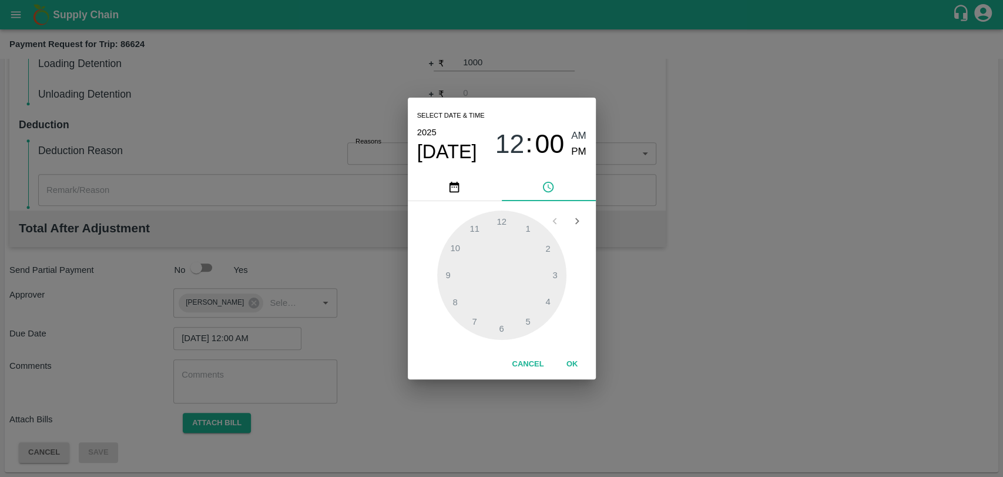
click at [573, 356] on button "OK" at bounding box center [573, 364] width 38 height 21
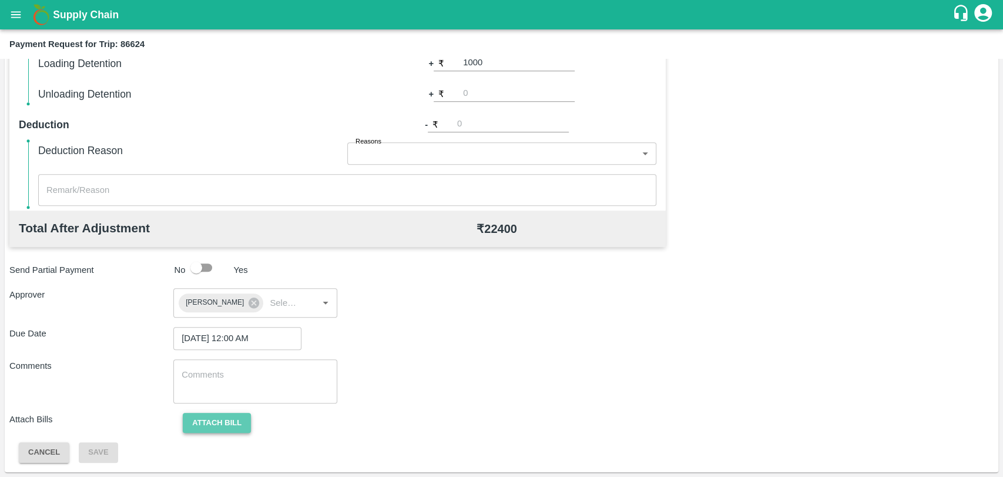
click at [241, 421] on button "Attach bill" at bounding box center [217, 423] width 68 height 21
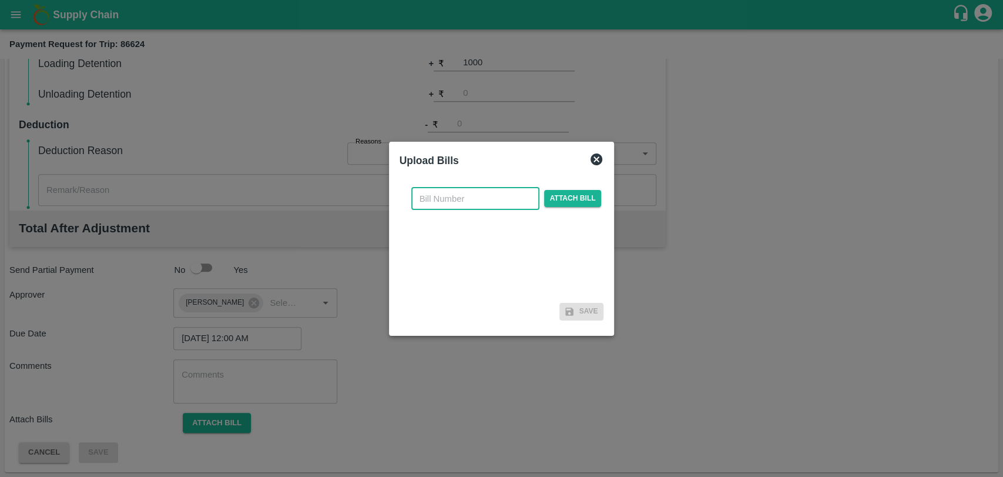
click at [440, 203] on input "text" at bounding box center [475, 198] width 128 height 22
type input "3911"
click at [568, 197] on span "Attach bill" at bounding box center [573, 198] width 58 height 17
click at [0, 0] on input "Attach bill" at bounding box center [0, 0] width 0 height 0
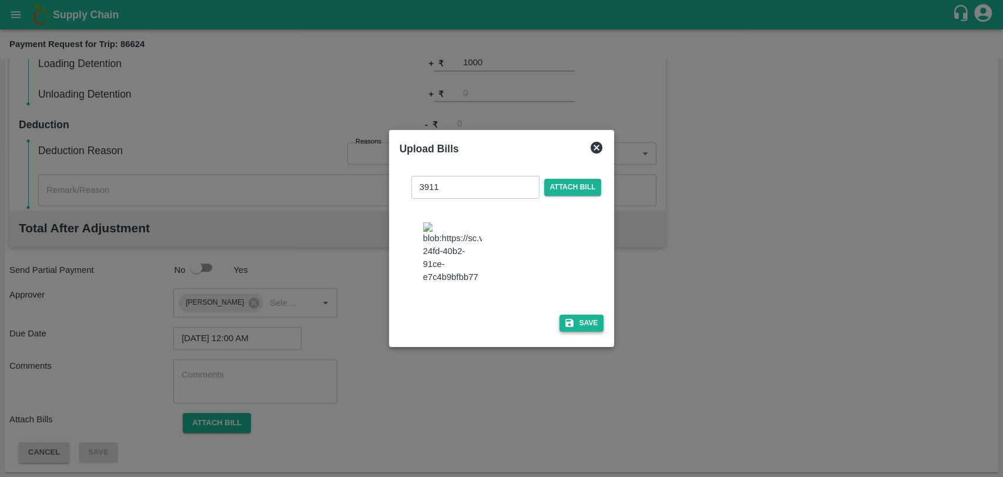
click at [584, 319] on button "Save" at bounding box center [581, 322] width 45 height 17
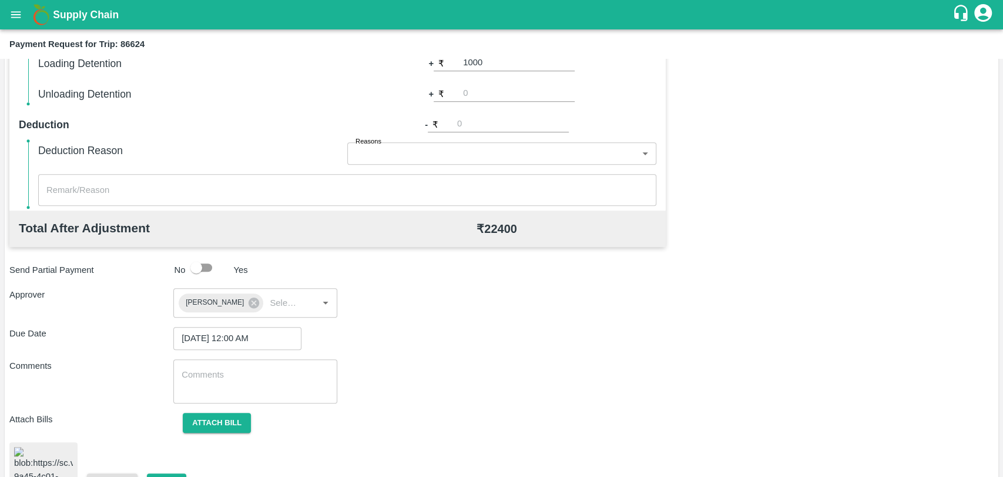
scroll to position [490, 0]
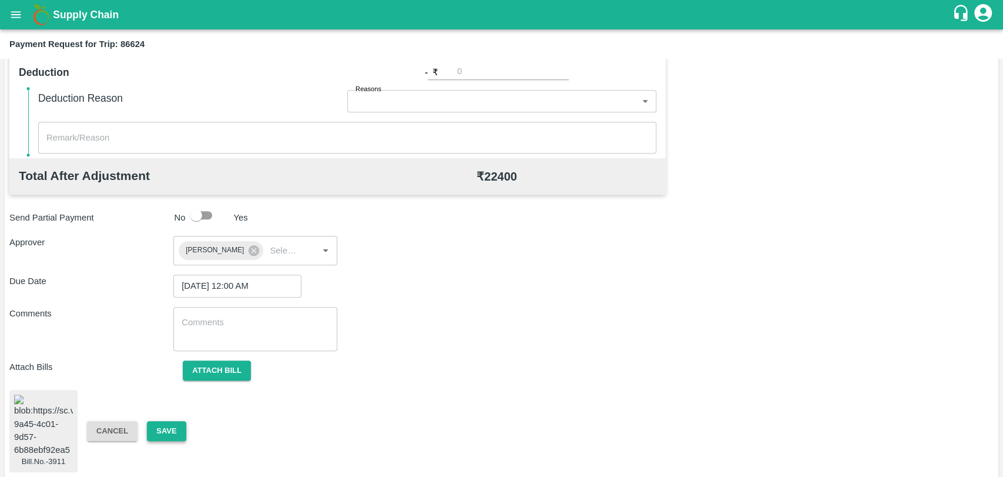
click at [176, 425] on button "Save" at bounding box center [166, 431] width 39 height 21
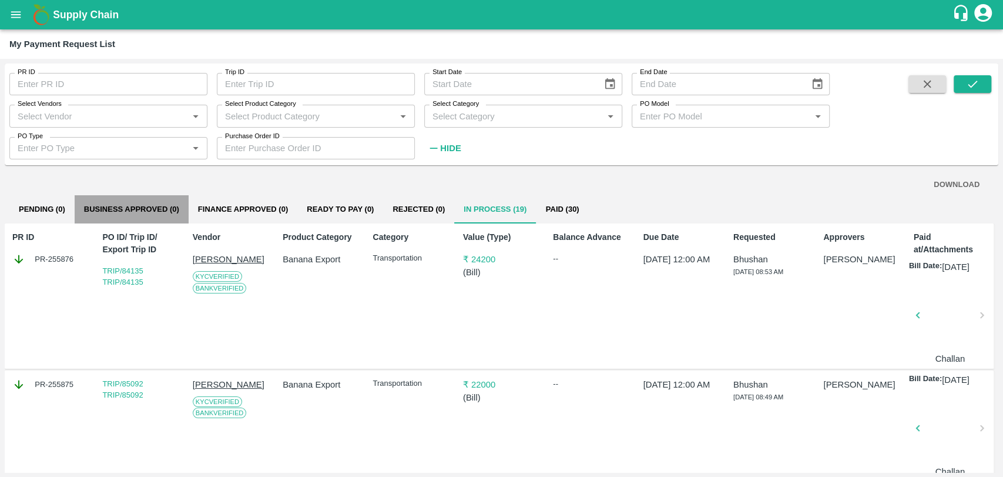
click at [154, 213] on button "Business Approved (0)" at bounding box center [132, 209] width 114 height 28
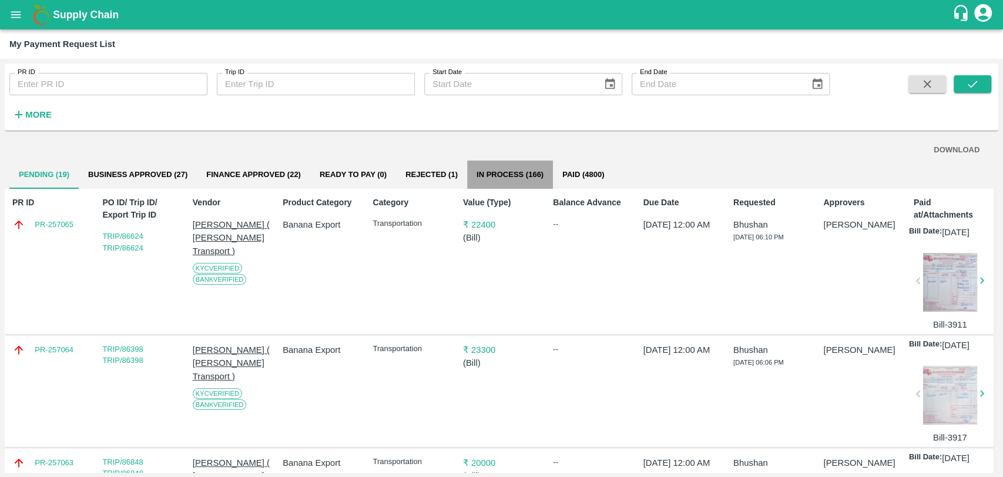
click at [502, 186] on button "In Process (166)" at bounding box center [510, 174] width 86 height 28
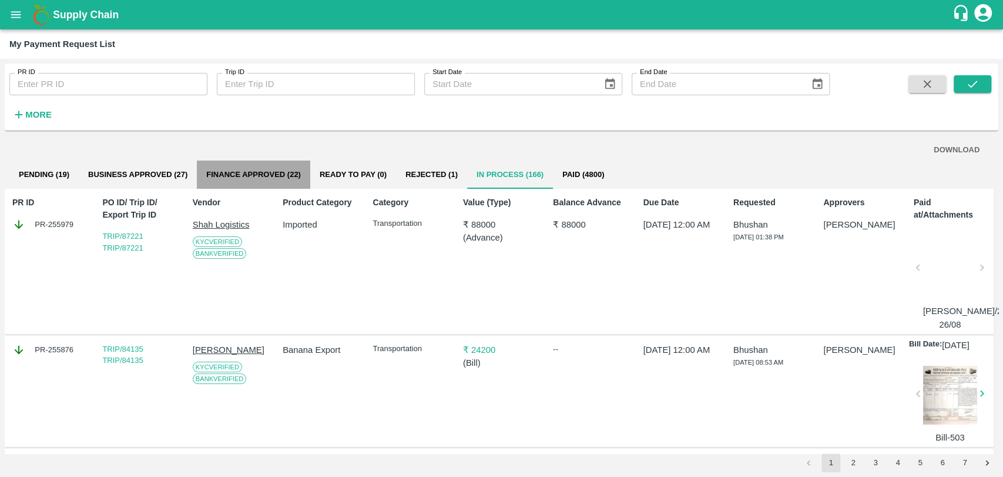
click at [296, 175] on button "Finance Approved (22)" at bounding box center [253, 174] width 113 height 28
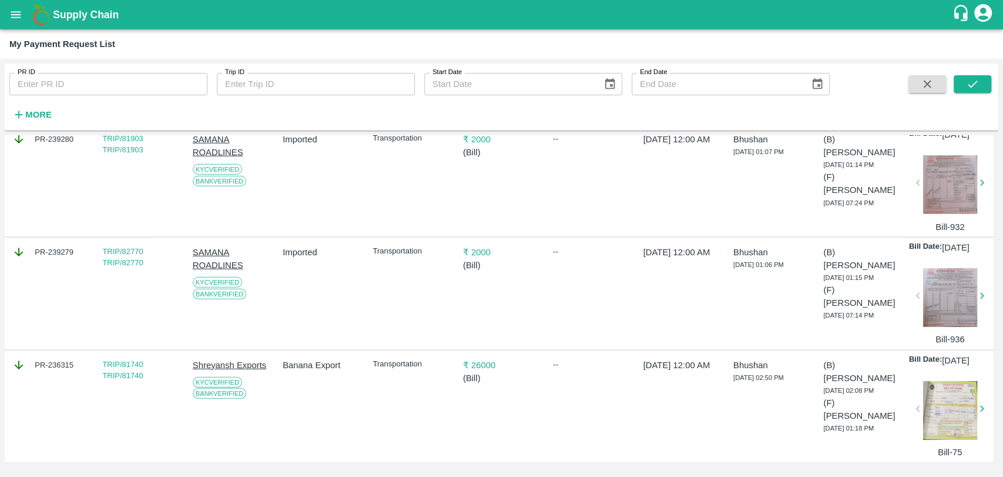
scroll to position [2308, 0]
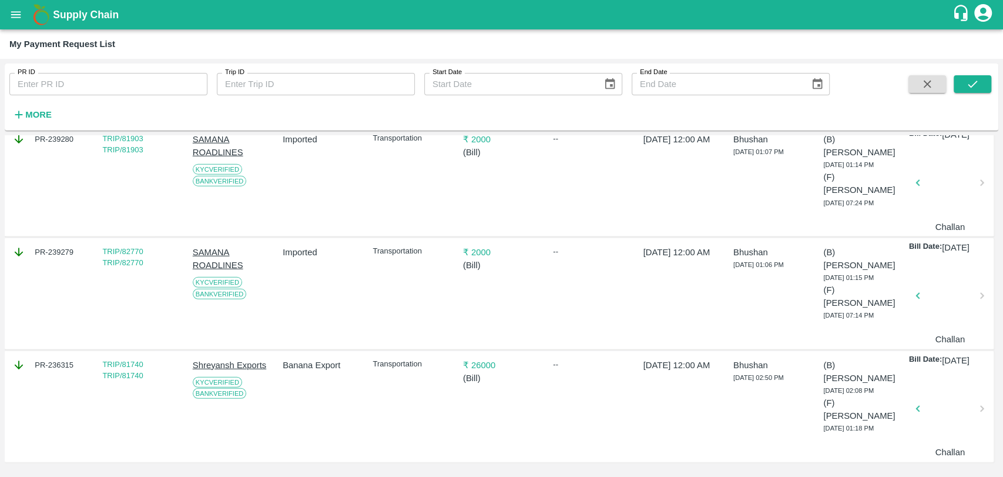
drag, startPoint x: 649, startPoint y: 472, endPoint x: 688, endPoint y: 470, distance: 38.8
click at [688, 470] on div "PR ID PR ID Trip ID Trip ID Start Date Start Date End Date End Date More DOWNLO…" at bounding box center [501, 268] width 1003 height 418
click at [584, 394] on div "--" at bounding box center [589, 406] width 82 height 105
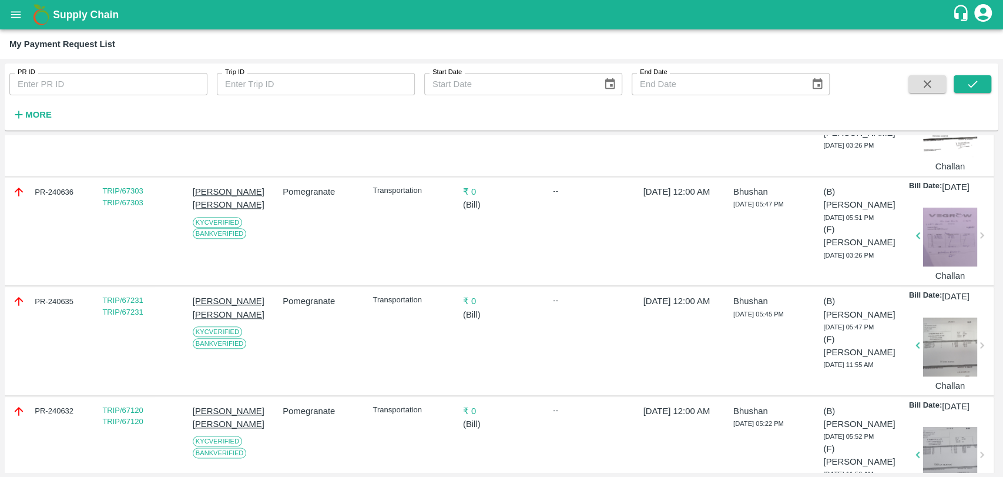
scroll to position [0, 0]
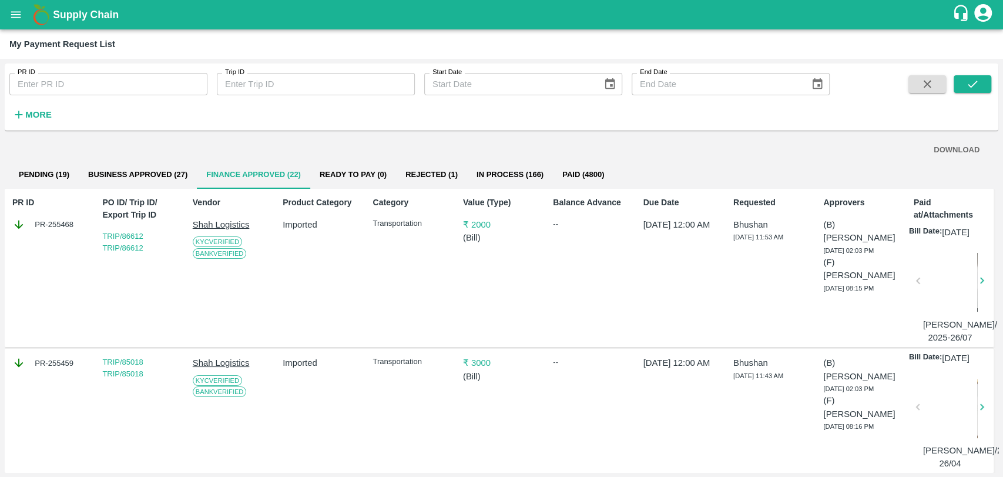
click at [405, 155] on div "DOWNLOAD" at bounding box center [502, 150] width 966 height 21
click at [418, 175] on button "Rejected (1)" at bounding box center [431, 174] width 71 height 28
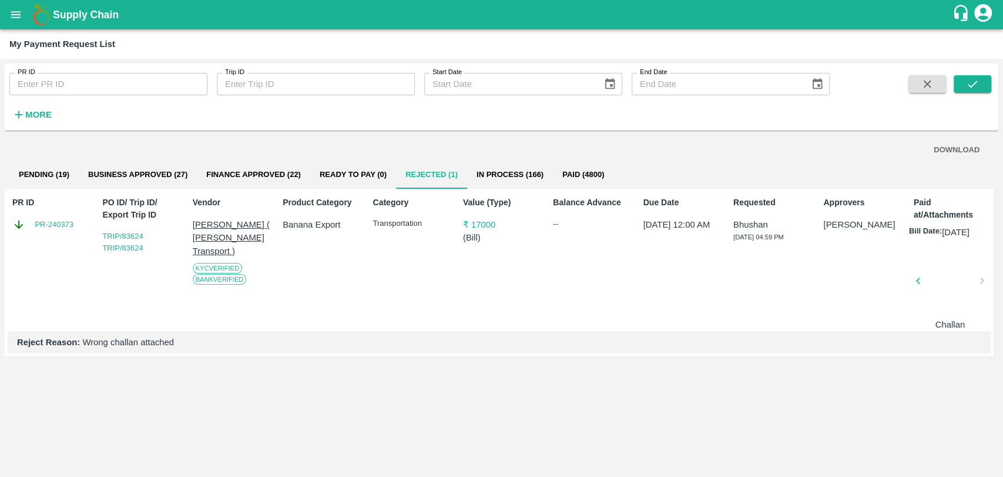
click at [65, 180] on button "Pending (19)" at bounding box center [43, 174] width 69 height 28
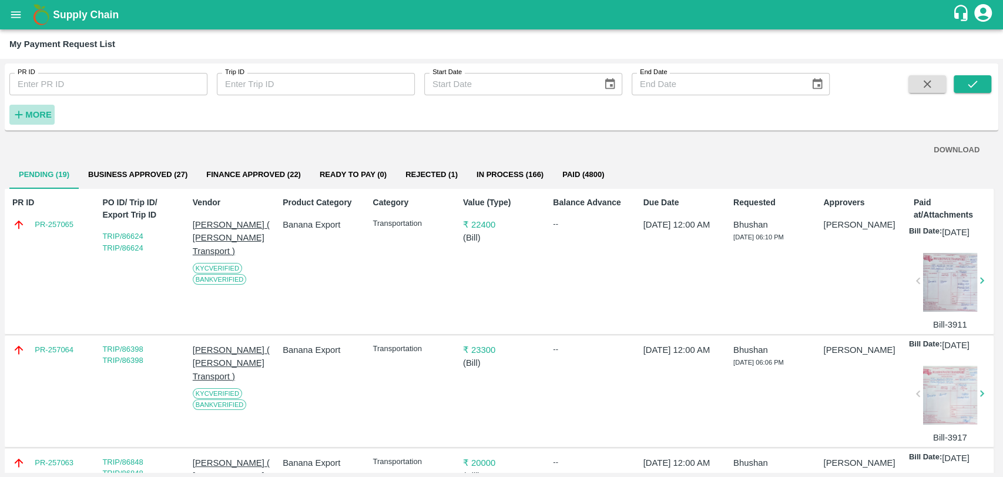
click at [52, 116] on button "More" at bounding box center [31, 115] width 45 height 20
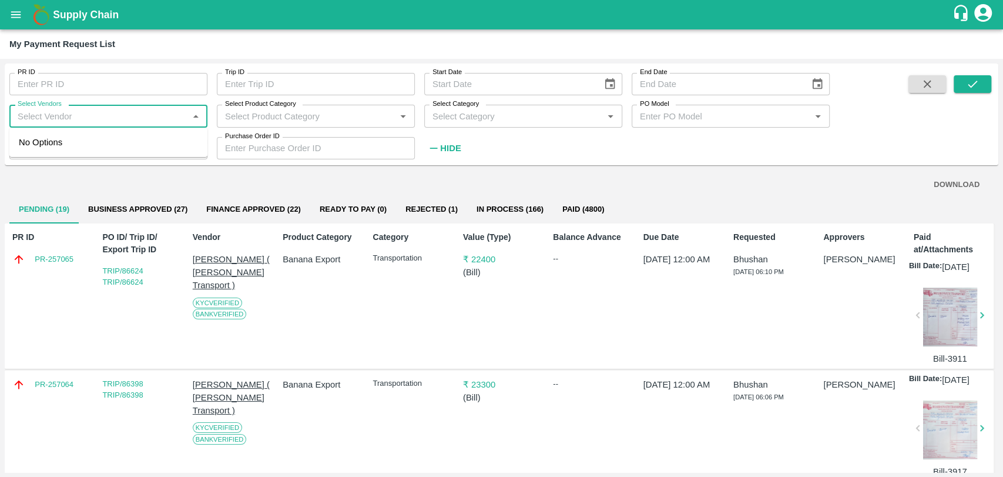
click at [66, 120] on input "Select Vendors" at bounding box center [99, 115] width 172 height 15
type input "[PERSON_NAME] n"
